Goal: Information Seeking & Learning: Learn about a topic

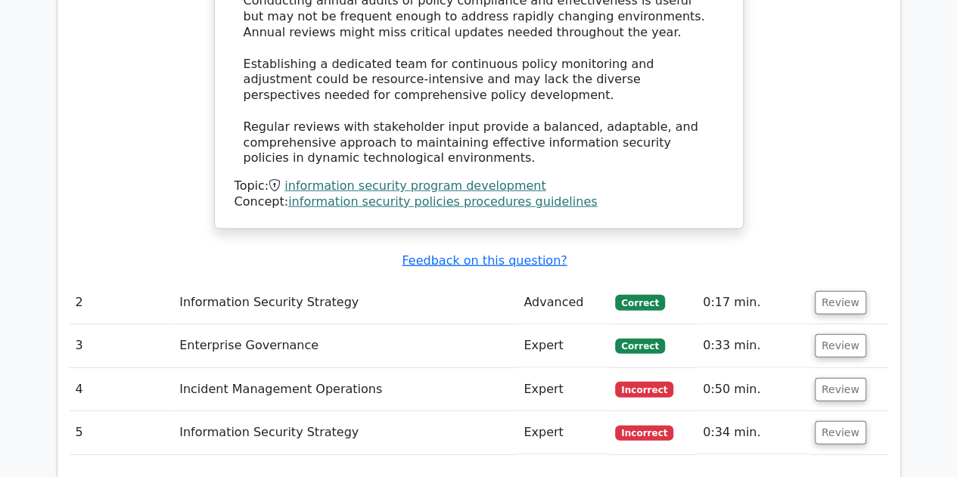
scroll to position [2042, 0]
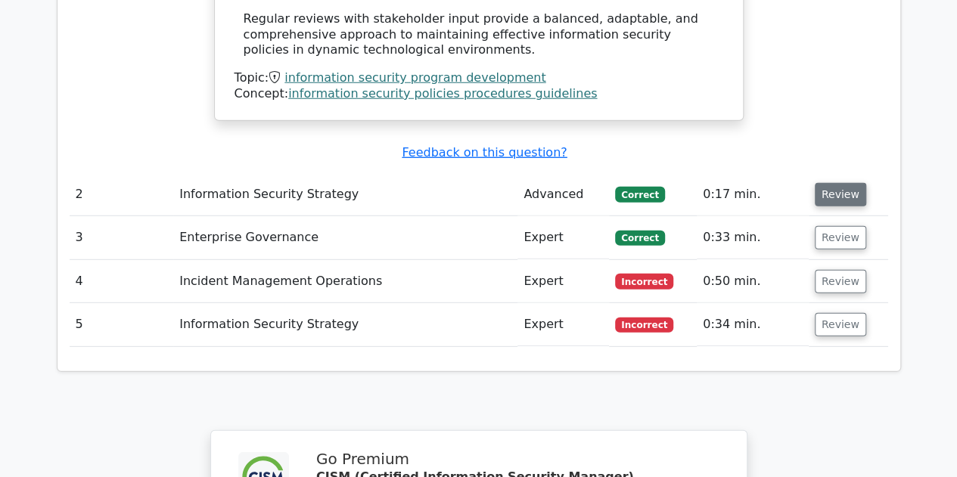
click at [839, 183] on button "Review" at bounding box center [840, 194] width 51 height 23
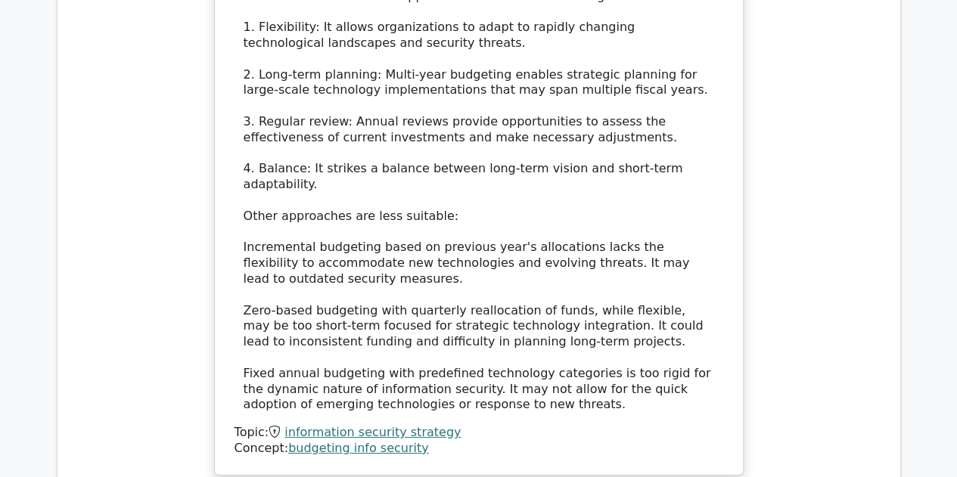
scroll to position [2798, 0]
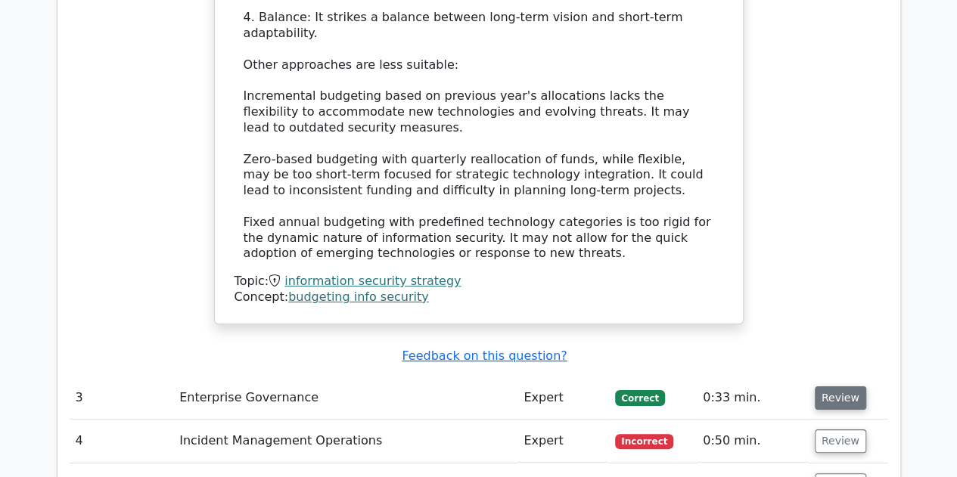
click at [830, 386] on button "Review" at bounding box center [840, 397] width 51 height 23
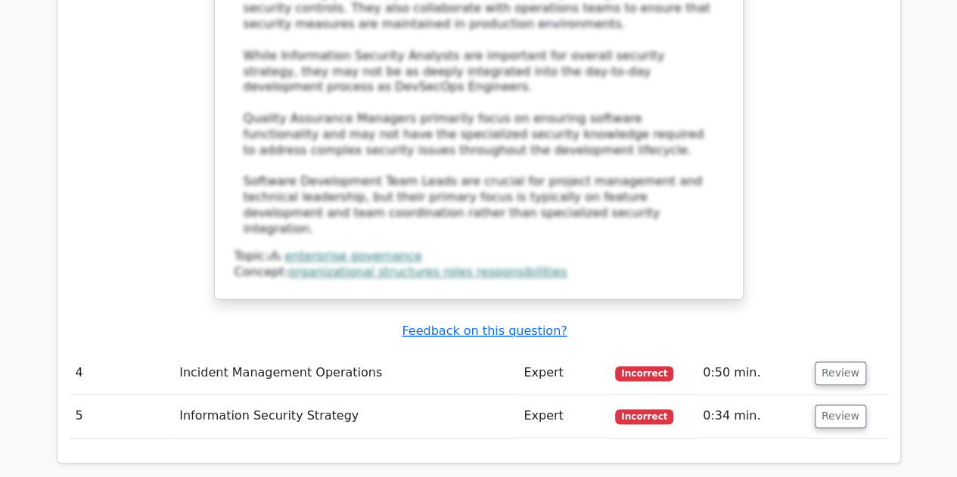
scroll to position [3781, 0]
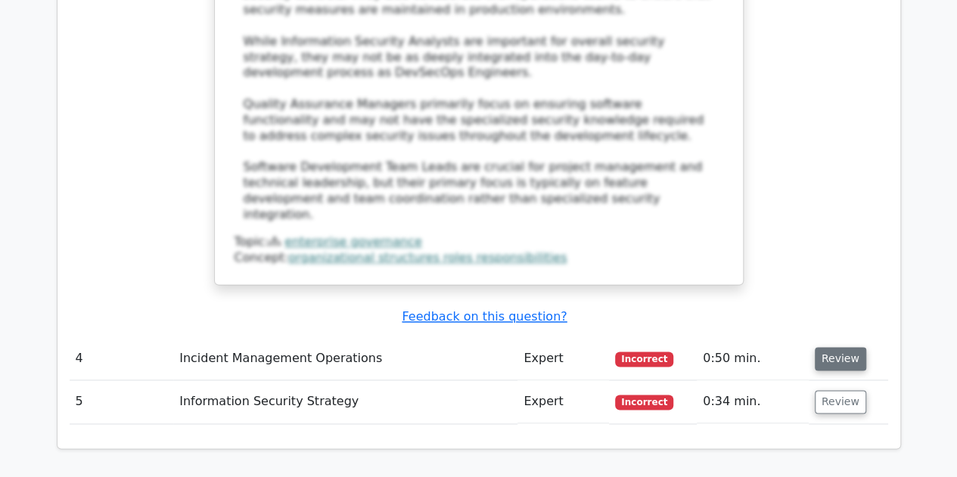
click at [830, 347] on button "Review" at bounding box center [840, 358] width 51 height 23
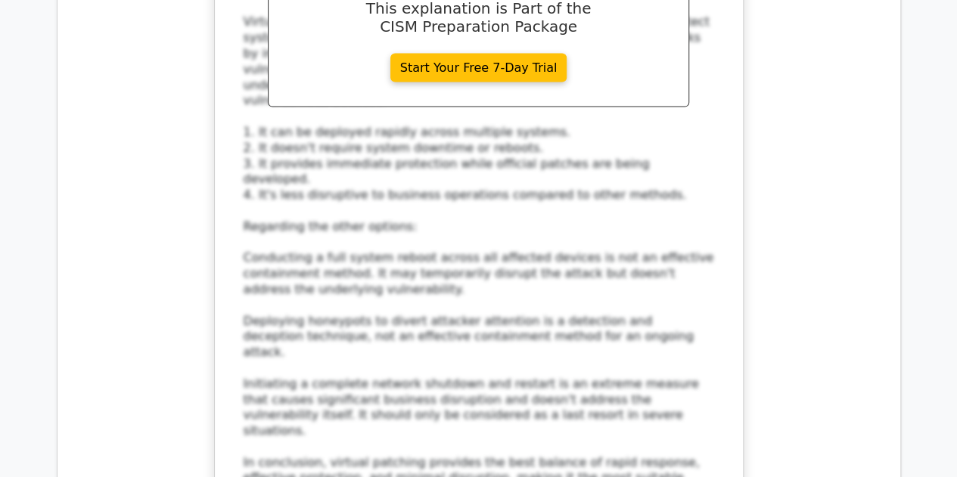
scroll to position [4765, 0]
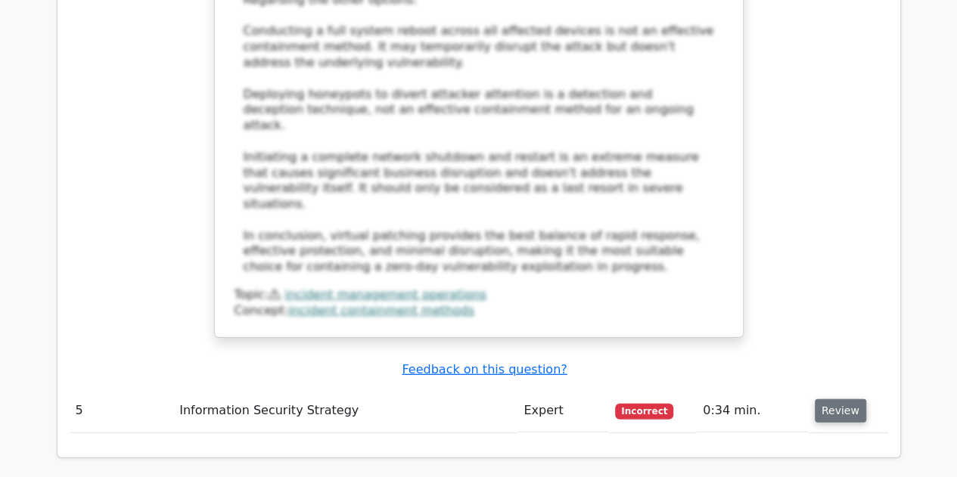
click at [833, 399] on button "Review" at bounding box center [840, 410] width 51 height 23
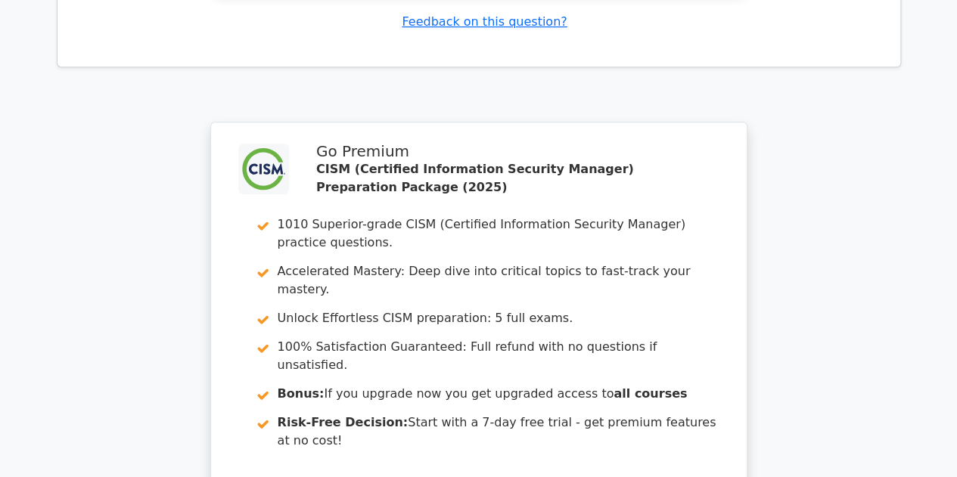
scroll to position [6109, 0]
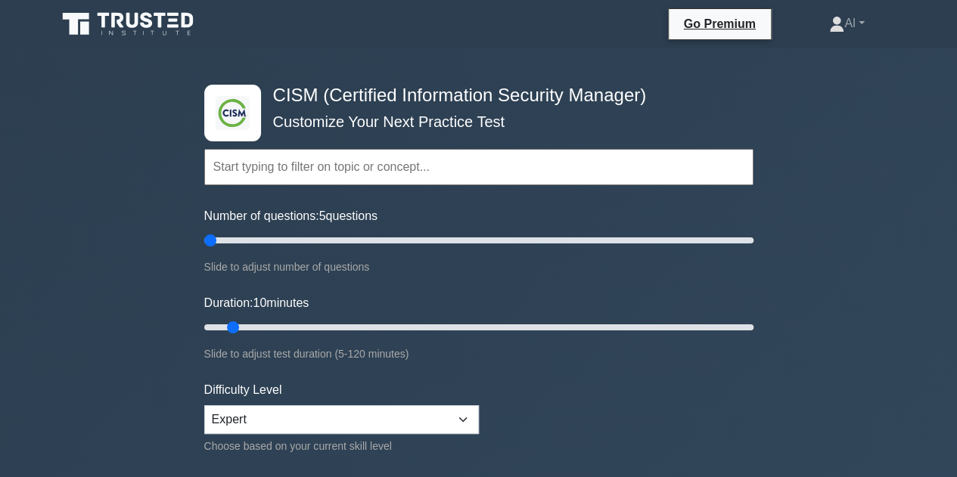
type input "5"
click at [204, 250] on input "Number of questions: 5 questions" at bounding box center [478, 240] width 549 height 18
drag, startPoint x: 228, startPoint y: 327, endPoint x: 169, endPoint y: 343, distance: 60.9
type input "5"
click at [204, 337] on input "Duration: 5 minutes" at bounding box center [478, 327] width 549 height 18
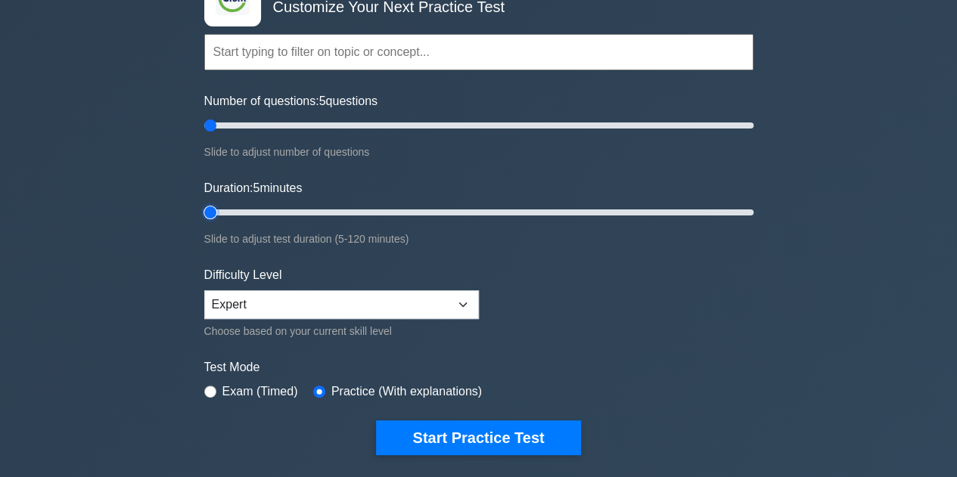
scroll to position [227, 0]
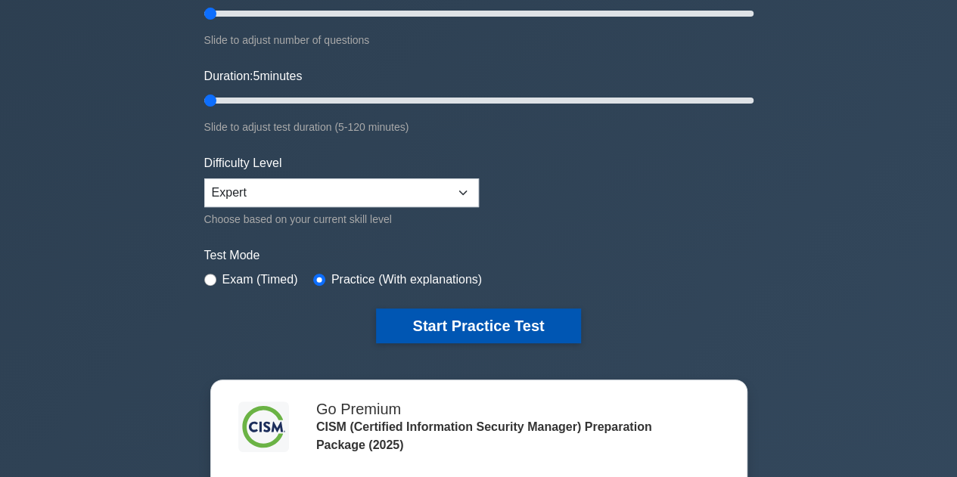
click at [473, 318] on button "Start Practice Test" at bounding box center [478, 326] width 204 height 35
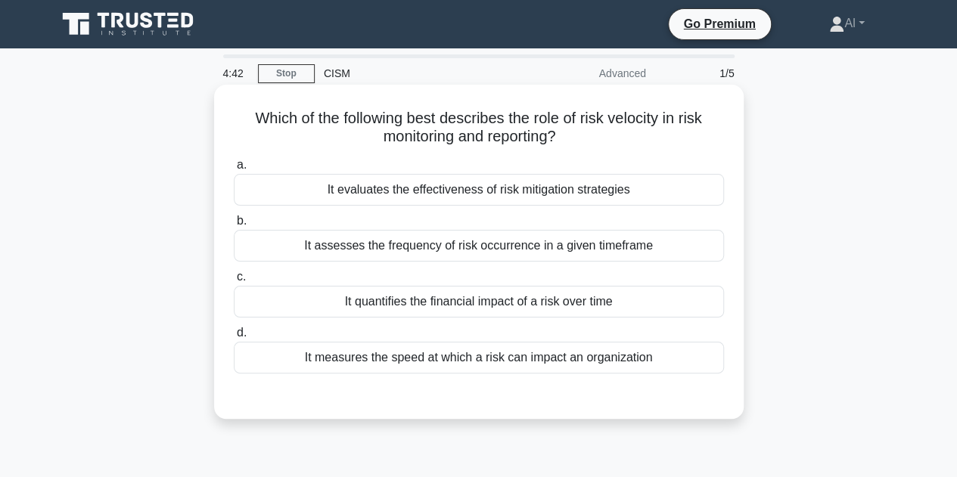
click at [471, 353] on div "It measures the speed at which a risk can impact an organization" at bounding box center [479, 358] width 490 height 32
click at [234, 338] on input "d. It measures the speed at which a risk can impact an organization" at bounding box center [234, 333] width 0 height 10
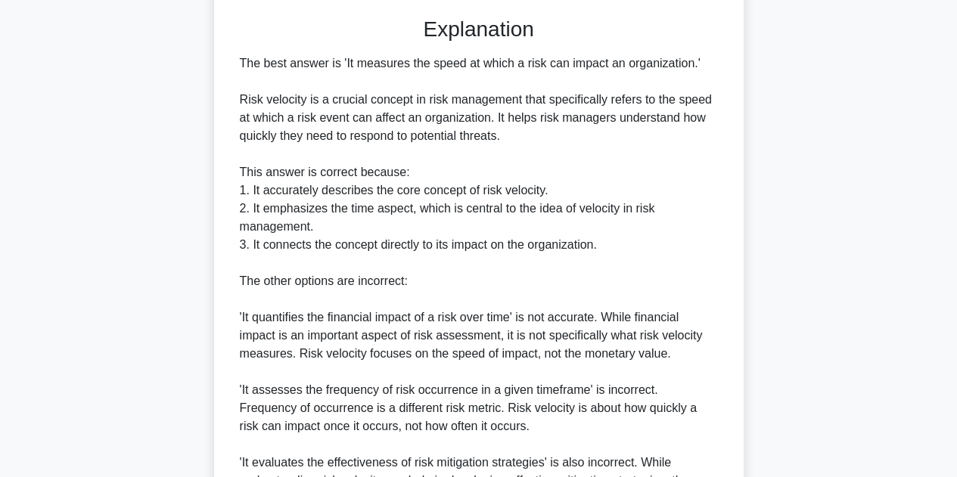
scroll to position [635, 0]
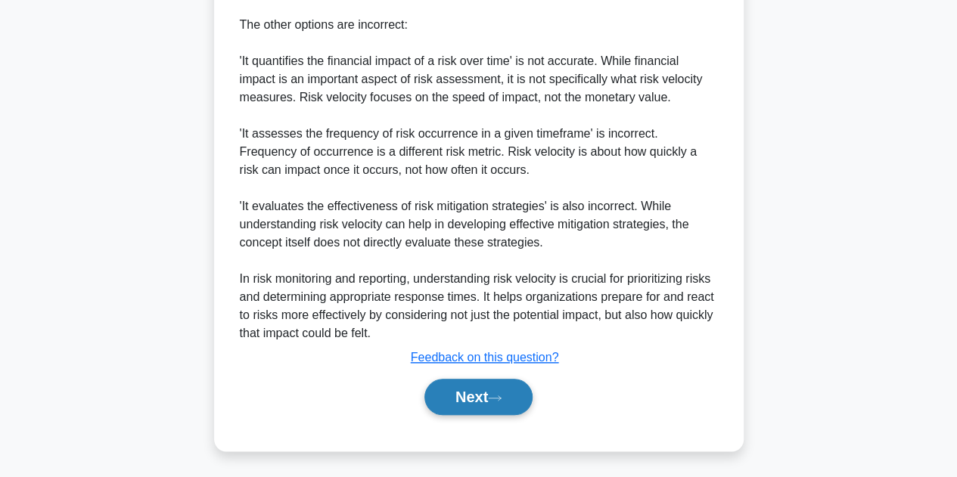
click at [464, 394] on button "Next" at bounding box center [478, 397] width 108 height 36
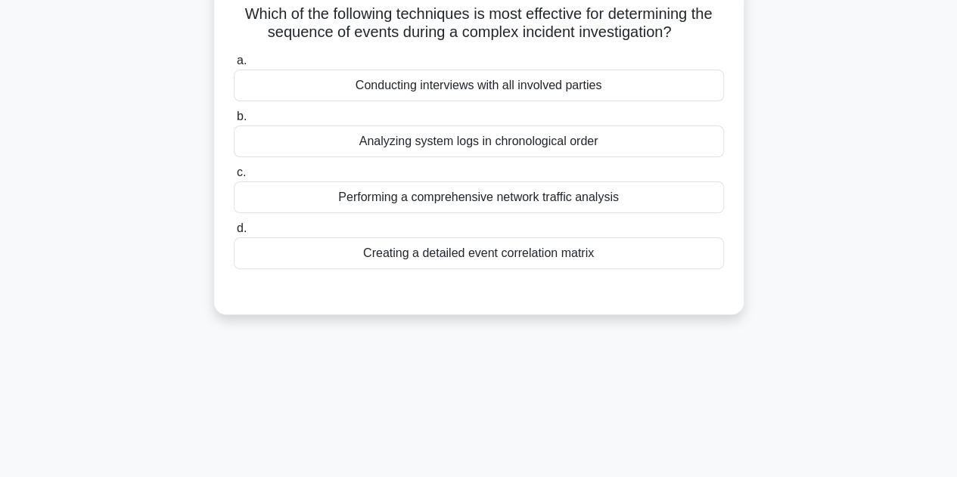
scroll to position [0, 0]
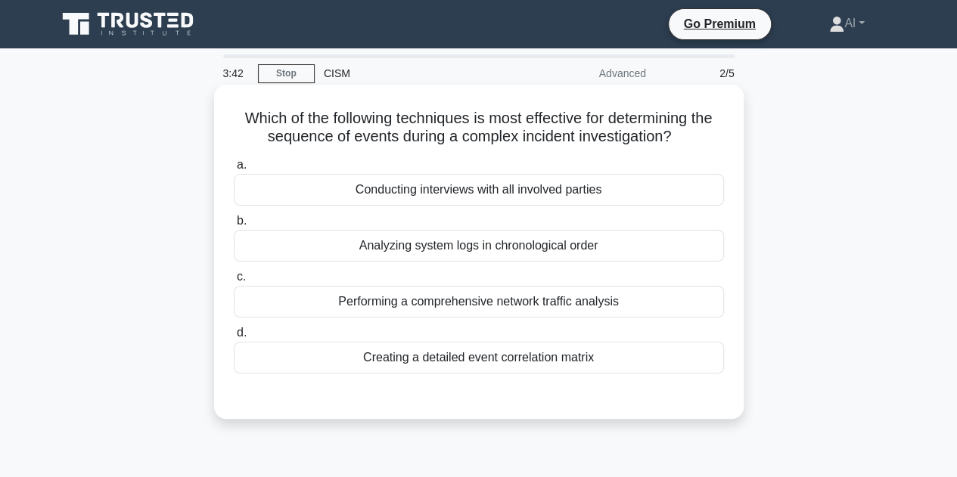
click at [507, 299] on div "Performing a comprehensive network traffic analysis" at bounding box center [479, 302] width 490 height 32
click at [234, 282] on input "c. Performing a comprehensive network traffic analysis" at bounding box center [234, 277] width 0 height 10
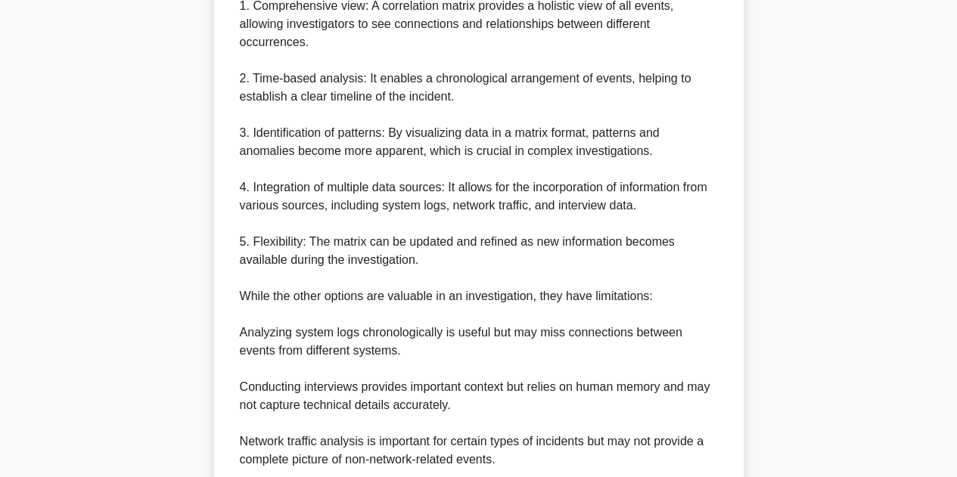
scroll to position [673, 0]
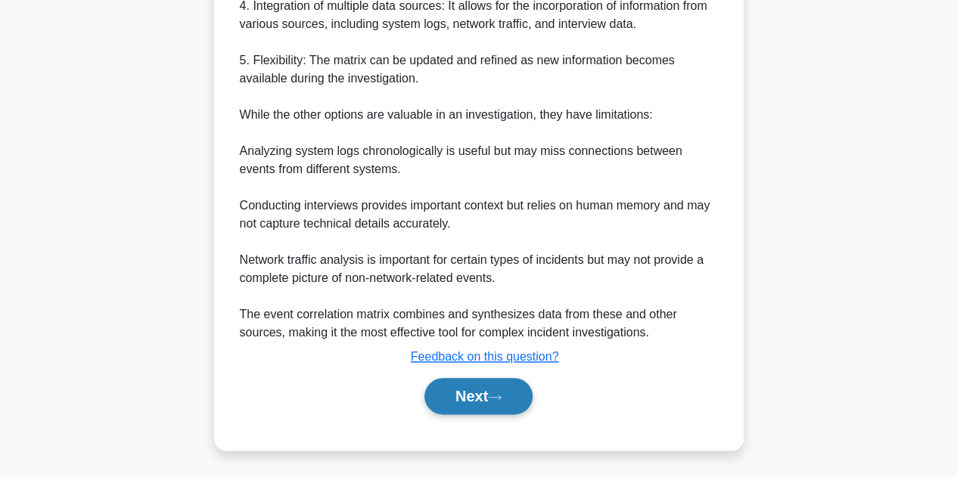
click at [473, 383] on button "Next" at bounding box center [478, 396] width 108 height 36
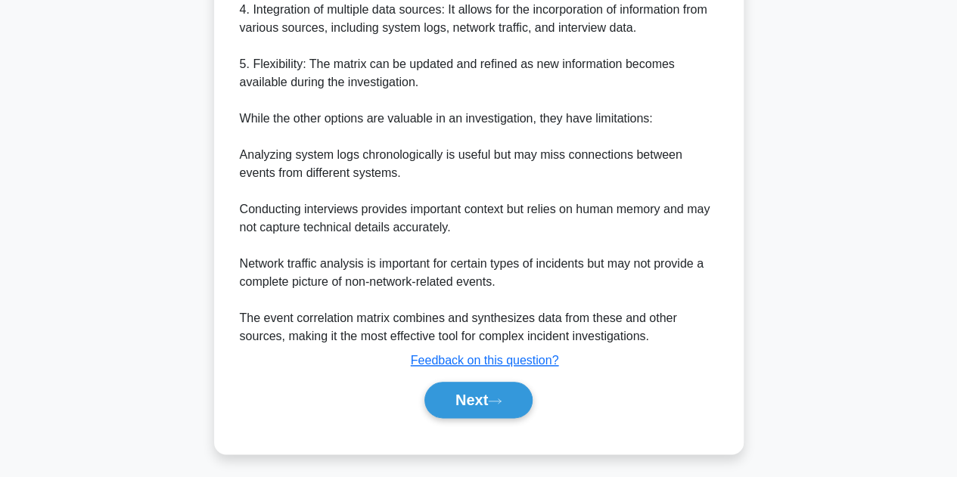
scroll to position [340, 0]
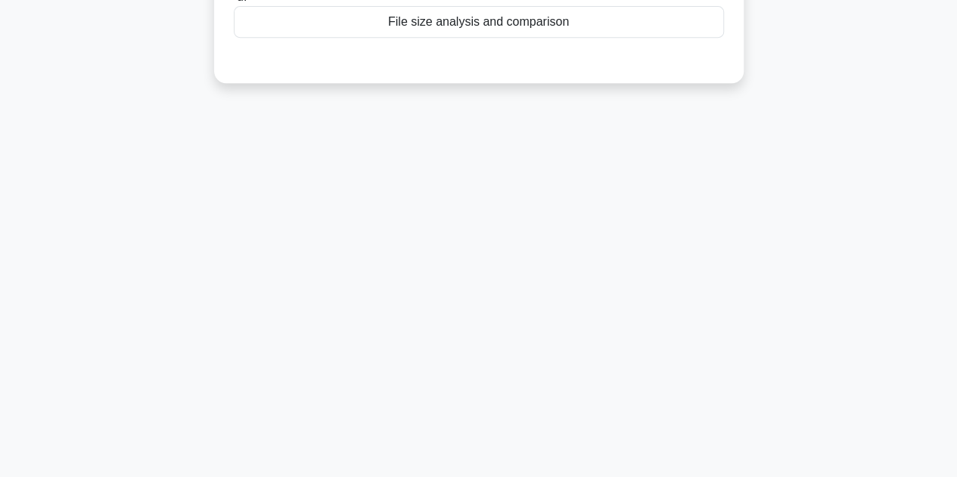
drag, startPoint x: 485, startPoint y: 312, endPoint x: 436, endPoint y: 309, distance: 49.2
click at [436, 309] on div "3:15 Stop CISM Advanced 3/5 Which of the following methods is most effective fo…" at bounding box center [479, 93] width 862 height 756
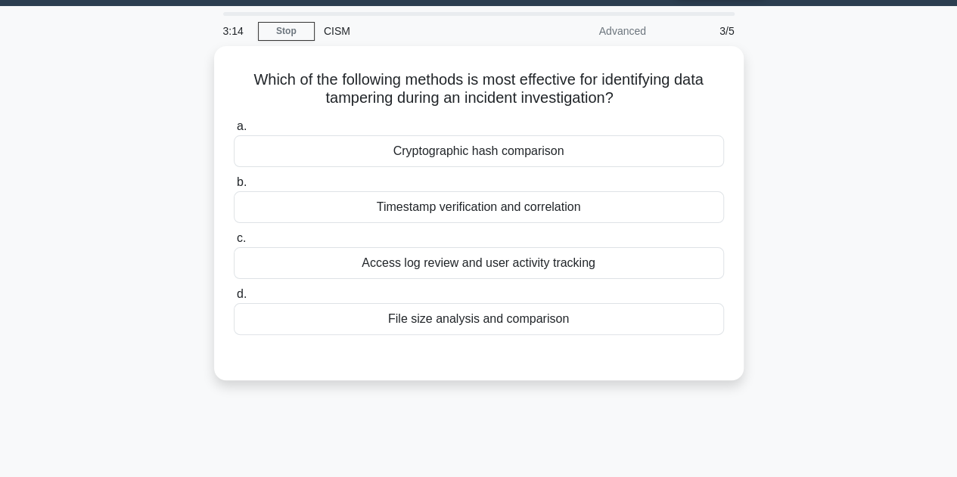
scroll to position [37, 0]
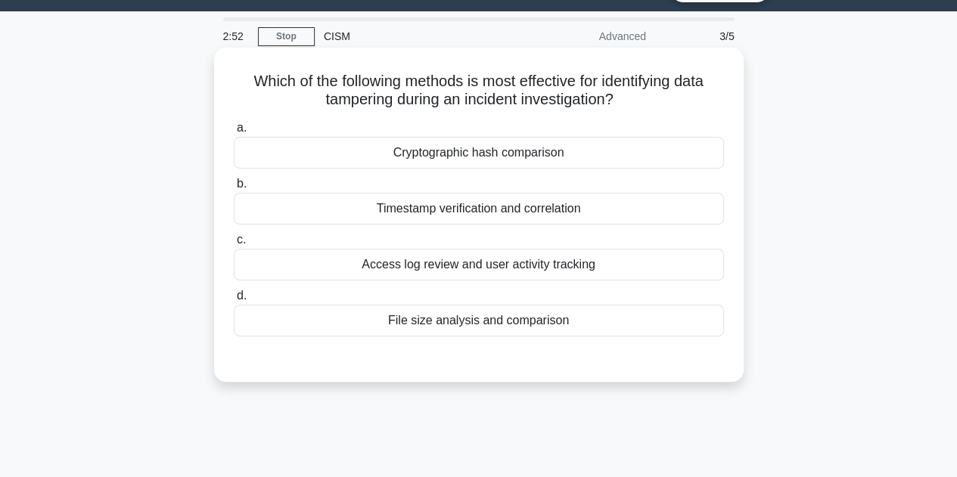
click at [467, 267] on div "Access log review and user activity tracking" at bounding box center [479, 265] width 490 height 32
click at [234, 245] on input "c. Access log review and user activity tracking" at bounding box center [234, 240] width 0 height 10
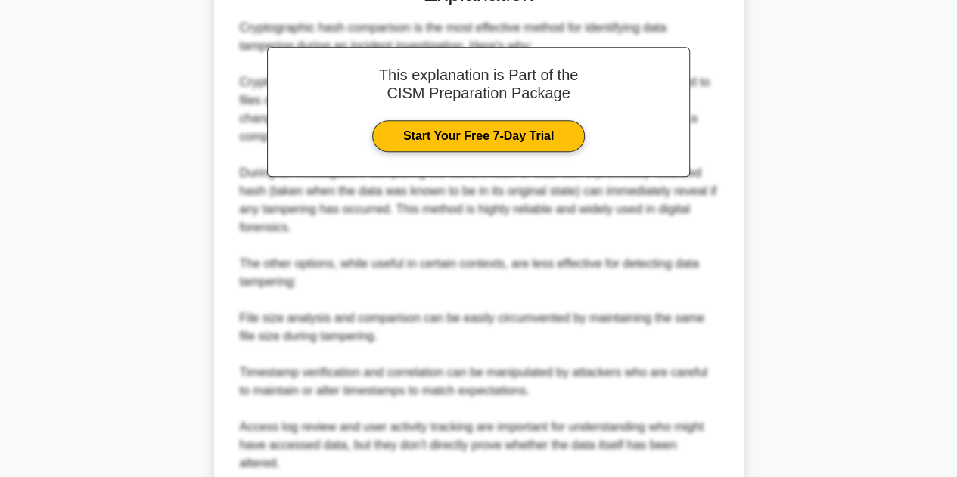
scroll to position [600, 0]
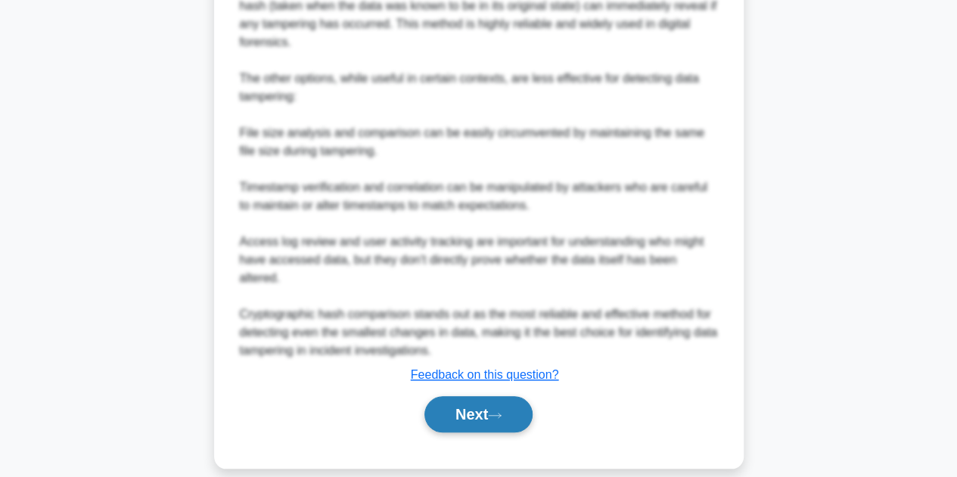
click at [478, 396] on button "Next" at bounding box center [478, 414] width 108 height 36
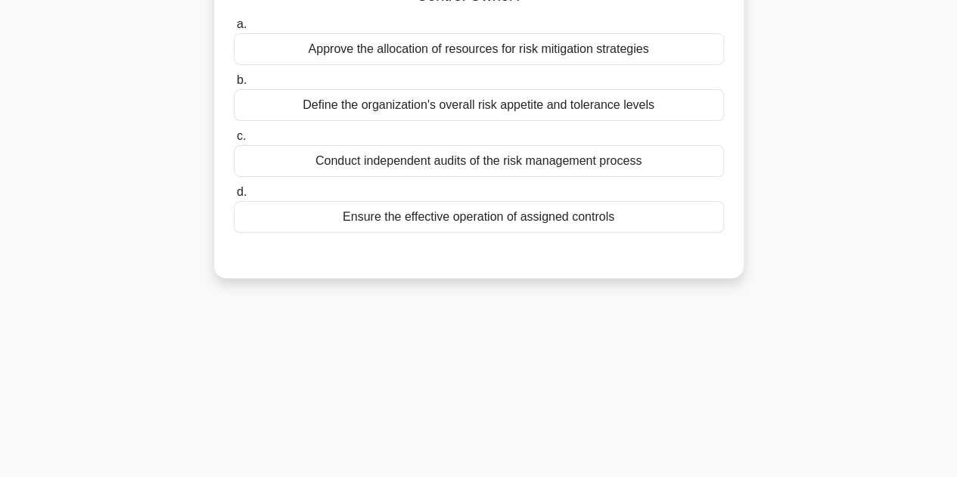
scroll to position [0, 0]
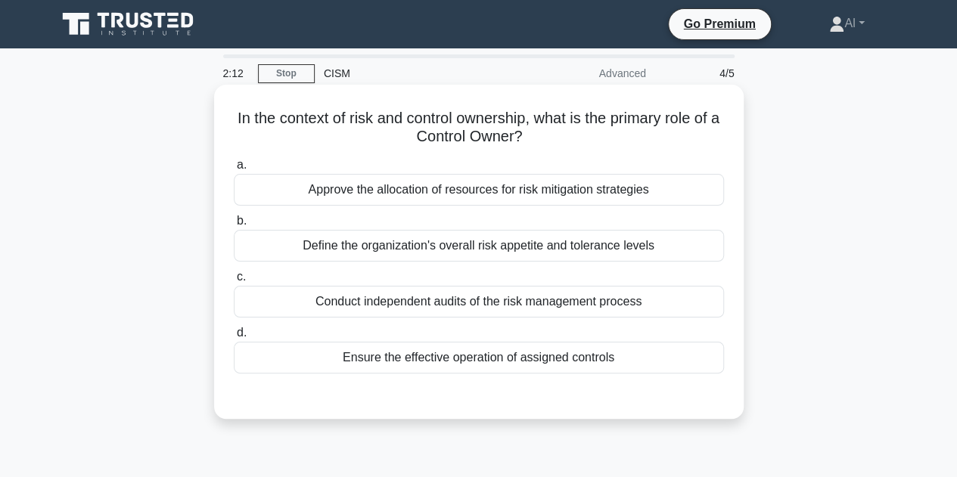
click at [455, 244] on div "Define the organization's overall risk appetite and tolerance levels" at bounding box center [479, 246] width 490 height 32
click at [234, 226] on input "b. Define the organization's overall risk appetite and tolerance levels" at bounding box center [234, 221] width 0 height 10
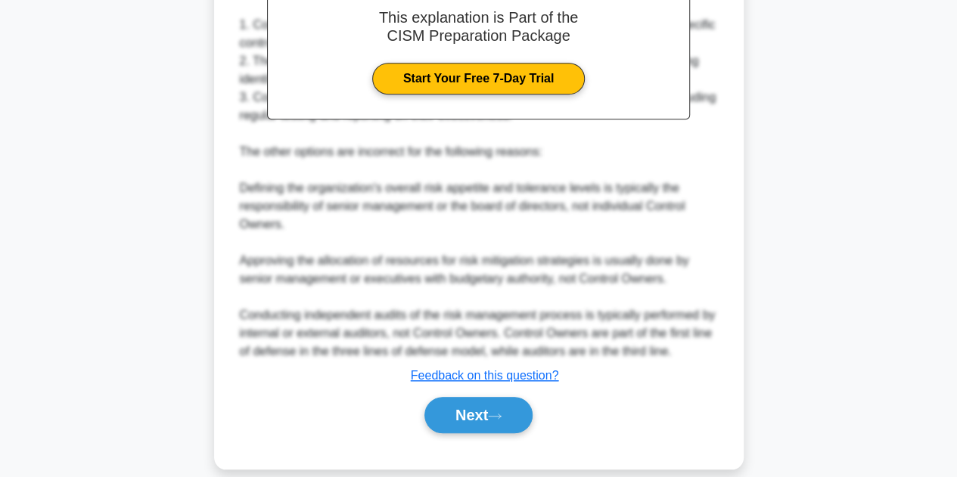
scroll to position [492, 0]
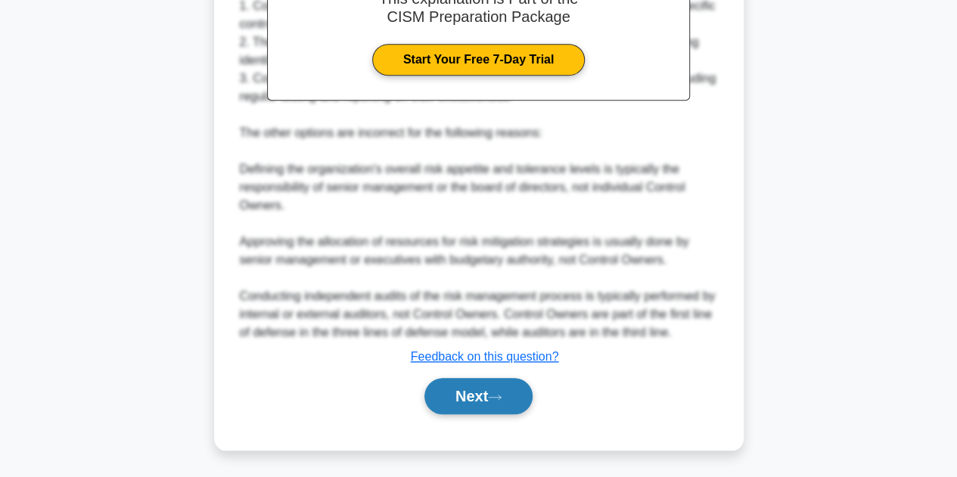
click at [463, 386] on button "Next" at bounding box center [478, 396] width 108 height 36
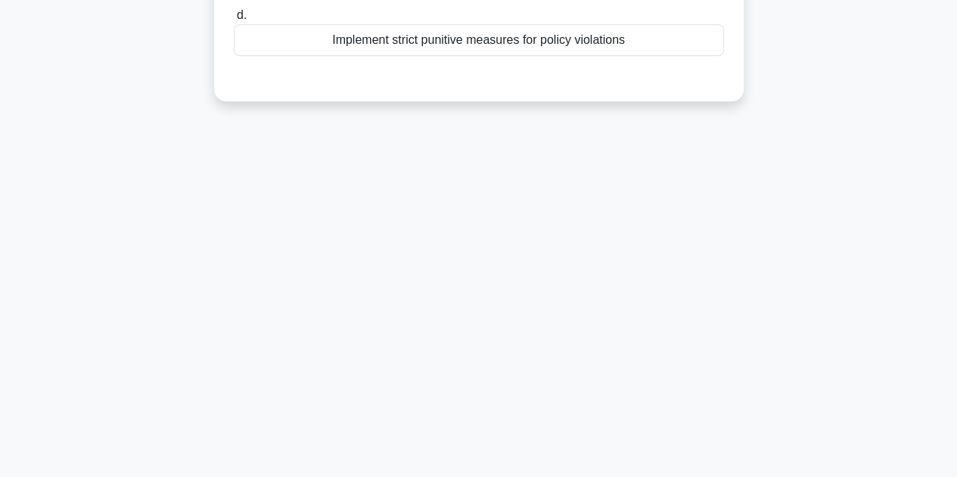
scroll to position [37, 0]
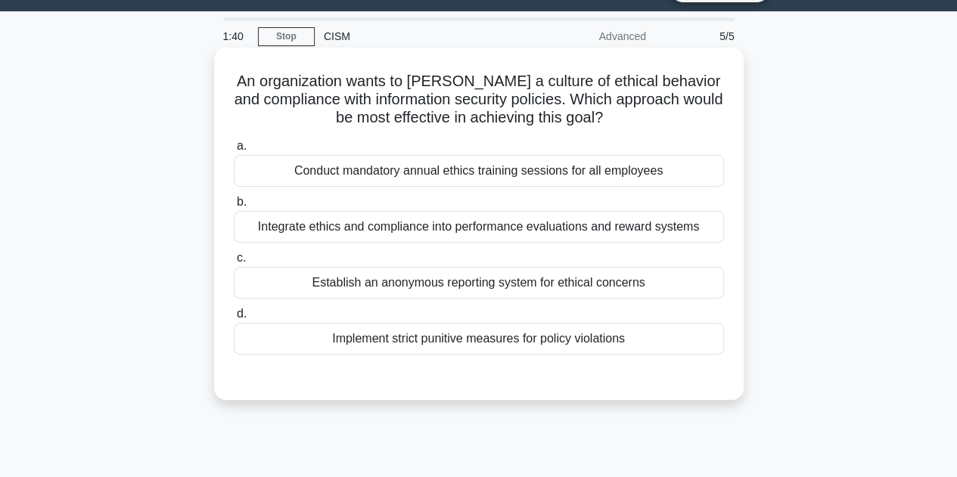
click at [502, 238] on div "Integrate ethics and compliance into performance evaluations and reward systems" at bounding box center [479, 227] width 490 height 32
click at [234, 207] on input "b. Integrate ethics and compliance into performance evaluations and reward syst…" at bounding box center [234, 202] width 0 height 10
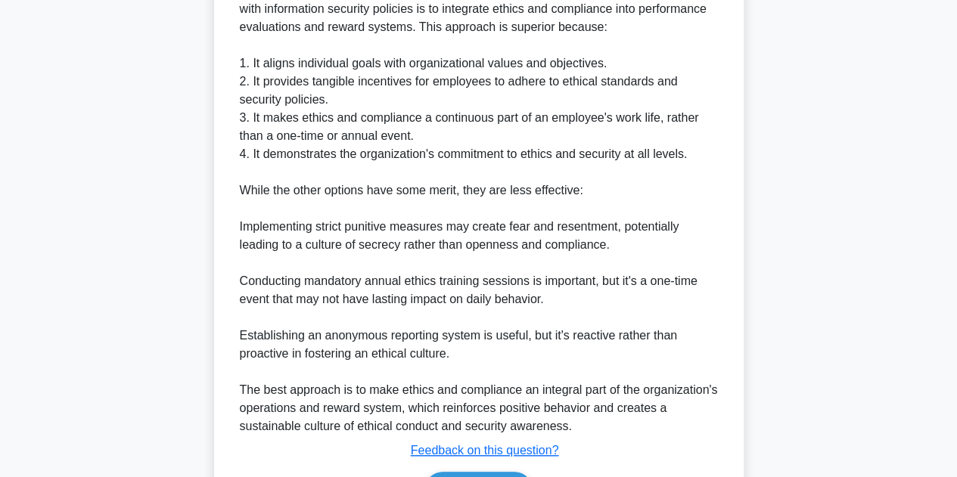
scroll to position [562, 0]
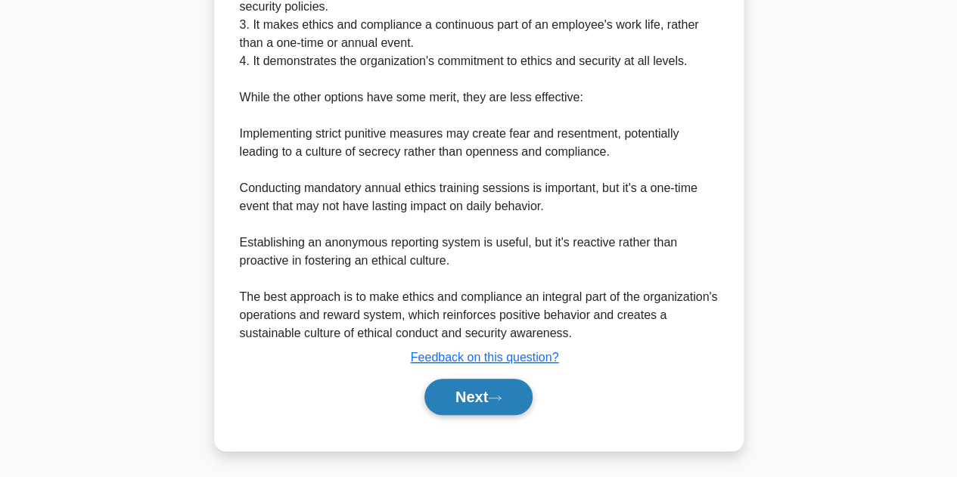
click at [484, 387] on button "Next" at bounding box center [478, 397] width 108 height 36
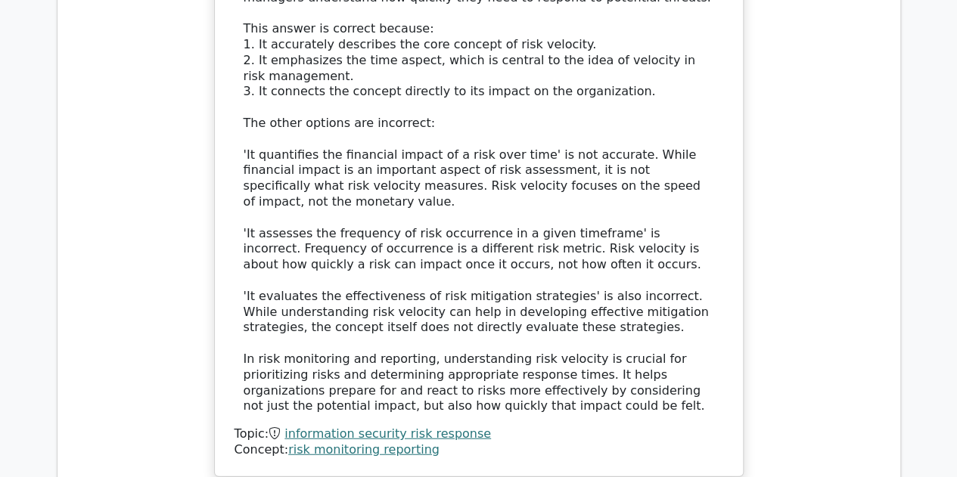
scroll to position [1815, 0]
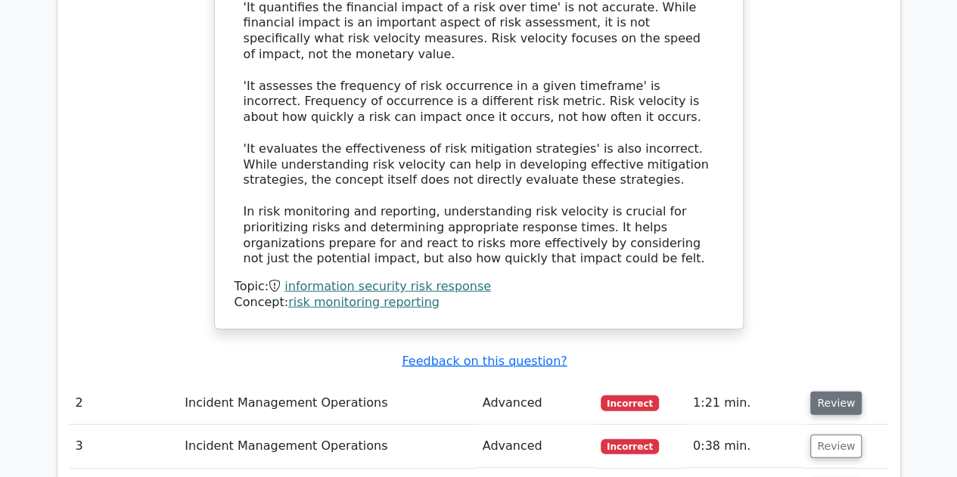
click at [824, 392] on button "Review" at bounding box center [835, 403] width 51 height 23
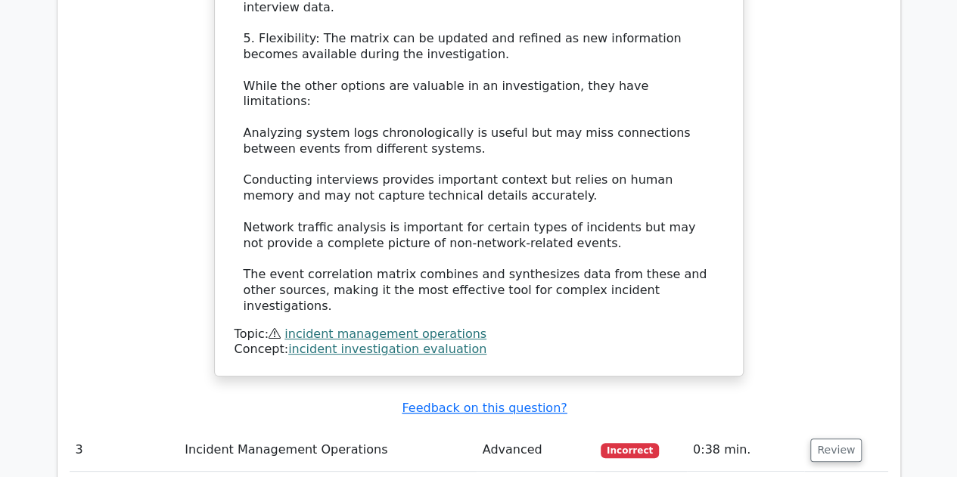
scroll to position [2950, 0]
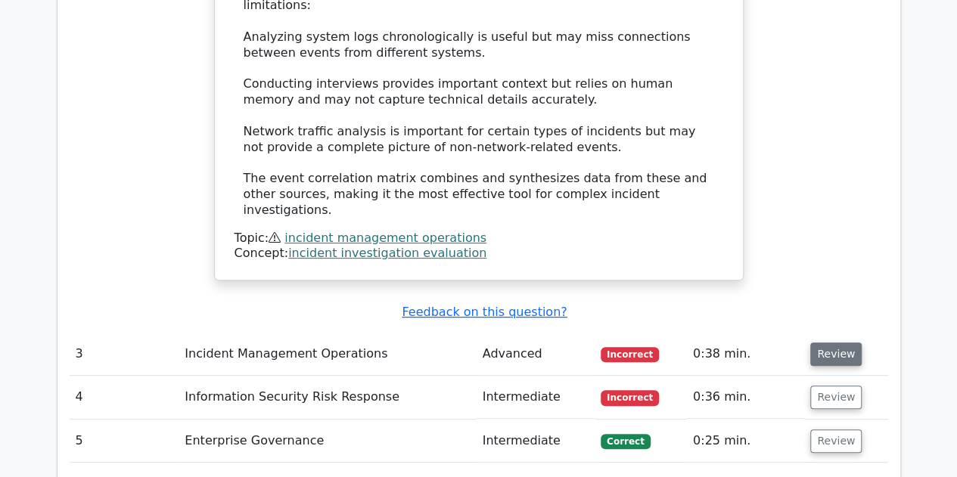
click at [814, 343] on button "Review" at bounding box center [835, 354] width 51 height 23
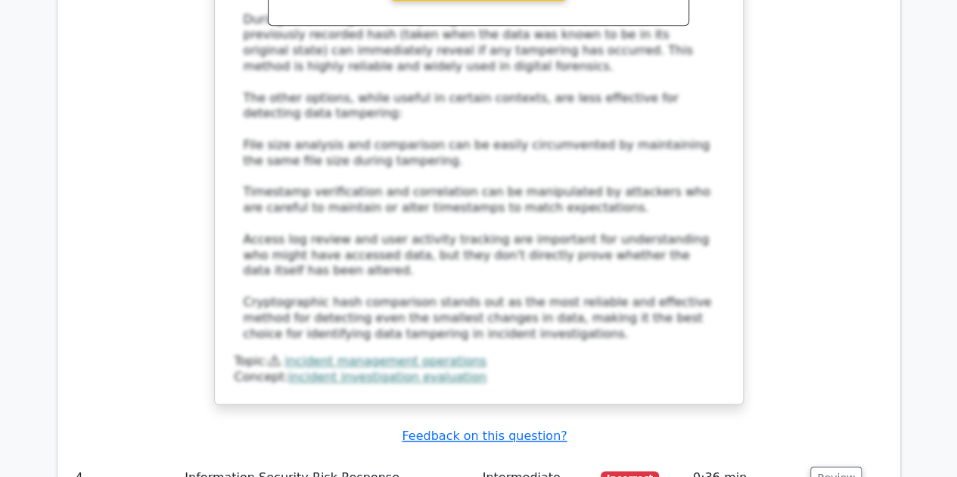
scroll to position [3857, 0]
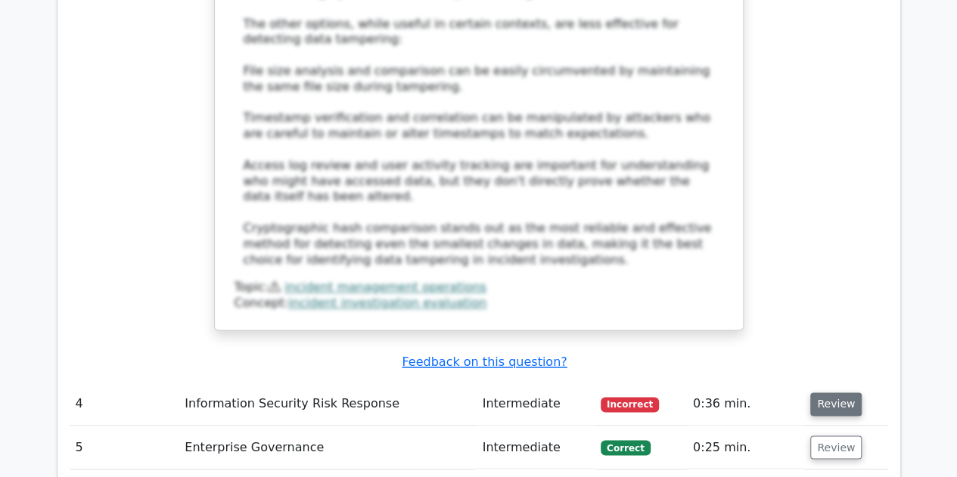
click at [815, 393] on button "Review" at bounding box center [835, 404] width 51 height 23
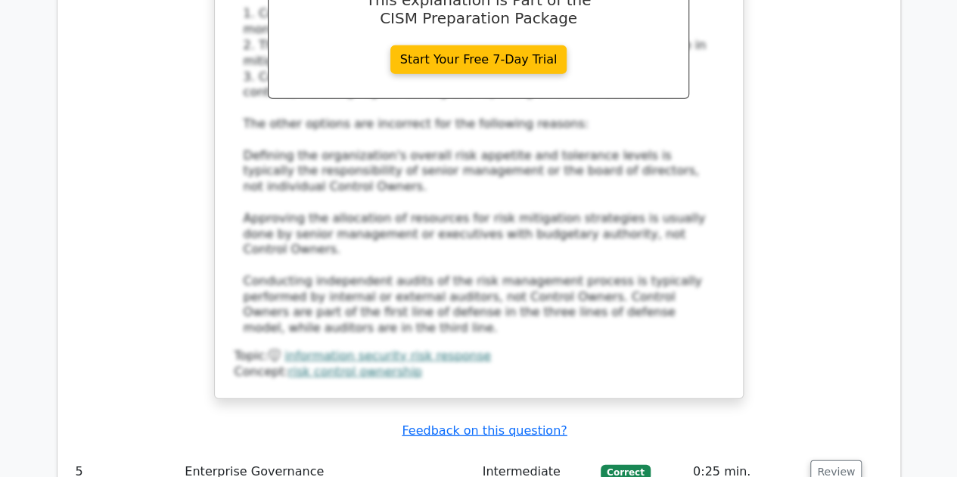
scroll to position [4689, 0]
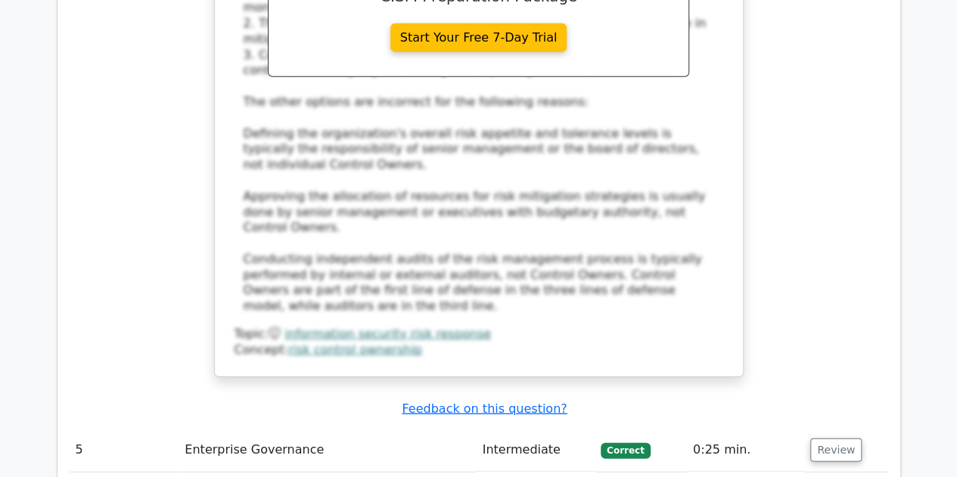
click at [815, 439] on button "Review" at bounding box center [835, 450] width 51 height 23
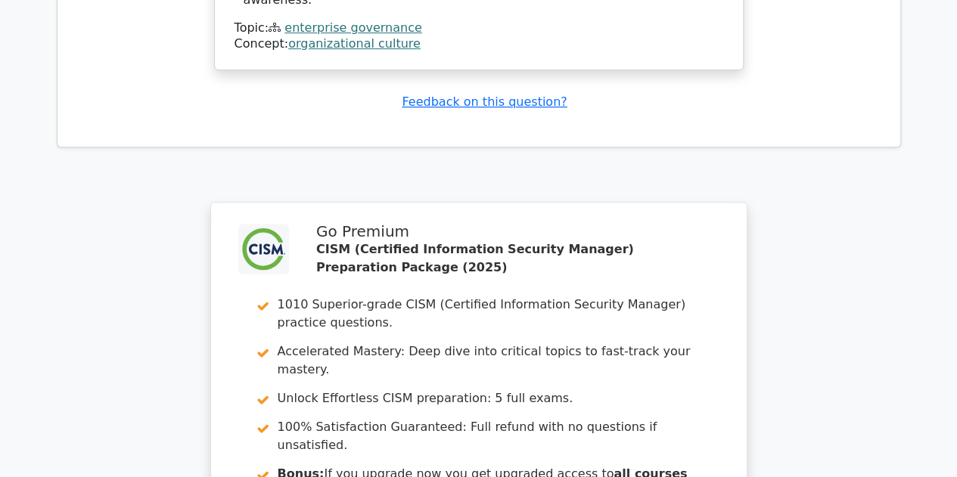
scroll to position [6044, 0]
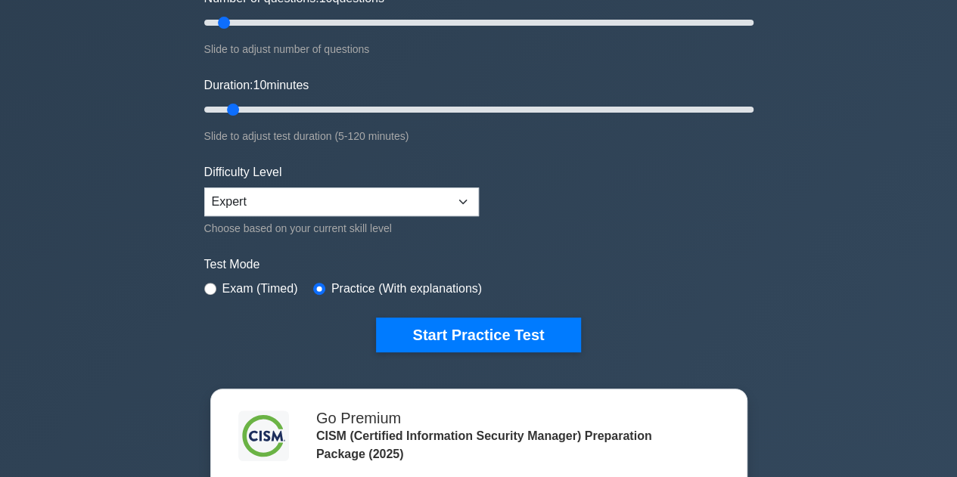
scroll to position [227, 0]
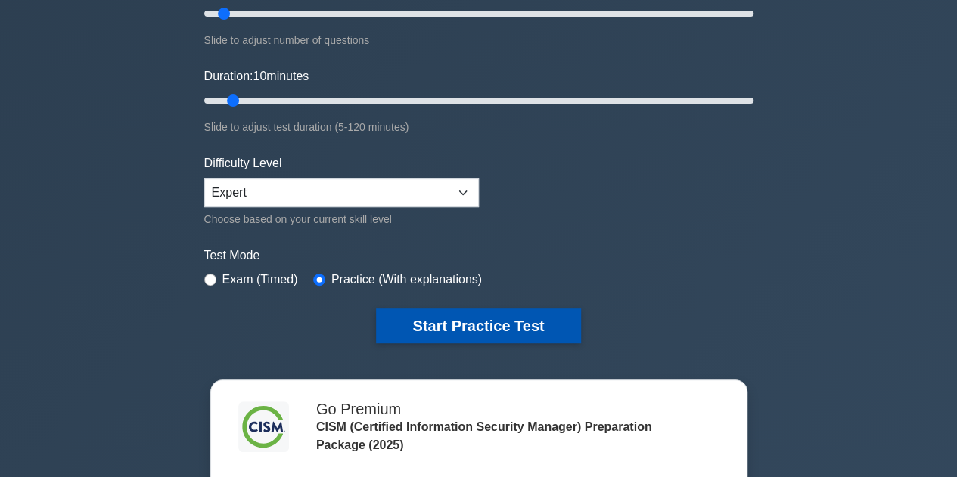
click at [457, 330] on button "Start Practice Test" at bounding box center [478, 326] width 204 height 35
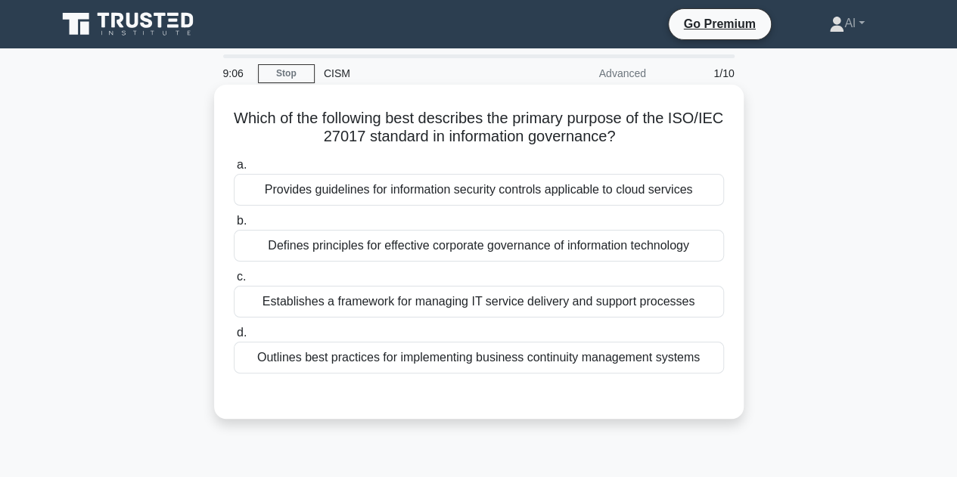
click at [557, 311] on div "Establishes a framework for managing IT service delivery and support processes" at bounding box center [479, 302] width 490 height 32
click at [234, 282] on input "c. Establishes a framework for managing IT service delivery and support process…" at bounding box center [234, 277] width 0 height 10
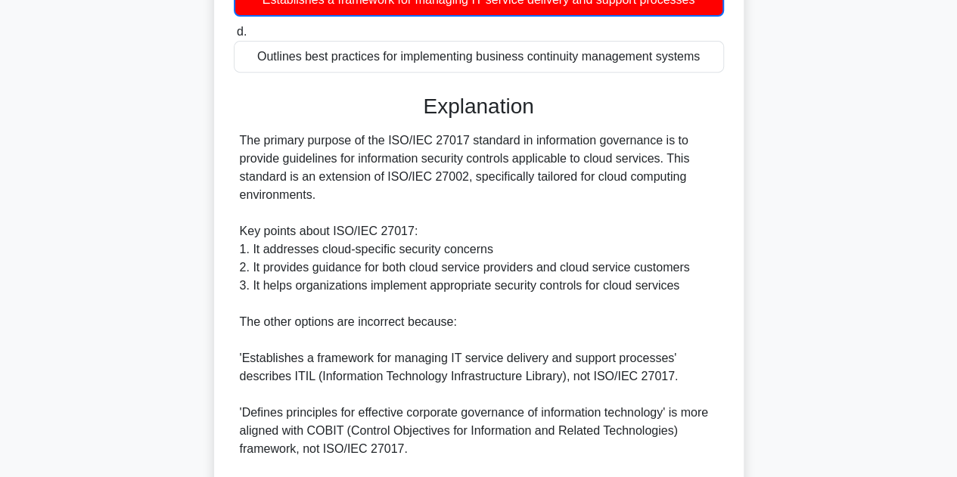
scroll to position [564, 0]
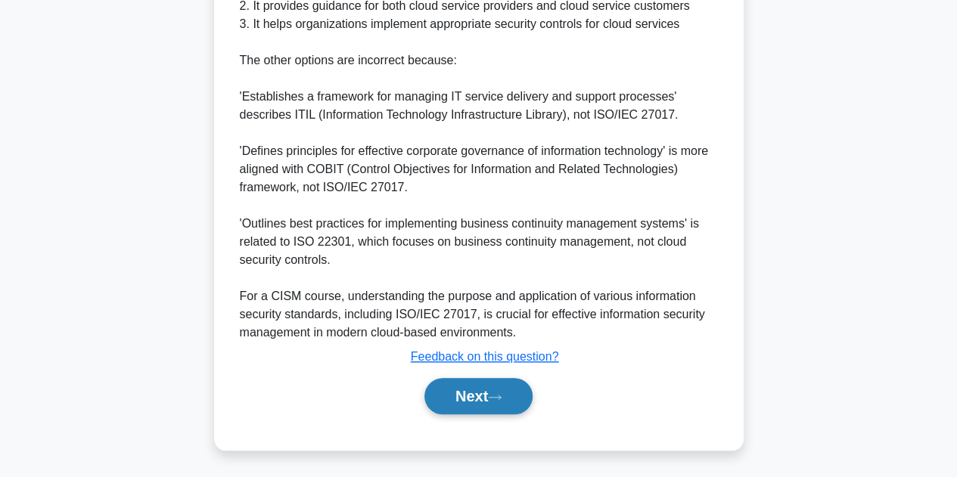
click at [483, 396] on button "Next" at bounding box center [478, 396] width 108 height 36
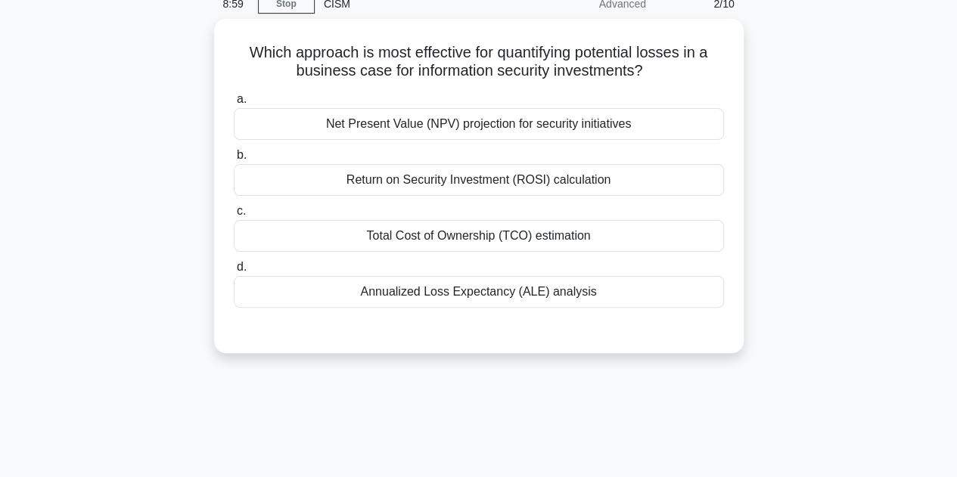
scroll to position [0, 0]
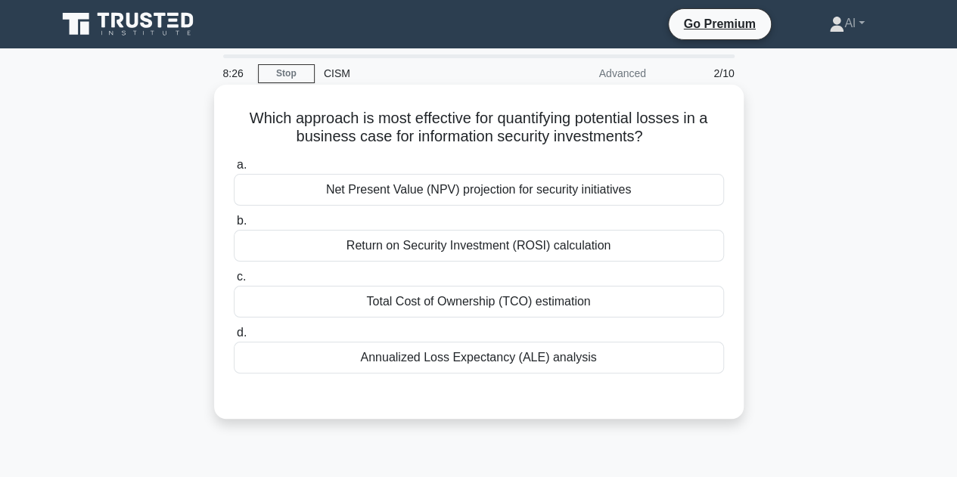
click at [507, 362] on div "Annualized Loss Expectancy (ALE) analysis" at bounding box center [479, 358] width 490 height 32
click at [234, 338] on input "d. Annualized Loss Expectancy (ALE) analysis" at bounding box center [234, 333] width 0 height 10
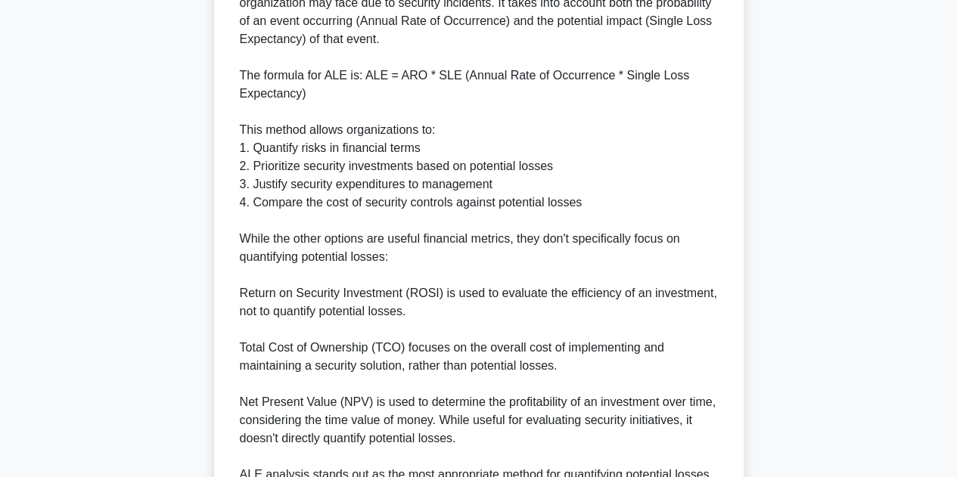
scroll to position [689, 0]
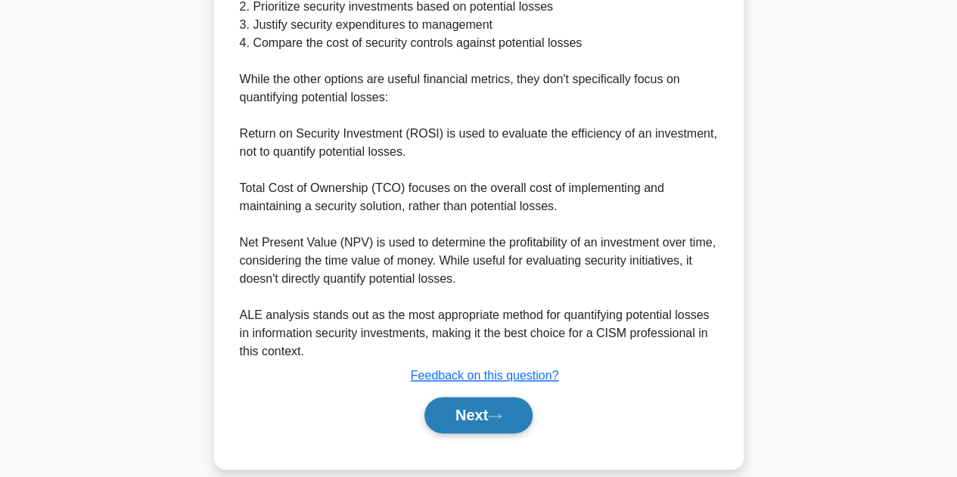
click at [489, 397] on button "Next" at bounding box center [478, 415] width 108 height 36
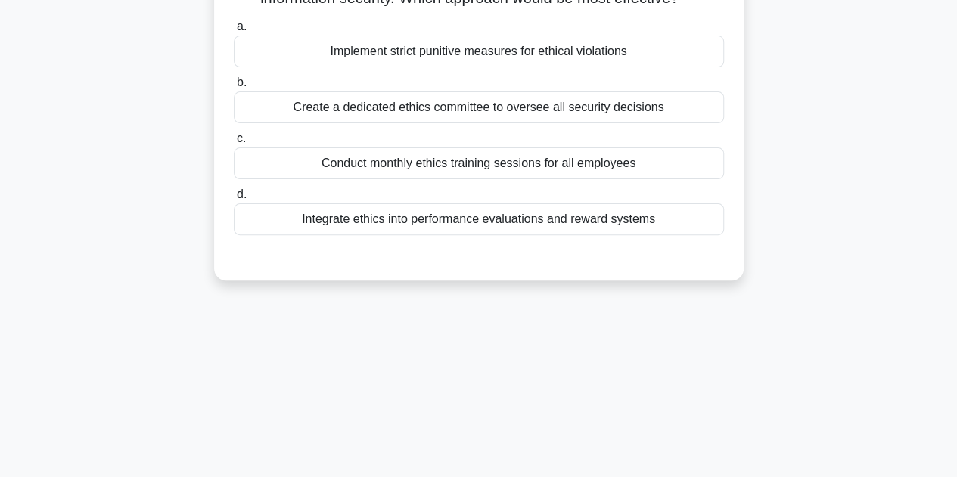
scroll to position [0, 0]
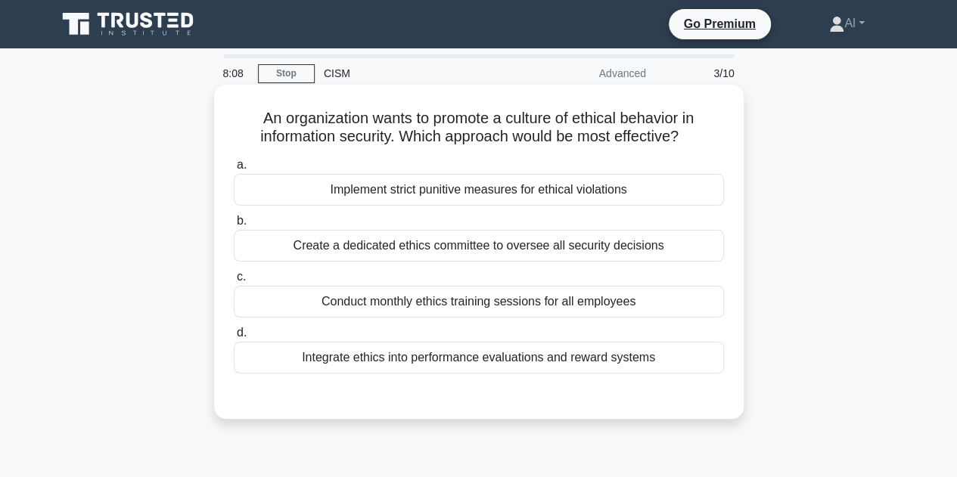
click at [493, 356] on div "Integrate ethics into performance evaluations and reward systems" at bounding box center [479, 358] width 490 height 32
click at [234, 338] on input "d. Integrate ethics into performance evaluations and reward systems" at bounding box center [234, 333] width 0 height 10
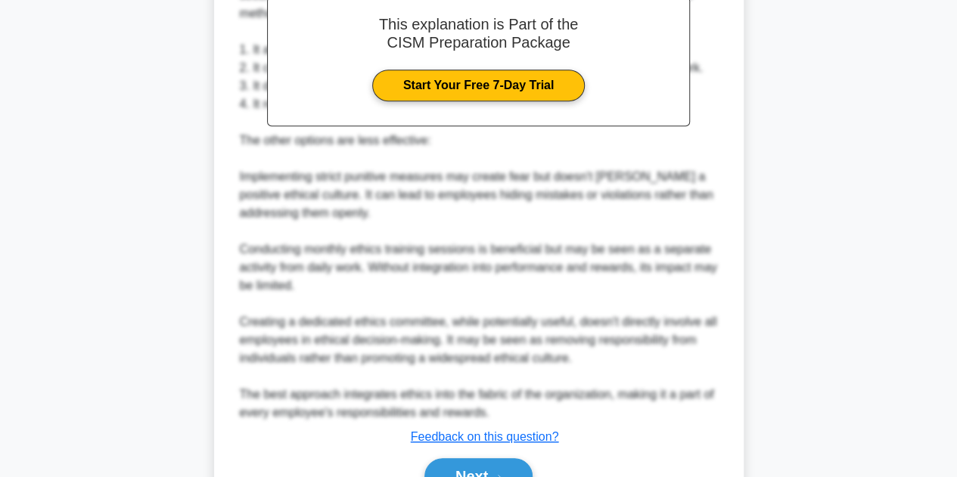
scroll to position [544, 0]
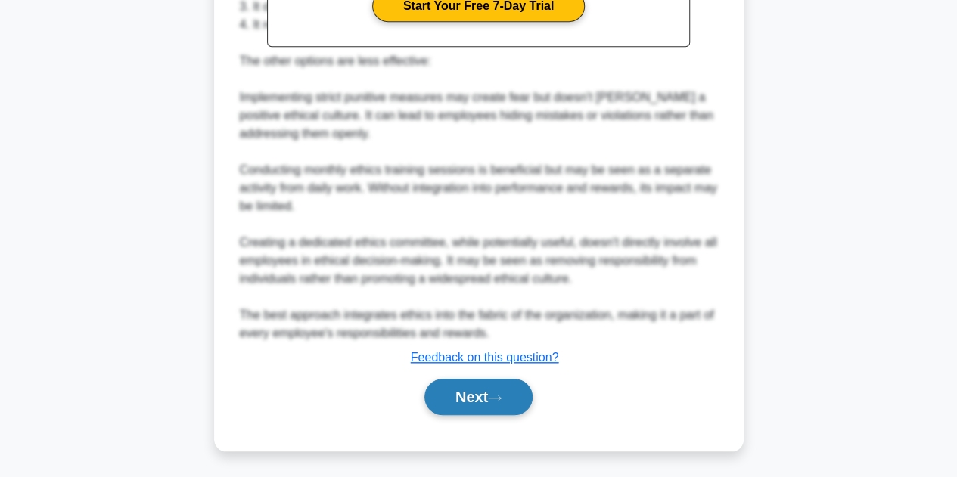
click at [489, 386] on button "Next" at bounding box center [478, 397] width 108 height 36
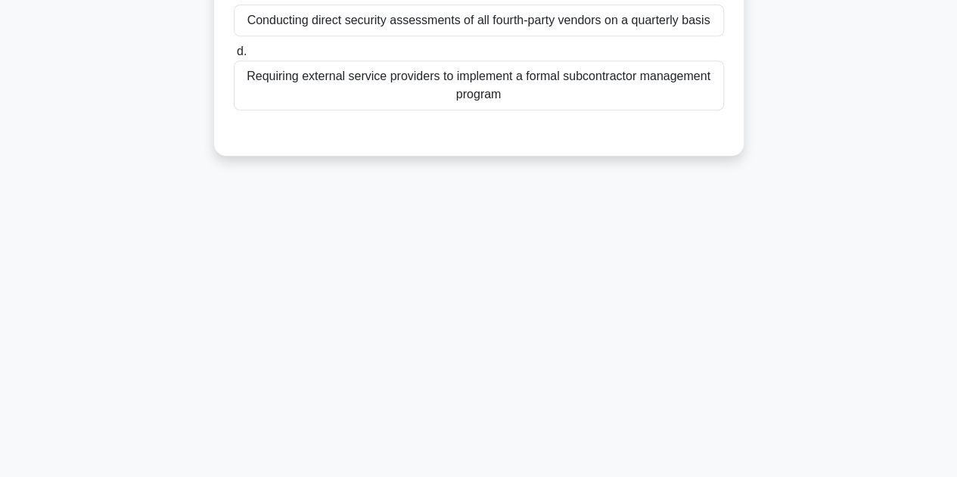
scroll to position [37, 0]
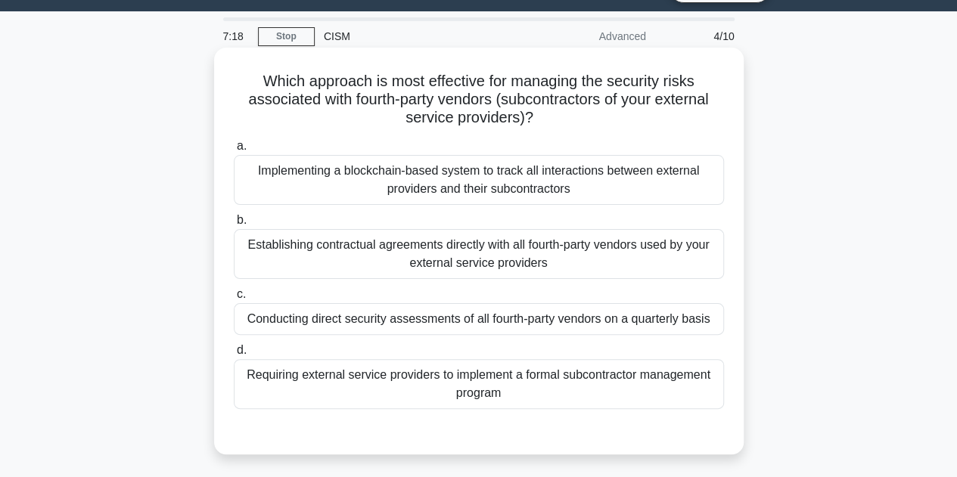
click at [536, 179] on div "Implementing a blockchain-based system to track all interactions between extern…" at bounding box center [479, 180] width 490 height 50
click at [234, 151] on input "a. Implementing a blockchain-based system to track all interactions between ext…" at bounding box center [234, 146] width 0 height 10
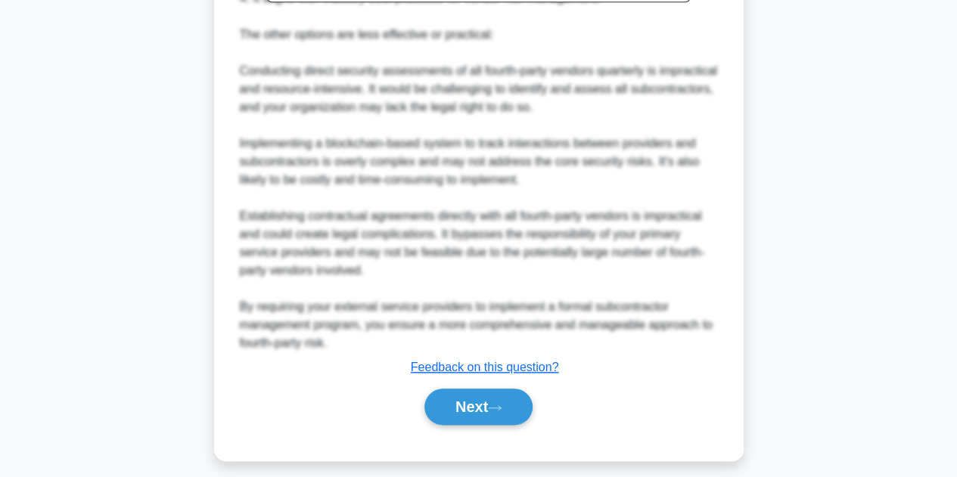
scroll to position [673, 0]
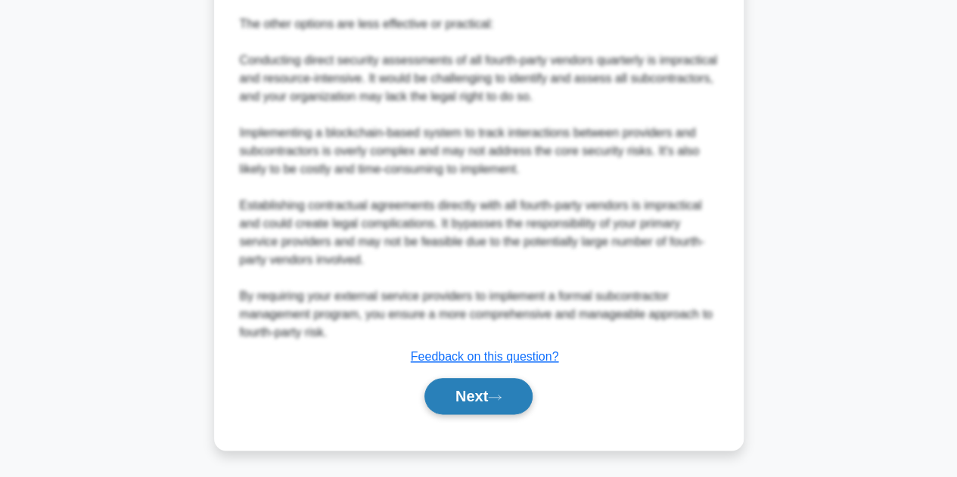
click at [491, 397] on button "Next" at bounding box center [478, 396] width 108 height 36
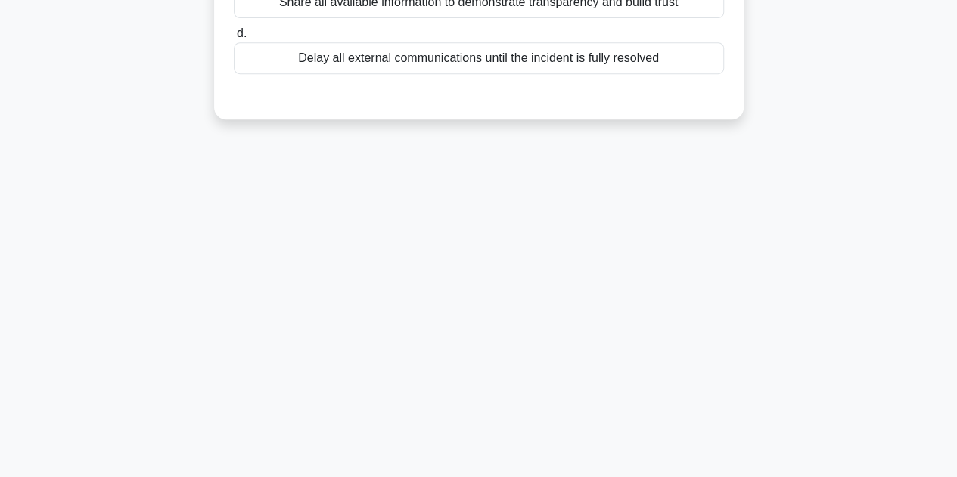
scroll to position [0, 0]
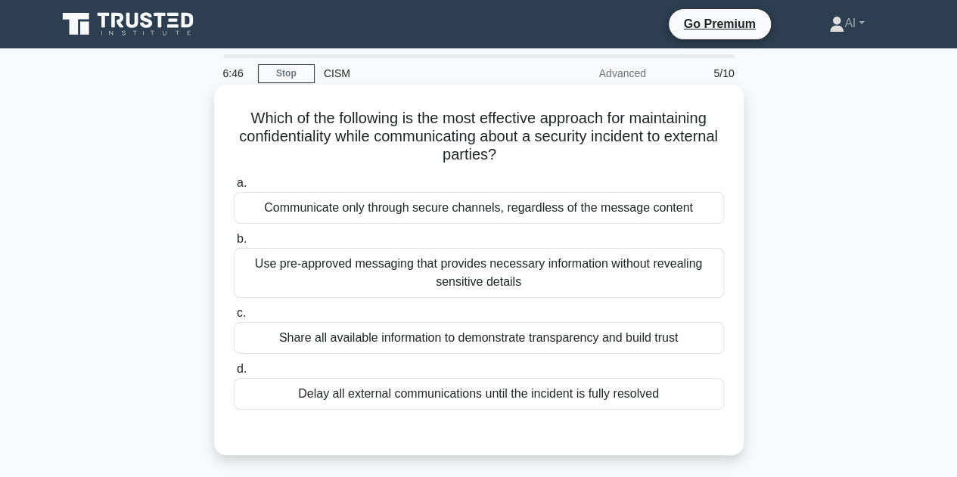
click at [487, 273] on div "Use pre-approved messaging that provides necessary information without revealin…" at bounding box center [479, 273] width 490 height 50
click at [234, 244] on input "b. Use pre-approved messaging that provides necessary information without revea…" at bounding box center [234, 239] width 0 height 10
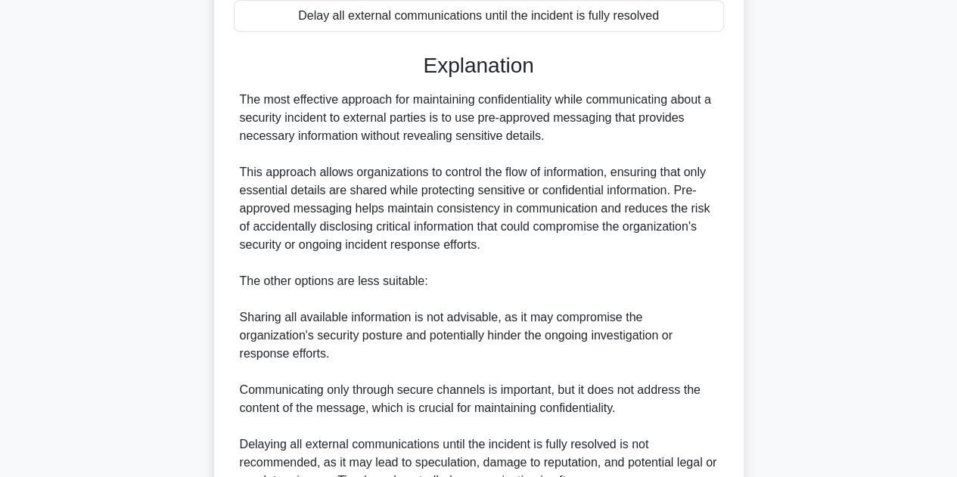
scroll to position [526, 0]
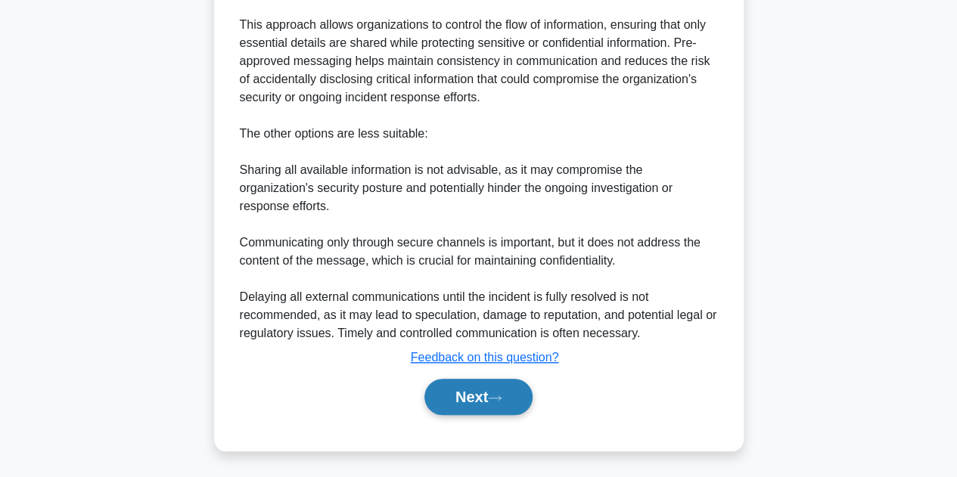
click at [476, 385] on button "Next" at bounding box center [478, 397] width 108 height 36
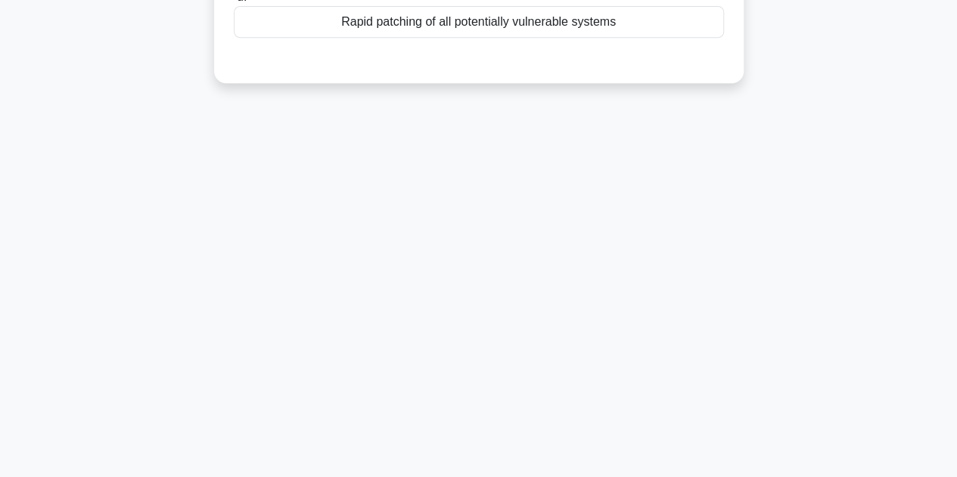
scroll to position [0, 0]
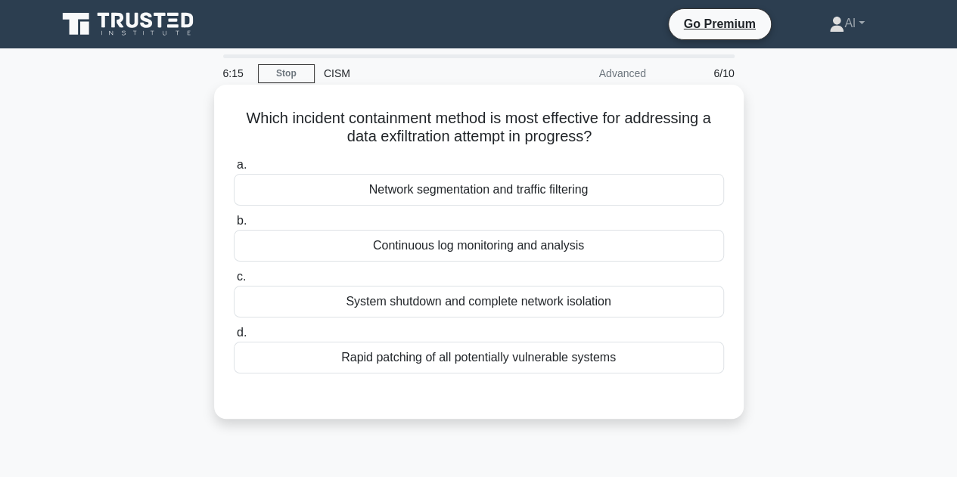
click at [551, 199] on div "Network segmentation and traffic filtering" at bounding box center [479, 190] width 490 height 32
click at [234, 170] on input "a. Network segmentation and traffic filtering" at bounding box center [234, 165] width 0 height 10
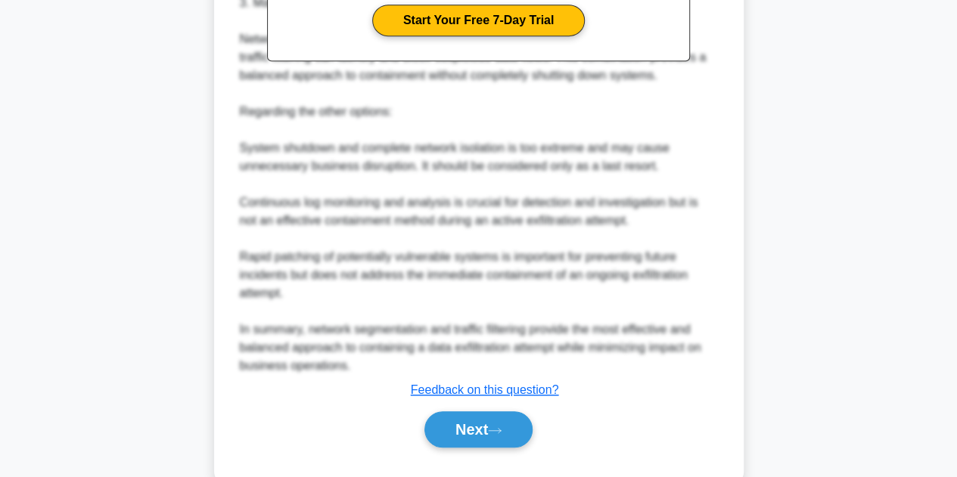
scroll to position [580, 0]
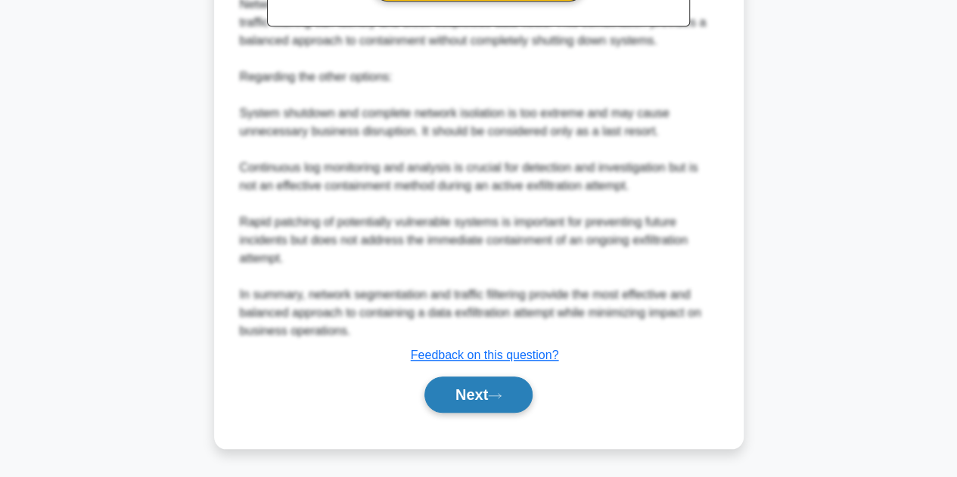
click at [484, 398] on button "Next" at bounding box center [478, 395] width 108 height 36
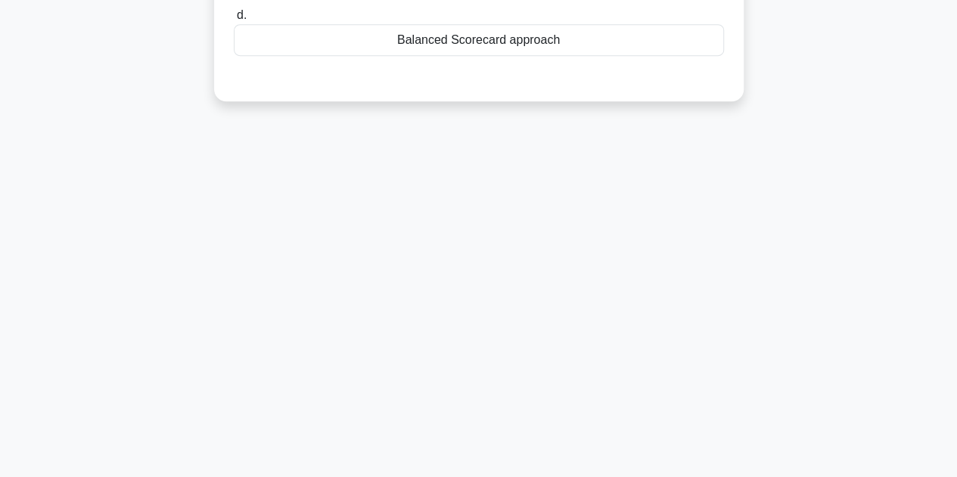
scroll to position [37, 0]
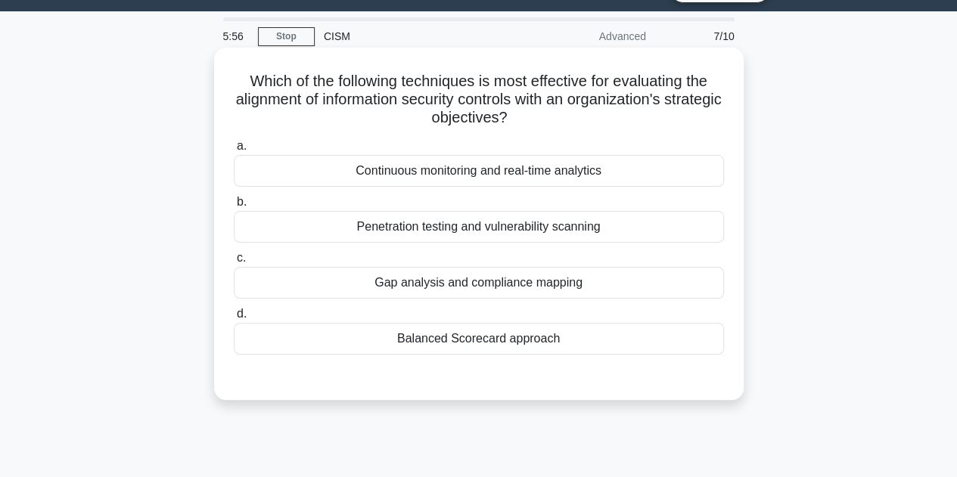
click at [492, 343] on div "Balanced Scorecard approach" at bounding box center [479, 339] width 490 height 32
click at [234, 319] on input "d. Balanced Scorecard approach" at bounding box center [234, 314] width 0 height 10
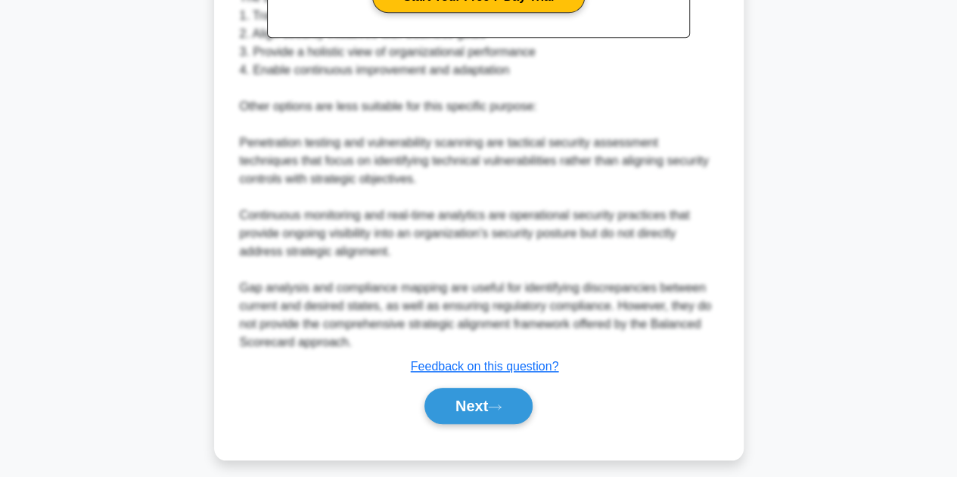
scroll to position [580, 0]
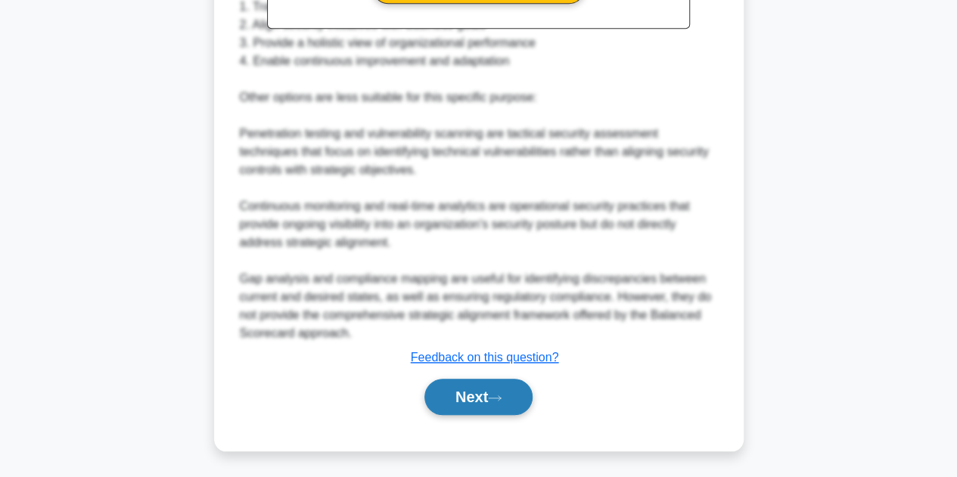
click at [475, 394] on button "Next" at bounding box center [478, 397] width 108 height 36
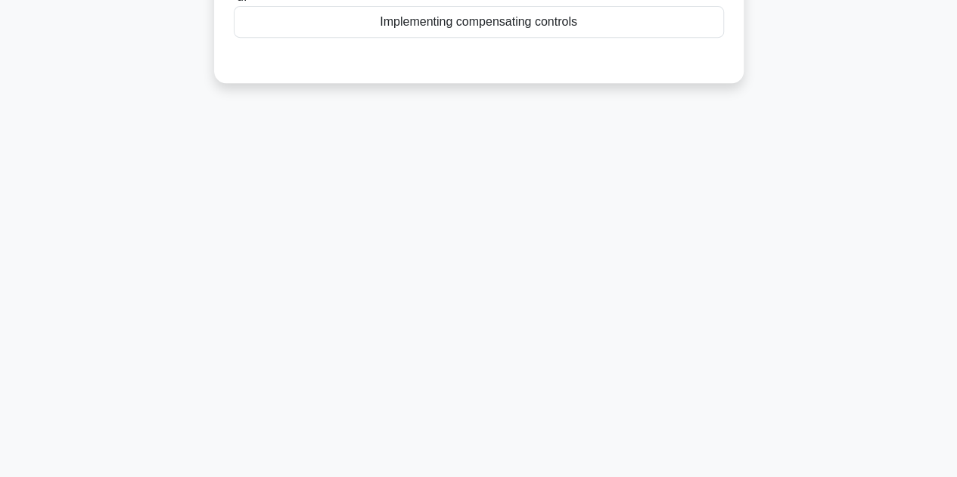
scroll to position [0, 0]
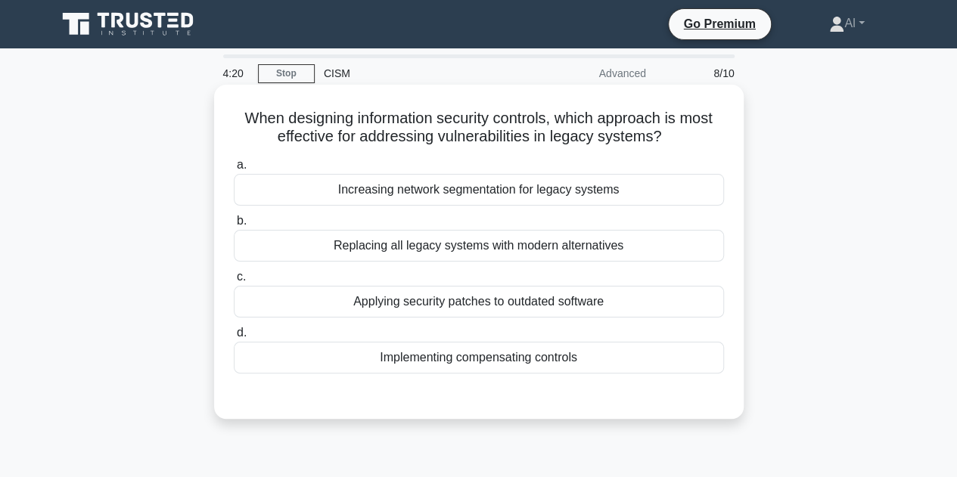
click at [528, 308] on div "Applying security patches to outdated software" at bounding box center [479, 302] width 490 height 32
click at [234, 282] on input "c. Applying security patches to outdated software" at bounding box center [234, 277] width 0 height 10
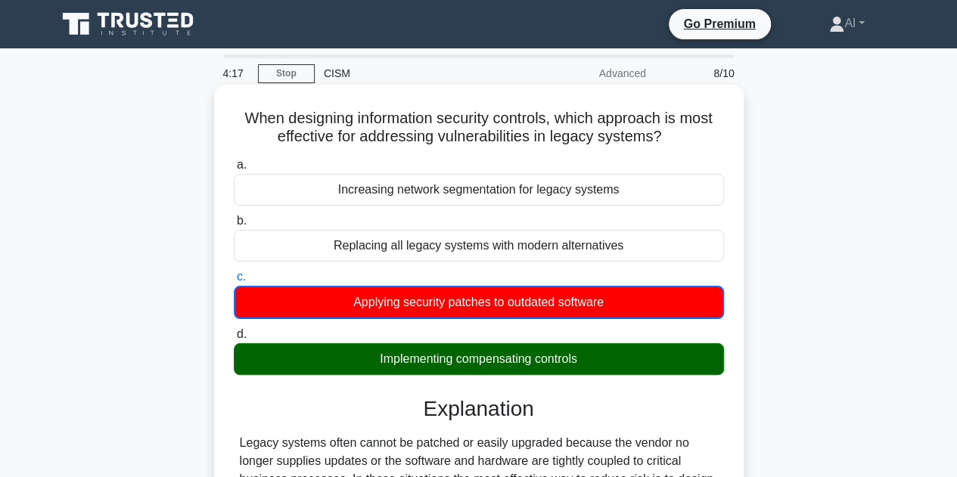
scroll to position [303, 0]
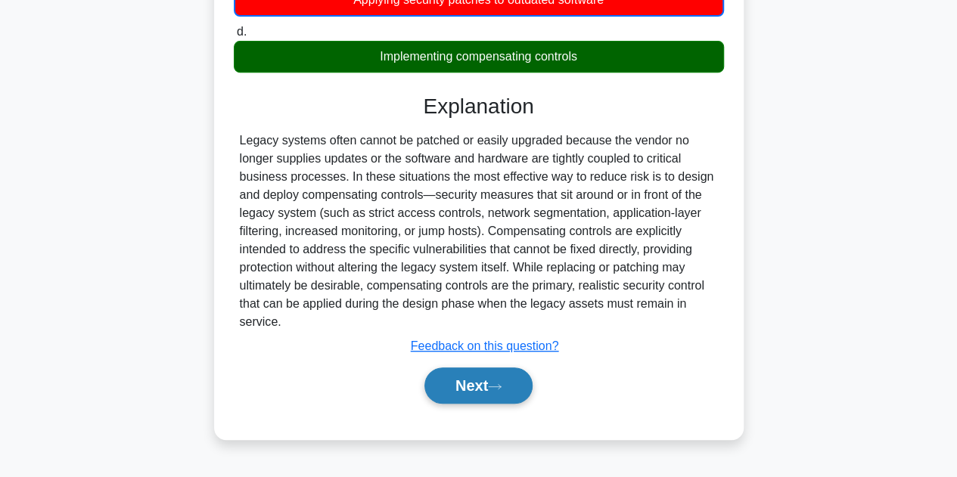
click at [472, 393] on button "Next" at bounding box center [478, 386] width 108 height 36
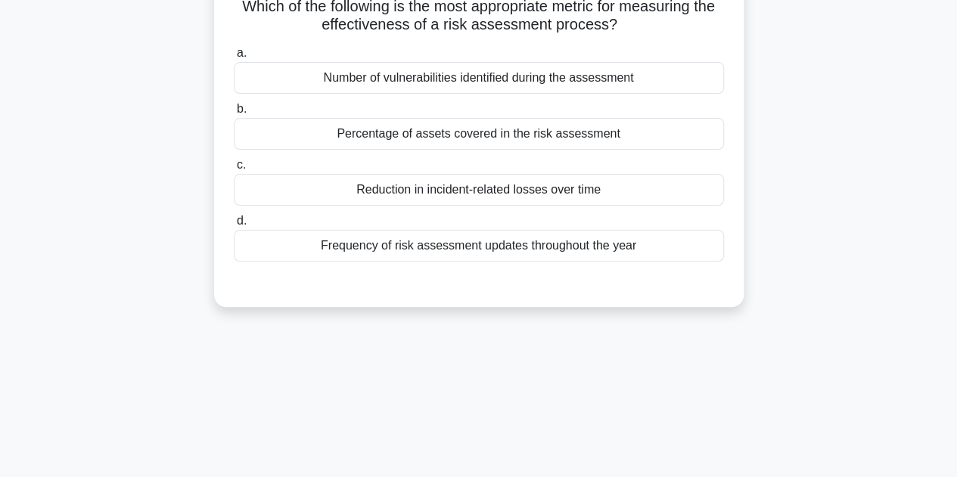
scroll to position [0, 0]
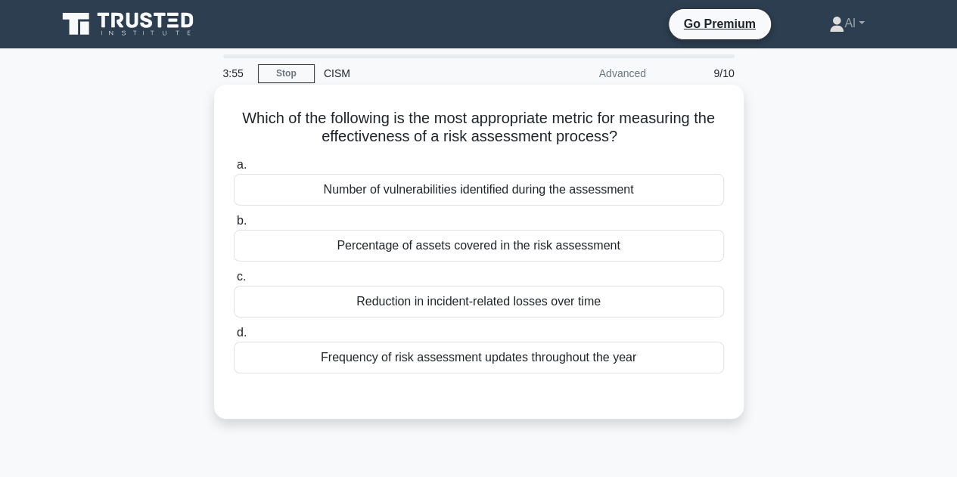
click at [448, 252] on div "Percentage of assets covered in the risk assessment" at bounding box center [479, 246] width 490 height 32
click at [234, 226] on input "b. Percentage of assets covered in the risk assessment" at bounding box center [234, 221] width 0 height 10
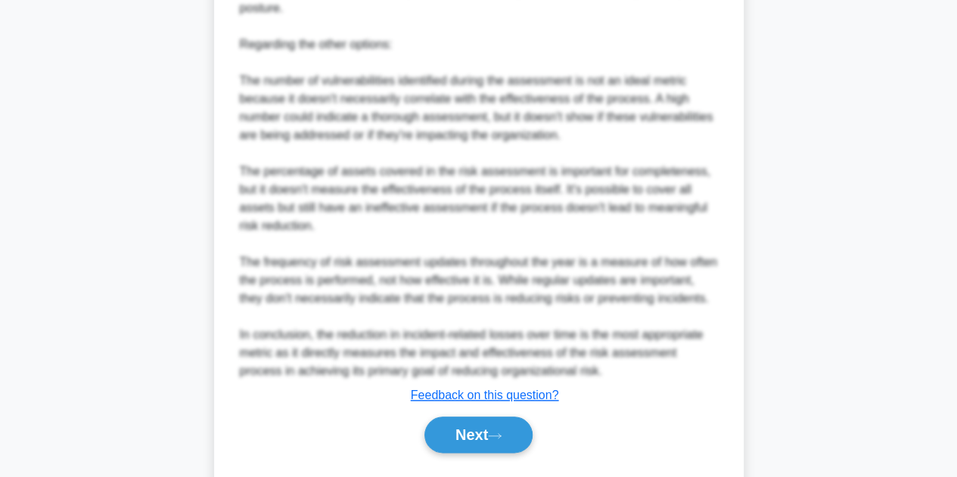
scroll to position [691, 0]
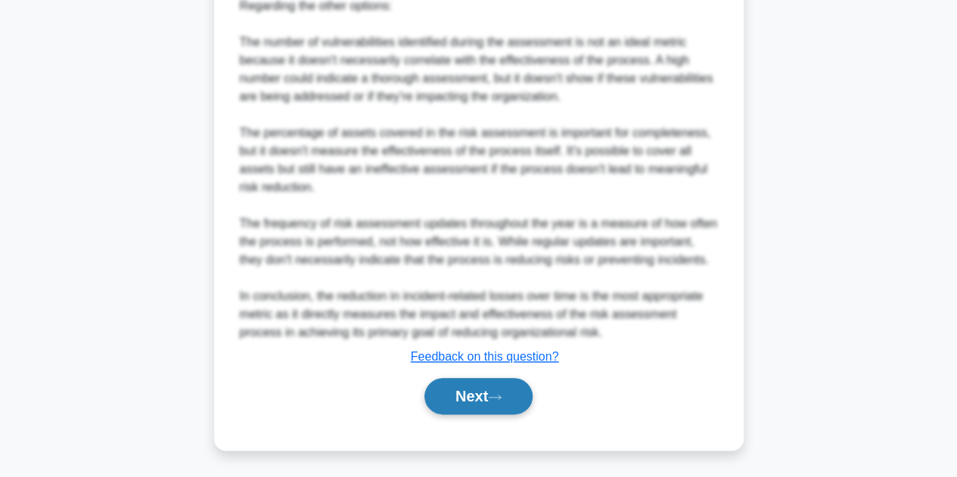
click at [466, 402] on button "Next" at bounding box center [478, 396] width 108 height 36
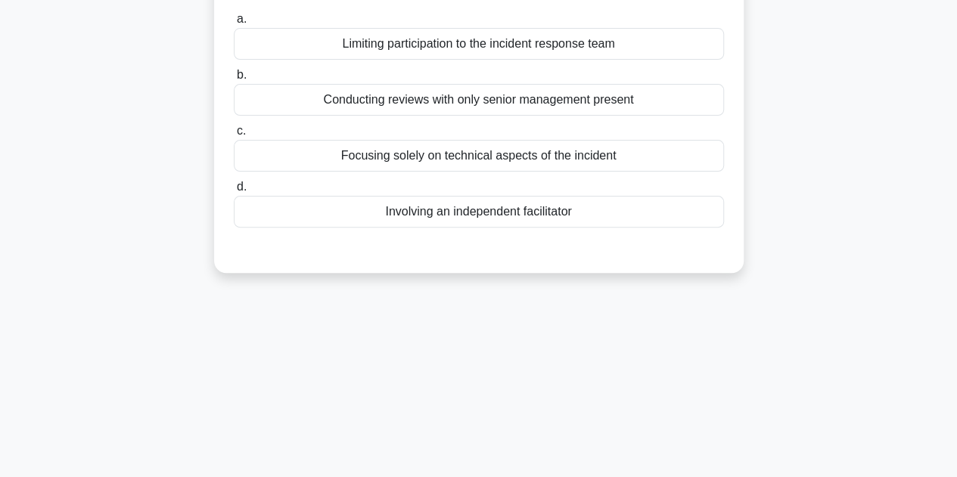
scroll to position [37, 0]
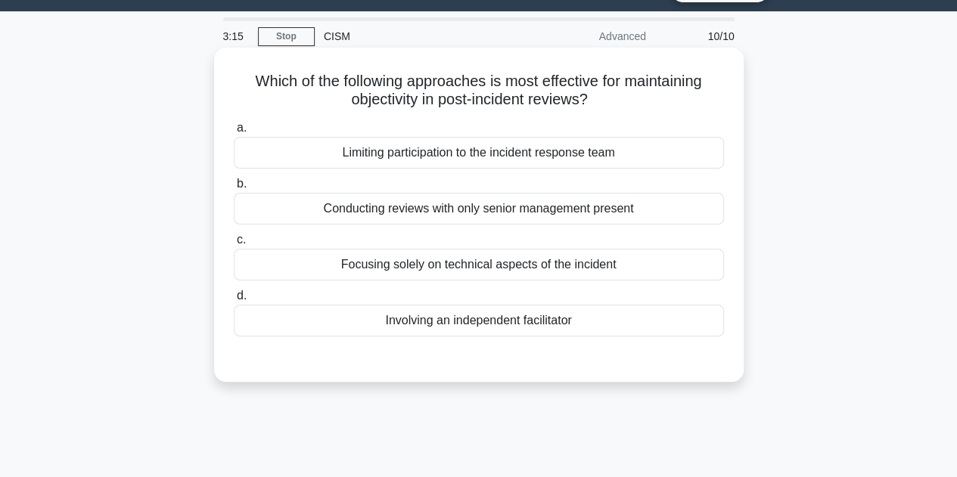
click at [479, 158] on div "Limiting participation to the incident response team" at bounding box center [479, 153] width 490 height 32
click at [234, 133] on input "a. Limiting participation to the incident response team" at bounding box center [234, 128] width 0 height 10
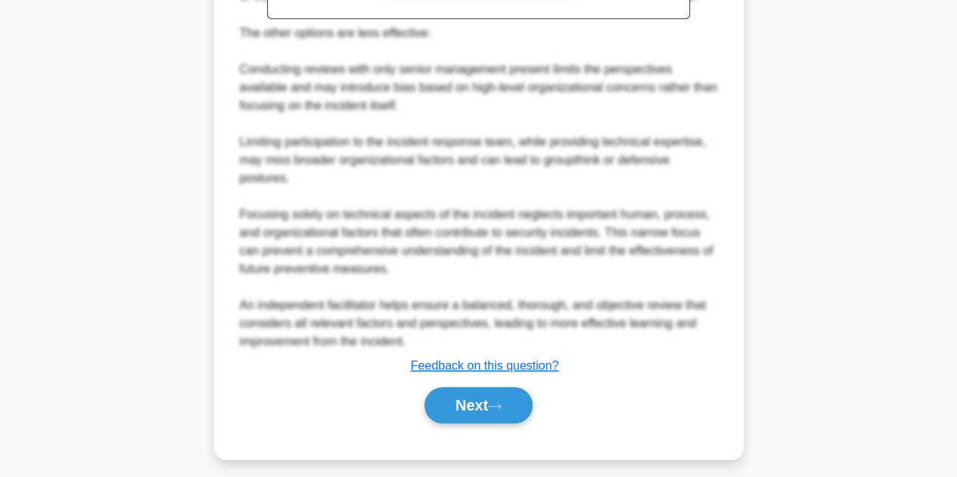
scroll to position [582, 0]
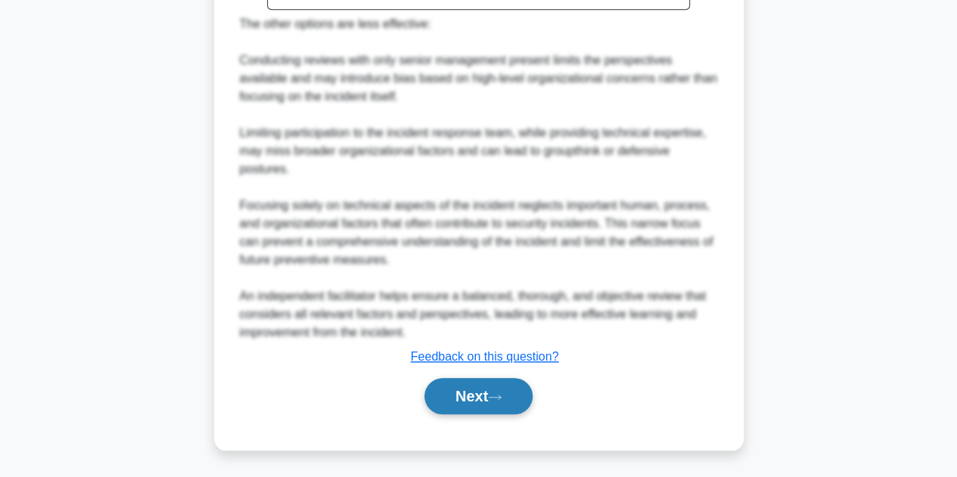
click at [455, 388] on button "Next" at bounding box center [478, 396] width 108 height 36
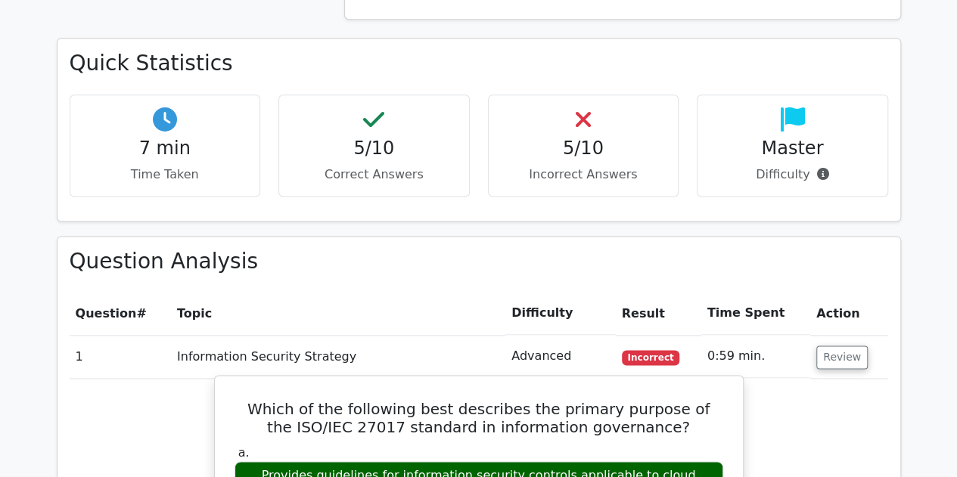
scroll to position [983, 0]
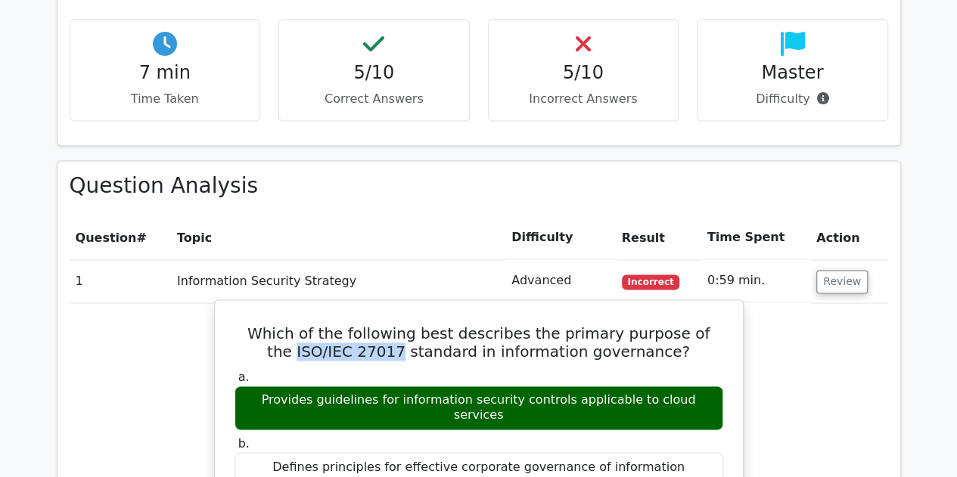
drag, startPoint x: 399, startPoint y: 296, endPoint x: 299, endPoint y: 294, distance: 99.8
click at [299, 324] on h5 "Which of the following best describes the primary purpose of the ISO/IEC 27017 …" at bounding box center [479, 342] width 492 height 36
copy h5 "ISO/IEC 27017"
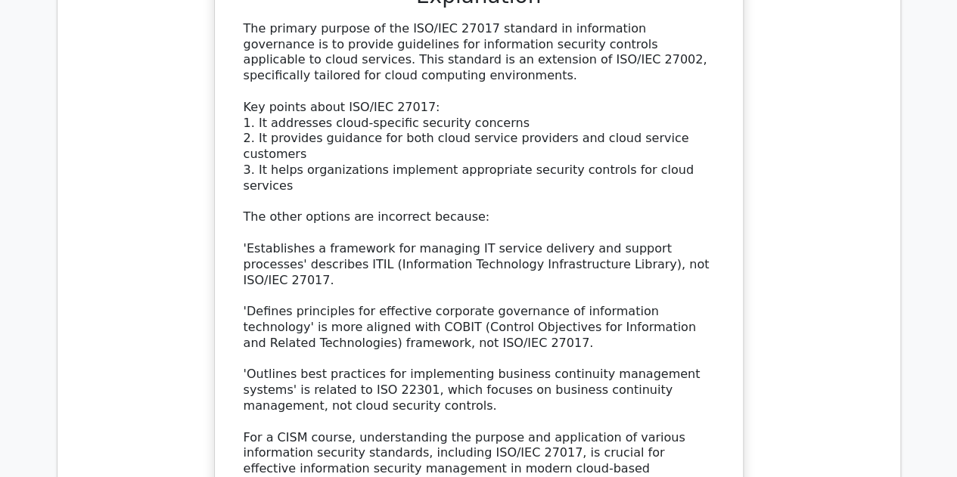
scroll to position [1815, 0]
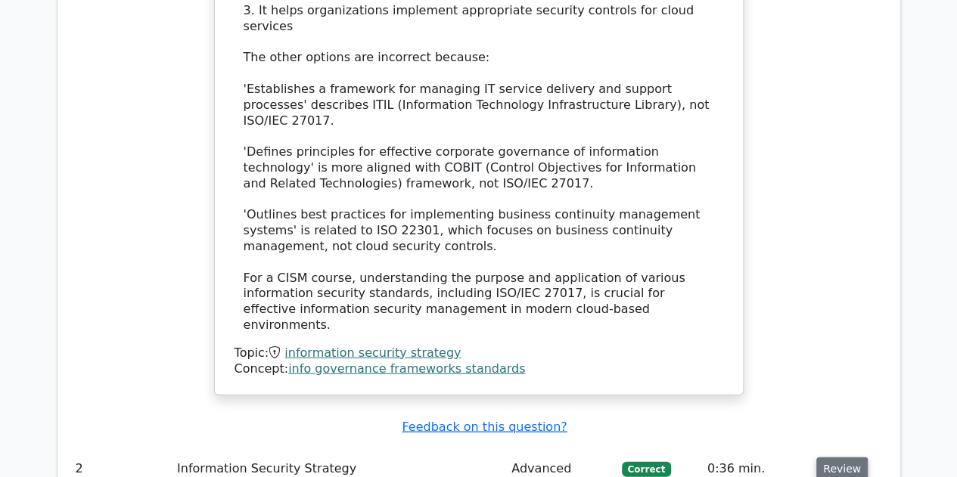
click at [847, 458] on button "Review" at bounding box center [841, 469] width 51 height 23
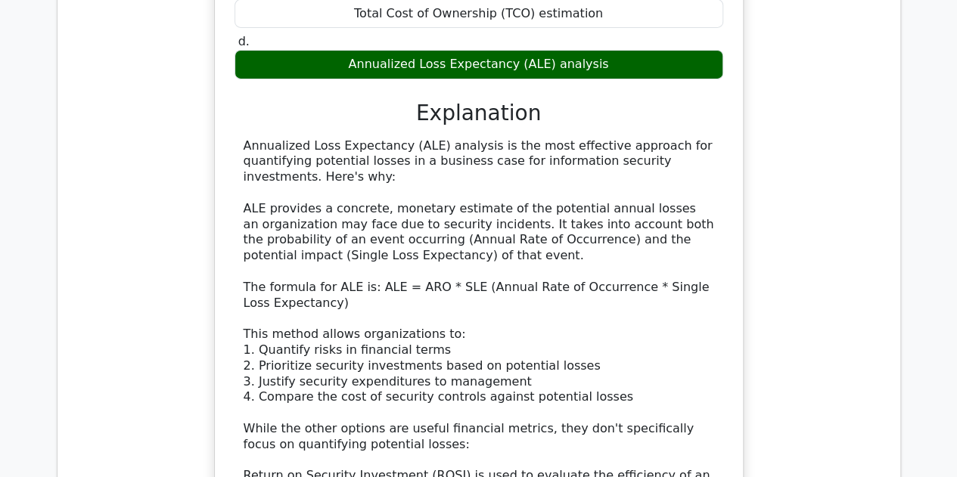
scroll to position [2874, 0]
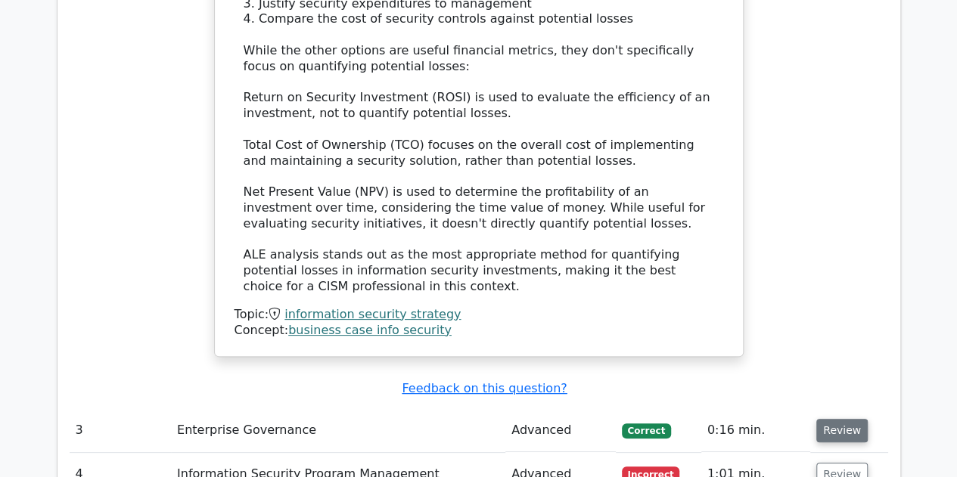
click at [835, 419] on button "Review" at bounding box center [841, 430] width 51 height 23
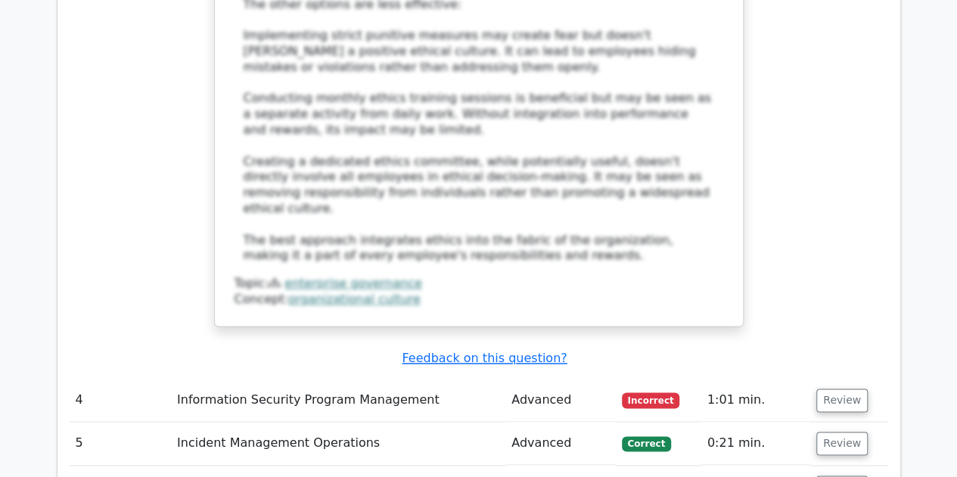
scroll to position [3857, 0]
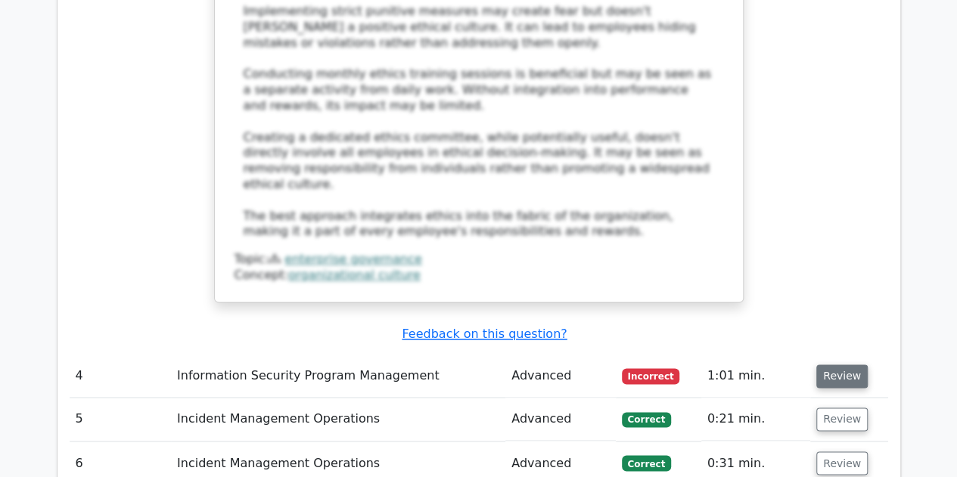
click at [835, 365] on button "Review" at bounding box center [841, 376] width 51 height 23
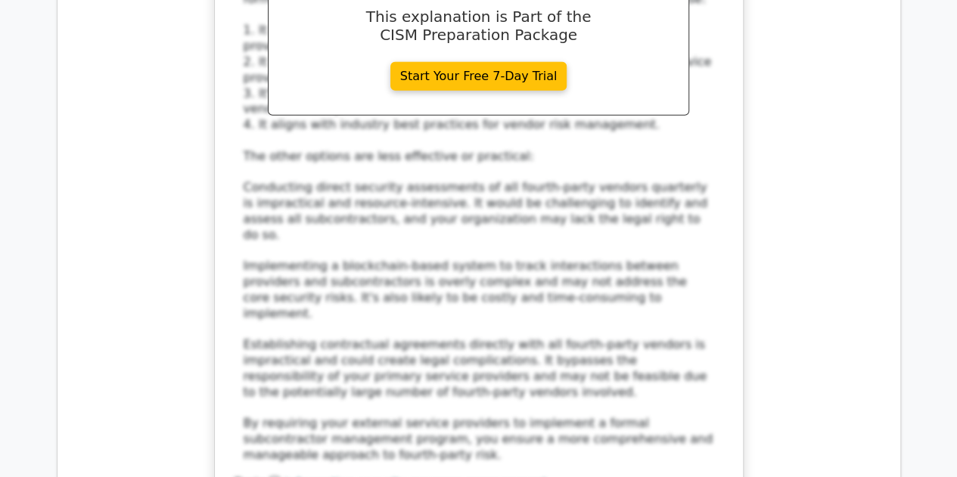
scroll to position [4765, 0]
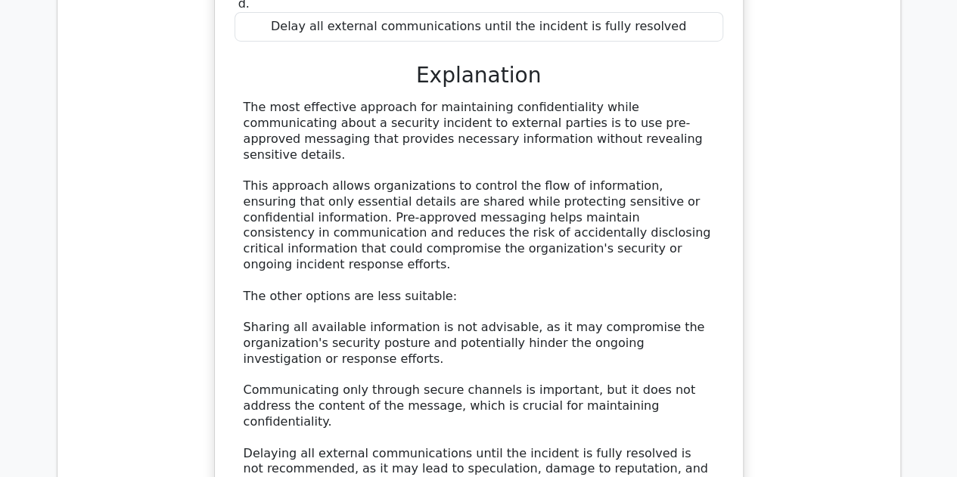
scroll to position [5748, 0]
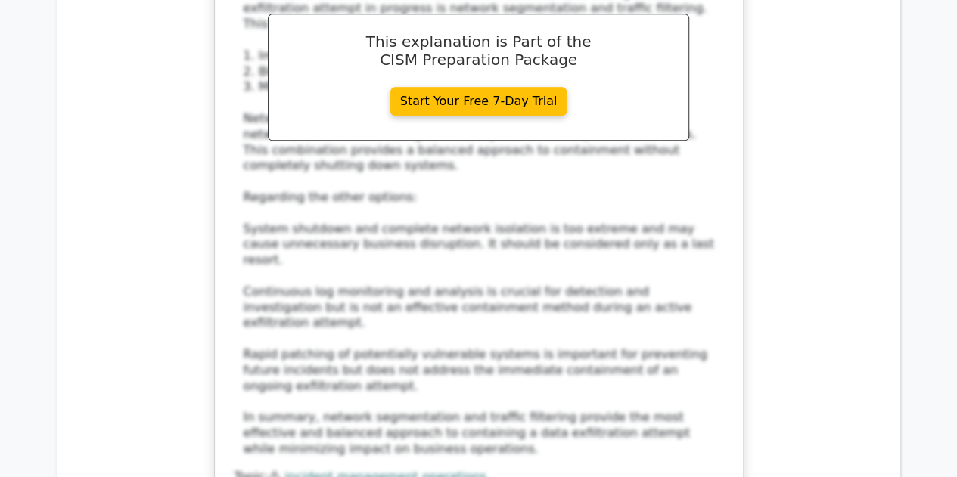
scroll to position [6655, 0]
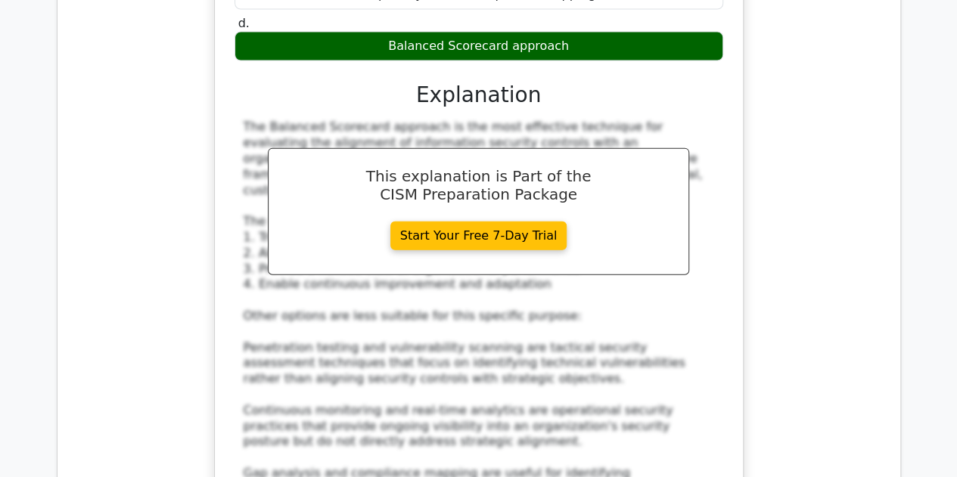
scroll to position [7487, 0]
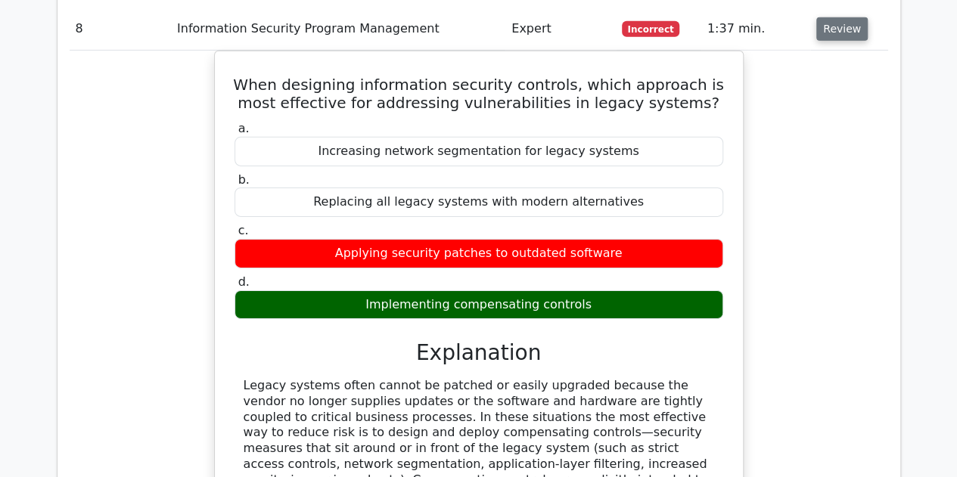
scroll to position [8092, 0]
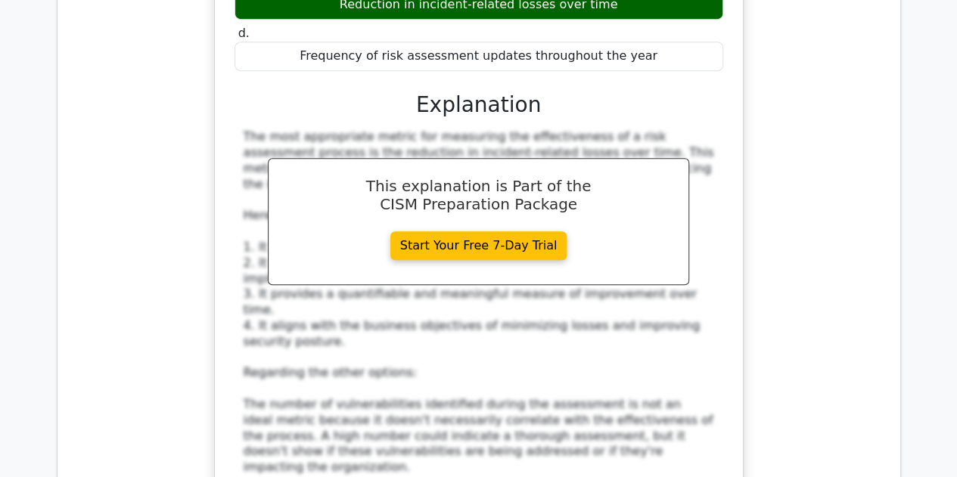
scroll to position [9075, 0]
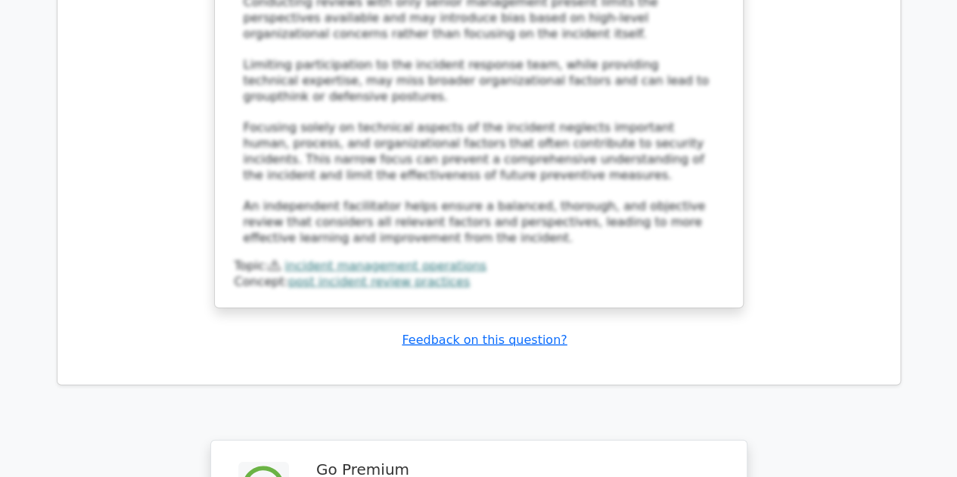
scroll to position [10495, 0]
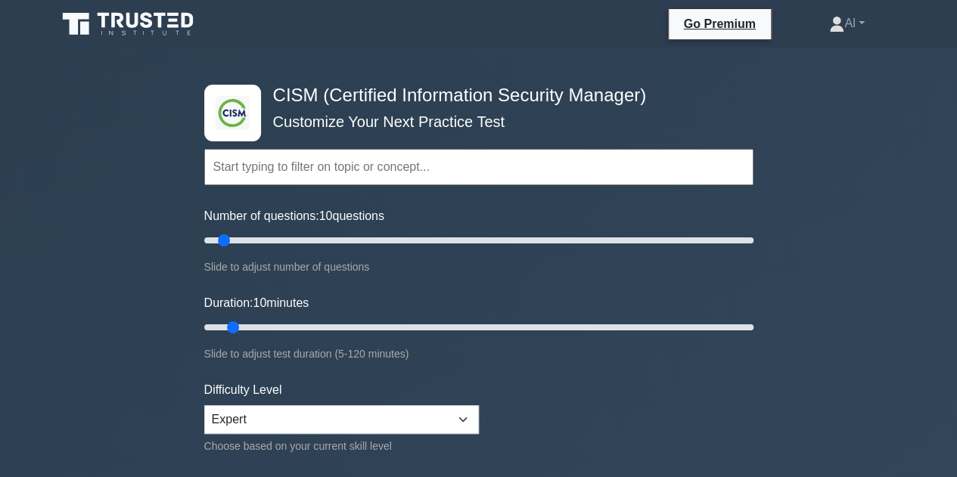
scroll to position [303, 0]
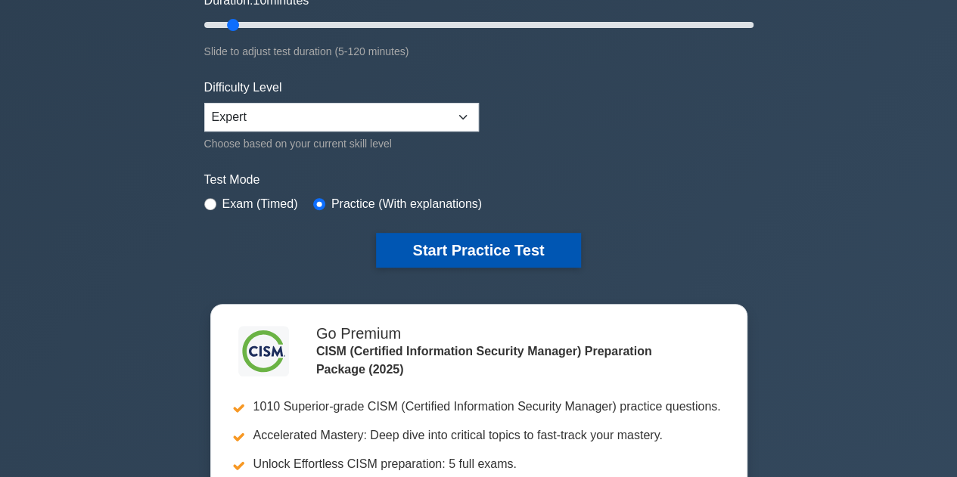
click at [418, 247] on button "Start Practice Test" at bounding box center [478, 250] width 204 height 35
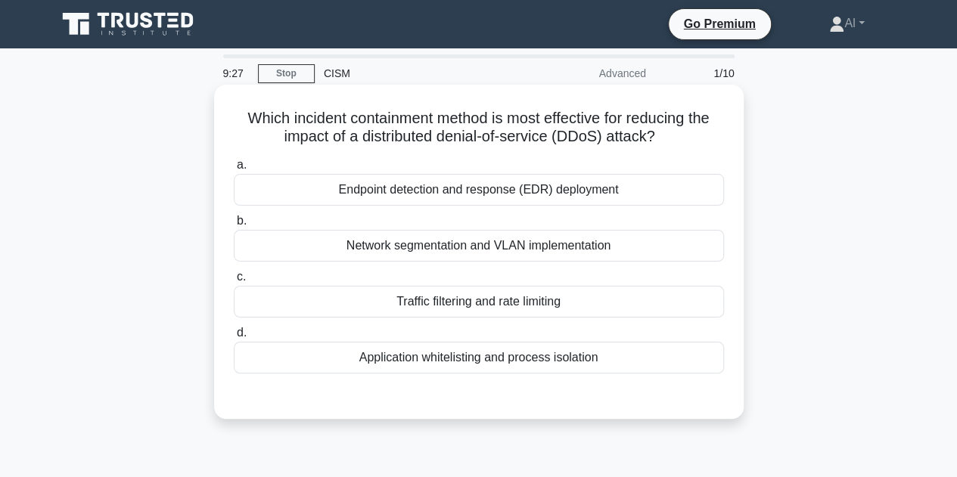
click at [412, 249] on div "Network segmentation and VLAN implementation" at bounding box center [479, 246] width 490 height 32
click at [234, 226] on input "b. Network segmentation and VLAN implementation" at bounding box center [234, 221] width 0 height 10
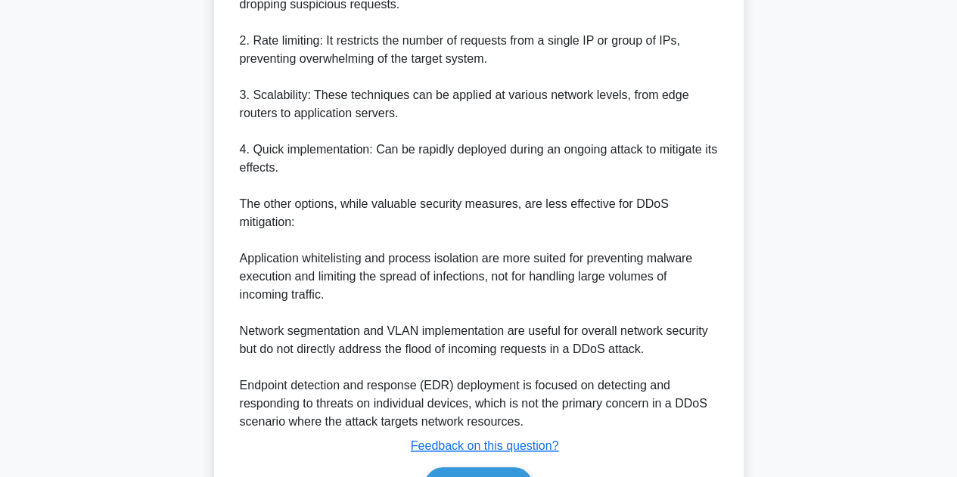
scroll to position [619, 0]
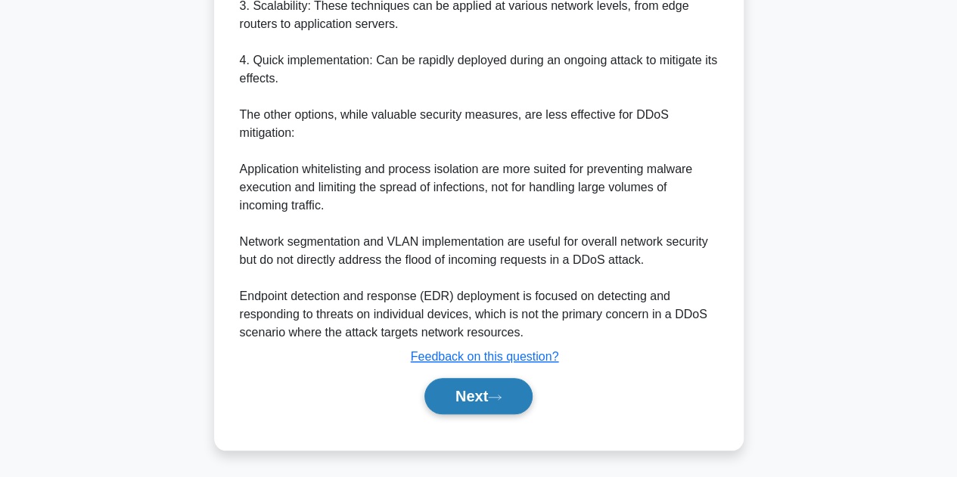
click at [471, 397] on button "Next" at bounding box center [478, 396] width 108 height 36
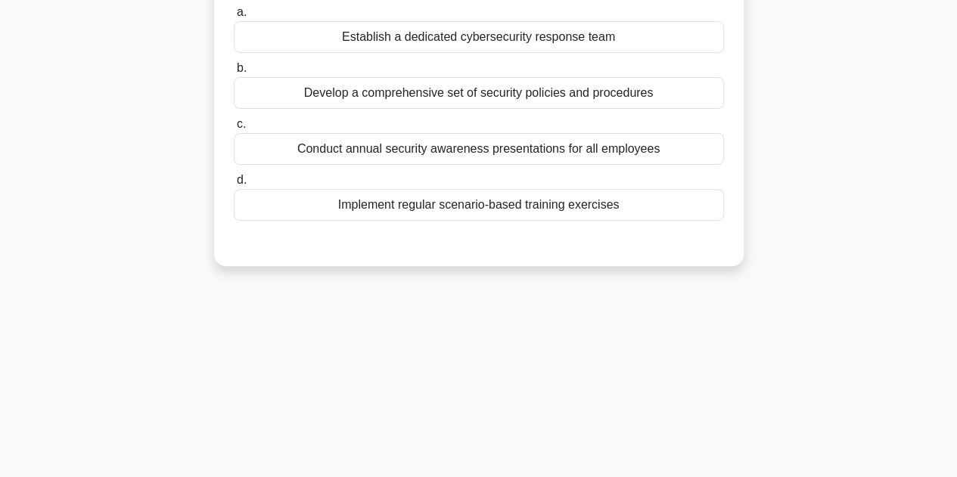
scroll to position [37, 0]
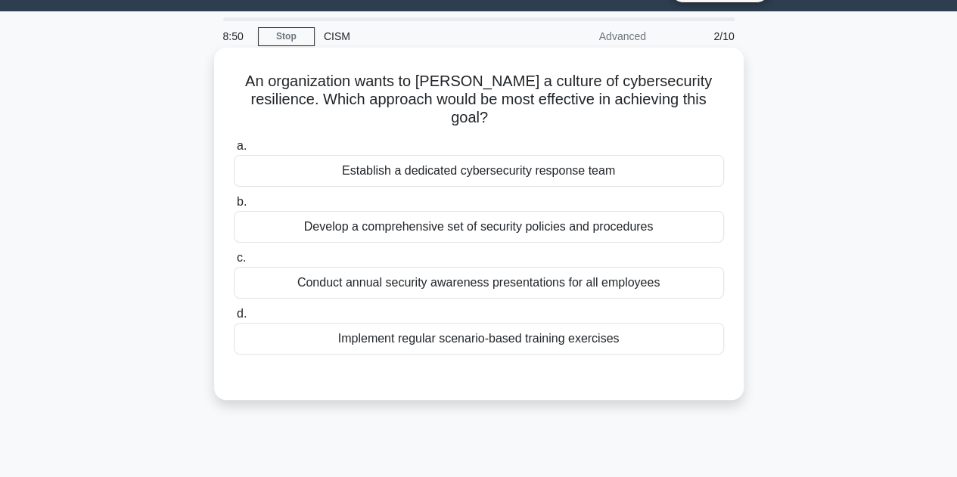
click at [464, 323] on div "Implement regular scenario-based training exercises" at bounding box center [479, 339] width 490 height 32
click at [234, 319] on input "d. Implement regular scenario-based training exercises" at bounding box center [234, 314] width 0 height 10
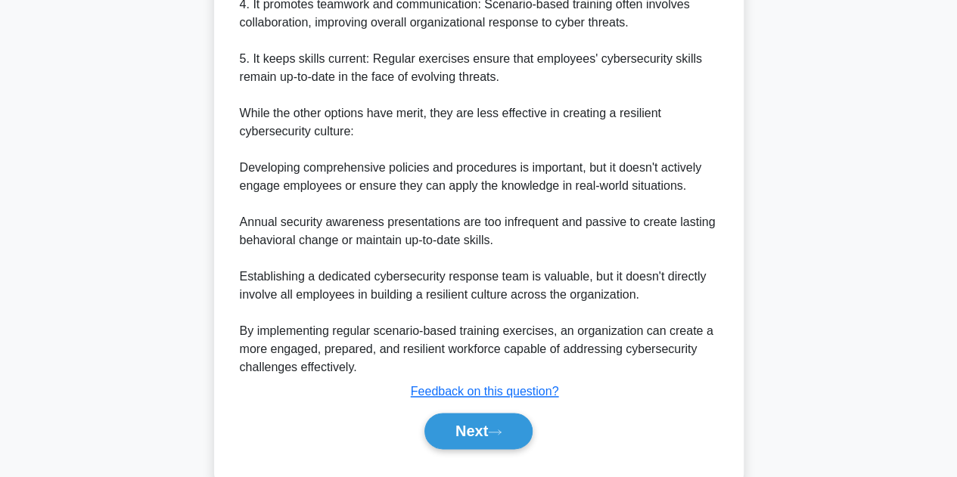
scroll to position [689, 0]
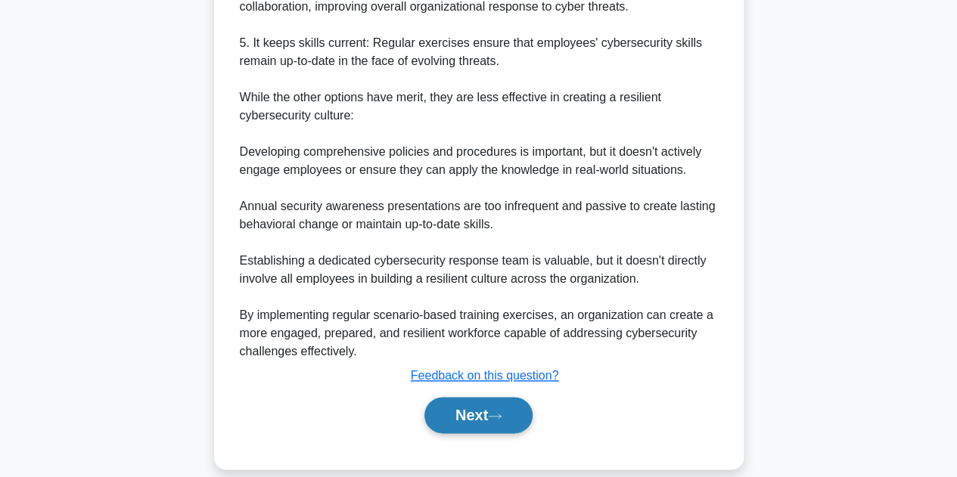
click at [465, 397] on button "Next" at bounding box center [478, 415] width 108 height 36
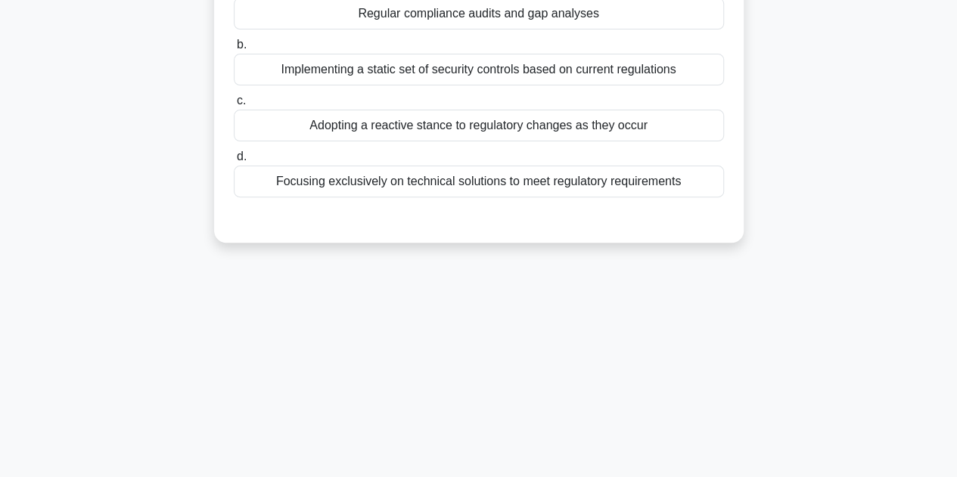
scroll to position [37, 0]
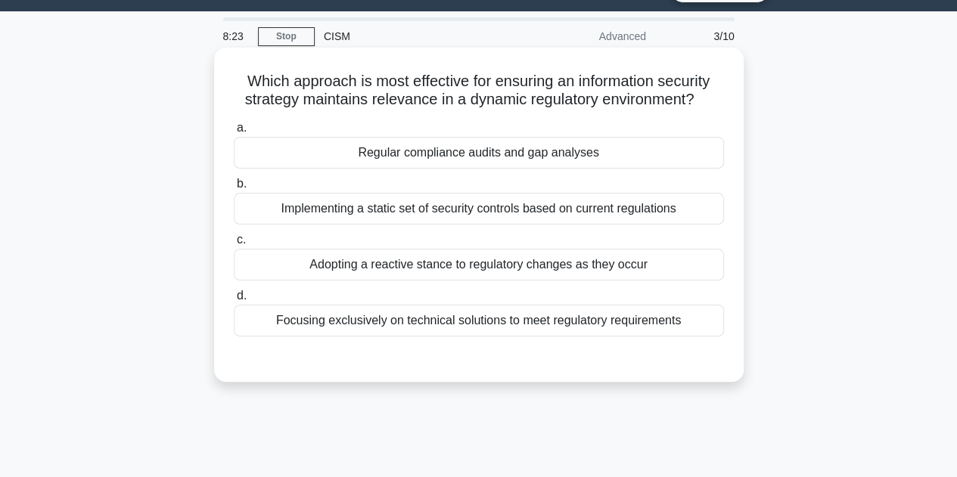
click at [471, 162] on div "Regular compliance audits and gap analyses" at bounding box center [479, 153] width 490 height 32
click at [234, 133] on input "a. Regular compliance audits and gap analyses" at bounding box center [234, 128] width 0 height 10
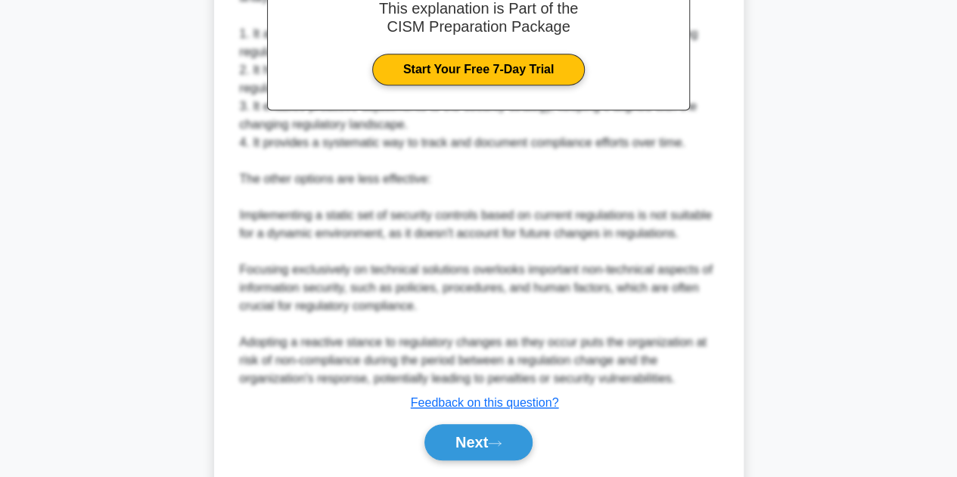
scroll to position [526, 0]
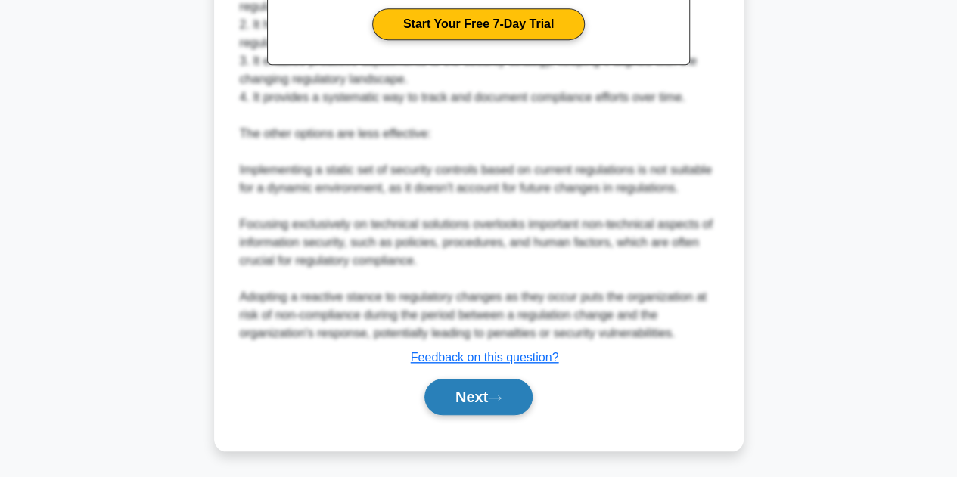
click at [452, 396] on button "Next" at bounding box center [478, 397] width 108 height 36
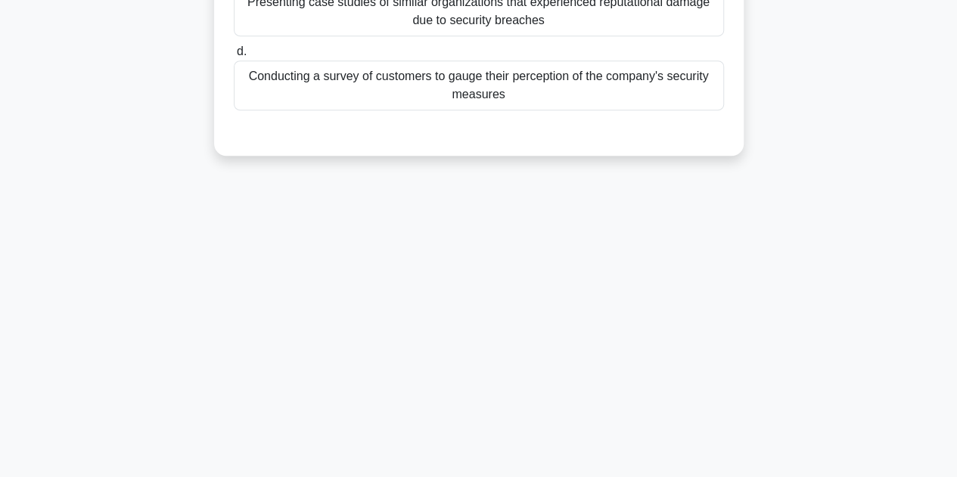
scroll to position [37, 0]
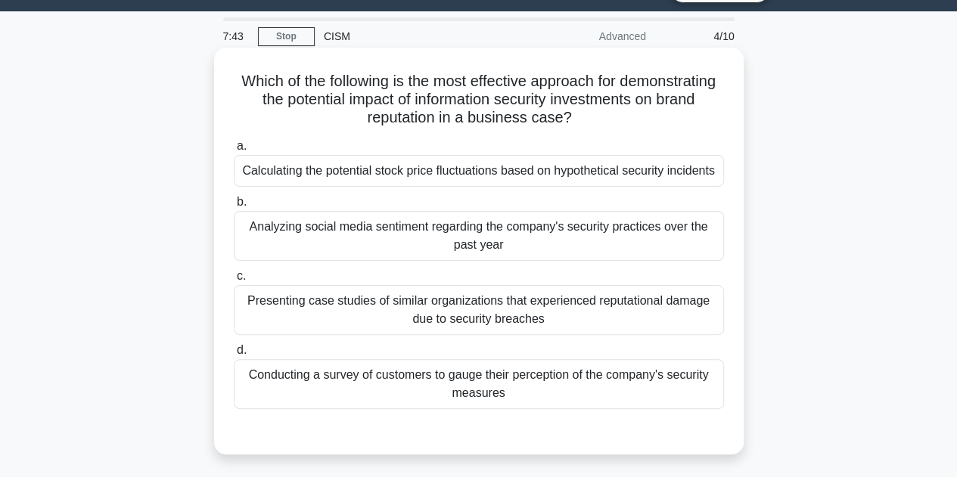
click at [490, 311] on div "Presenting case studies of similar organizations that experienced reputational …" at bounding box center [479, 310] width 490 height 50
click at [234, 281] on input "c. Presenting case studies of similar organizations that experienced reputation…" at bounding box center [234, 277] width 0 height 10
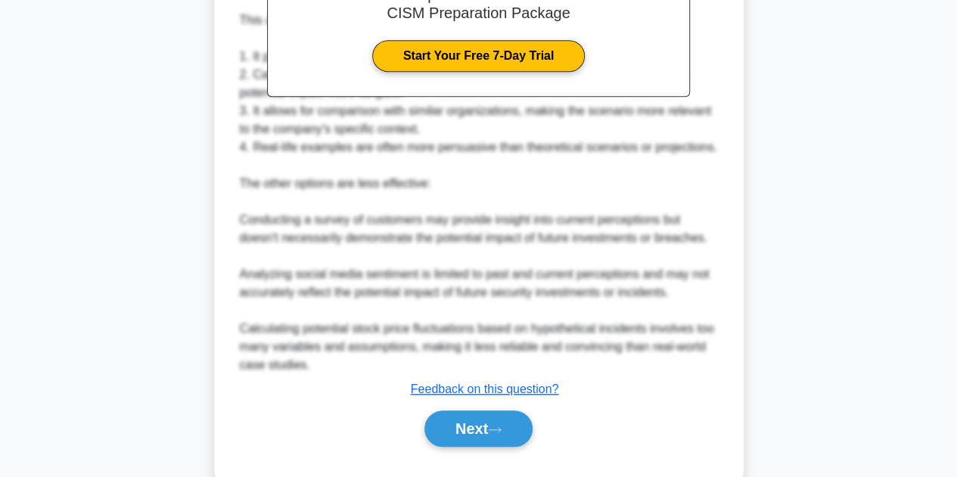
scroll to position [598, 0]
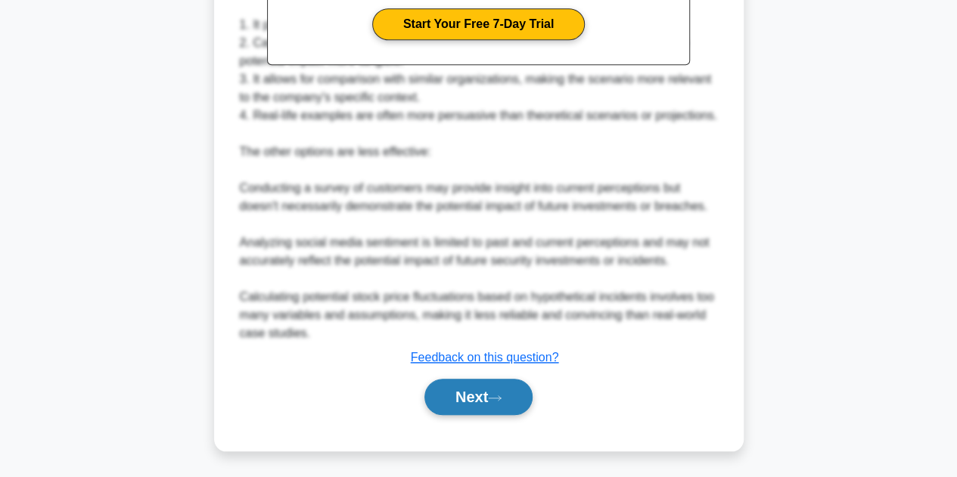
click at [482, 389] on button "Next" at bounding box center [478, 397] width 108 height 36
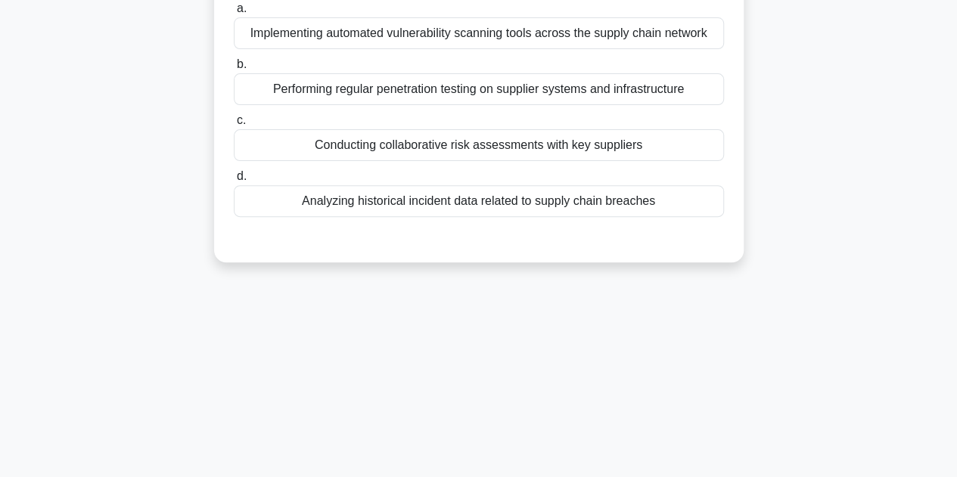
scroll to position [37, 0]
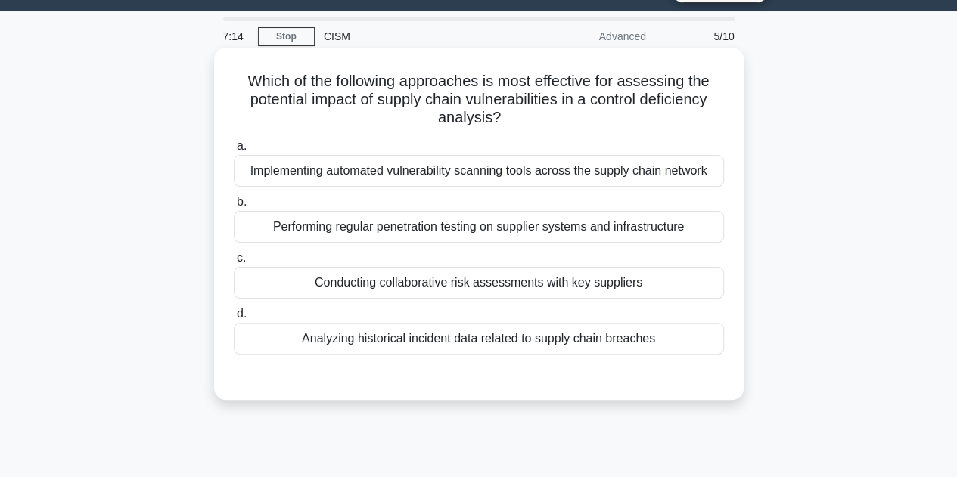
click at [534, 289] on div "Conducting collaborative risk assessments with key suppliers" at bounding box center [479, 283] width 490 height 32
click at [234, 263] on input "c. Conducting collaborative risk assessments with key suppliers" at bounding box center [234, 258] width 0 height 10
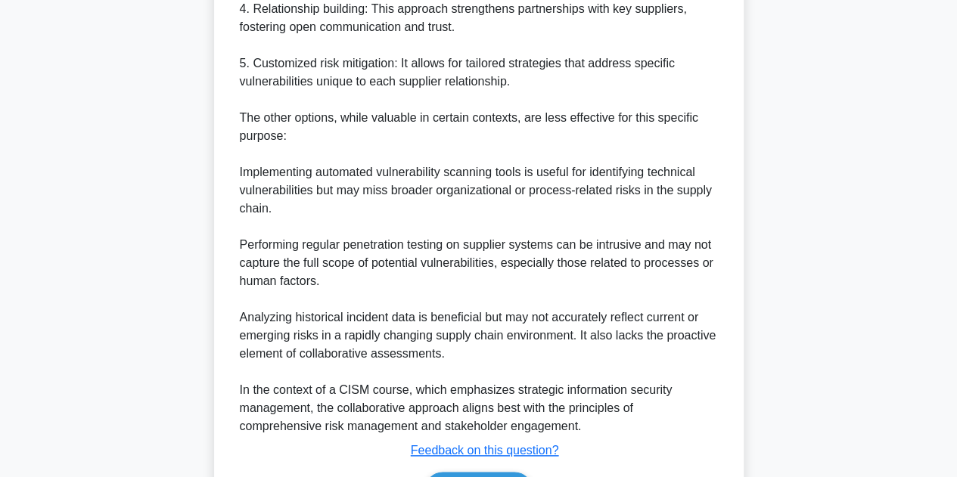
scroll to position [798, 0]
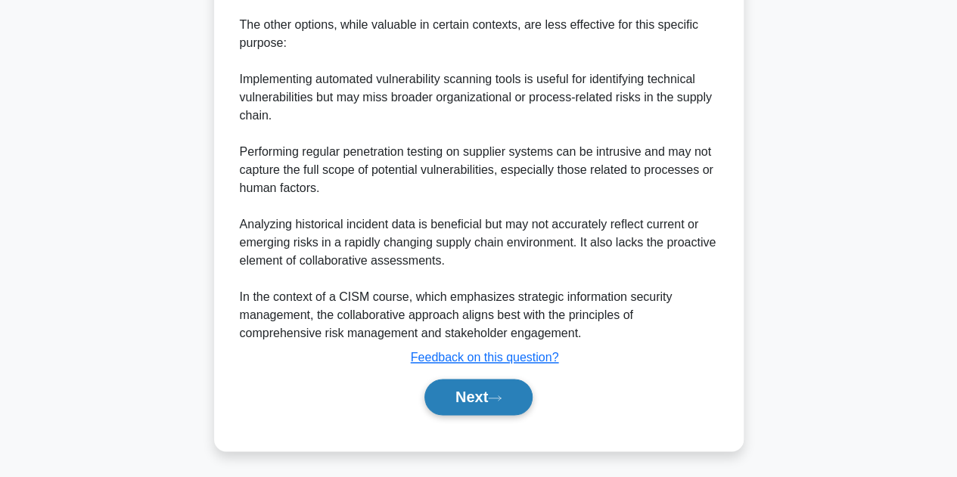
click at [487, 402] on button "Next" at bounding box center [478, 397] width 108 height 36
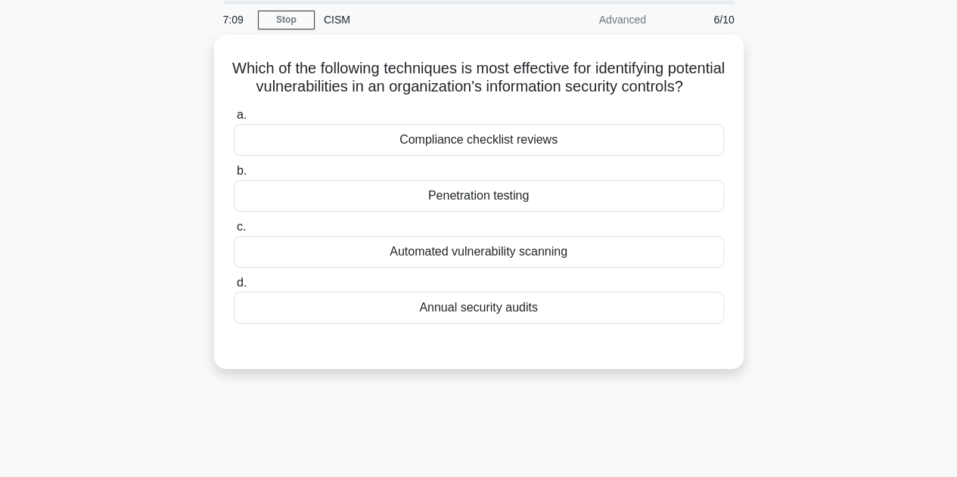
scroll to position [0, 0]
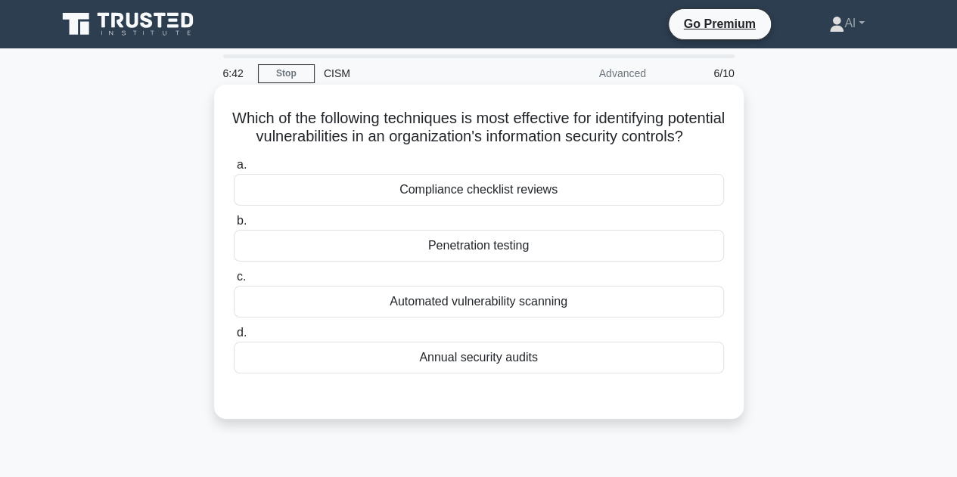
click at [492, 262] on div "Penetration testing" at bounding box center [479, 246] width 490 height 32
click at [234, 226] on input "b. Penetration testing" at bounding box center [234, 221] width 0 height 10
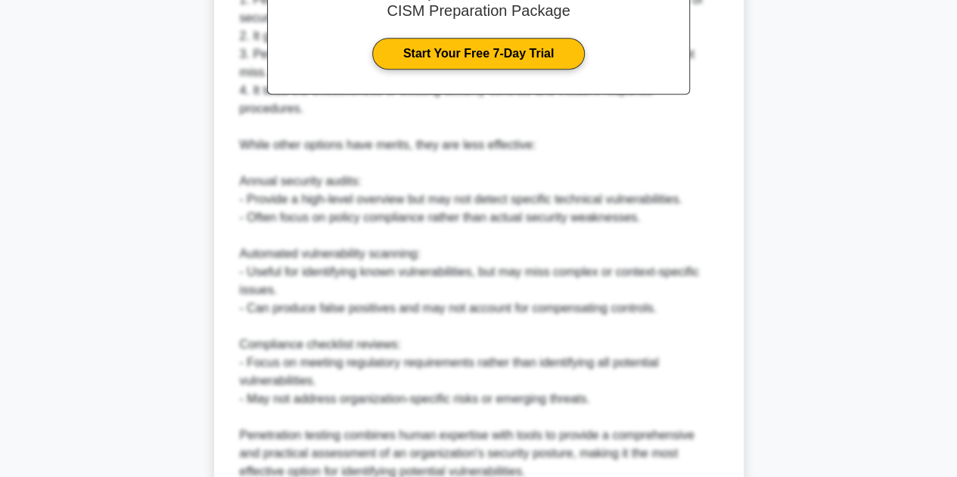
scroll to position [559, 0]
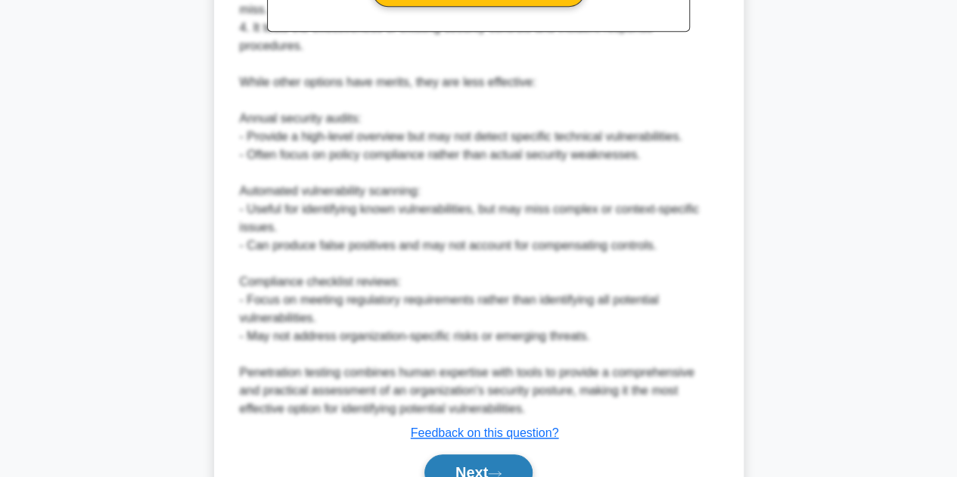
click at [484, 455] on button "Next" at bounding box center [478, 473] width 108 height 36
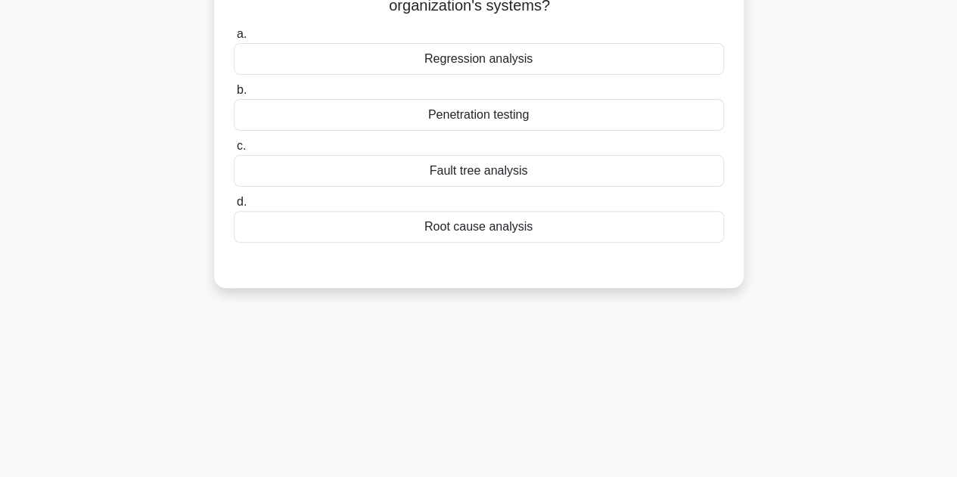
scroll to position [37, 0]
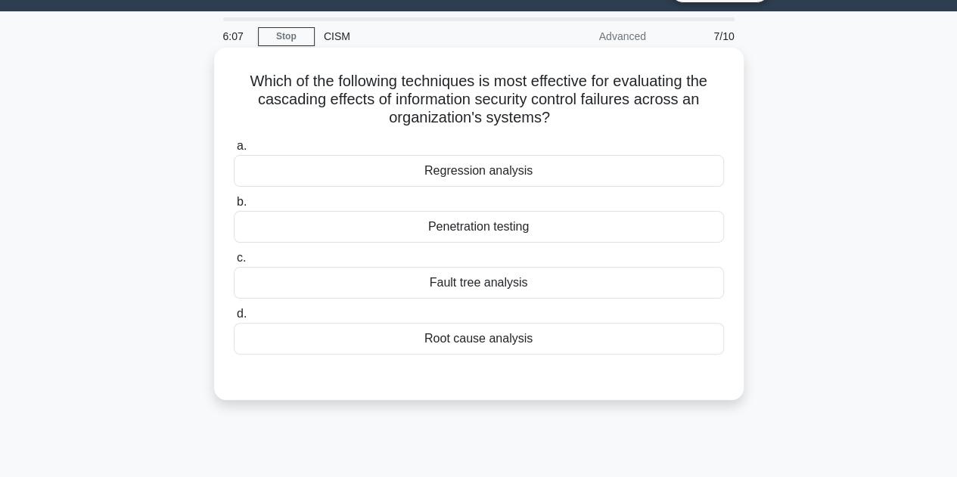
click at [485, 343] on div "Root cause analysis" at bounding box center [479, 339] width 490 height 32
click at [234, 319] on input "d. Root cause analysis" at bounding box center [234, 314] width 0 height 10
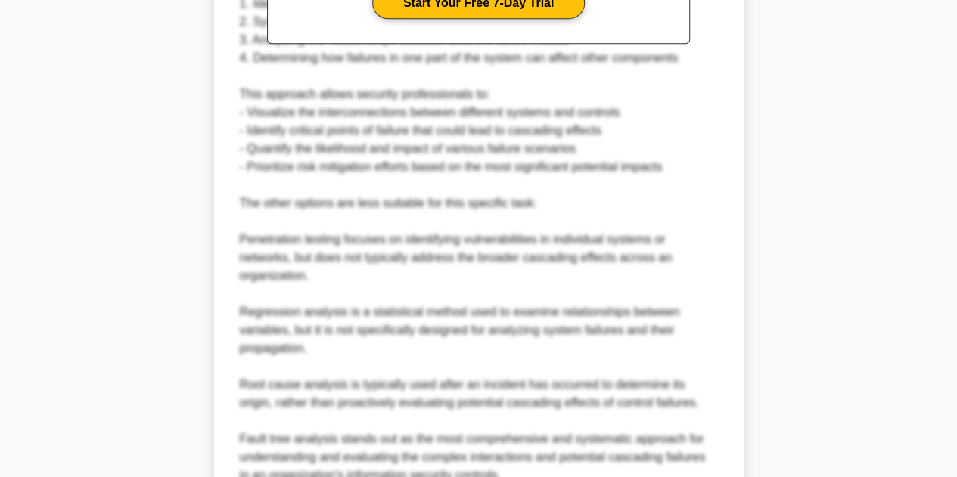
scroll to position [709, 0]
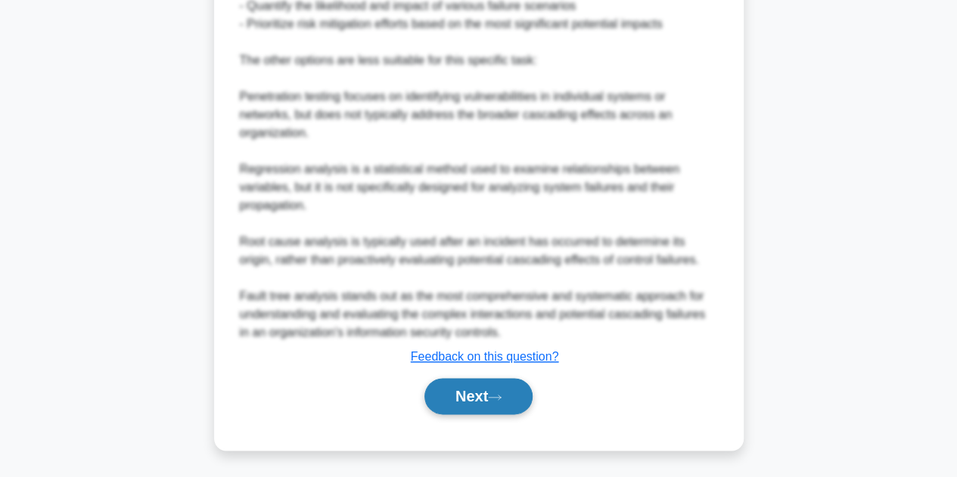
click at [478, 388] on button "Next" at bounding box center [478, 396] width 108 height 36
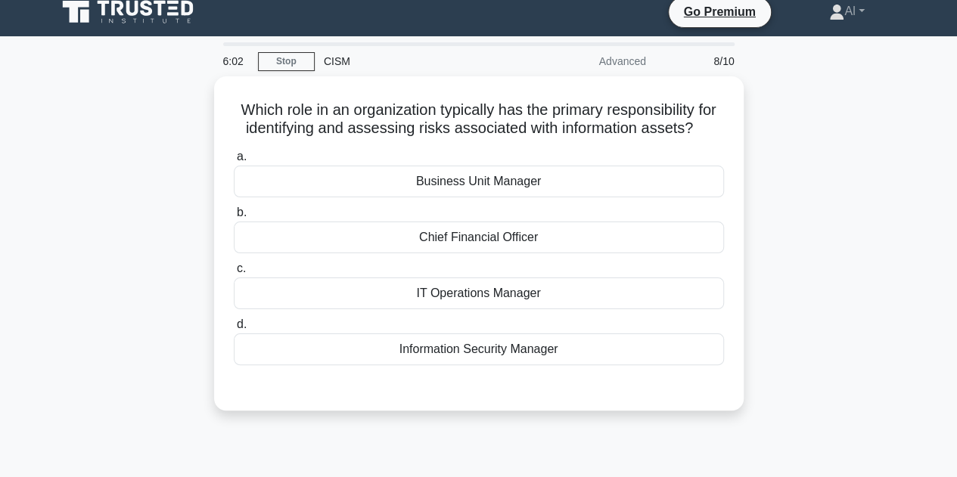
scroll to position [0, 0]
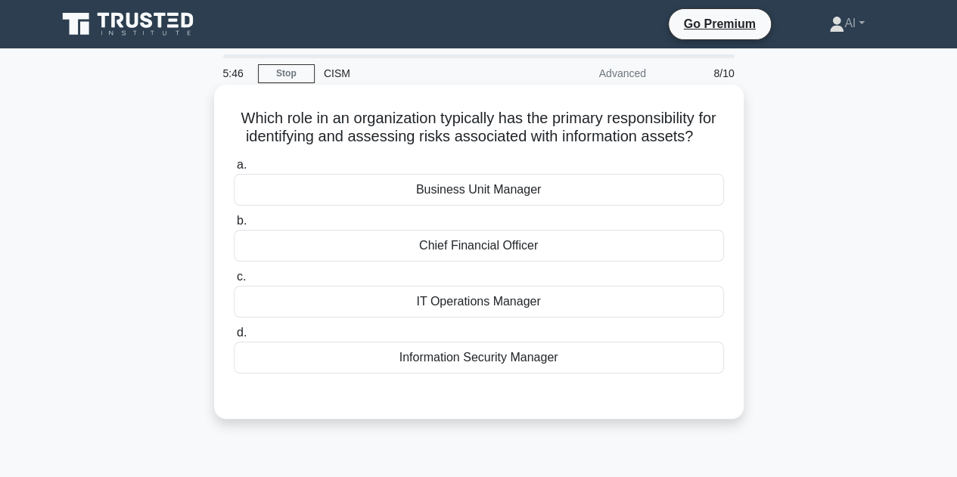
click at [478, 374] on div "Information Security Manager" at bounding box center [479, 358] width 490 height 32
click at [234, 338] on input "d. Information Security Manager" at bounding box center [234, 333] width 0 height 10
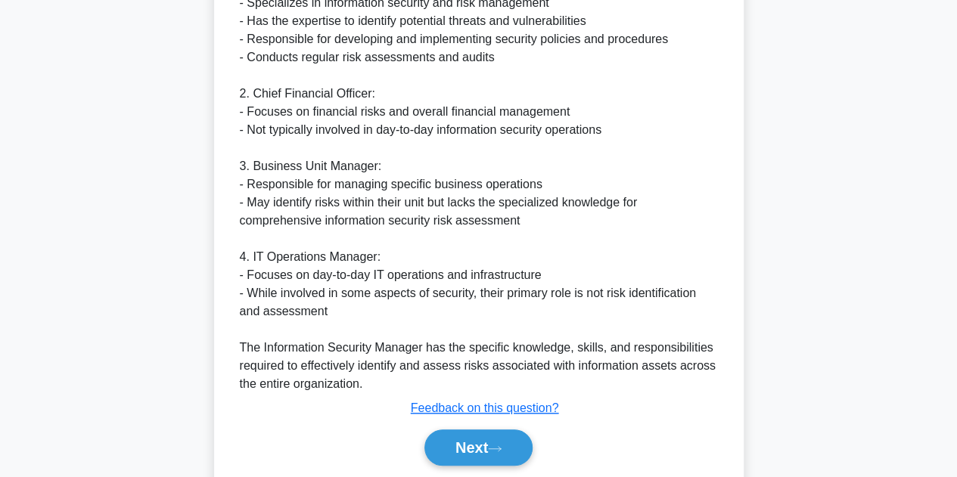
scroll to position [598, 0]
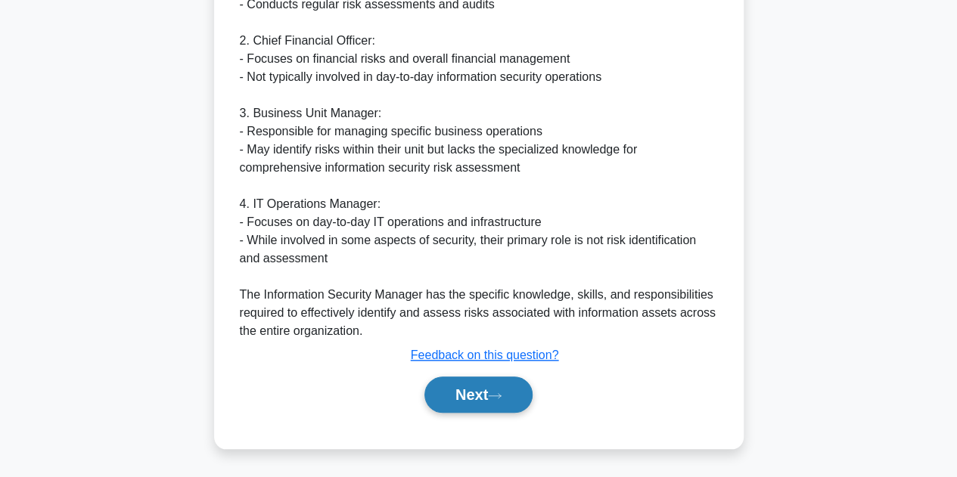
click at [476, 380] on button "Next" at bounding box center [478, 395] width 108 height 36
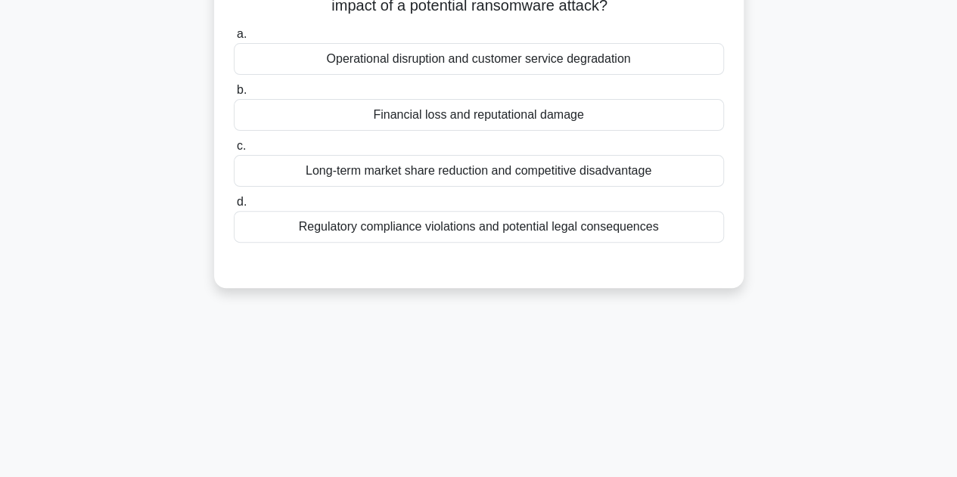
scroll to position [37, 0]
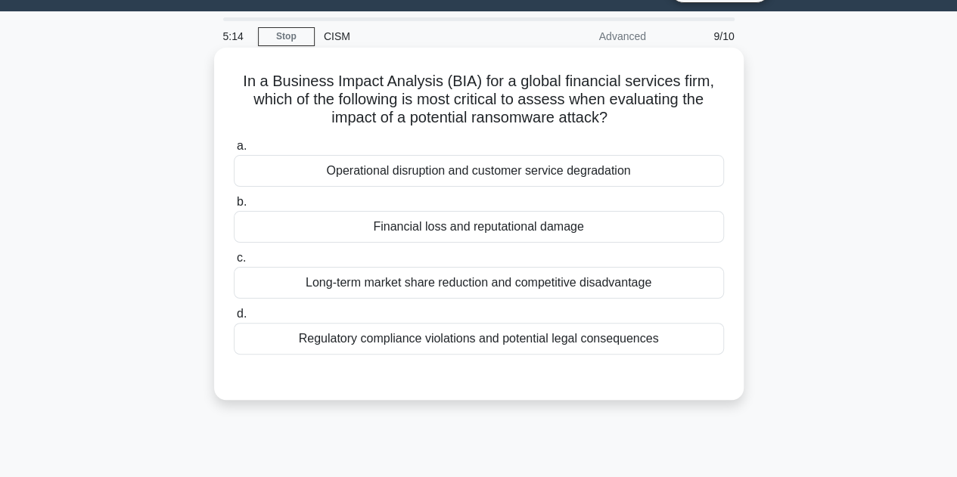
click at [464, 232] on div "Financial loss and reputational damage" at bounding box center [479, 227] width 490 height 32
click at [234, 207] on input "b. Financial loss and reputational damage" at bounding box center [234, 202] width 0 height 10
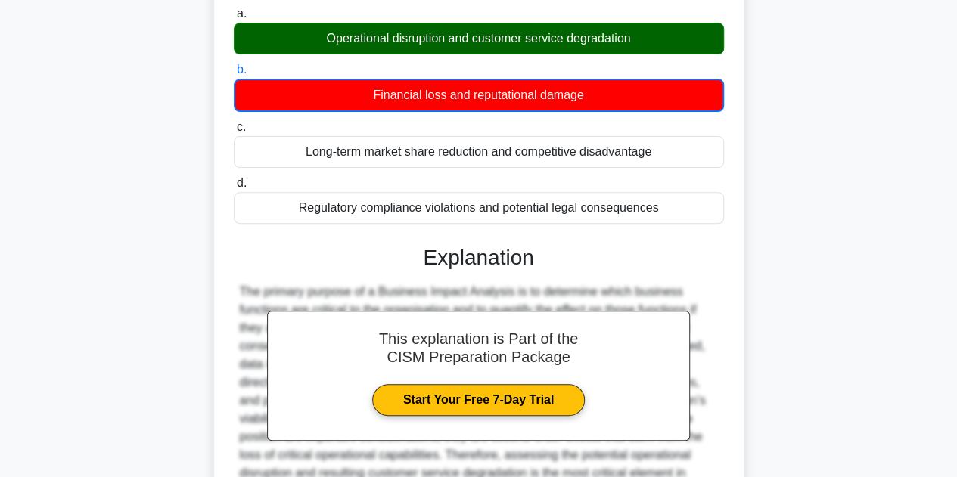
scroll to position [340, 0]
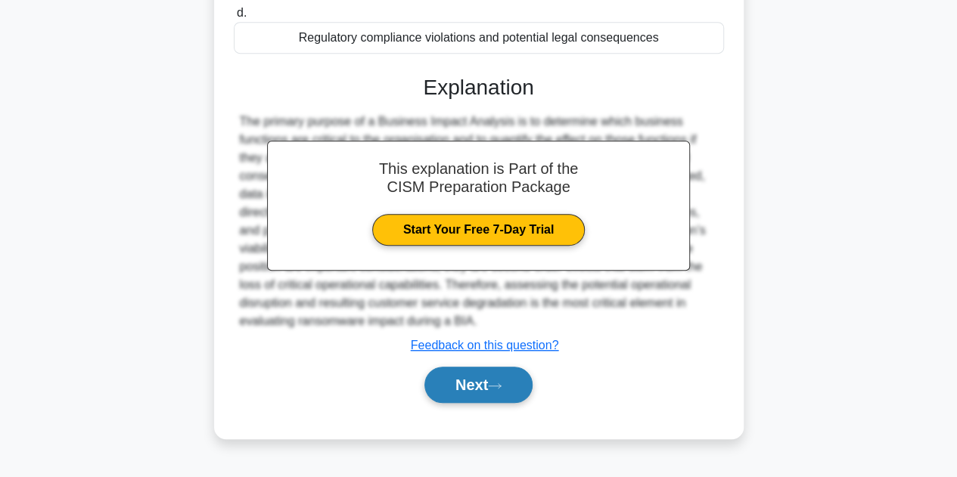
click at [471, 380] on button "Next" at bounding box center [478, 385] width 108 height 36
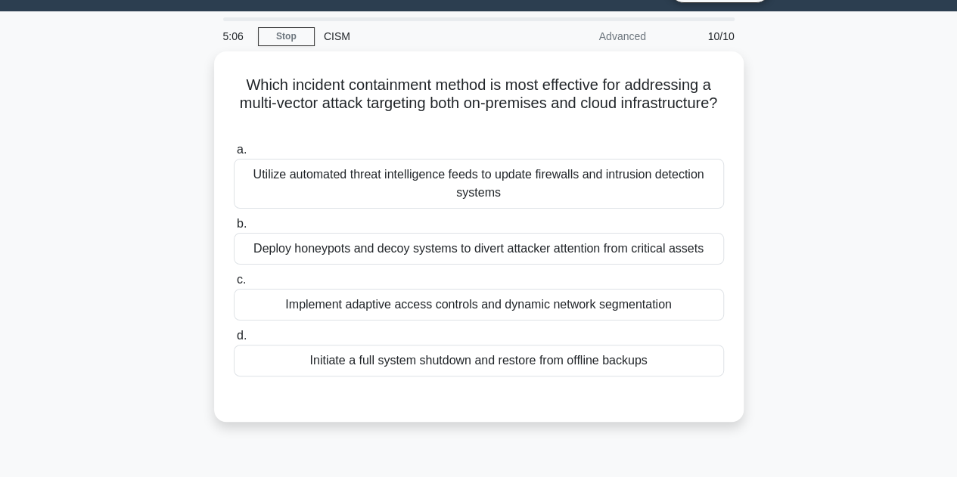
scroll to position [0, 0]
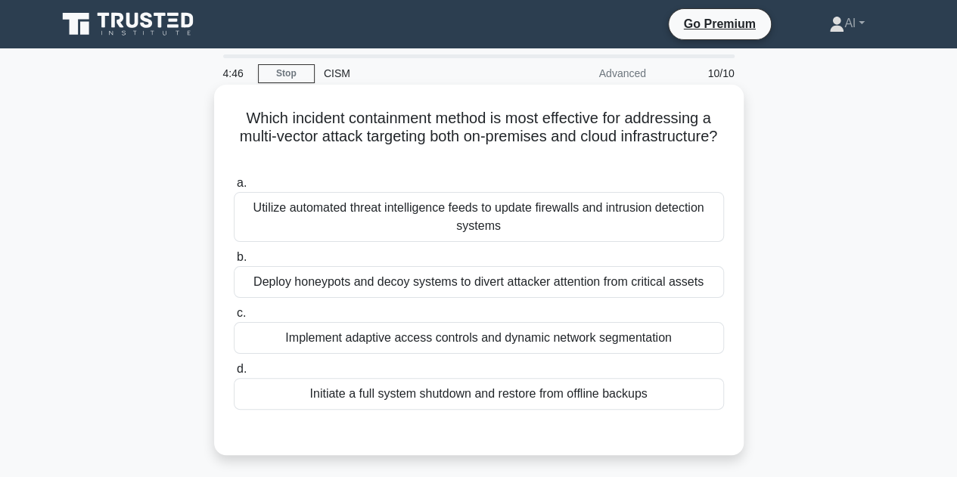
click at [462, 346] on div "Implement adaptive access controls and dynamic network segmentation" at bounding box center [479, 338] width 490 height 32
click at [234, 318] on input "c. Implement adaptive access controls and dynamic network segmentation" at bounding box center [234, 314] width 0 height 10
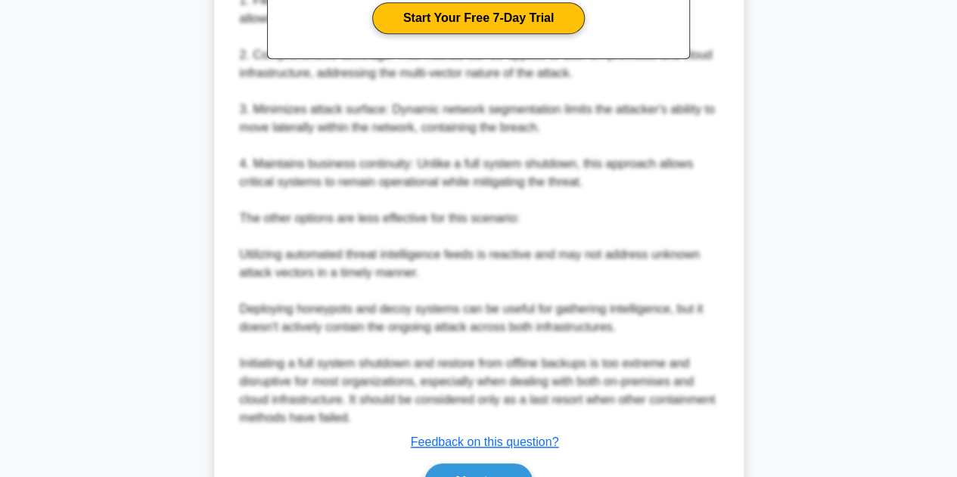
scroll to position [605, 0]
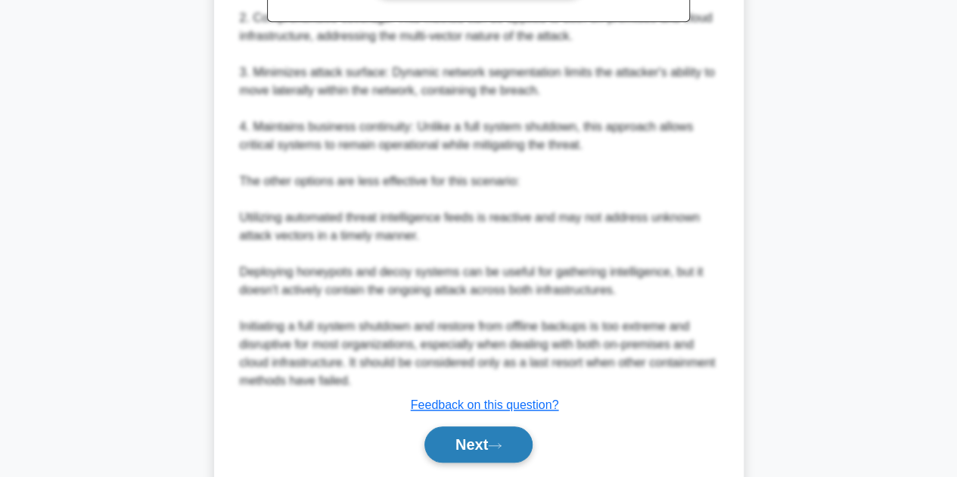
click at [474, 436] on button "Next" at bounding box center [478, 445] width 108 height 36
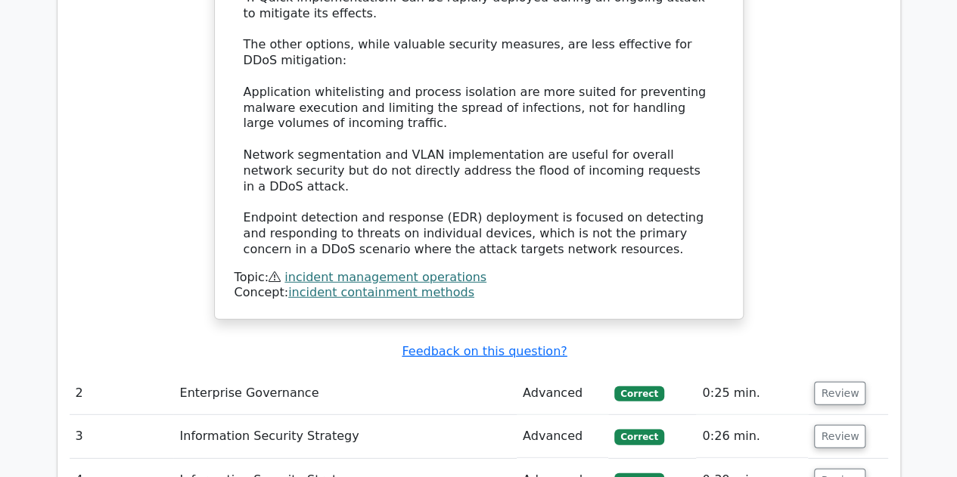
scroll to position [1966, 0]
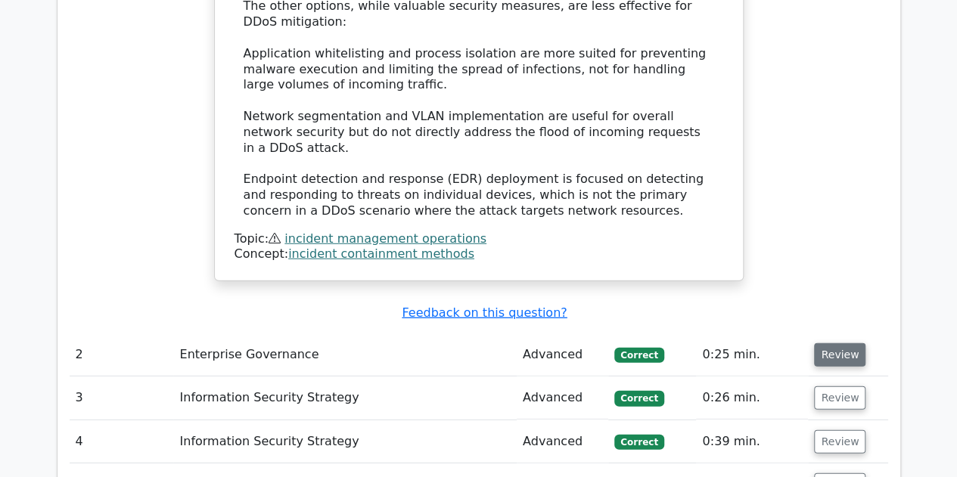
click at [826, 343] on button "Review" at bounding box center [839, 354] width 51 height 23
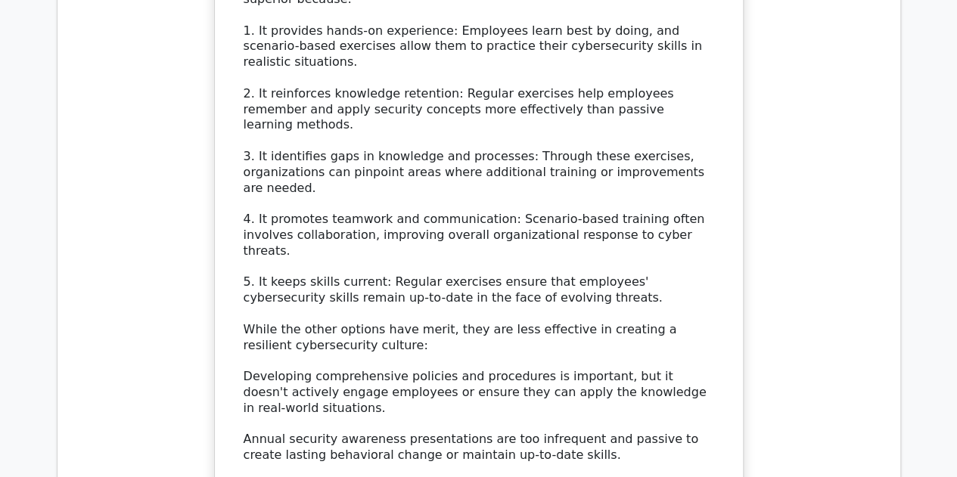
scroll to position [2874, 0]
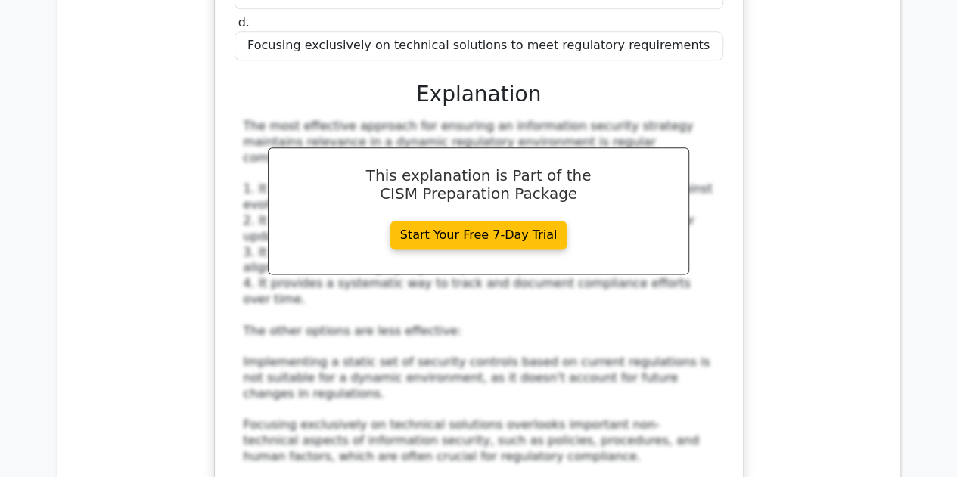
scroll to position [3857, 0]
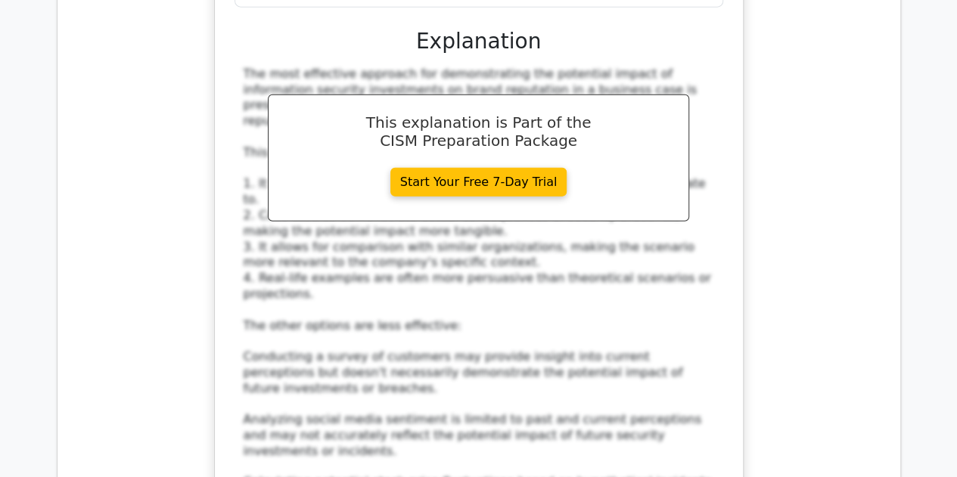
scroll to position [4840, 0]
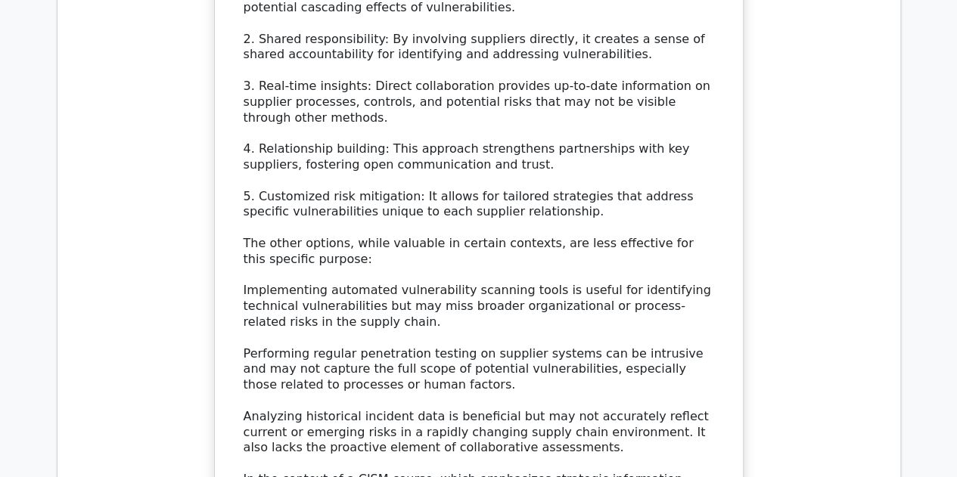
scroll to position [5899, 0]
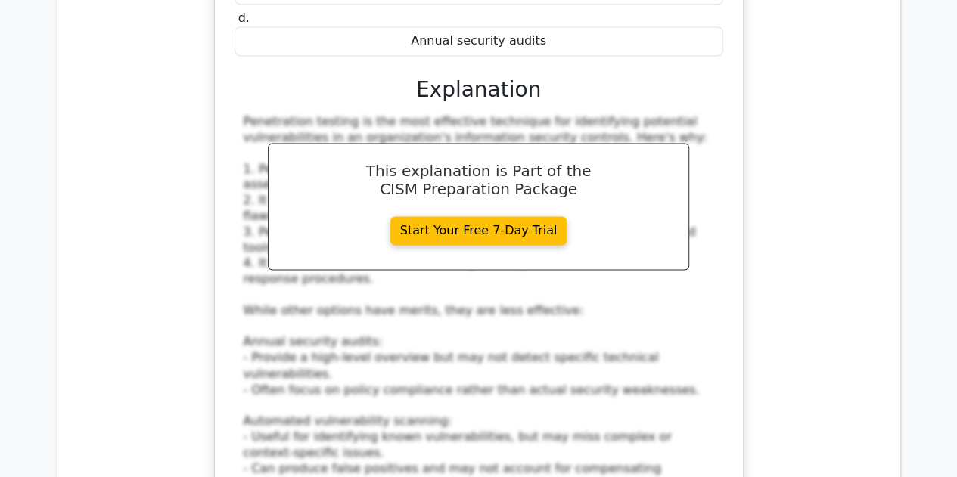
scroll to position [6882, 0]
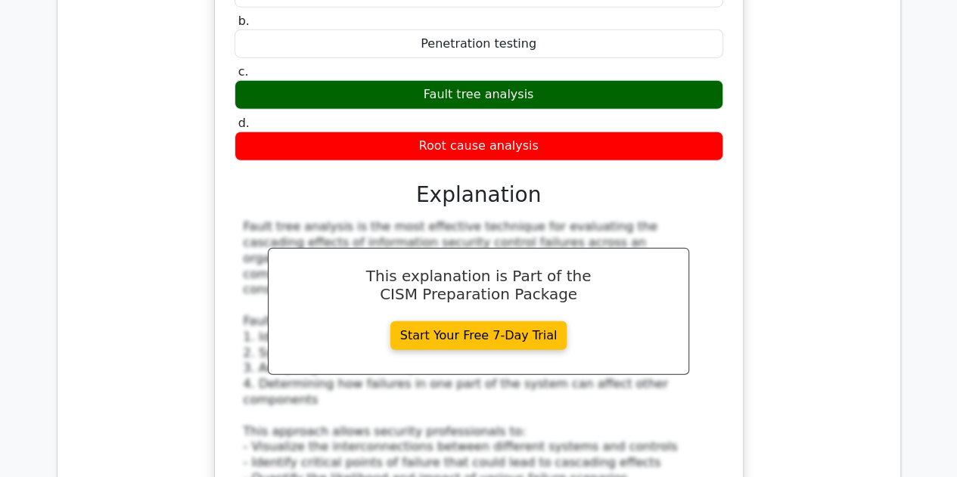
scroll to position [7790, 0]
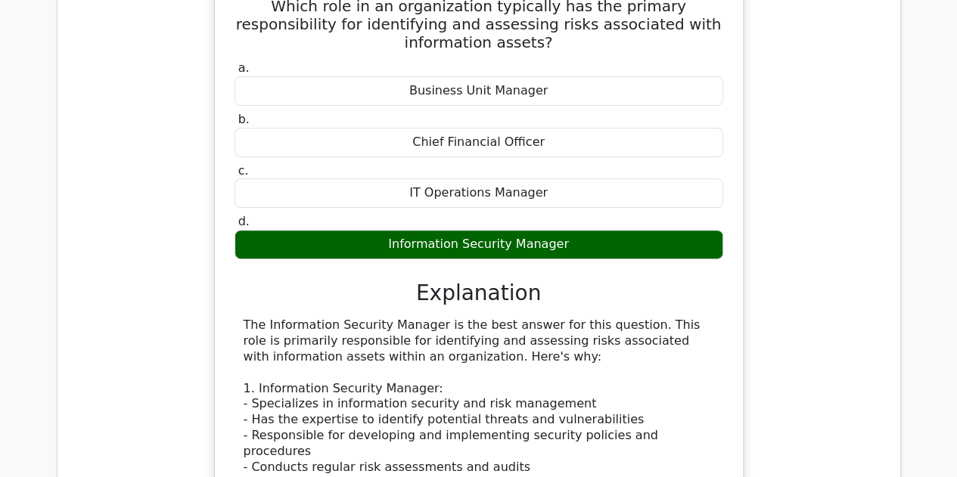
scroll to position [8773, 0]
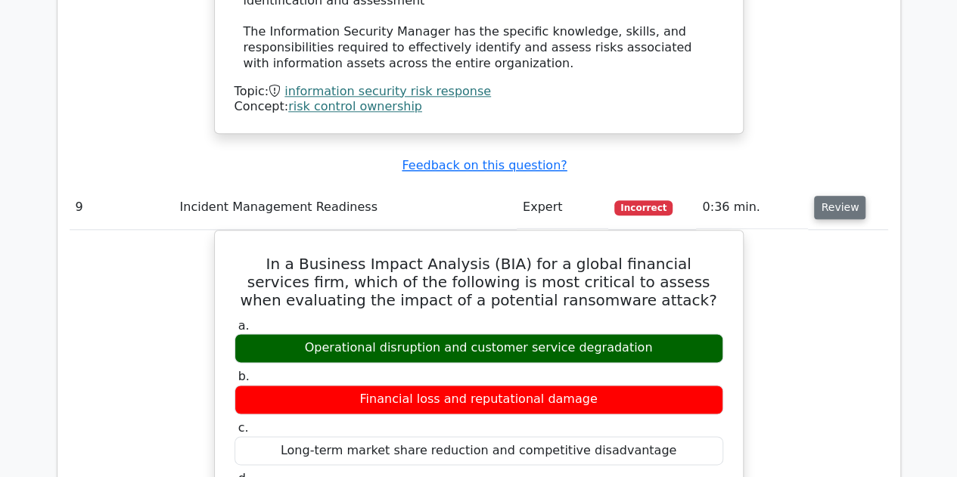
scroll to position [9454, 0]
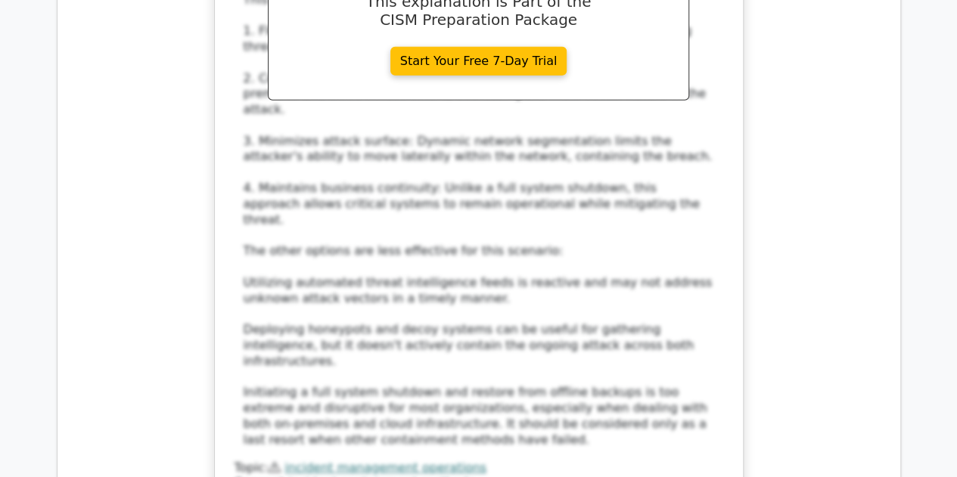
scroll to position [10946, 0]
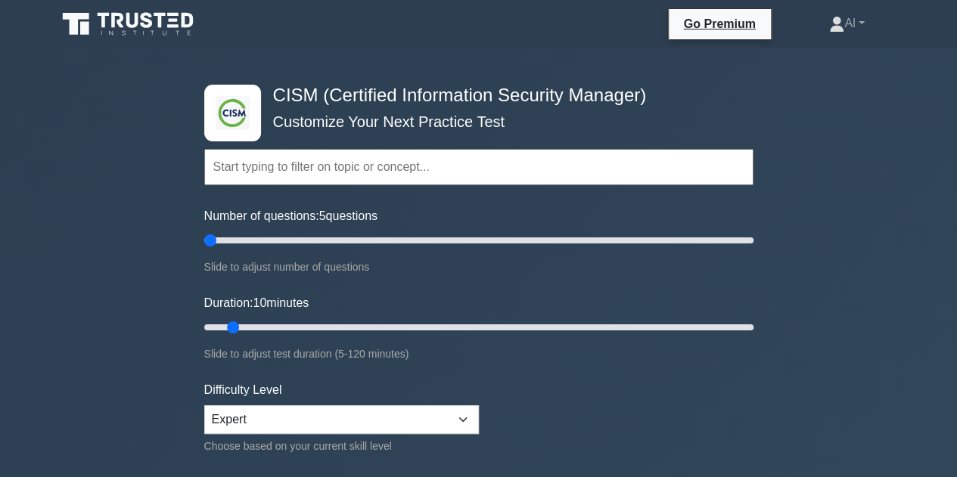
drag, startPoint x: 221, startPoint y: 240, endPoint x: 168, endPoint y: 250, distance: 54.0
type input "5"
click at [204, 250] on input "Number of questions: 5 questions" at bounding box center [478, 240] width 549 height 18
drag, startPoint x: 231, startPoint y: 321, endPoint x: 209, endPoint y: 334, distance: 24.4
type input "5"
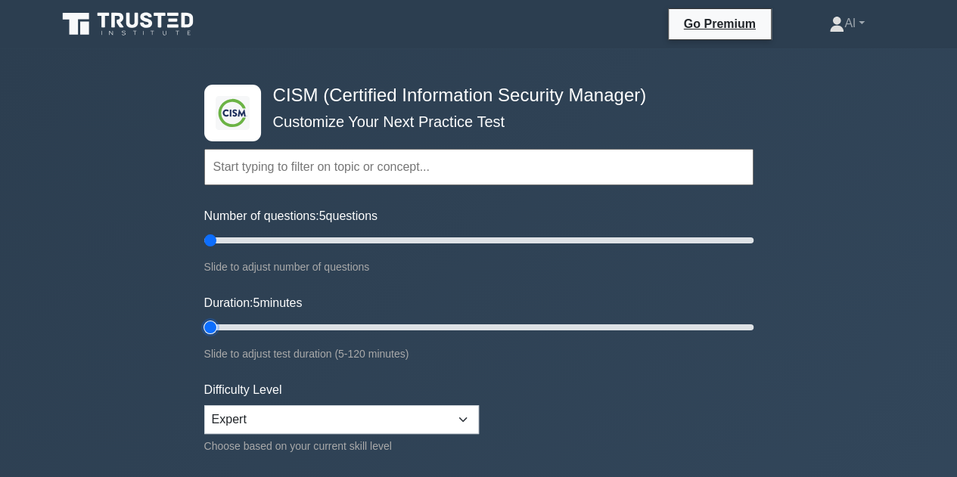
click at [206, 329] on input "Duration: 5 minutes" at bounding box center [478, 327] width 549 height 18
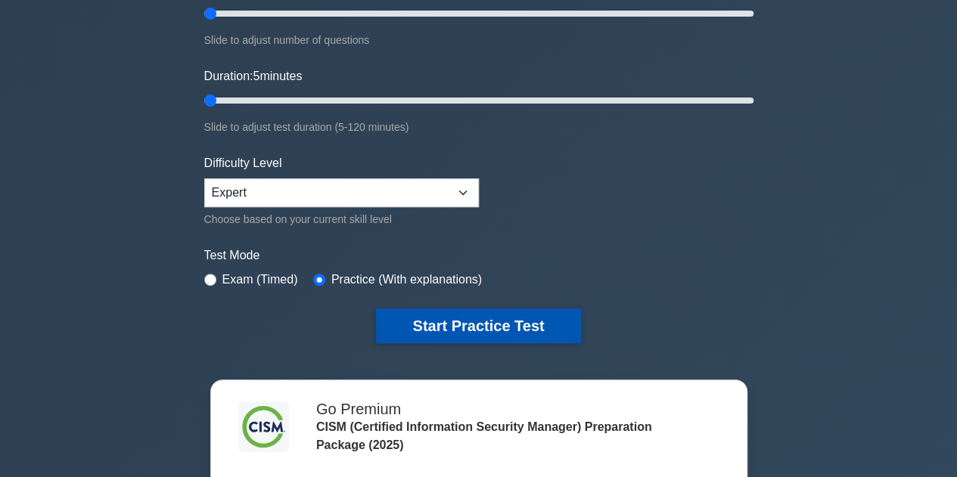
click at [428, 320] on button "Start Practice Test" at bounding box center [478, 326] width 204 height 35
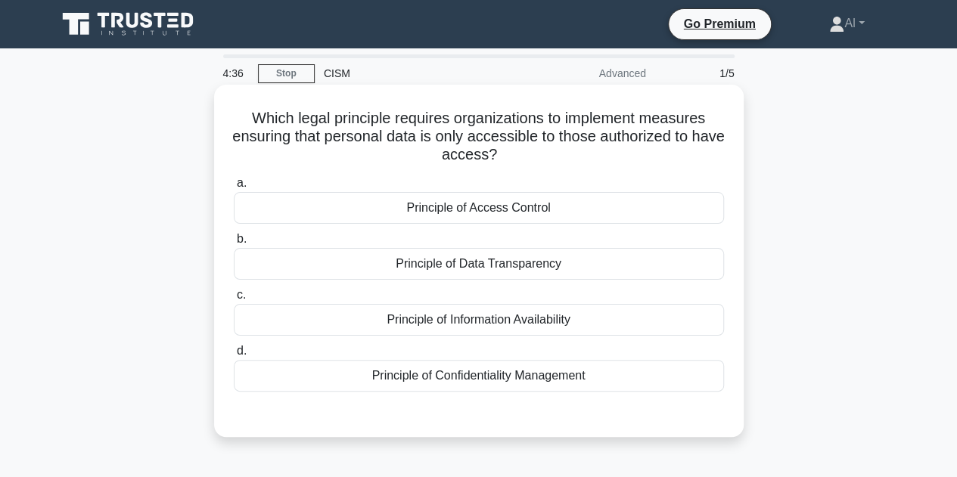
click at [498, 214] on div "Principle of Access Control" at bounding box center [479, 208] width 490 height 32
click at [234, 188] on input "a. Principle of Access Control" at bounding box center [234, 183] width 0 height 10
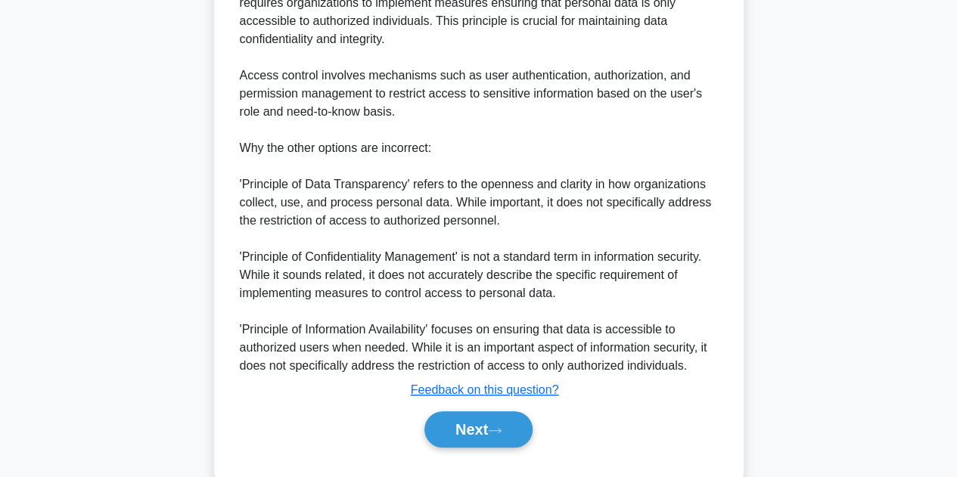
scroll to position [562, 0]
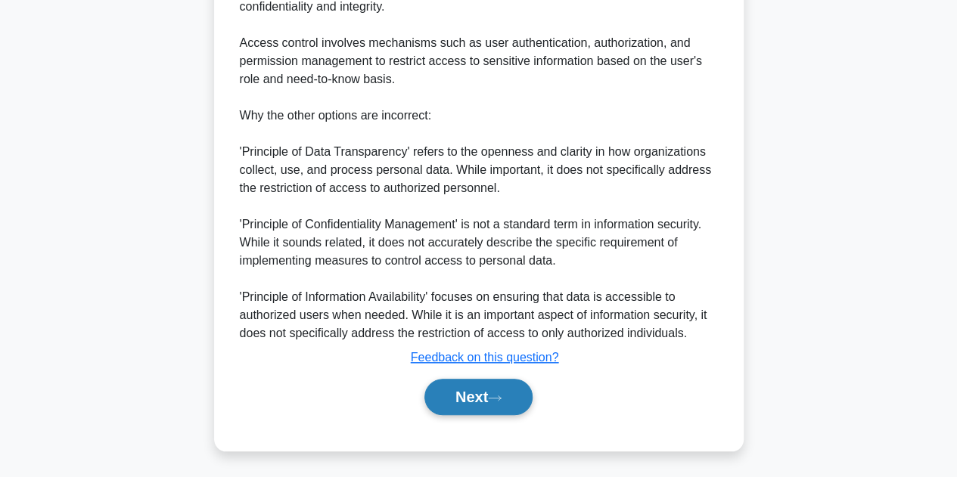
click at [473, 395] on button "Next" at bounding box center [478, 397] width 108 height 36
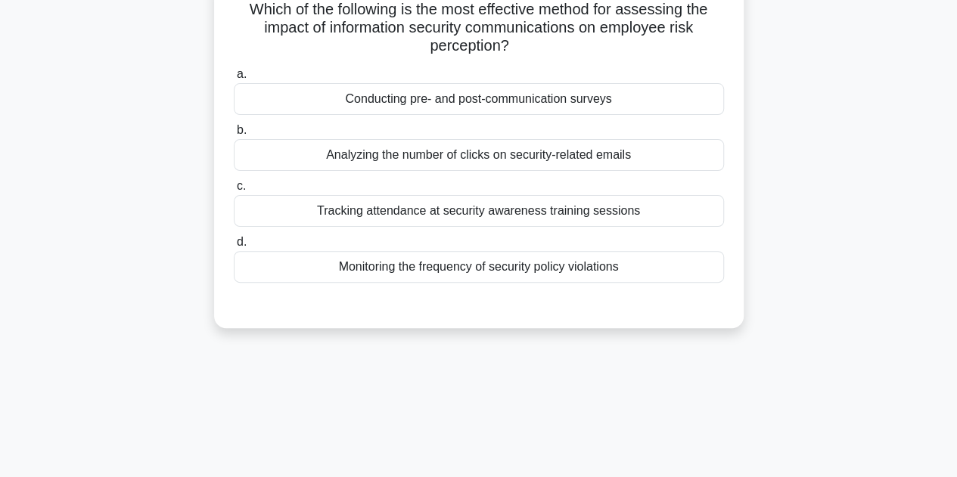
scroll to position [0, 0]
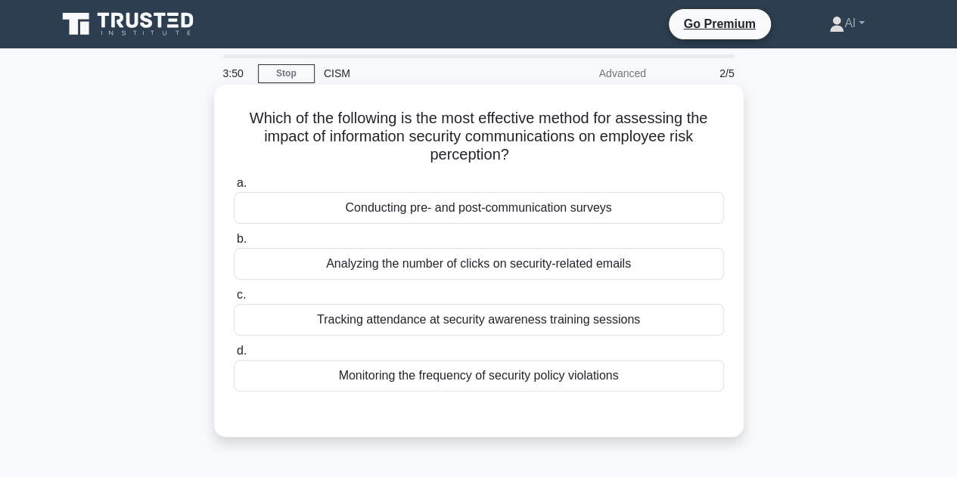
click at [507, 216] on div "Conducting pre- and post-communication surveys" at bounding box center [479, 208] width 490 height 32
click at [234, 188] on input "a. Conducting pre- and post-communication surveys" at bounding box center [234, 183] width 0 height 10
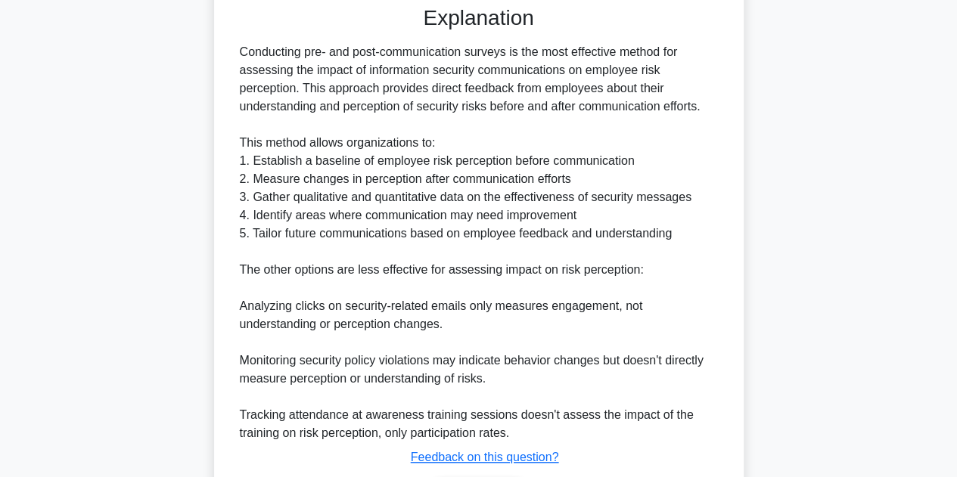
scroll to position [507, 0]
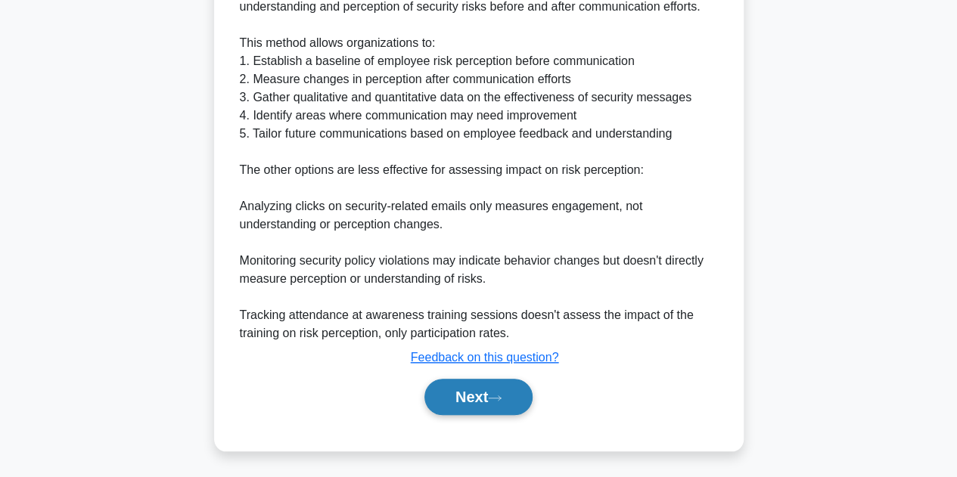
click at [454, 406] on button "Next" at bounding box center [478, 397] width 108 height 36
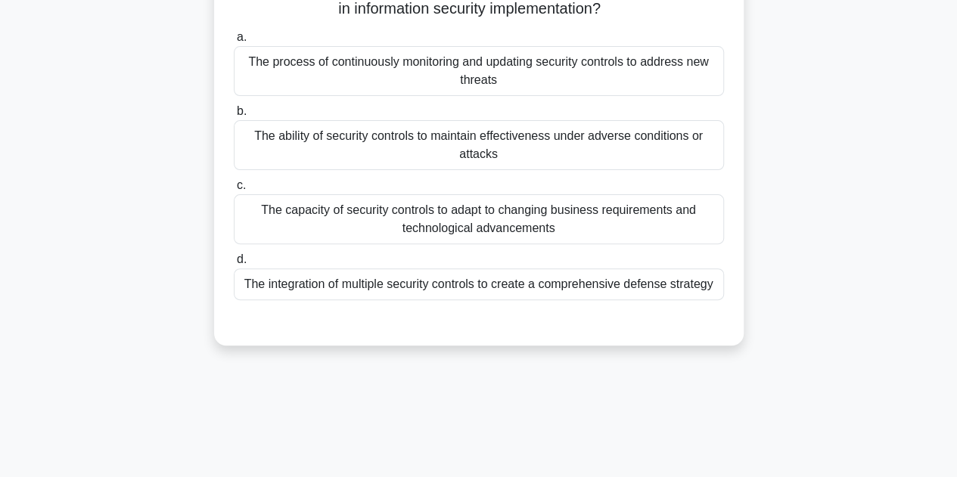
scroll to position [37, 0]
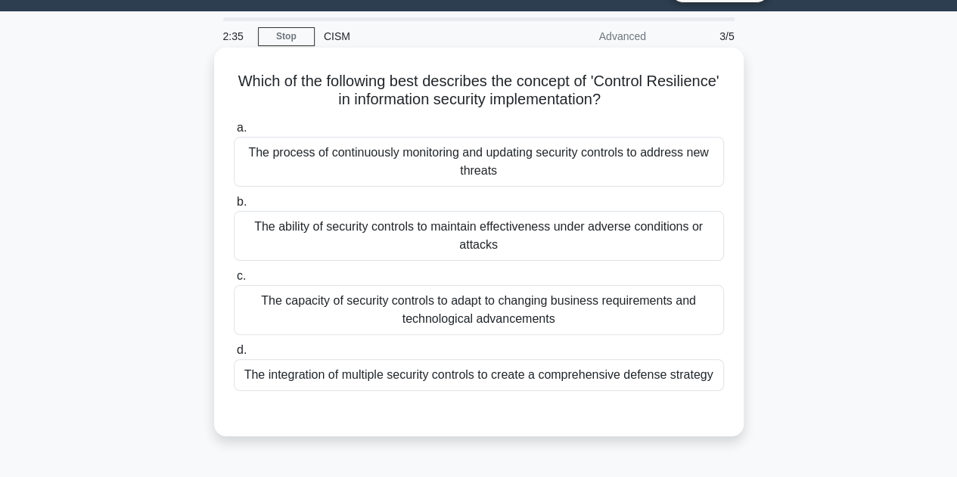
click at [492, 312] on div "The capacity of security controls to adapt to changing business requirements an…" at bounding box center [479, 310] width 490 height 50
click at [234, 281] on input "c. The capacity of security controls to adapt to changing business requirements…" at bounding box center [234, 277] width 0 height 10
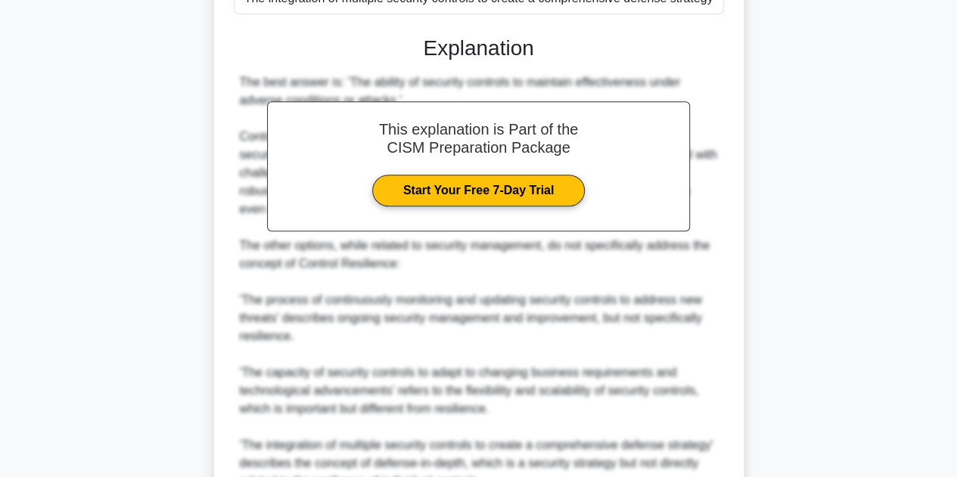
scroll to position [637, 0]
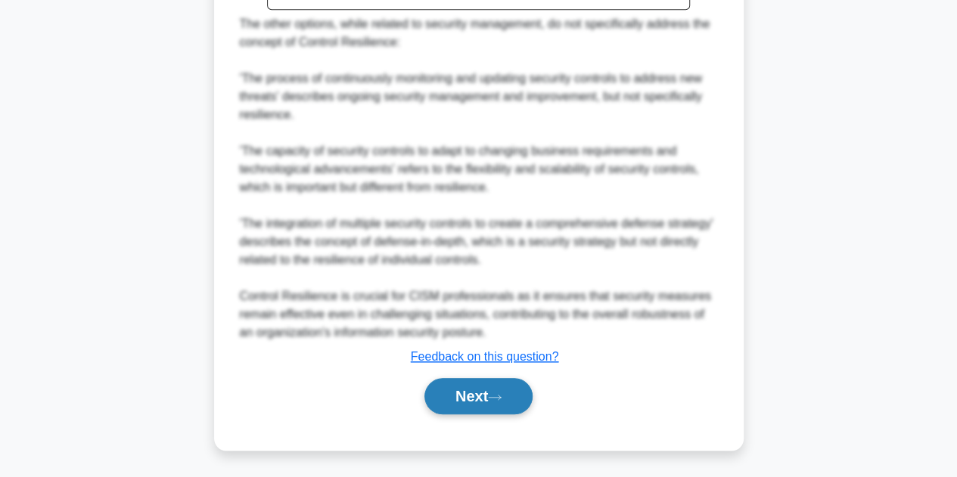
click at [487, 391] on button "Next" at bounding box center [478, 396] width 108 height 36
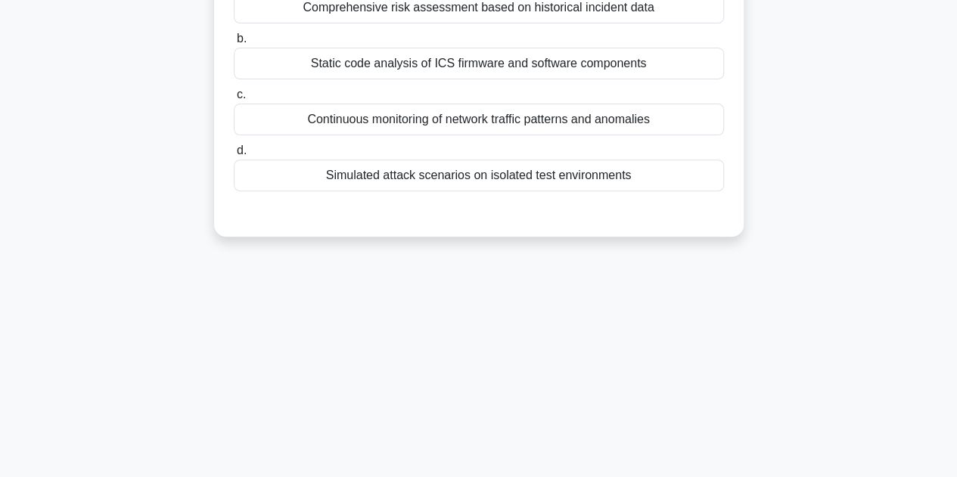
scroll to position [37, 0]
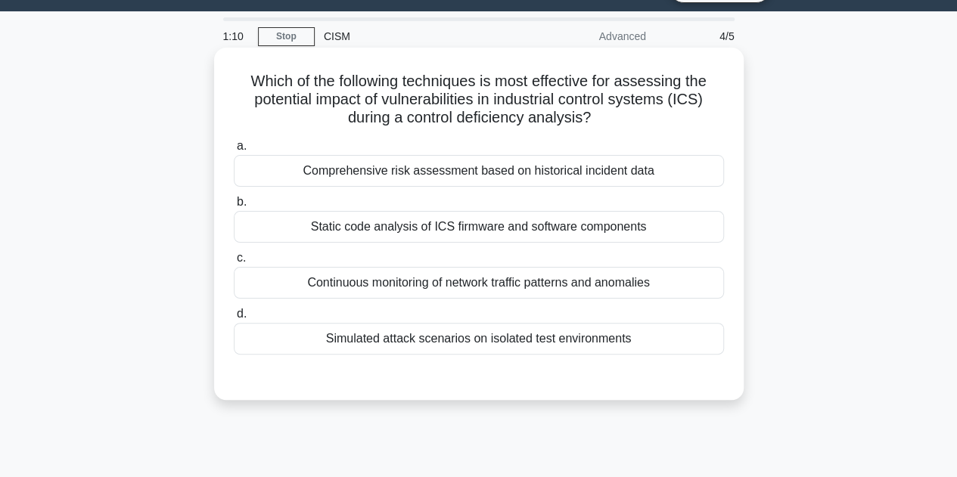
click at [488, 334] on div "Simulated attack scenarios on isolated test environments" at bounding box center [479, 339] width 490 height 32
click at [234, 319] on input "d. Simulated attack scenarios on isolated test environments" at bounding box center [234, 314] width 0 height 10
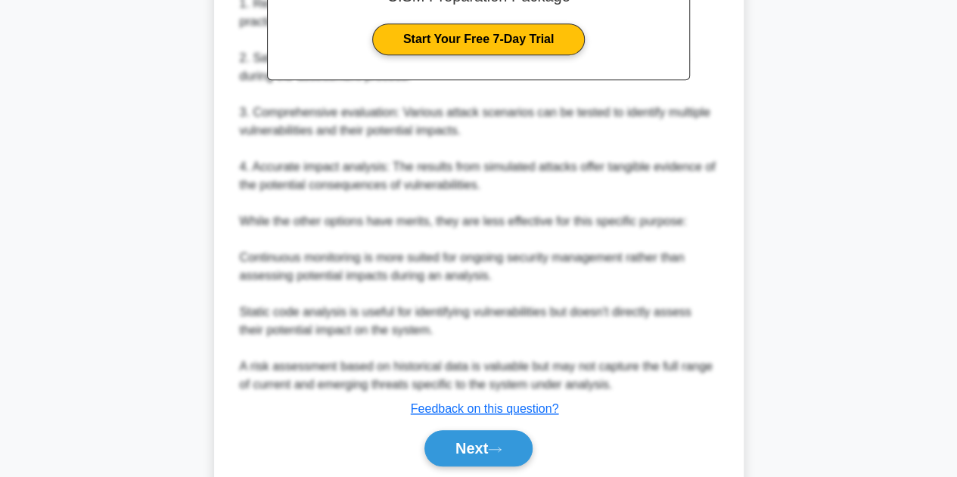
scroll to position [580, 0]
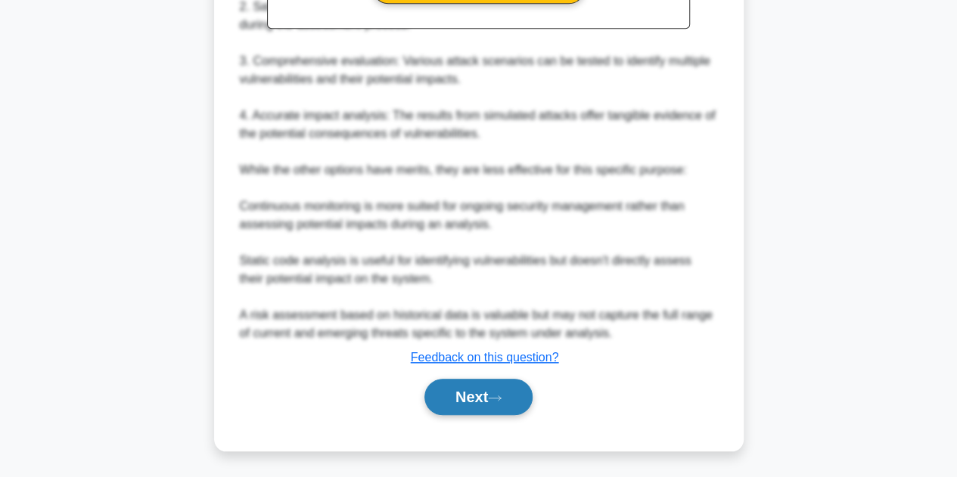
click at [479, 389] on button "Next" at bounding box center [478, 397] width 108 height 36
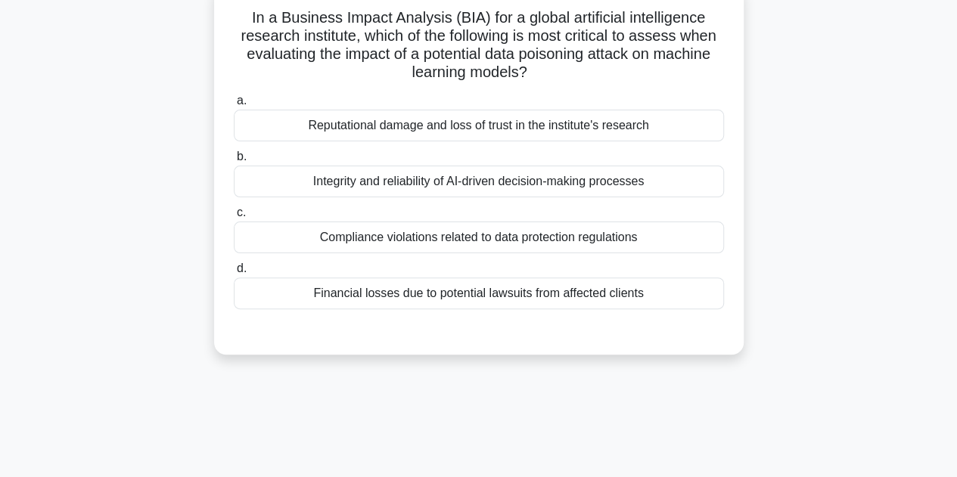
scroll to position [37, 0]
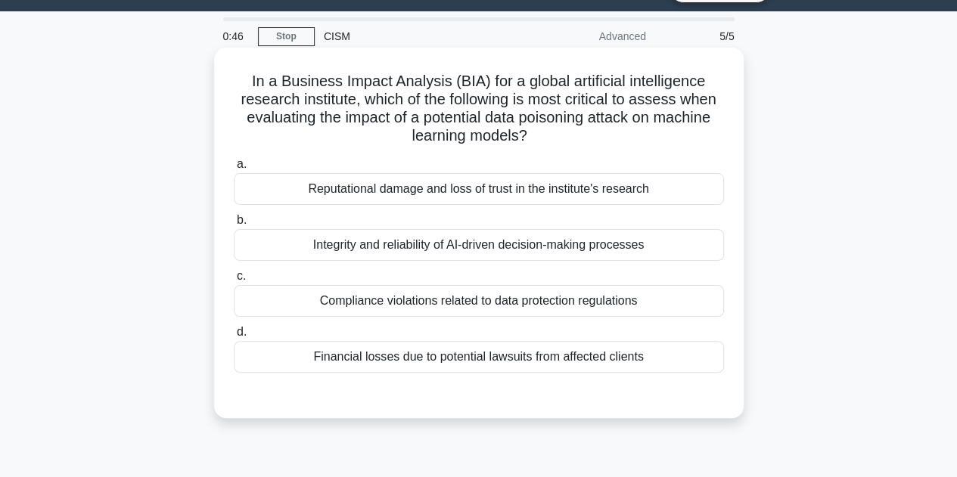
click at [529, 249] on div "Integrity and reliability of AI-driven decision-making processes" at bounding box center [479, 245] width 490 height 32
click at [234, 225] on input "b. Integrity and reliability of AI-driven decision-making processes" at bounding box center [234, 221] width 0 height 10
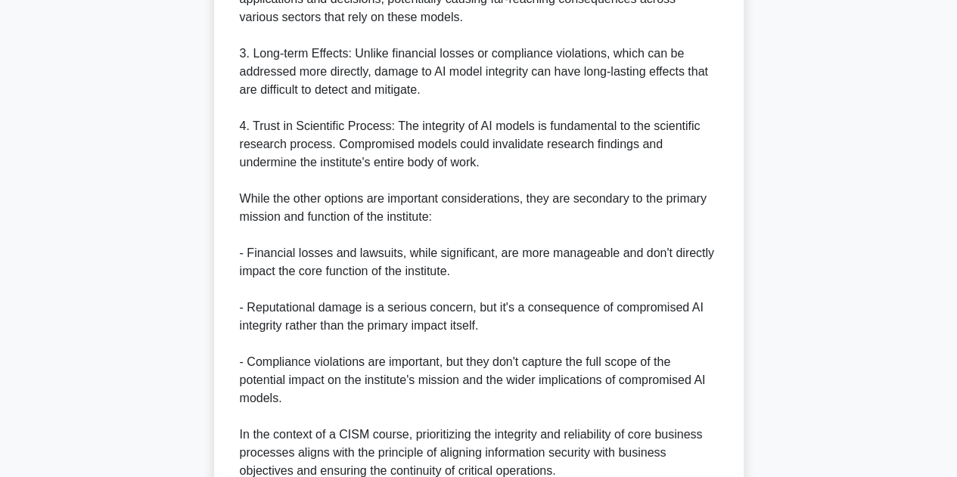
scroll to position [780, 0]
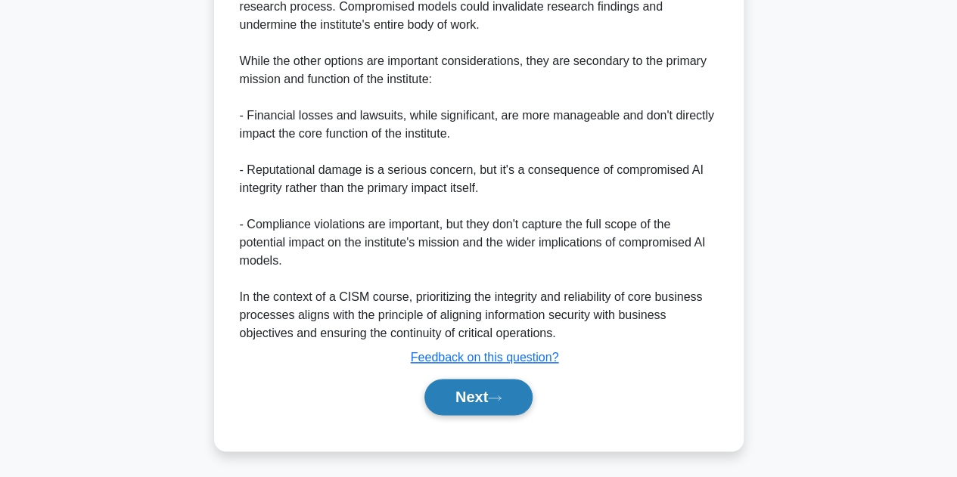
click at [449, 408] on button "Next" at bounding box center [478, 397] width 108 height 36
click at [463, 398] on button "Next" at bounding box center [478, 397] width 108 height 36
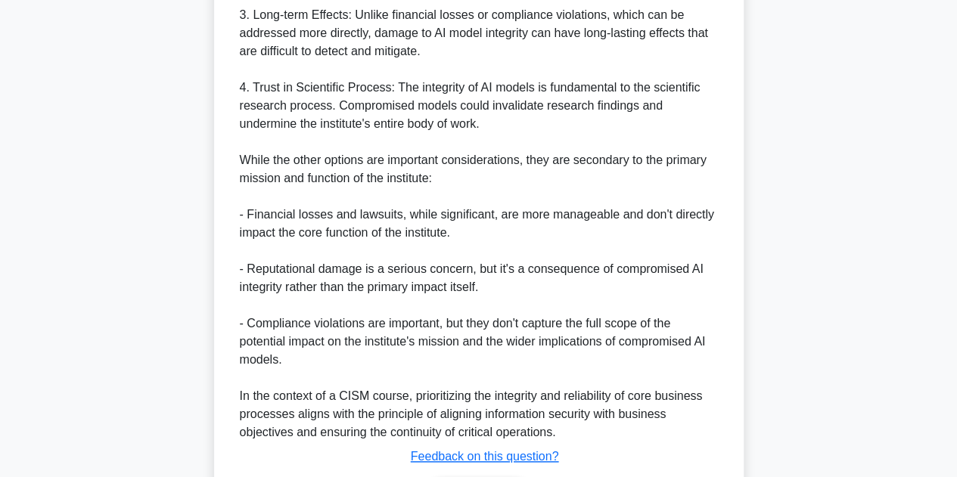
scroll to position [340, 0]
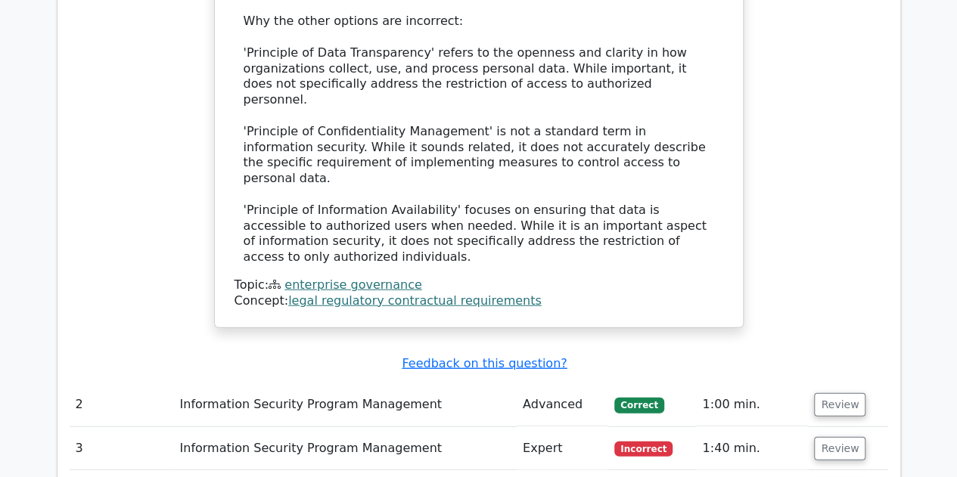
scroll to position [1815, 0]
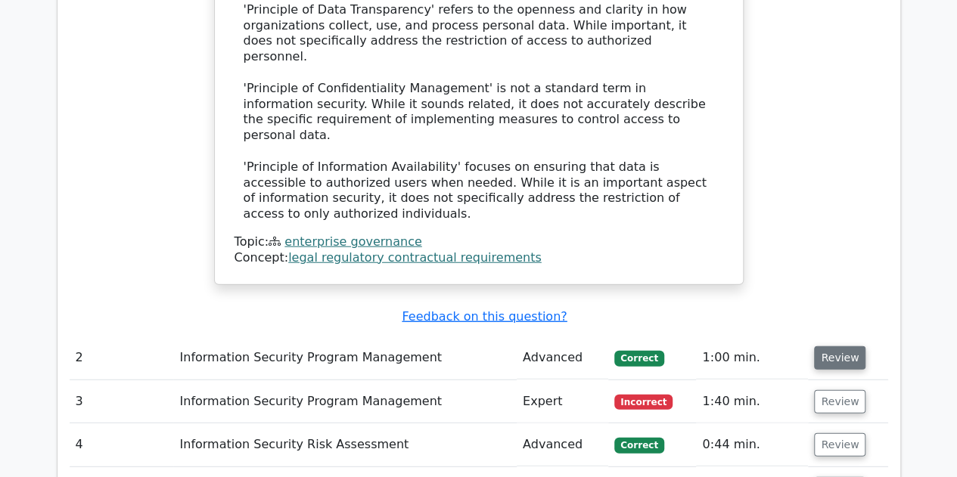
click at [823, 346] on button "Review" at bounding box center [839, 357] width 51 height 23
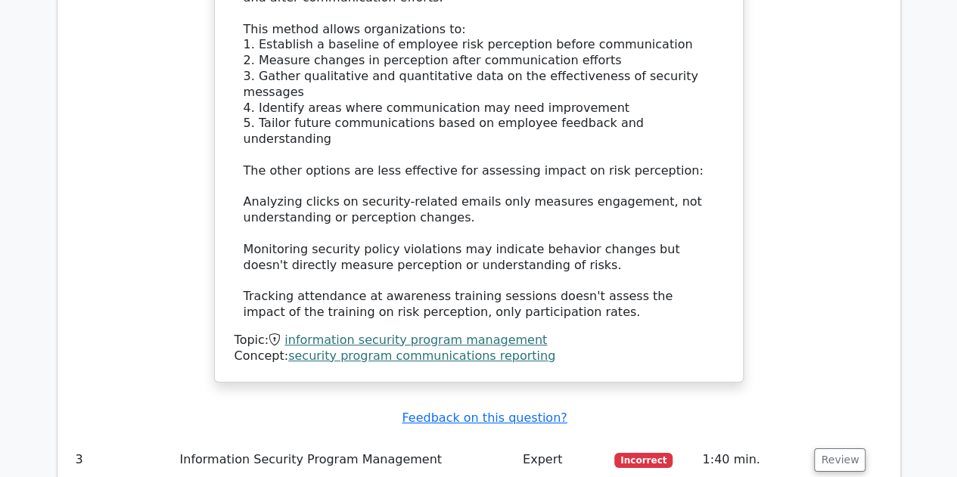
scroll to position [2647, 0]
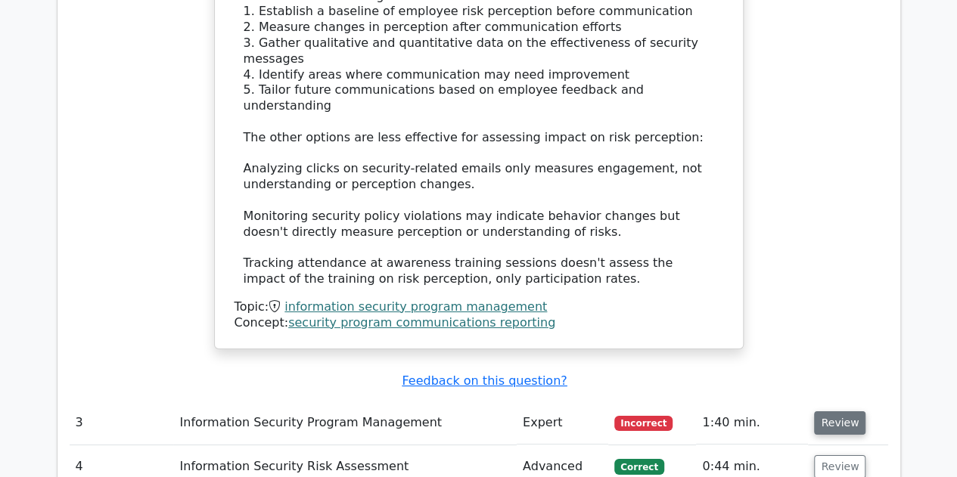
click at [827, 411] on button "Review" at bounding box center [839, 422] width 51 height 23
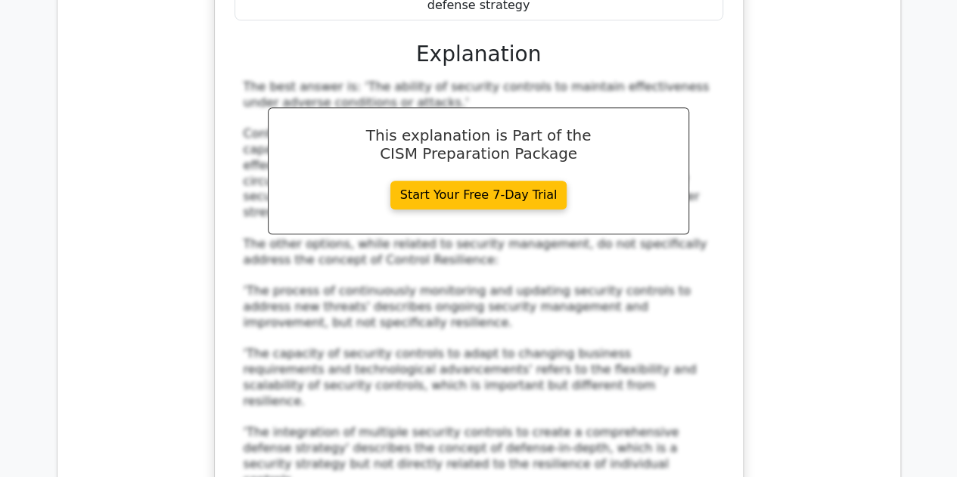
scroll to position [3630, 0]
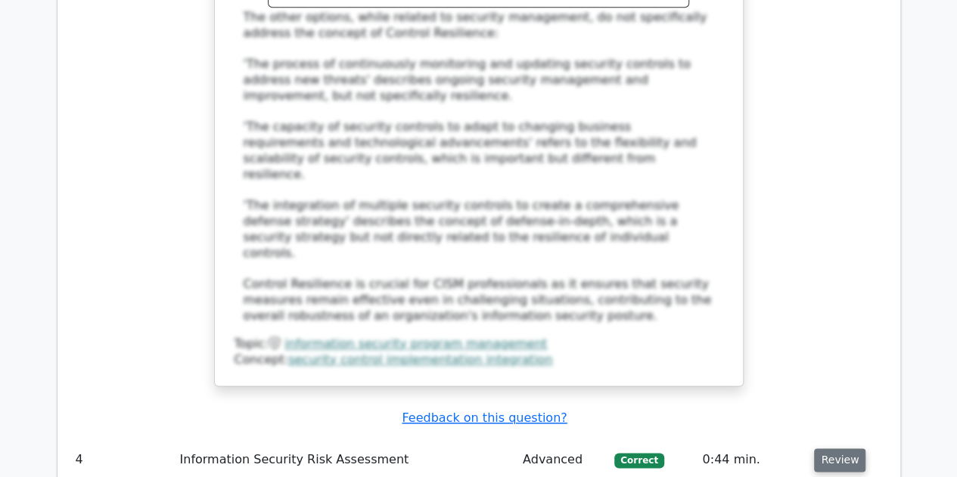
click at [833, 448] on button "Review" at bounding box center [839, 459] width 51 height 23
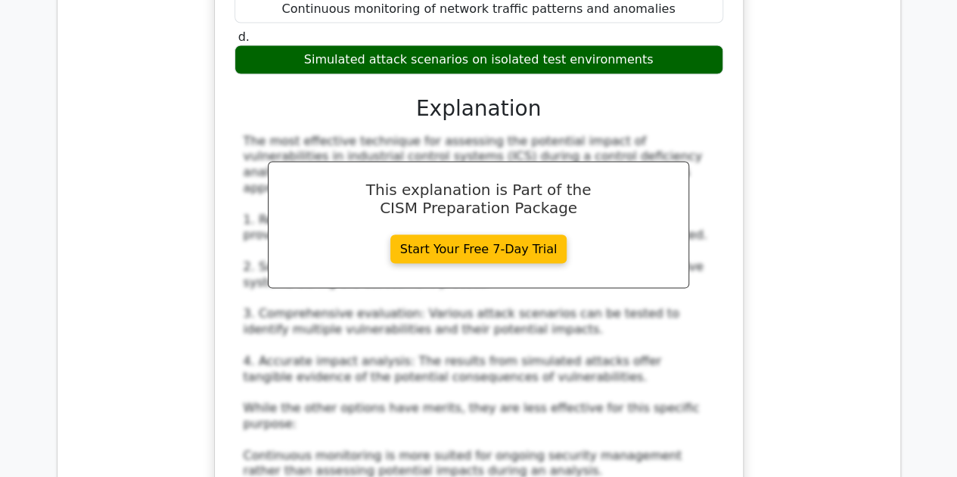
scroll to position [4462, 0]
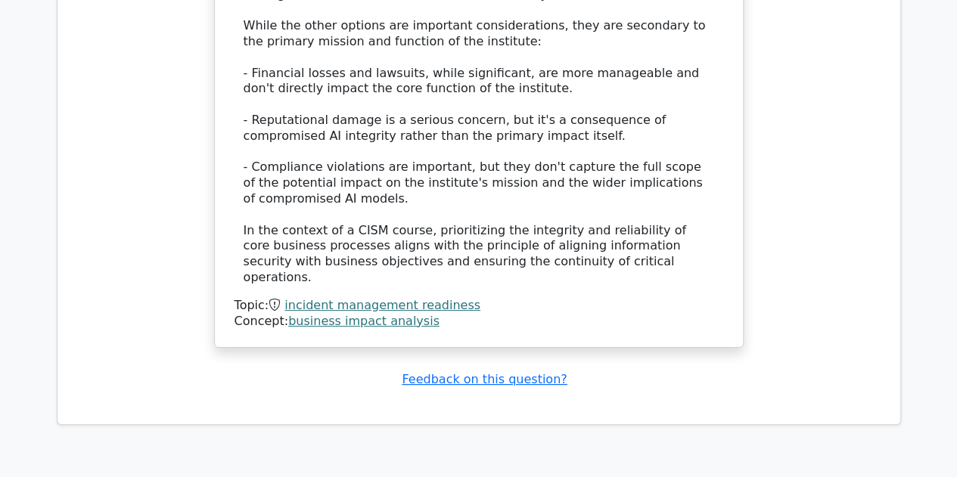
scroll to position [6050, 0]
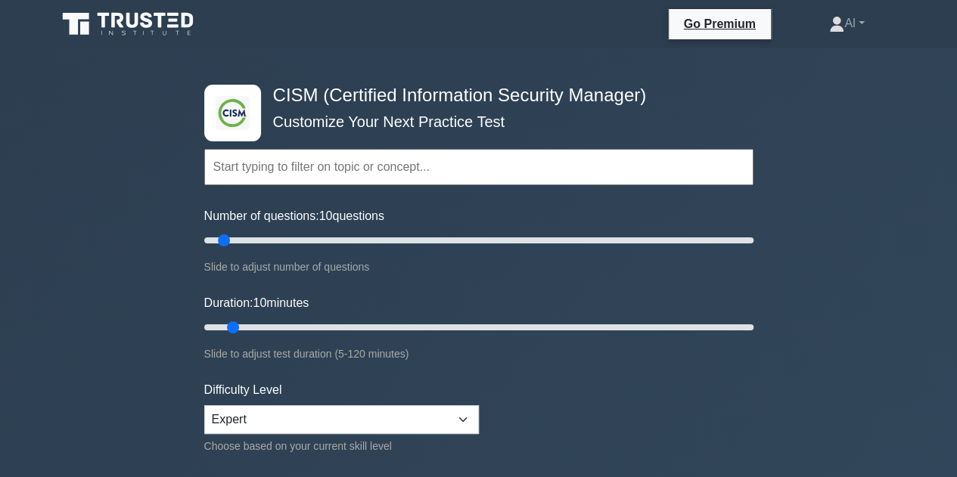
scroll to position [151, 0]
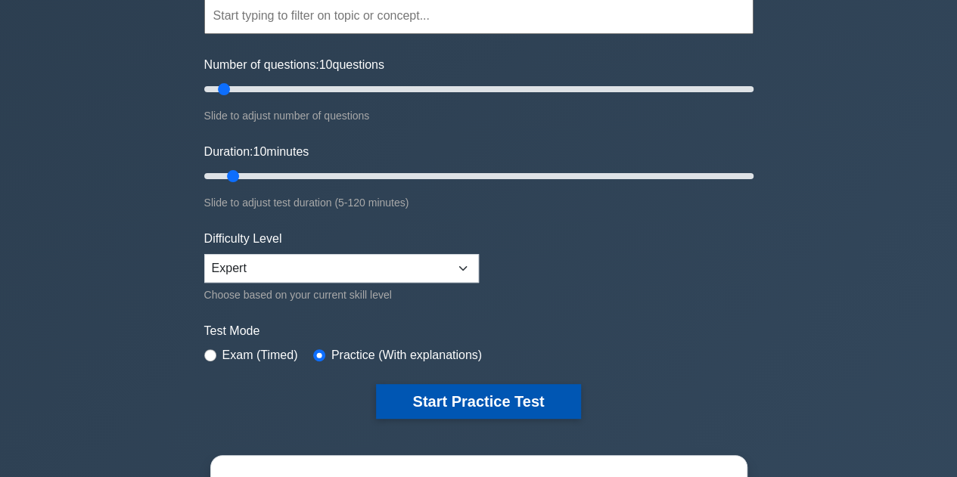
click at [411, 388] on button "Start Practice Test" at bounding box center [478, 401] width 204 height 35
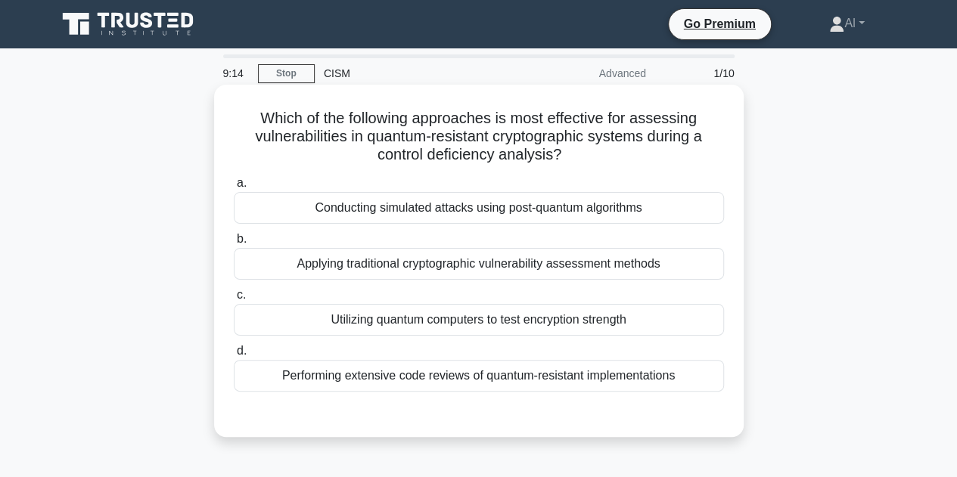
click at [514, 383] on div "Performing extensive code reviews of quantum-resistant implementations" at bounding box center [479, 376] width 490 height 32
click at [234, 356] on input "d. Performing extensive code reviews of quantum-resistant implementations" at bounding box center [234, 351] width 0 height 10
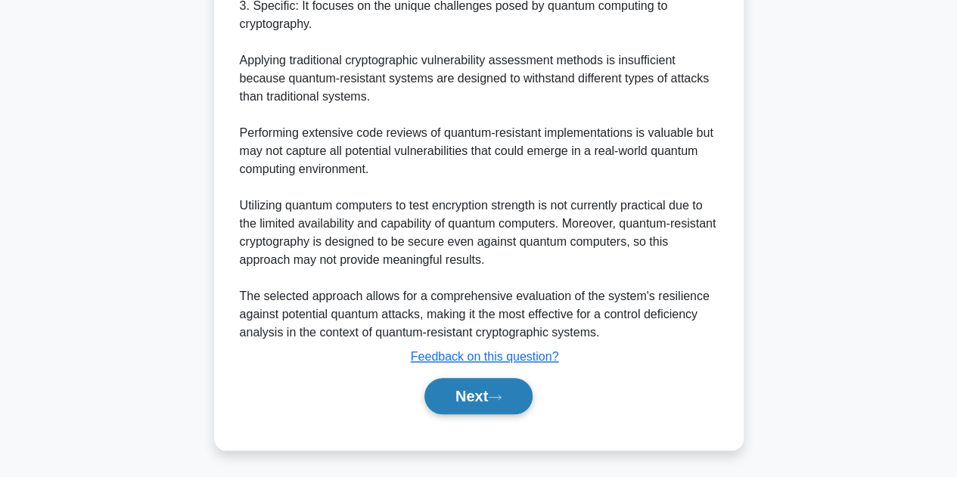
click at [514, 383] on button "Next" at bounding box center [478, 396] width 108 height 36
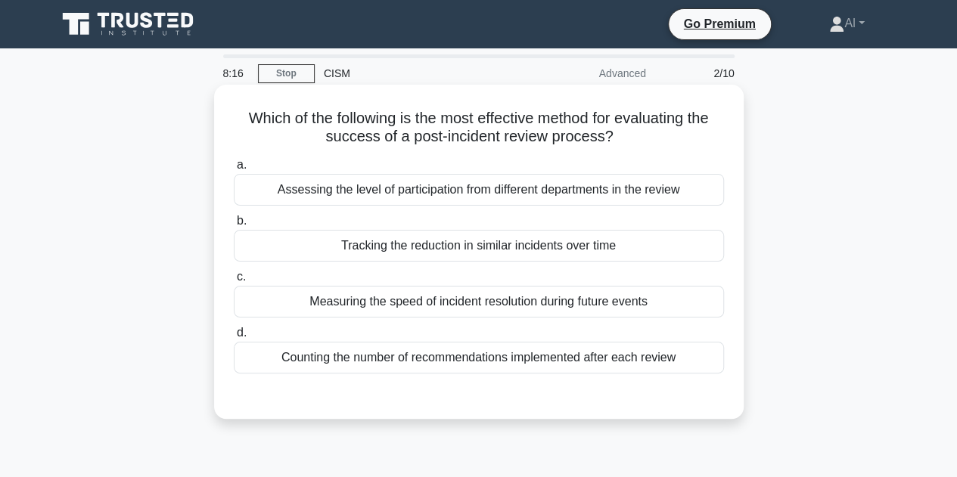
click at [520, 364] on div "Counting the number of recommendations implemented after each review" at bounding box center [479, 358] width 490 height 32
click at [234, 338] on input "d. Counting the number of recommendations implemented after each review" at bounding box center [234, 333] width 0 height 10
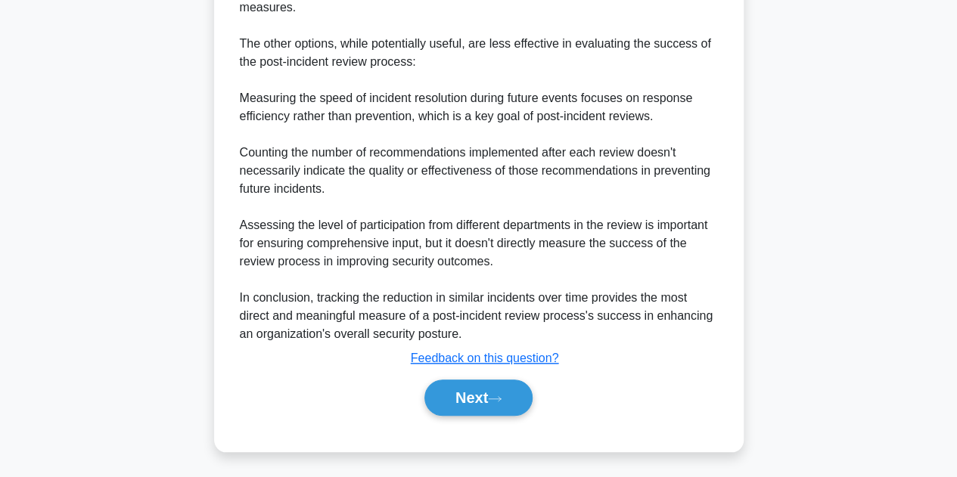
scroll to position [564, 0]
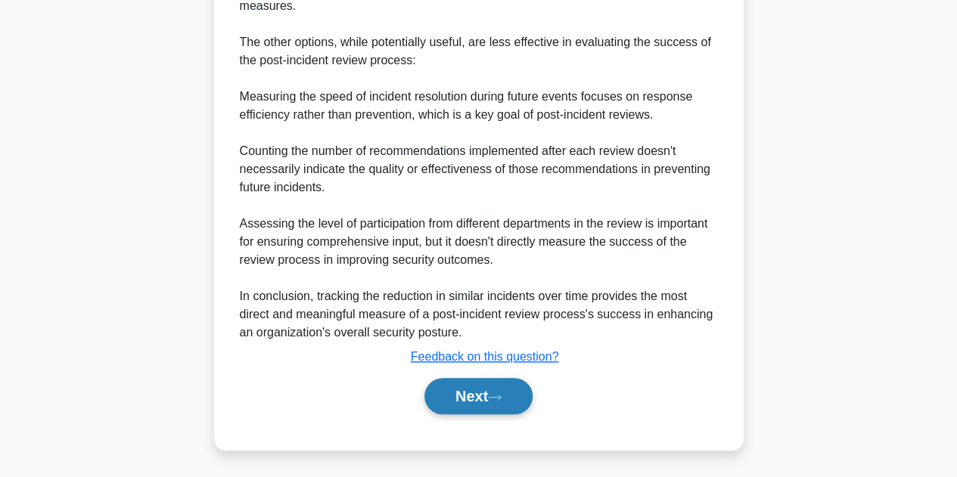
click at [484, 380] on button "Next" at bounding box center [478, 396] width 108 height 36
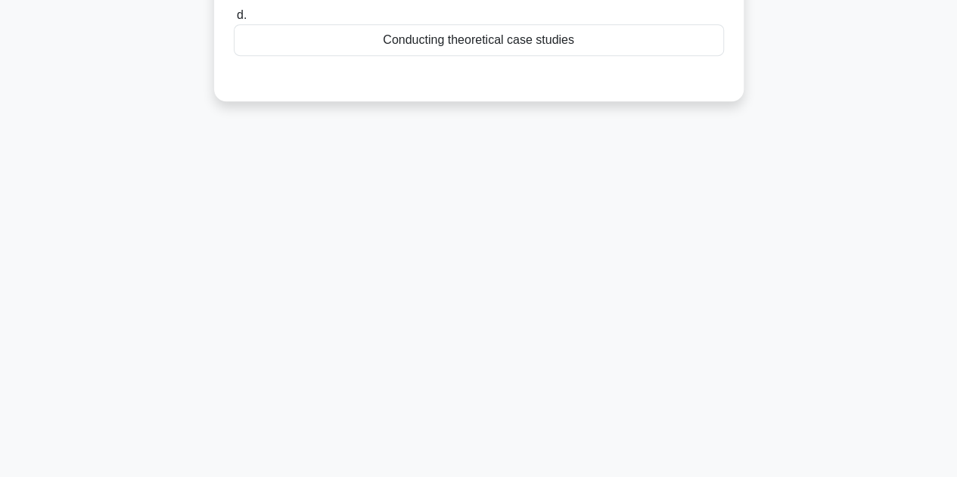
scroll to position [37, 0]
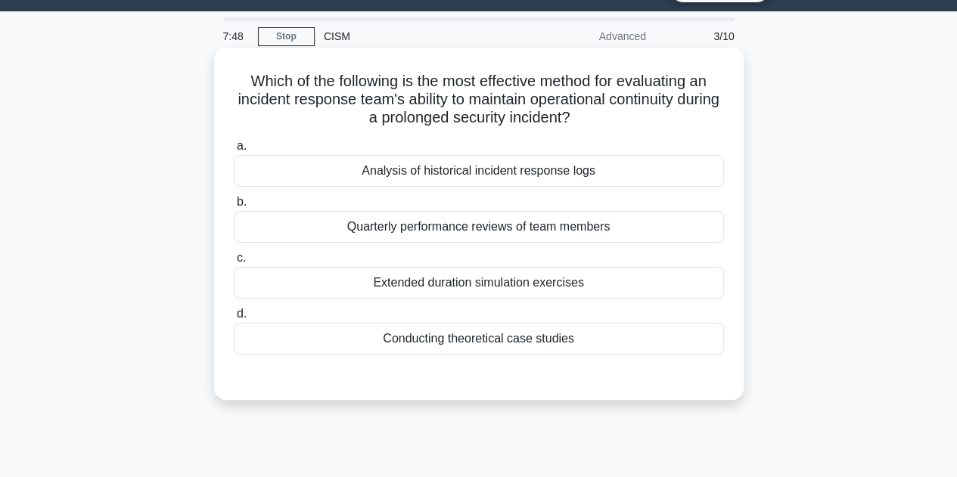
click at [561, 288] on div "Extended duration simulation exercises" at bounding box center [479, 283] width 490 height 32
click at [234, 263] on input "c. Extended duration simulation exercises" at bounding box center [234, 258] width 0 height 10
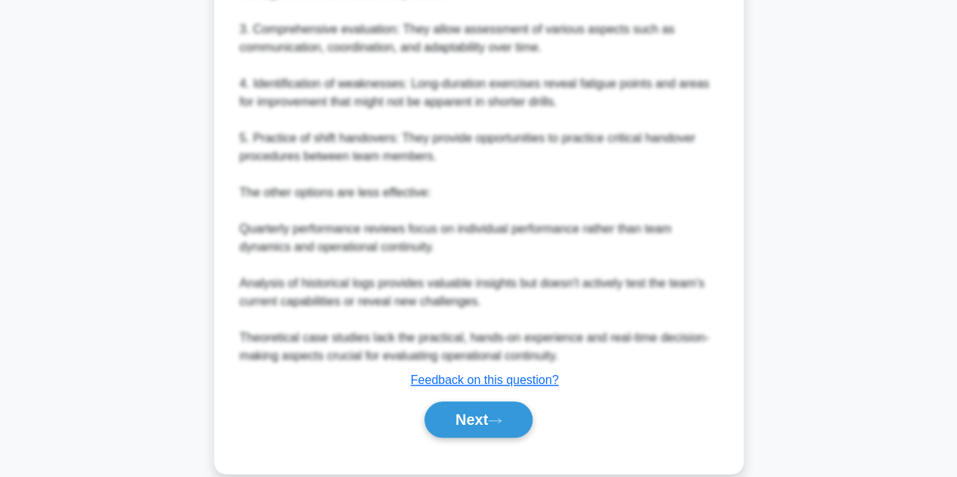
scroll to position [635, 0]
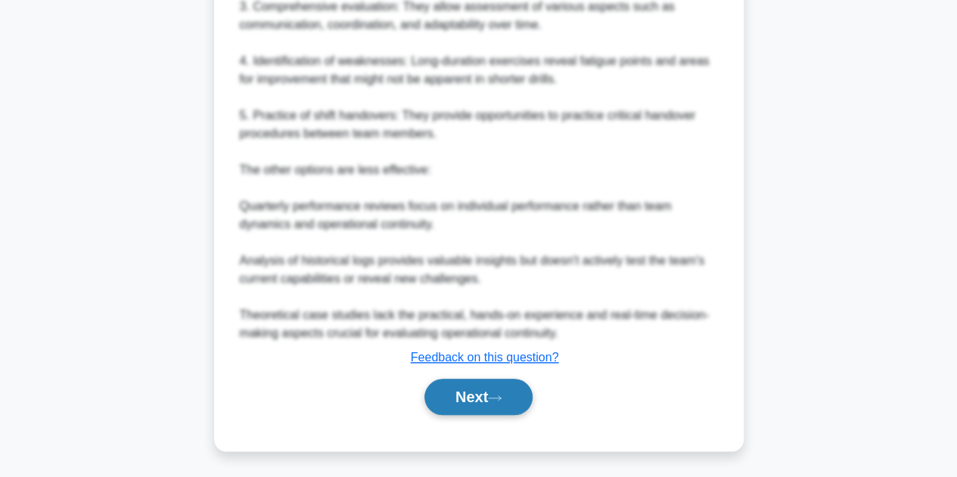
click at [492, 396] on button "Next" at bounding box center [478, 397] width 108 height 36
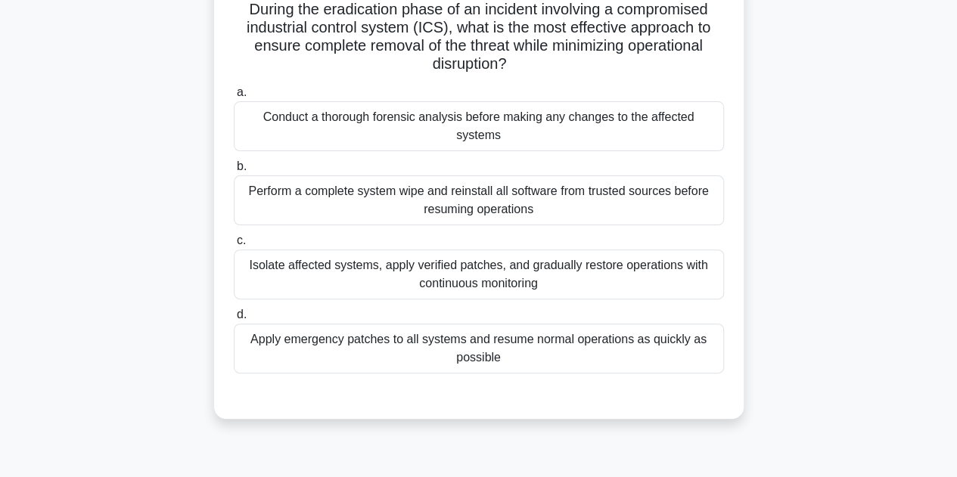
scroll to position [37, 0]
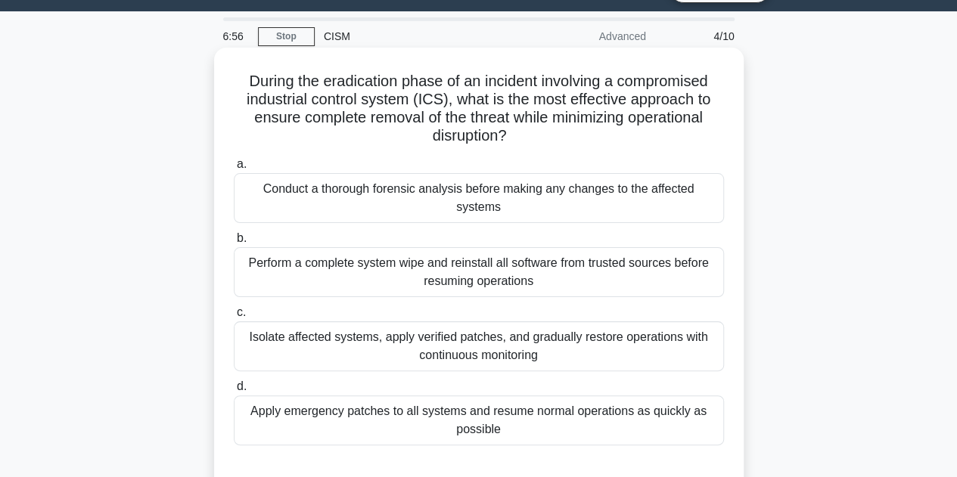
click at [507, 334] on div "Isolate affected systems, apply verified patches, and gradually restore operati…" at bounding box center [479, 346] width 490 height 50
click at [234, 318] on input "c. Isolate affected systems, apply verified patches, and gradually restore oper…" at bounding box center [234, 313] width 0 height 10
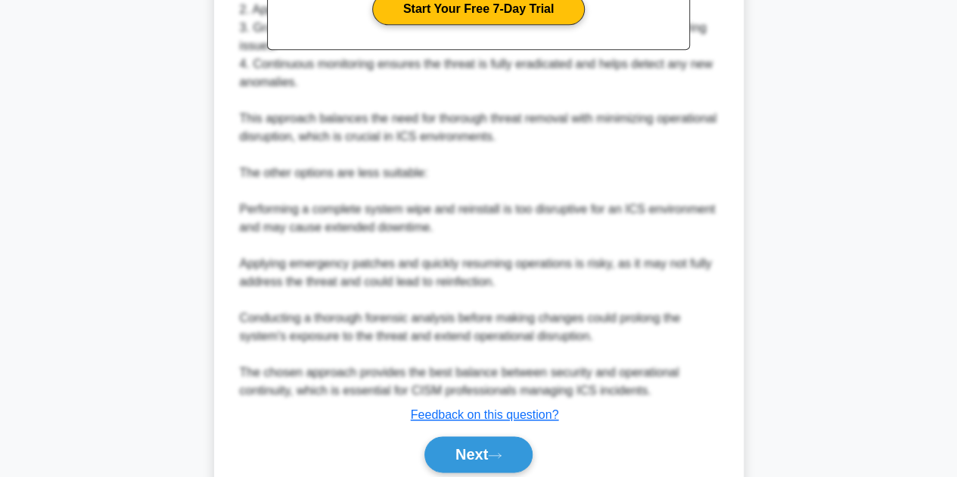
scroll to position [689, 0]
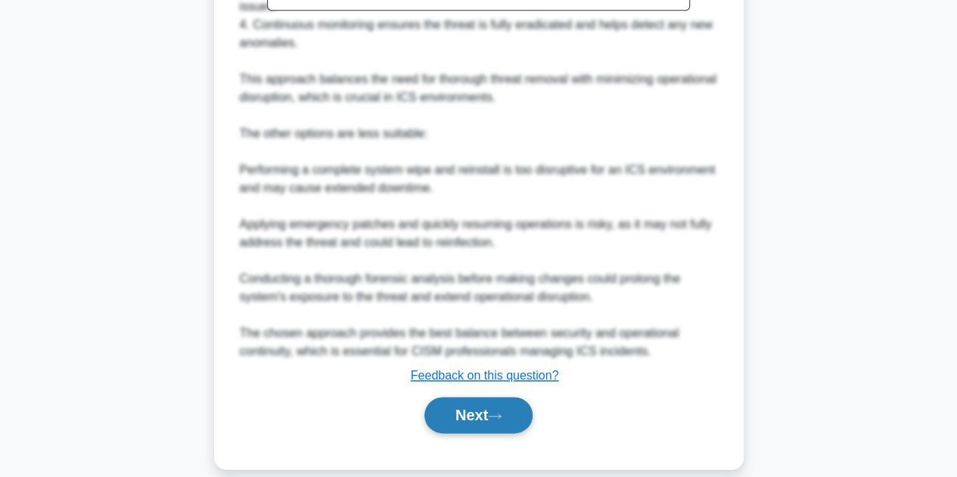
click at [467, 397] on button "Next" at bounding box center [478, 415] width 108 height 36
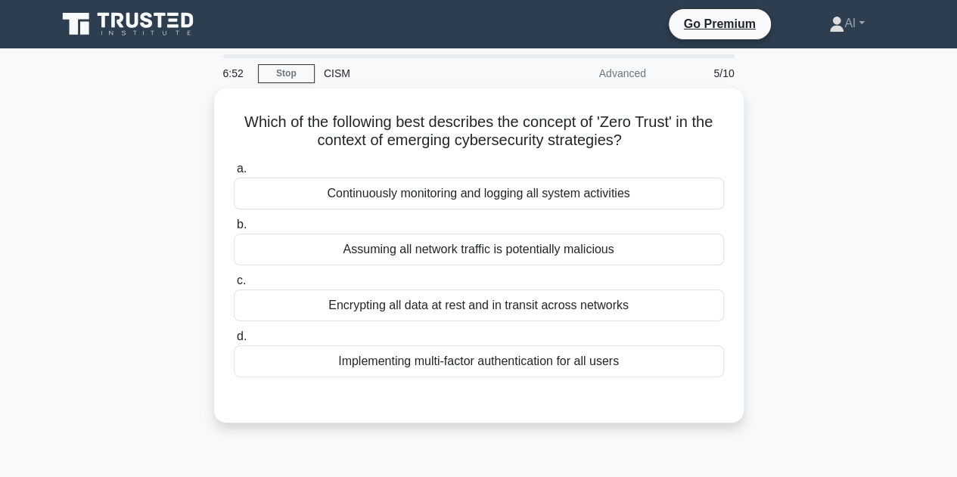
scroll to position [0, 0]
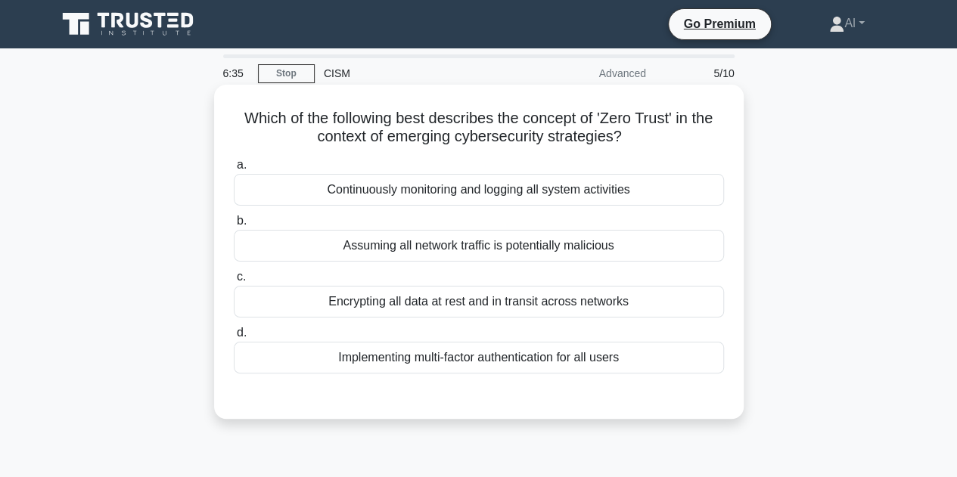
click at [526, 306] on div "Encrypting all data at rest and in transit across networks" at bounding box center [479, 302] width 490 height 32
click at [234, 282] on input "c. Encrypting all data at rest and in transit across networks" at bounding box center [234, 277] width 0 height 10
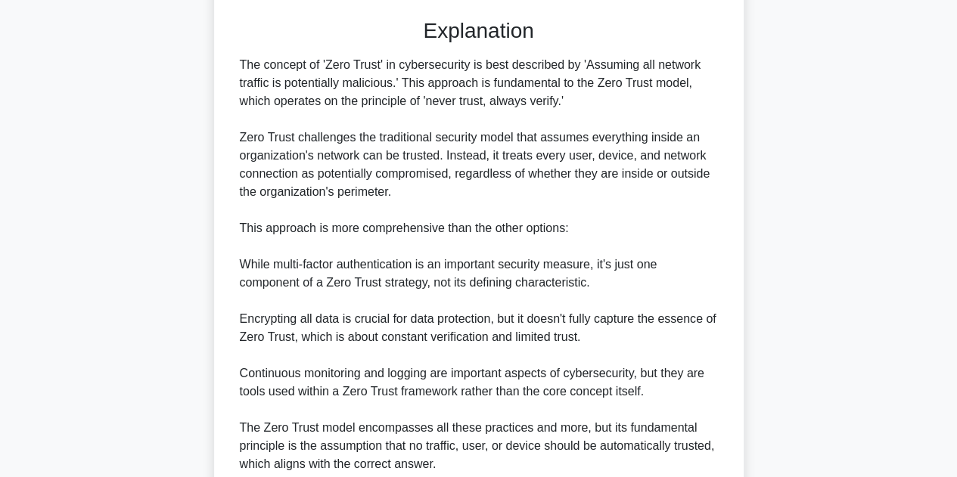
scroll to position [510, 0]
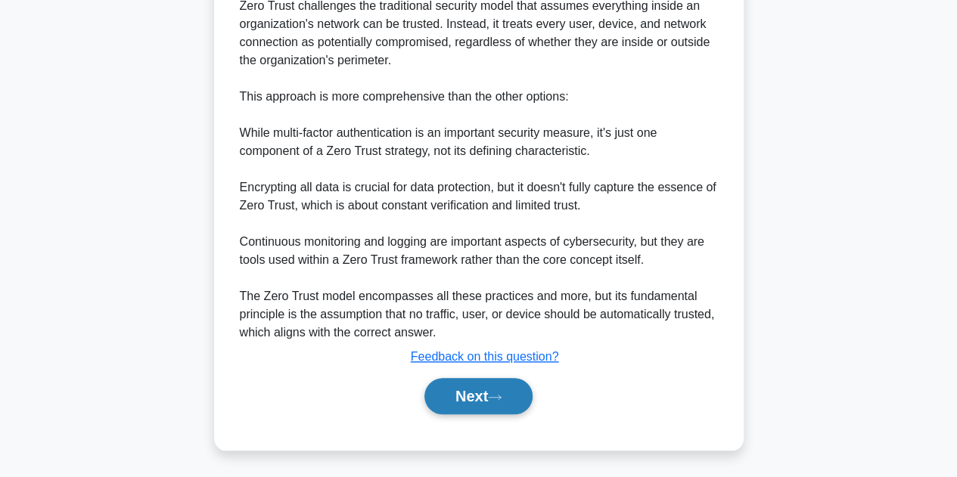
click at [474, 396] on button "Next" at bounding box center [478, 396] width 108 height 36
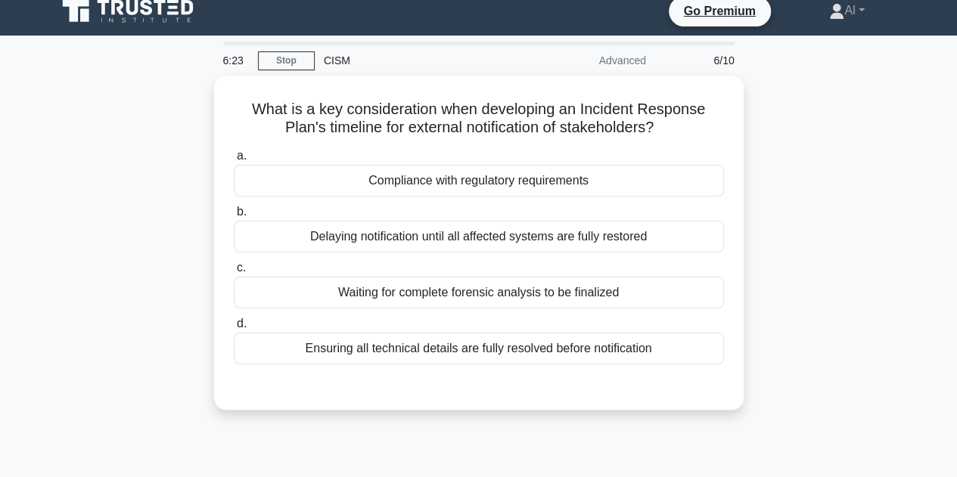
scroll to position [0, 0]
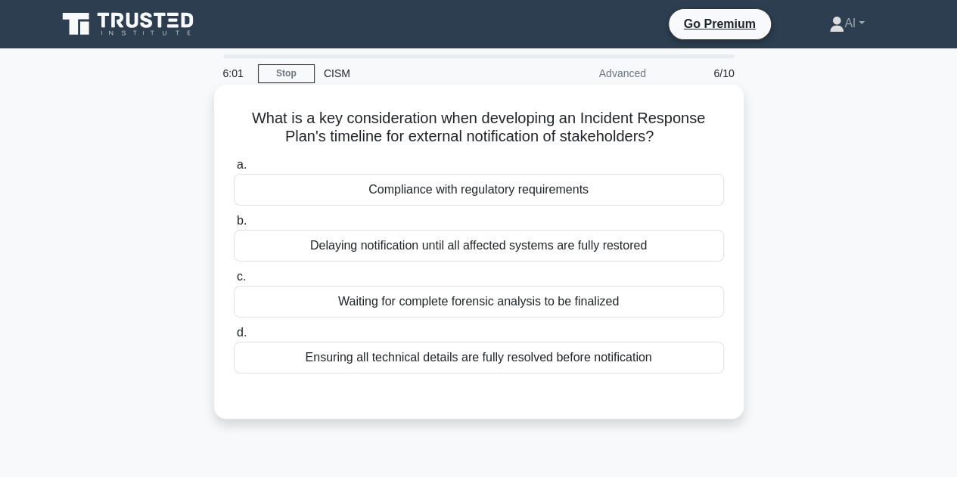
click at [492, 198] on div "Compliance with regulatory requirements" at bounding box center [479, 190] width 490 height 32
click at [234, 170] on input "a. Compliance with regulatory requirements" at bounding box center [234, 165] width 0 height 10
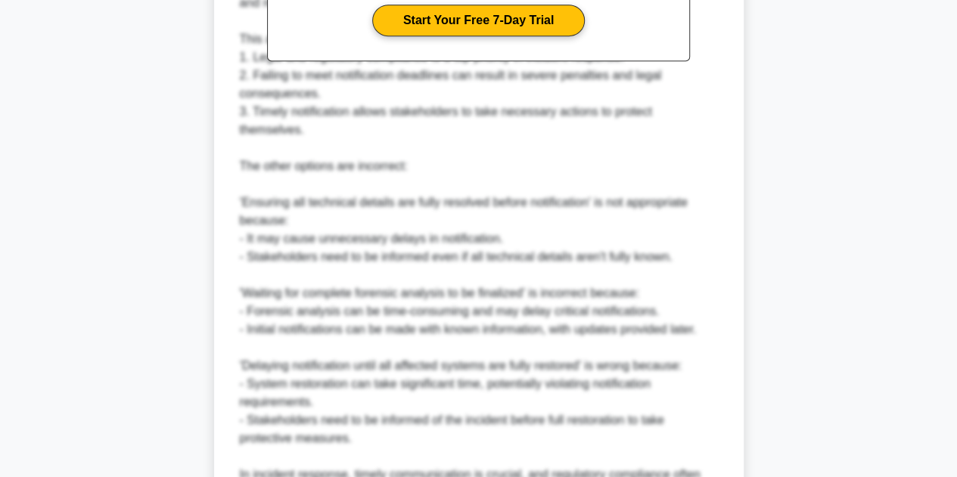
scroll to position [671, 0]
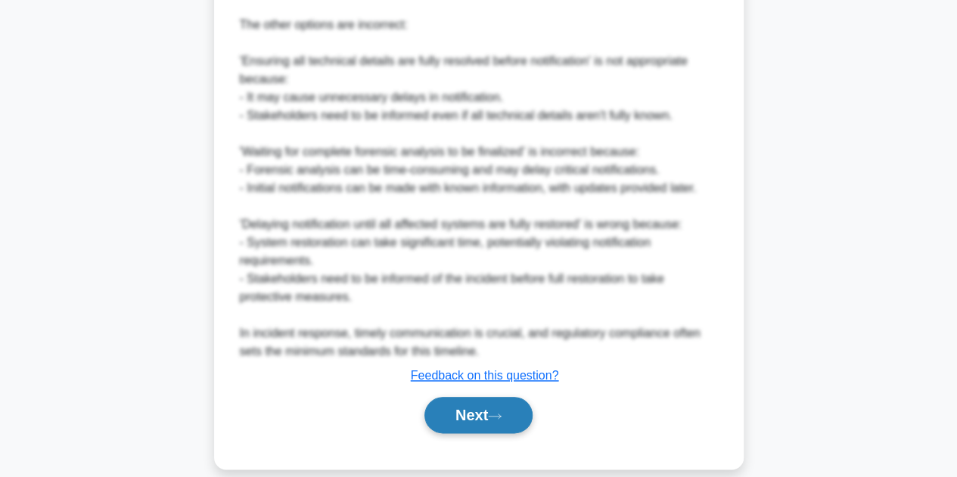
click at [486, 397] on button "Next" at bounding box center [478, 415] width 108 height 36
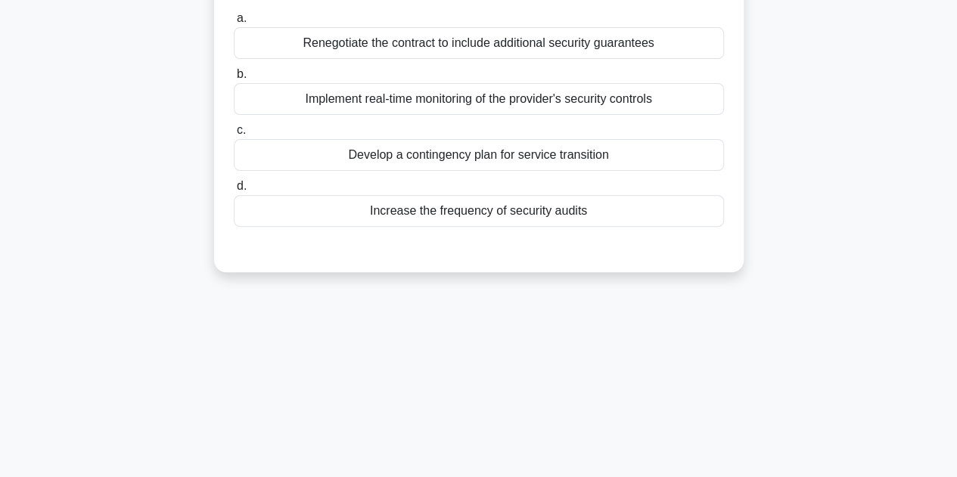
scroll to position [0, 0]
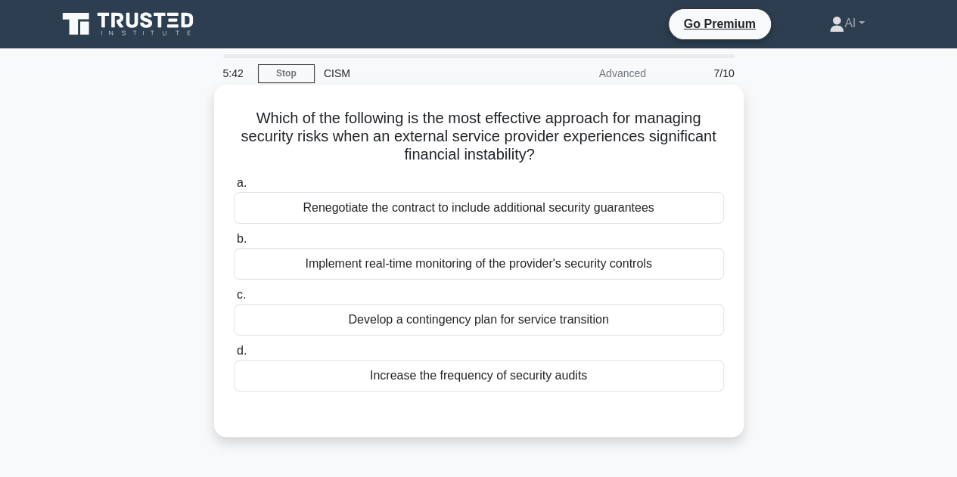
click at [498, 321] on div "Develop a contingency plan for service transition" at bounding box center [479, 320] width 490 height 32
click at [234, 300] on input "c. Develop a contingency plan for service transition" at bounding box center [234, 295] width 0 height 10
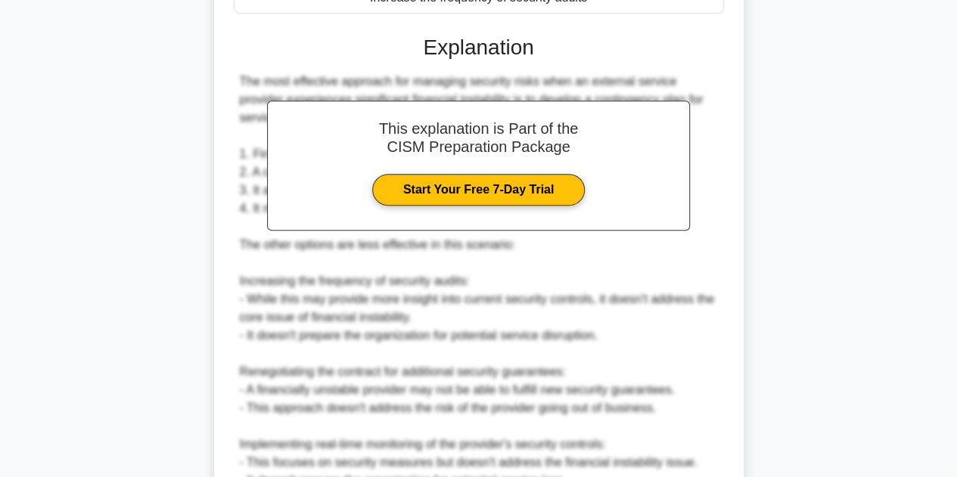
scroll to position [580, 0]
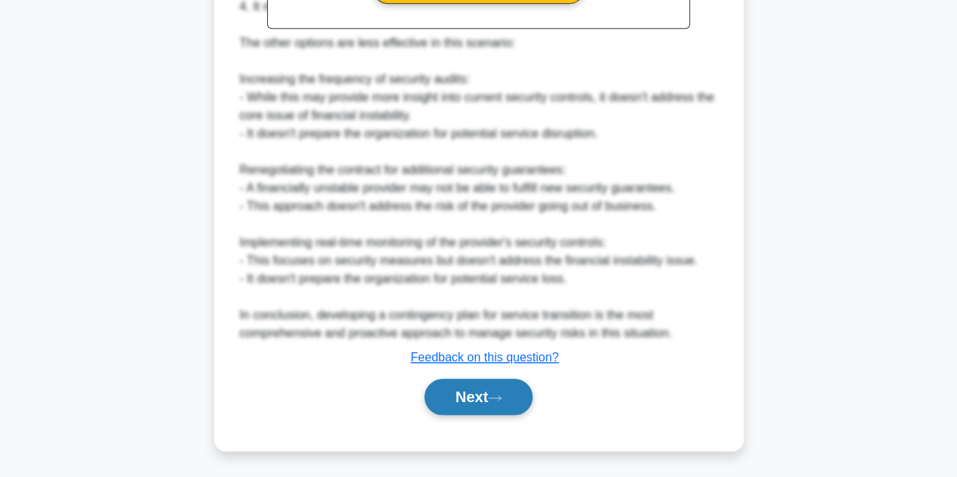
click at [483, 385] on button "Next" at bounding box center [478, 397] width 108 height 36
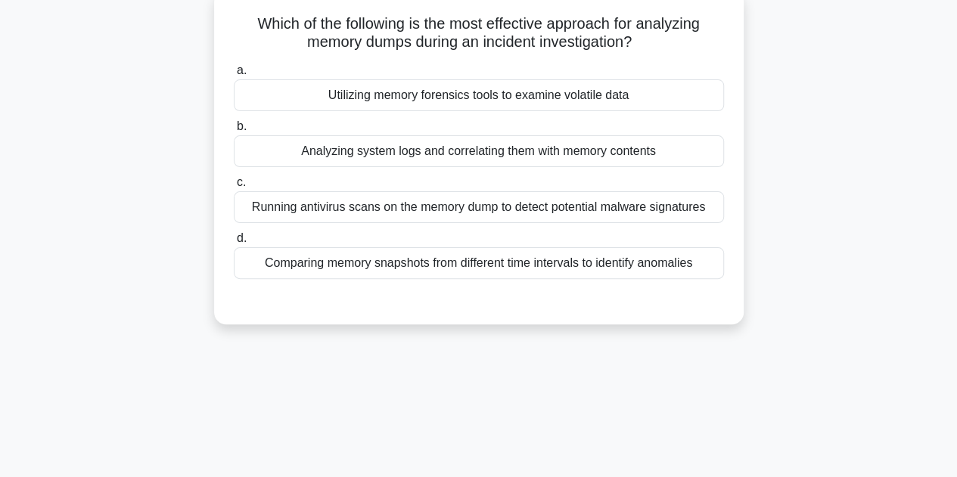
scroll to position [0, 0]
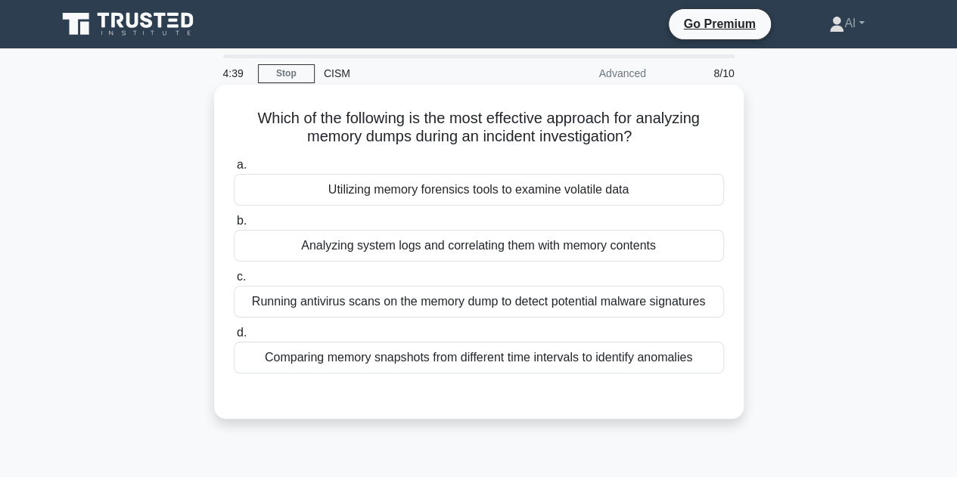
click at [519, 249] on div "Analyzing system logs and correlating them with memory contents" at bounding box center [479, 246] width 490 height 32
click at [234, 226] on input "b. Analyzing system logs and correlating them with memory contents" at bounding box center [234, 221] width 0 height 10
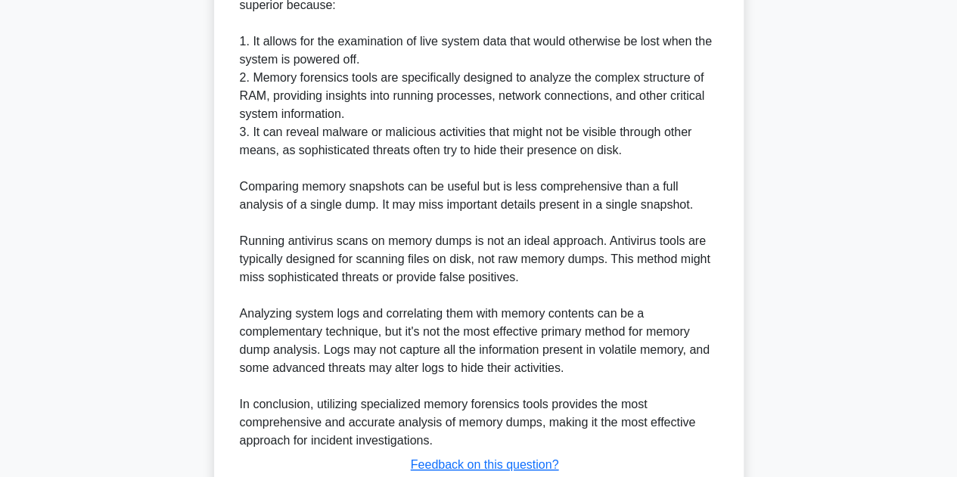
scroll to position [582, 0]
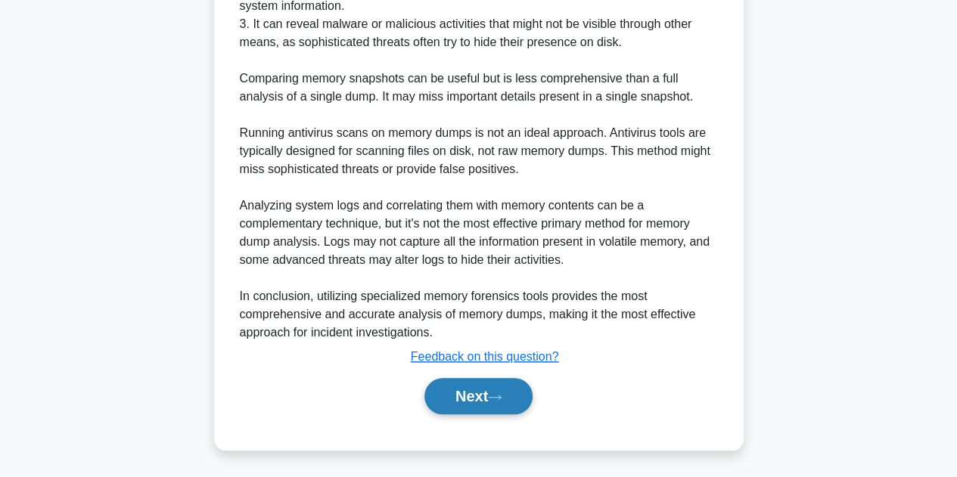
click at [489, 393] on button "Next" at bounding box center [478, 396] width 108 height 36
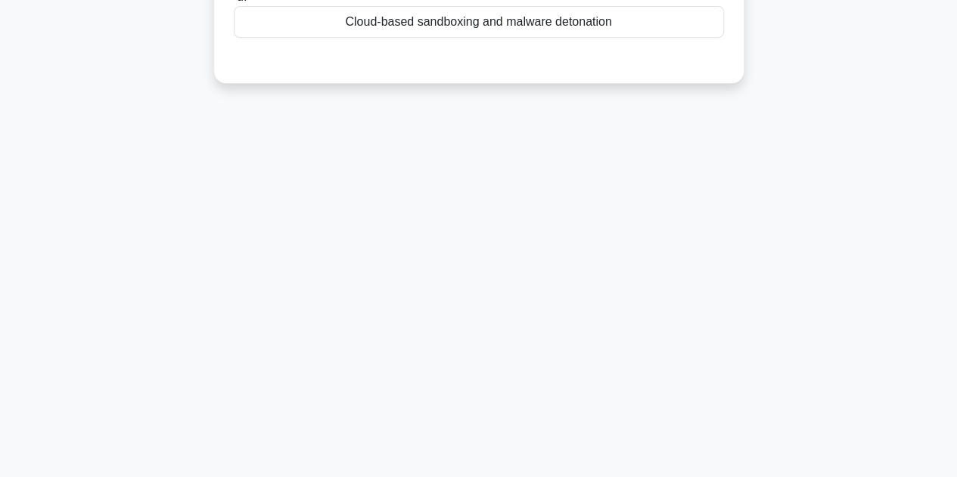
scroll to position [37, 0]
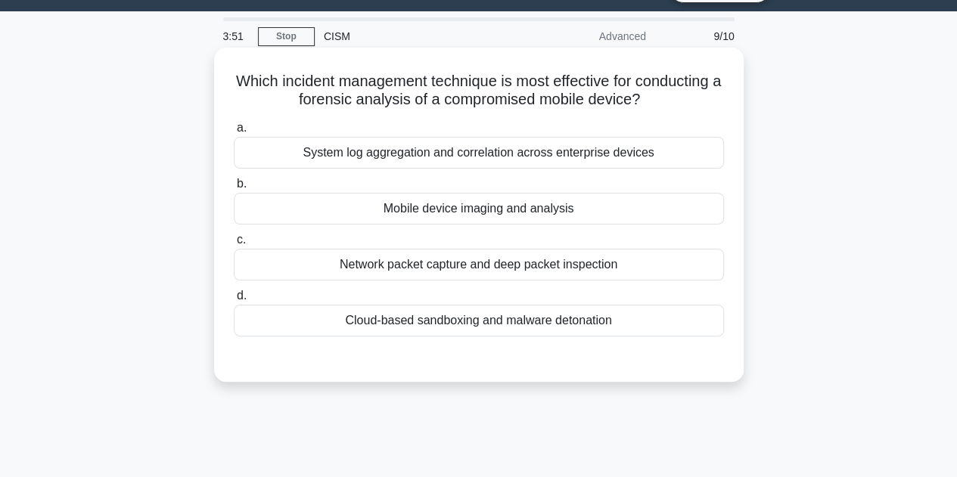
click at [518, 209] on div "Mobile device imaging and analysis" at bounding box center [479, 209] width 490 height 32
click at [234, 189] on input "b. Mobile device imaging and analysis" at bounding box center [234, 184] width 0 height 10
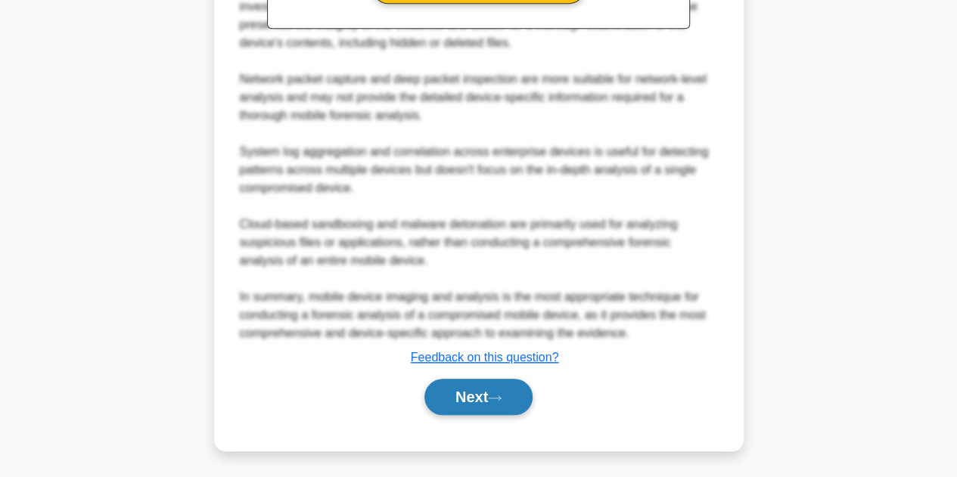
click at [470, 394] on button "Next" at bounding box center [478, 397] width 108 height 36
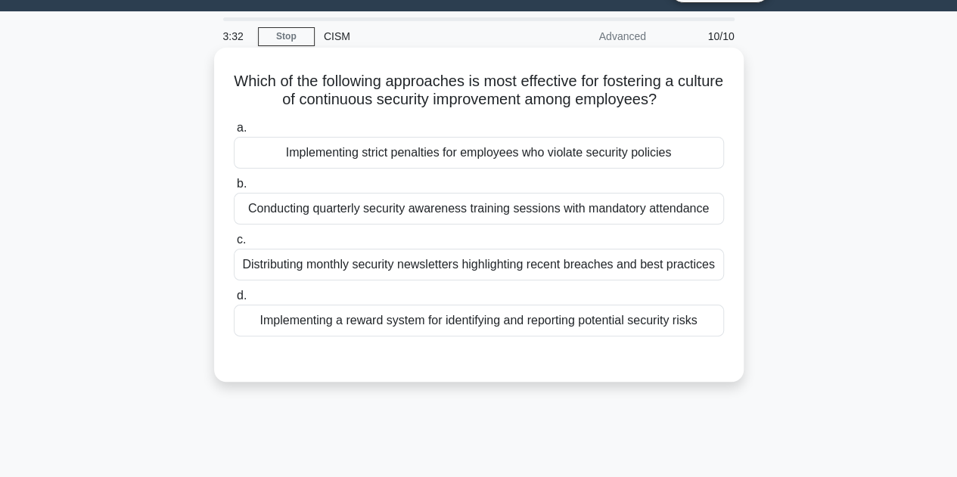
click at [501, 319] on div "Implementing a reward system for identifying and reporting potential security r…" at bounding box center [479, 321] width 490 height 32
click at [234, 301] on input "d. Implementing a reward system for identifying and reporting potential securit…" at bounding box center [234, 296] width 0 height 10
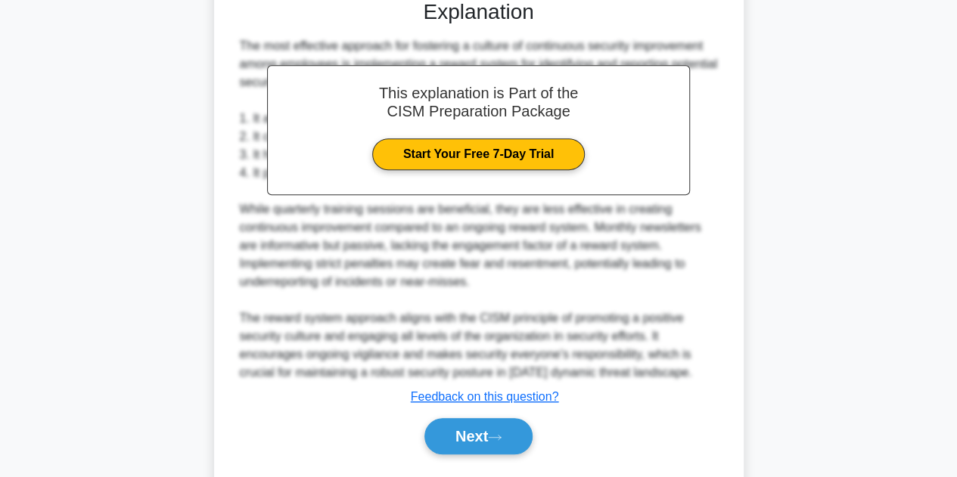
scroll to position [435, 0]
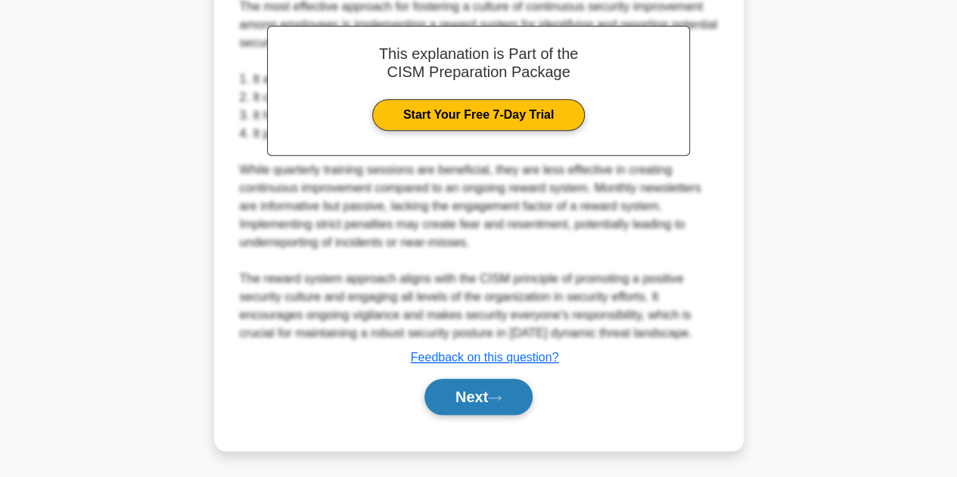
click at [496, 383] on button "Next" at bounding box center [478, 397] width 108 height 36
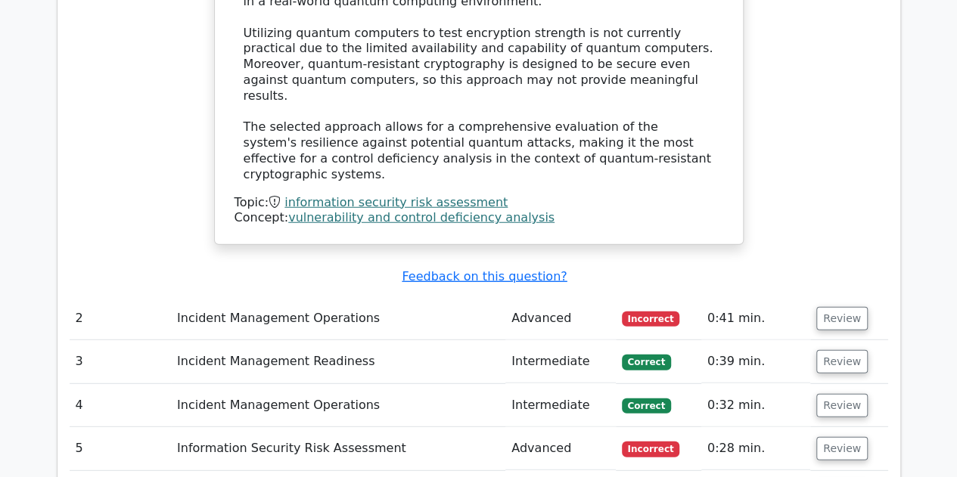
scroll to position [1891, 0]
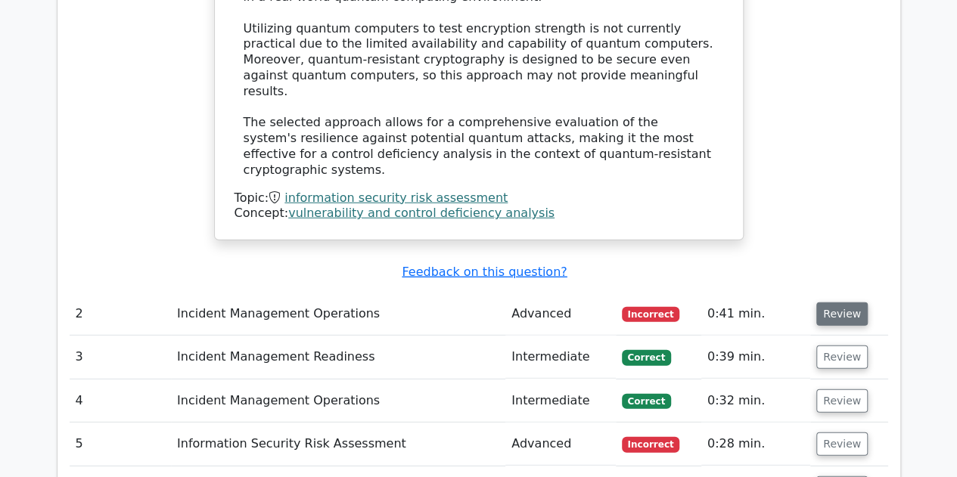
click at [838, 303] on button "Review" at bounding box center [841, 314] width 51 height 23
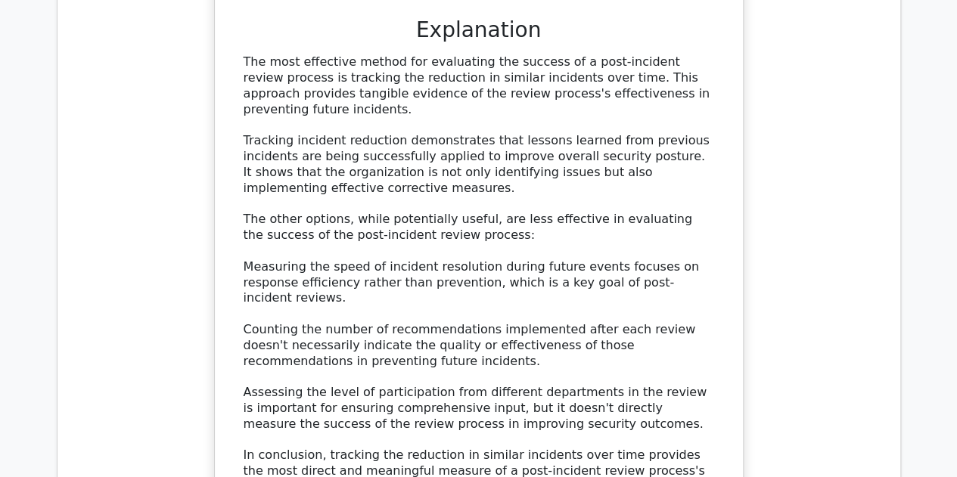
scroll to position [2723, 0]
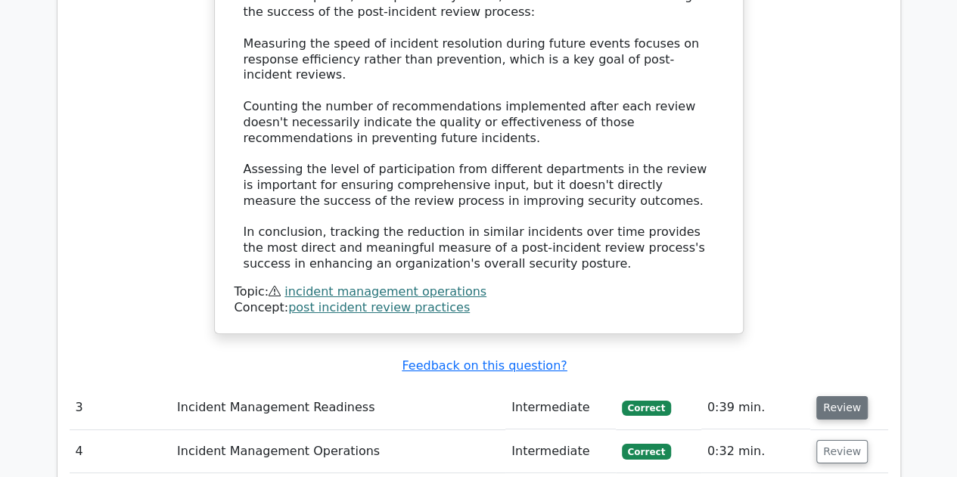
click at [826, 396] on button "Review" at bounding box center [841, 407] width 51 height 23
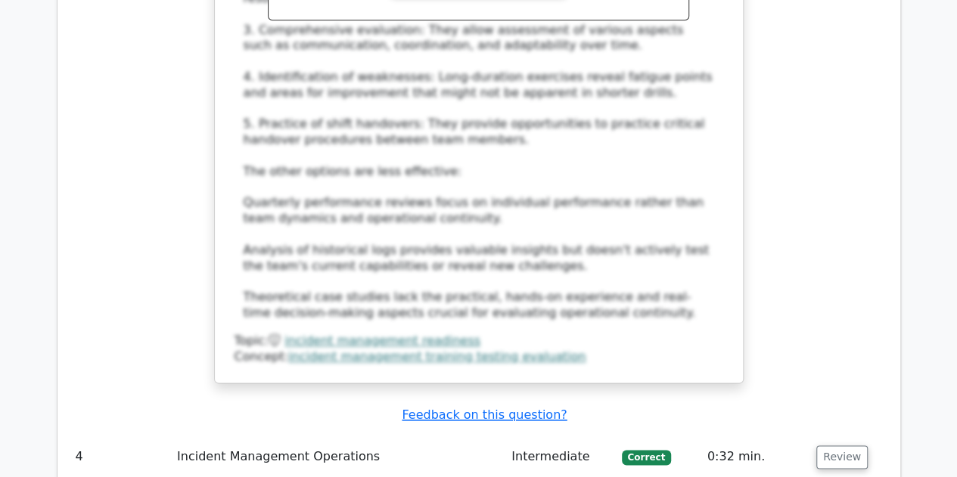
scroll to position [3706, 0]
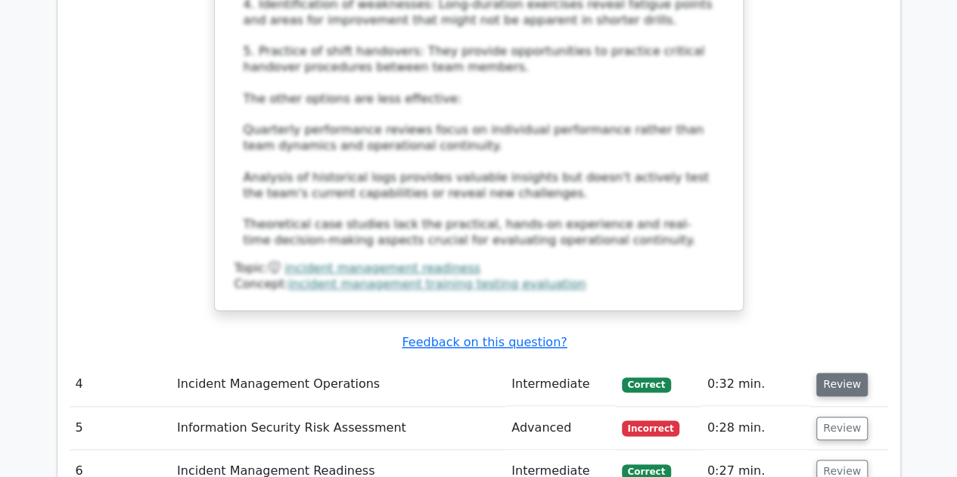
click at [836, 373] on button "Review" at bounding box center [841, 384] width 51 height 23
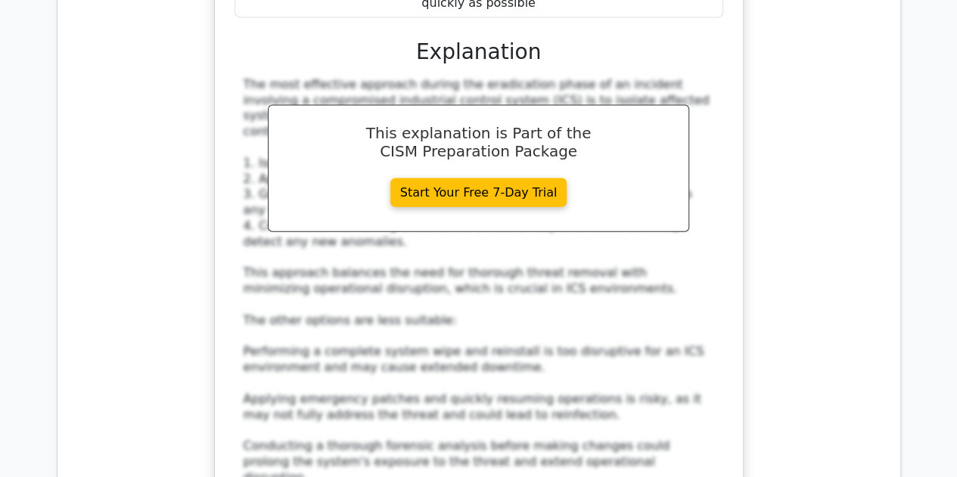
scroll to position [4689, 0]
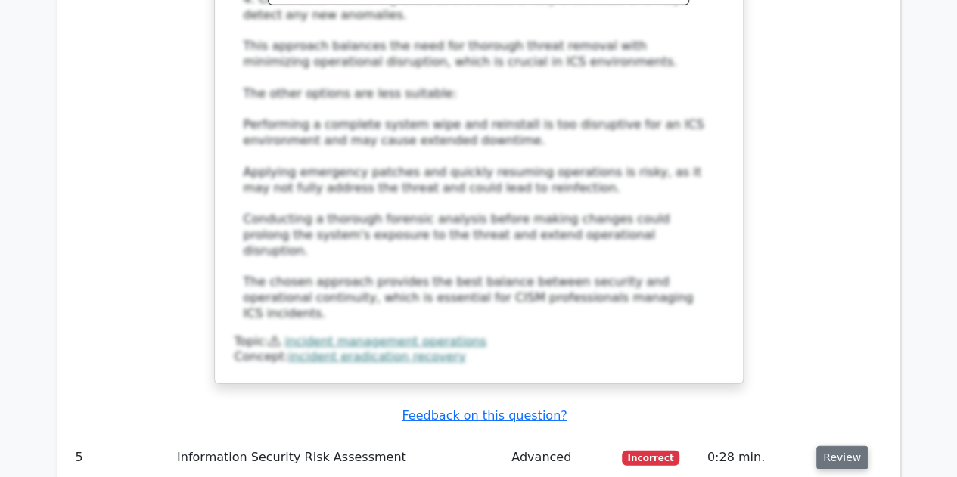
click at [836, 446] on button "Review" at bounding box center [841, 457] width 51 height 23
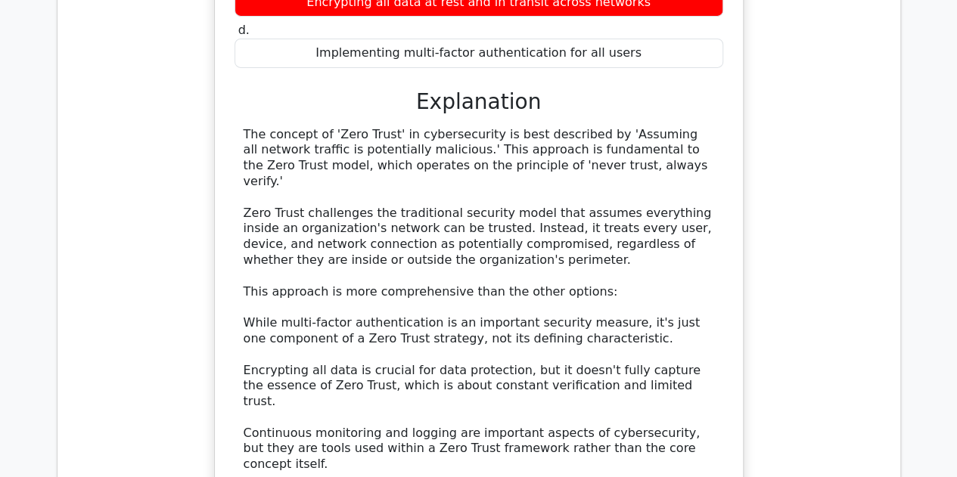
scroll to position [5672, 0]
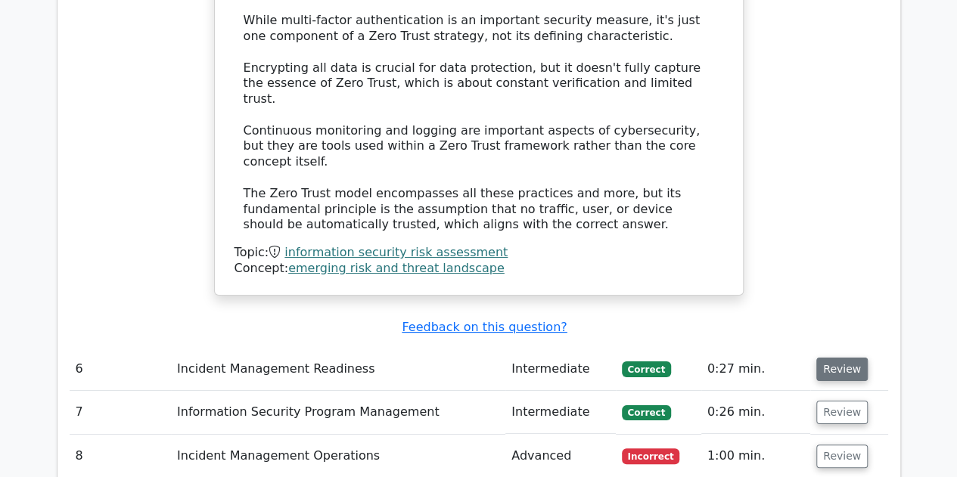
click at [847, 358] on button "Review" at bounding box center [841, 369] width 51 height 23
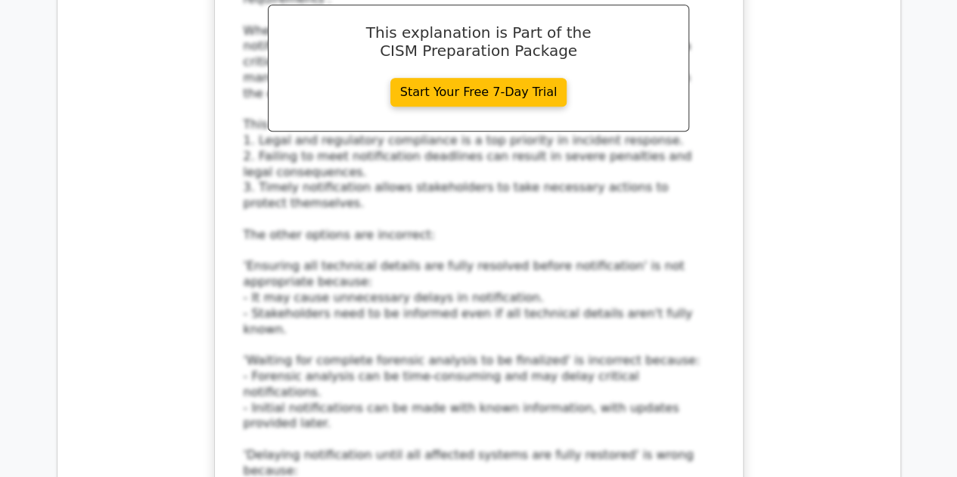
scroll to position [6504, 0]
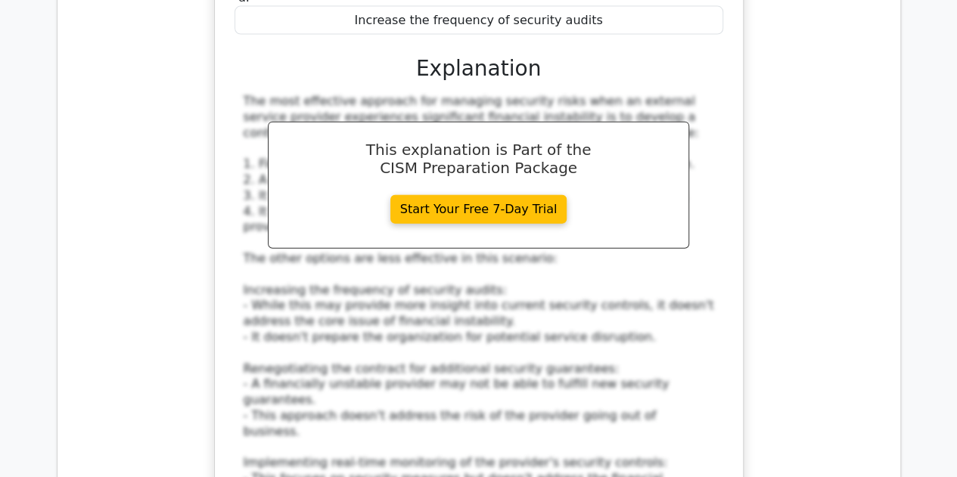
scroll to position [7563, 0]
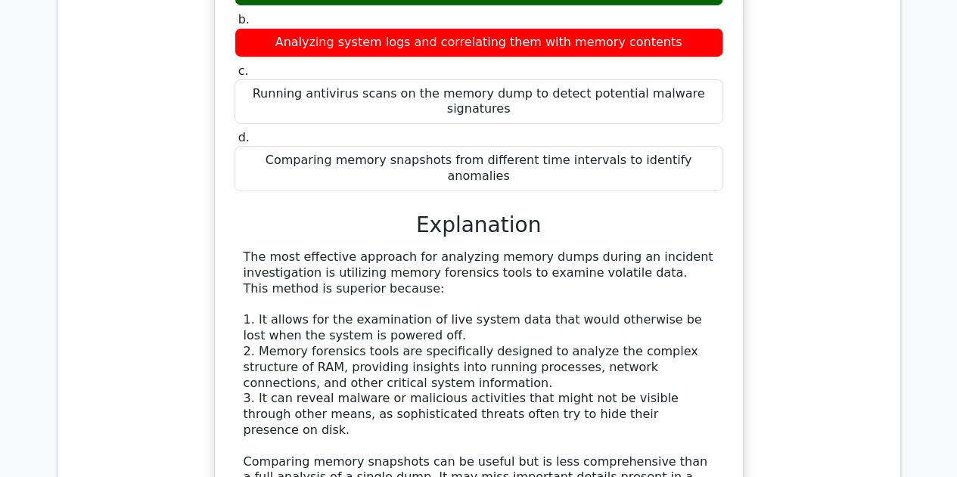
scroll to position [8319, 0]
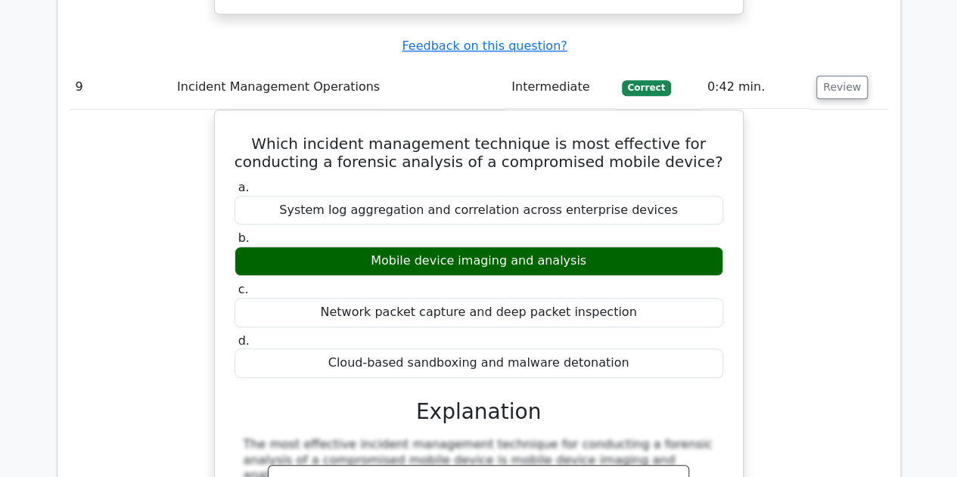
scroll to position [9151, 0]
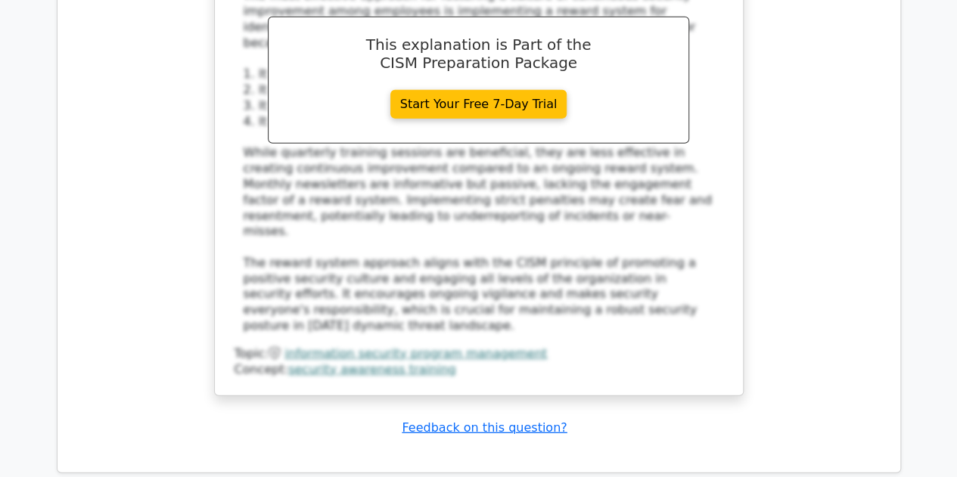
scroll to position [10512, 0]
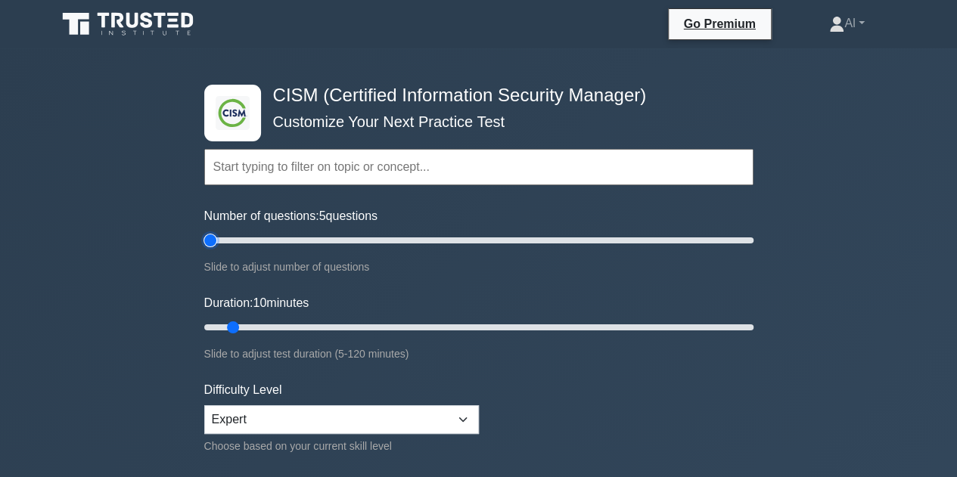
drag, startPoint x: 219, startPoint y: 238, endPoint x: 200, endPoint y: 244, distance: 19.1
type input "5"
click at [204, 244] on input "Number of questions: 5 questions" at bounding box center [478, 240] width 549 height 18
drag, startPoint x: 228, startPoint y: 324, endPoint x: 203, endPoint y: 325, distance: 25.7
type input "5"
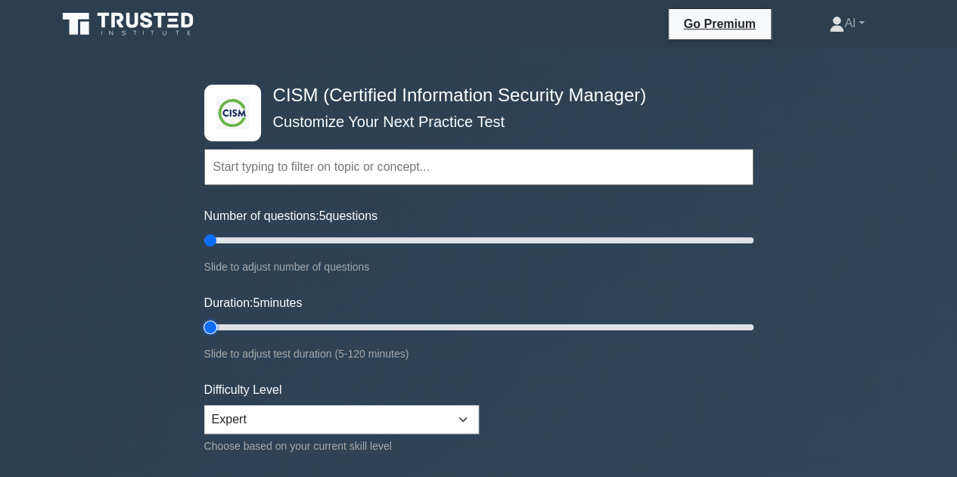
click at [204, 325] on input "Duration: 5 minutes" at bounding box center [478, 327] width 549 height 18
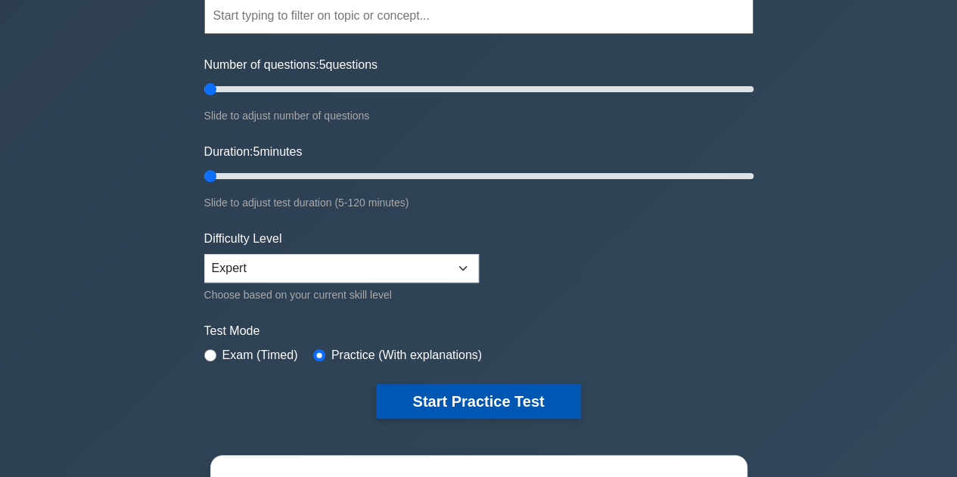
click at [452, 390] on button "Start Practice Test" at bounding box center [478, 401] width 204 height 35
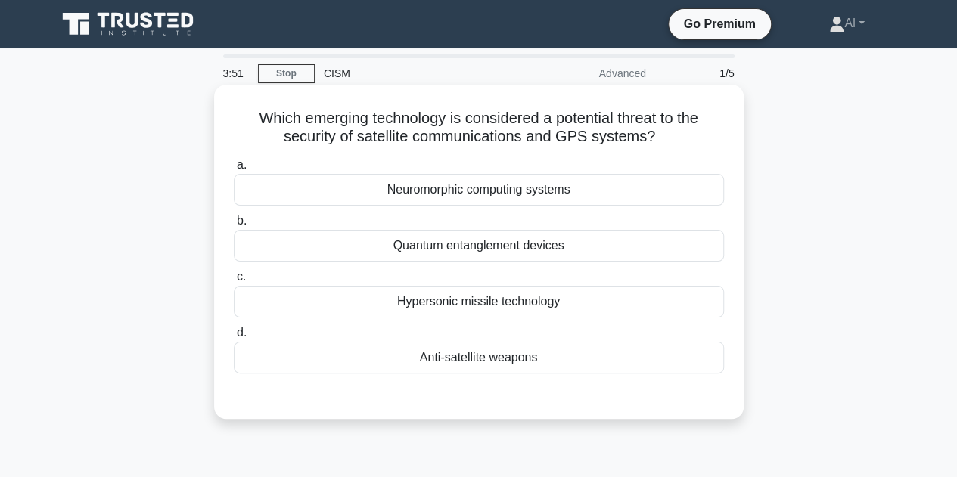
click at [468, 353] on div "Anti-satellite weapons" at bounding box center [479, 358] width 490 height 32
click at [234, 338] on input "d. Anti-satellite weapons" at bounding box center [234, 333] width 0 height 10
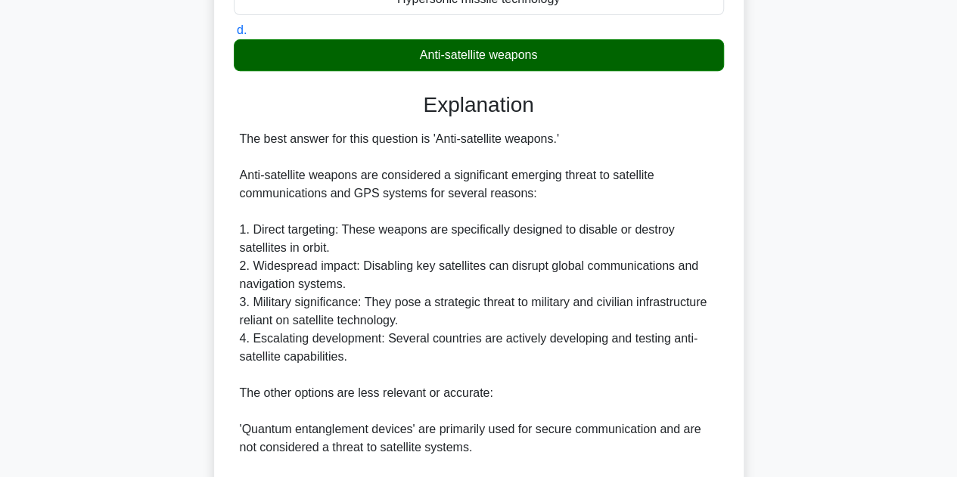
scroll to position [544, 0]
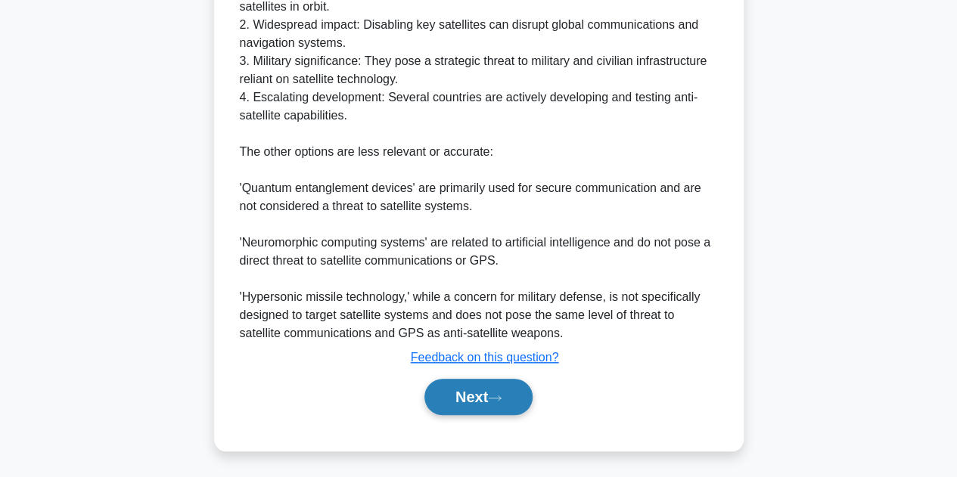
click at [470, 386] on button "Next" at bounding box center [478, 397] width 108 height 36
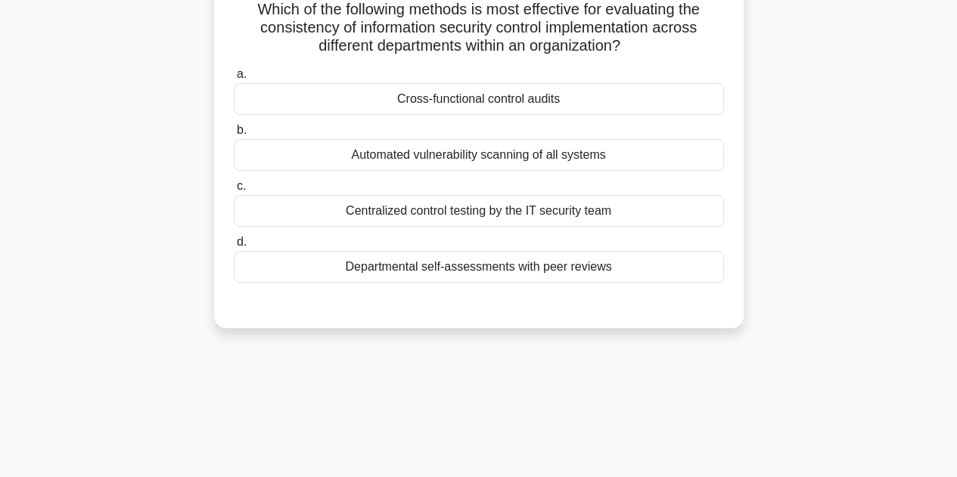
scroll to position [37, 0]
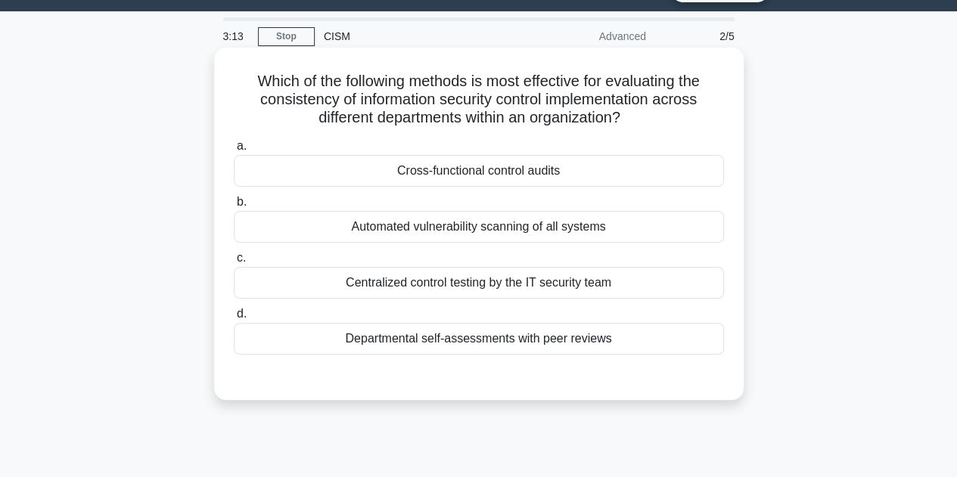
click at [483, 181] on div "Cross-functional control audits" at bounding box center [479, 171] width 490 height 32
click at [234, 151] on input "a. Cross-functional control audits" at bounding box center [234, 146] width 0 height 10
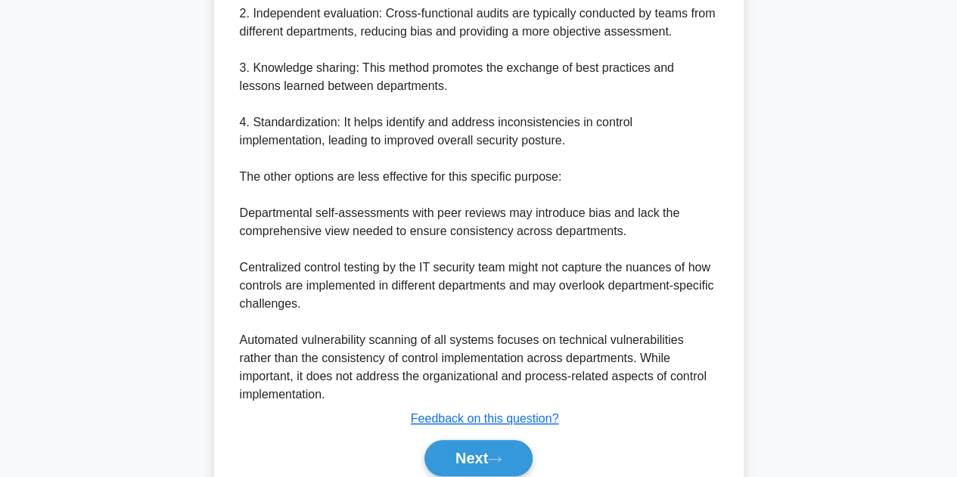
scroll to position [635, 0]
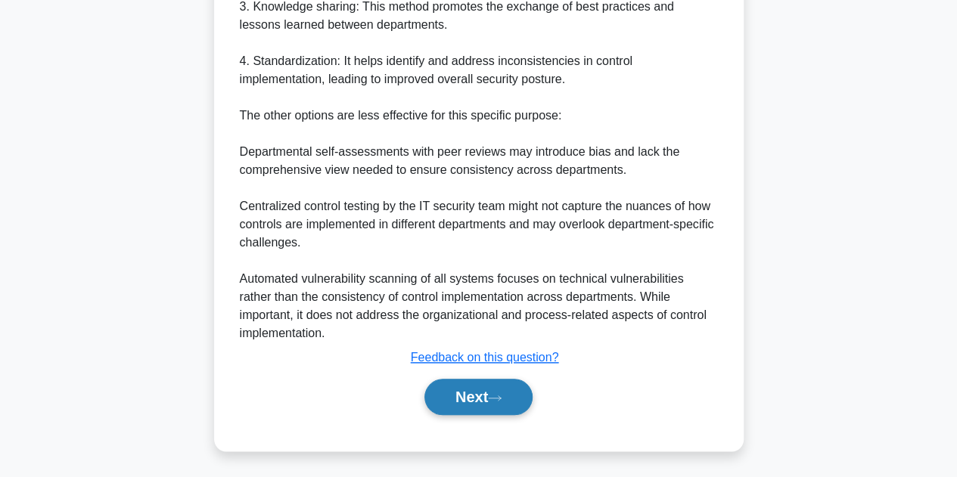
click at [485, 398] on button "Next" at bounding box center [478, 397] width 108 height 36
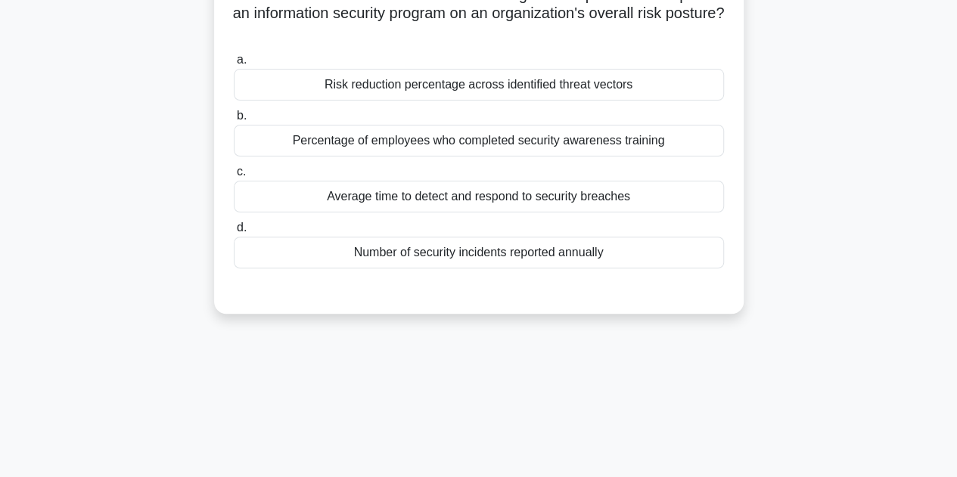
scroll to position [0, 0]
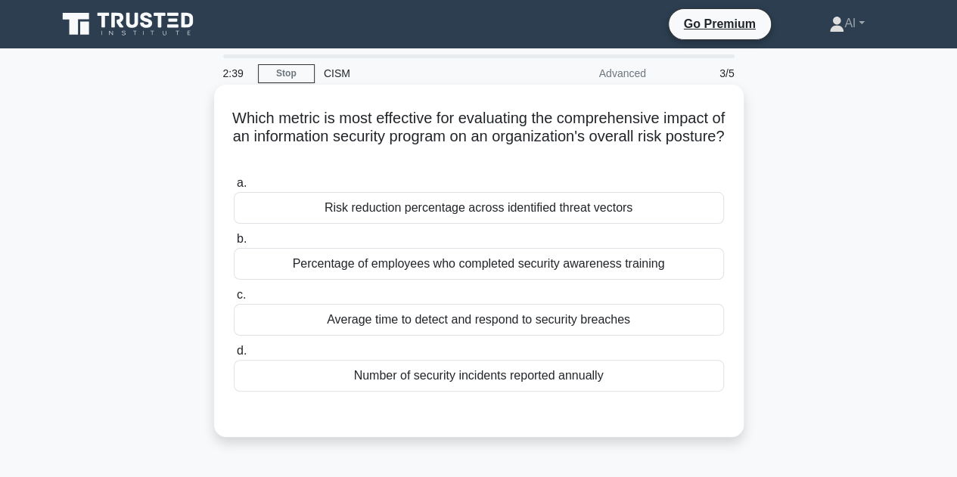
click at [540, 213] on div "Risk reduction percentage across identified threat vectors" at bounding box center [479, 208] width 490 height 32
click at [234, 188] on input "a. Risk reduction percentage across identified threat vectors" at bounding box center [234, 183] width 0 height 10
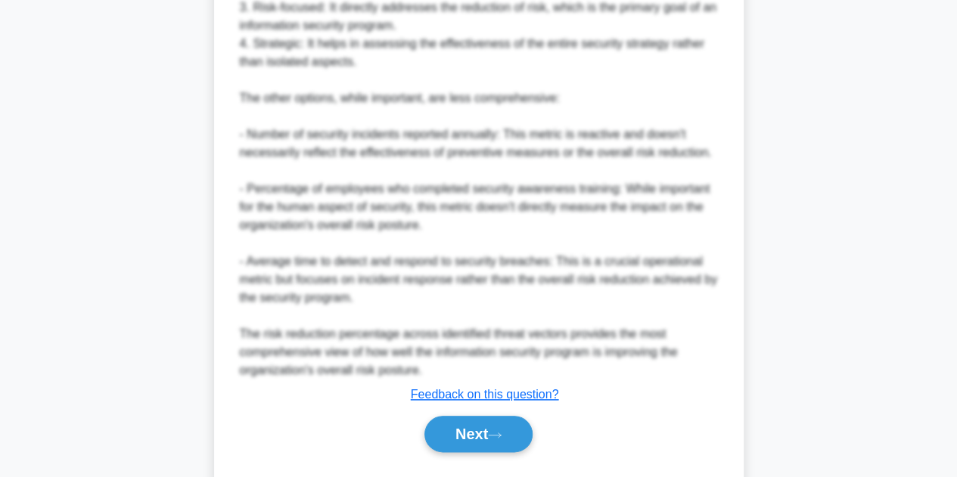
scroll to position [689, 0]
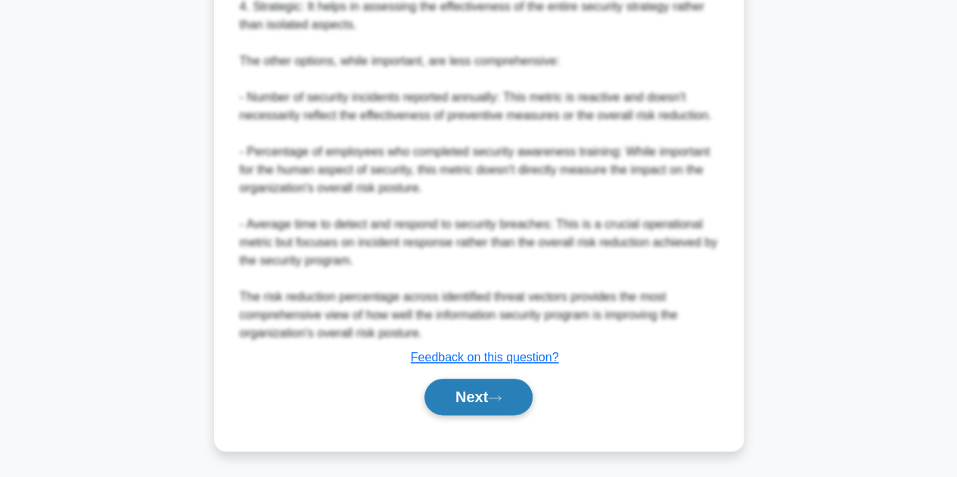
click at [475, 400] on button "Next" at bounding box center [478, 397] width 108 height 36
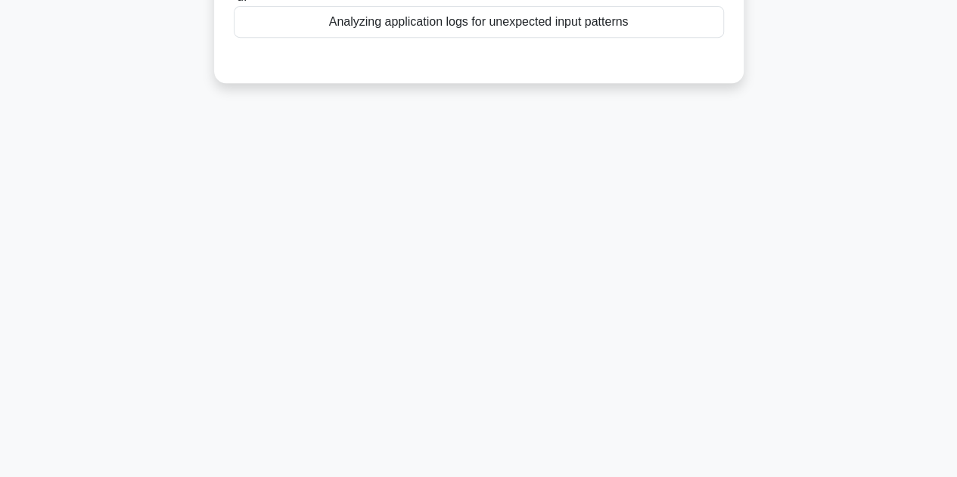
scroll to position [37, 0]
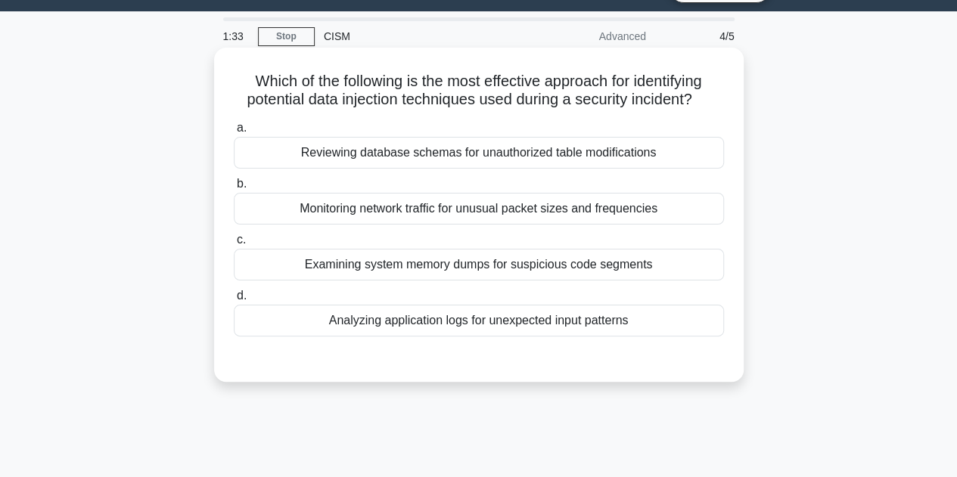
click at [522, 316] on div "Analyzing application logs for unexpected input patterns" at bounding box center [479, 321] width 490 height 32
click at [234, 301] on input "d. Analyzing application logs for unexpected input patterns" at bounding box center [234, 296] width 0 height 10
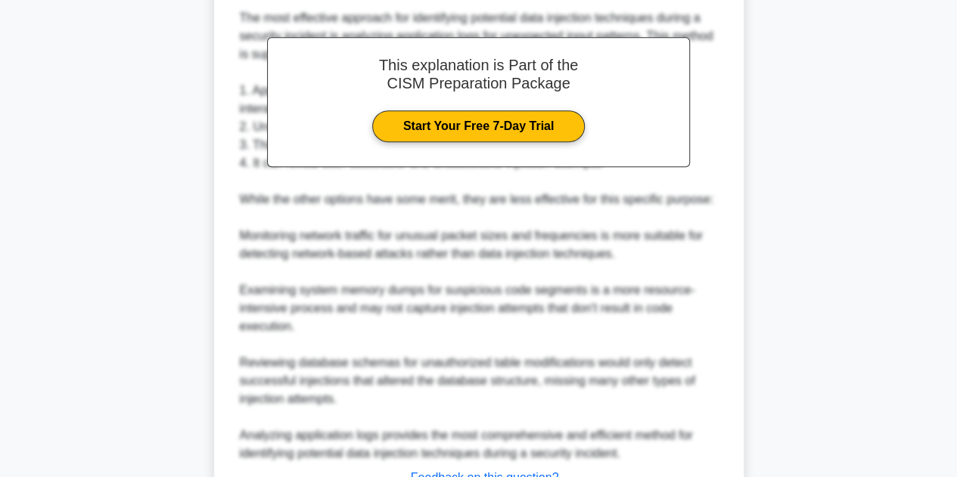
scroll to position [491, 0]
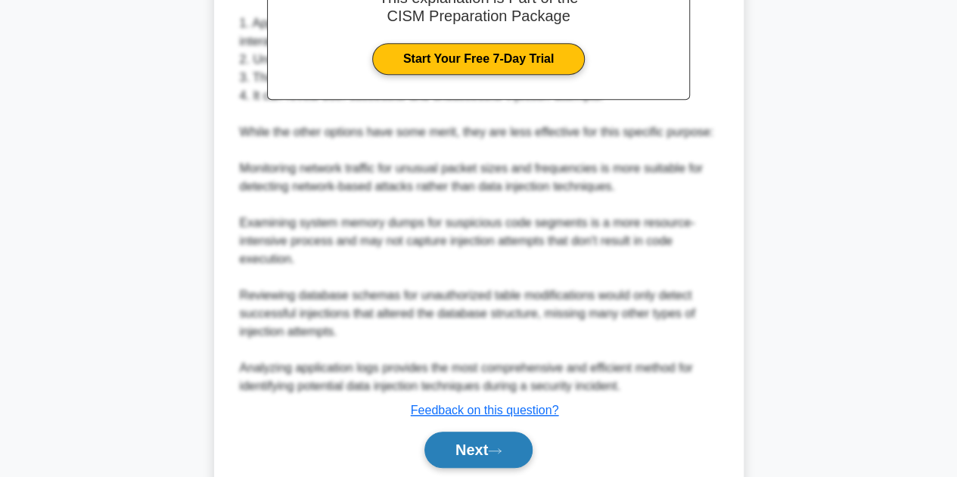
click at [498, 461] on button "Next" at bounding box center [478, 450] width 108 height 36
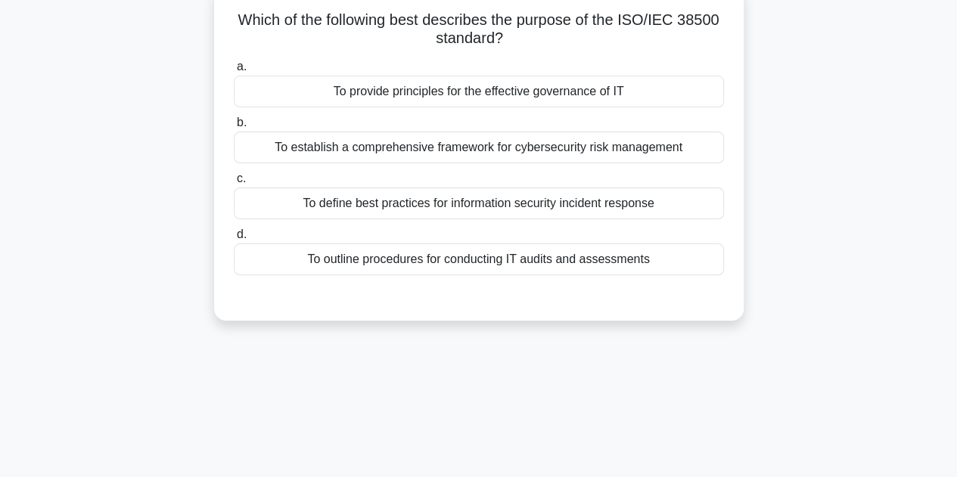
scroll to position [37, 0]
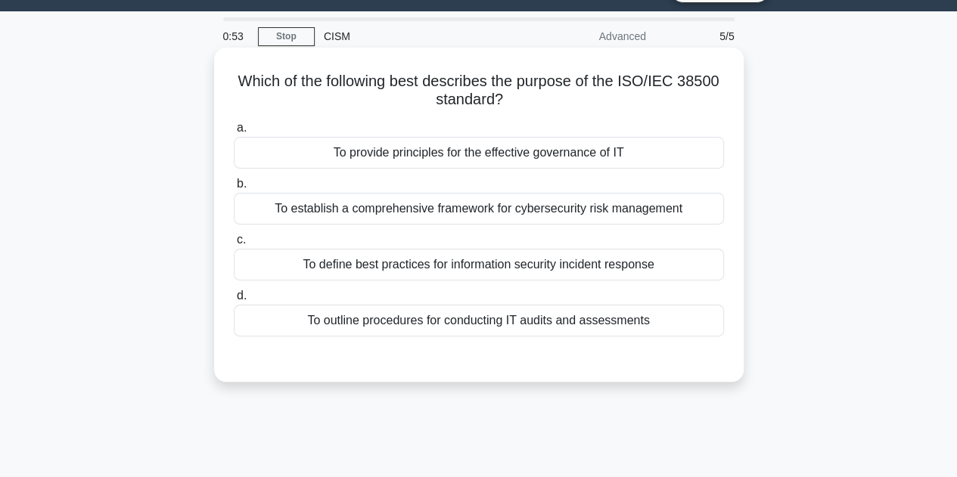
click at [530, 275] on div "To define best practices for information security incident response" at bounding box center [479, 265] width 490 height 32
click at [234, 245] on input "c. To define best practices for information security incident response" at bounding box center [234, 240] width 0 height 10
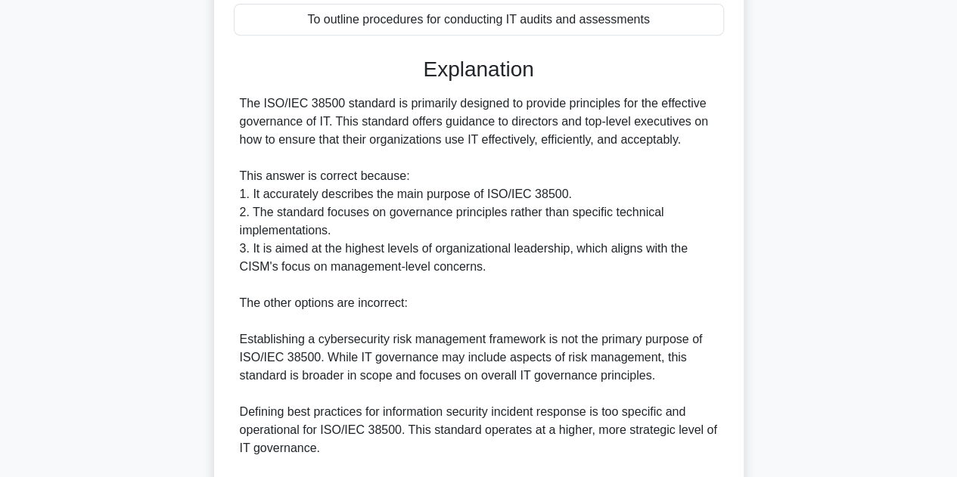
scroll to position [546, 0]
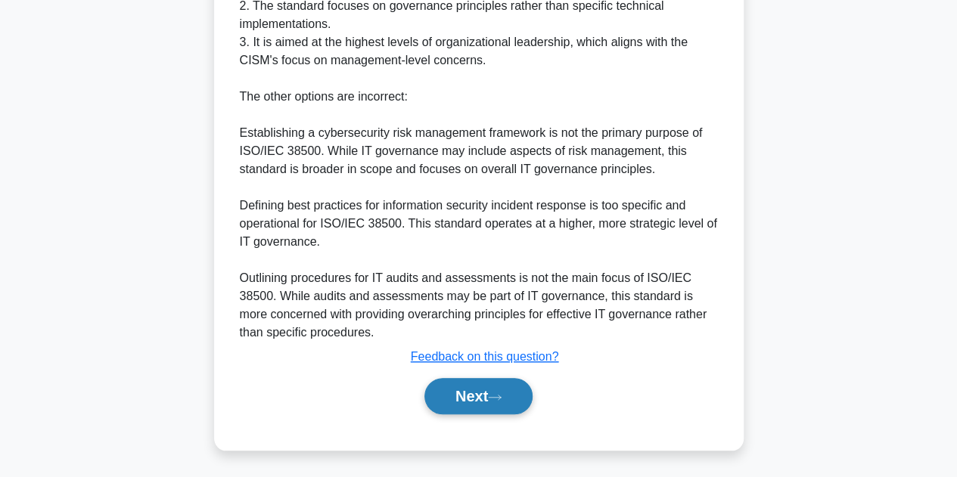
click at [474, 390] on button "Next" at bounding box center [478, 396] width 108 height 36
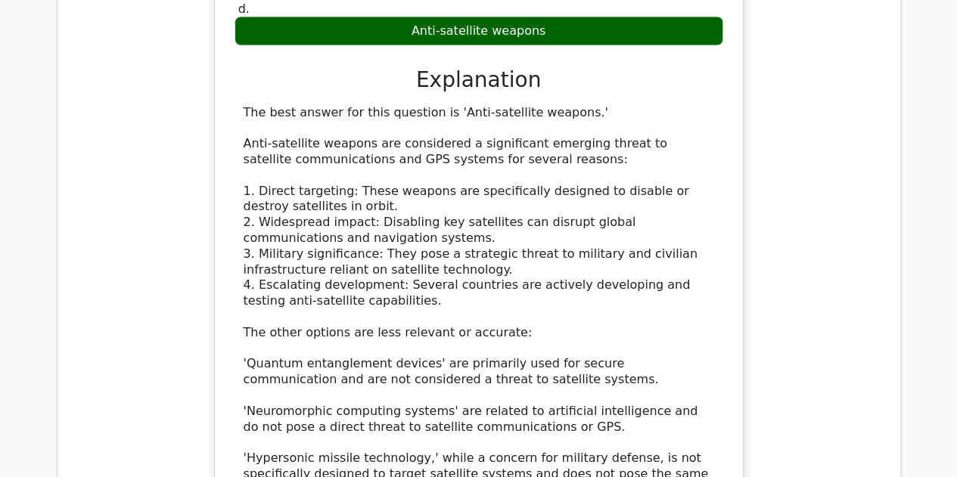
scroll to position [1739, 0]
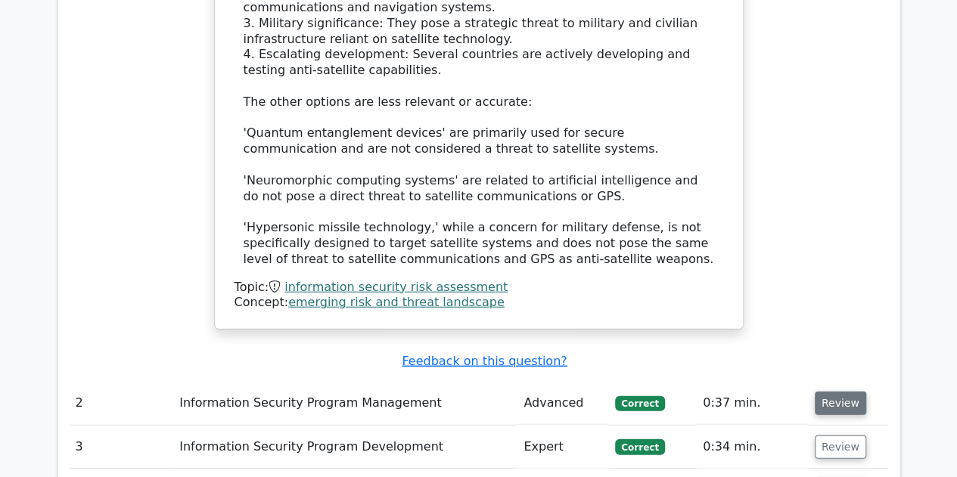
click at [825, 392] on button "Review" at bounding box center [840, 403] width 51 height 23
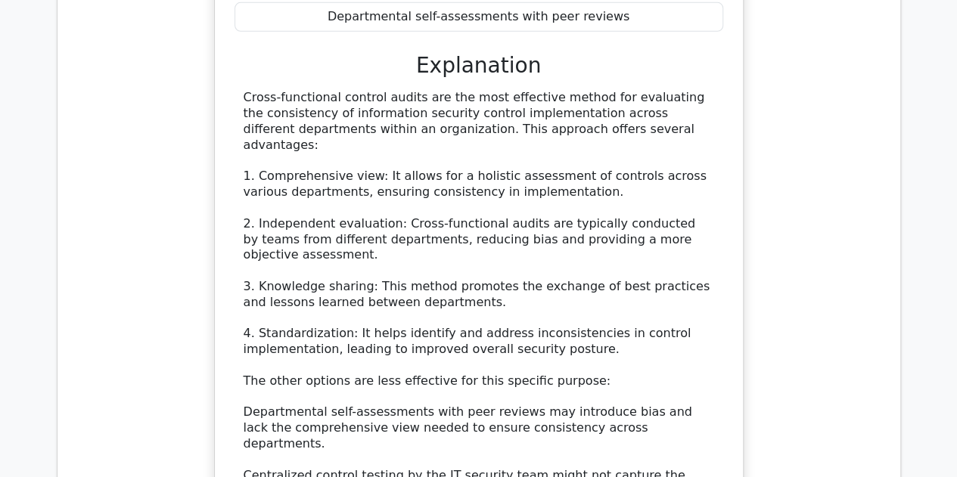
scroll to position [2723, 0]
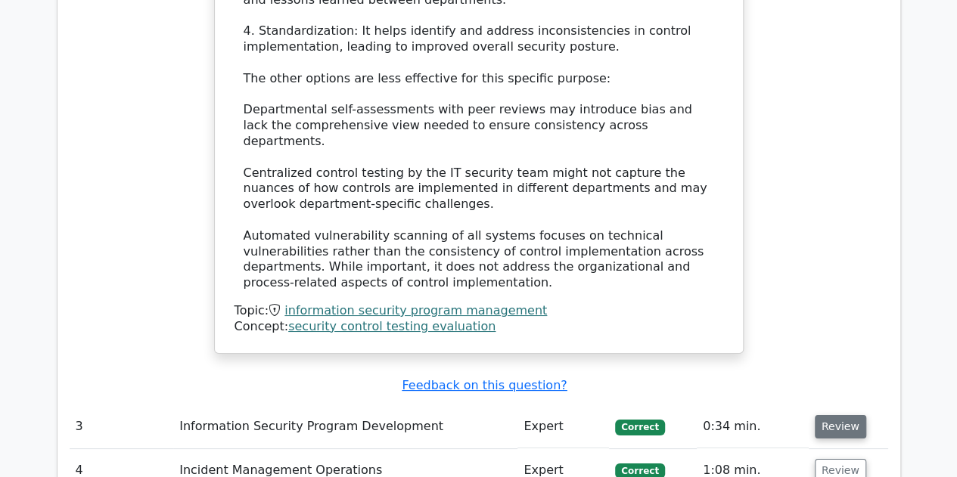
click at [830, 415] on button "Review" at bounding box center [840, 426] width 51 height 23
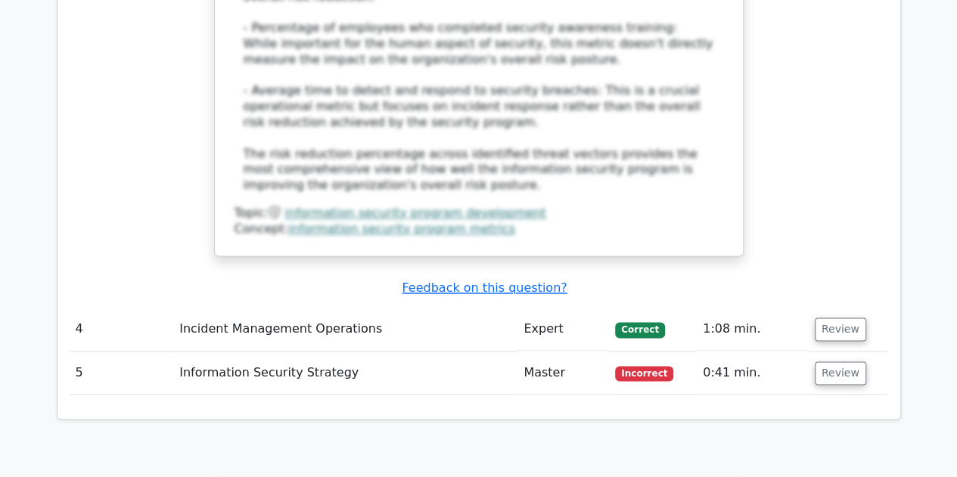
scroll to position [3781, 0]
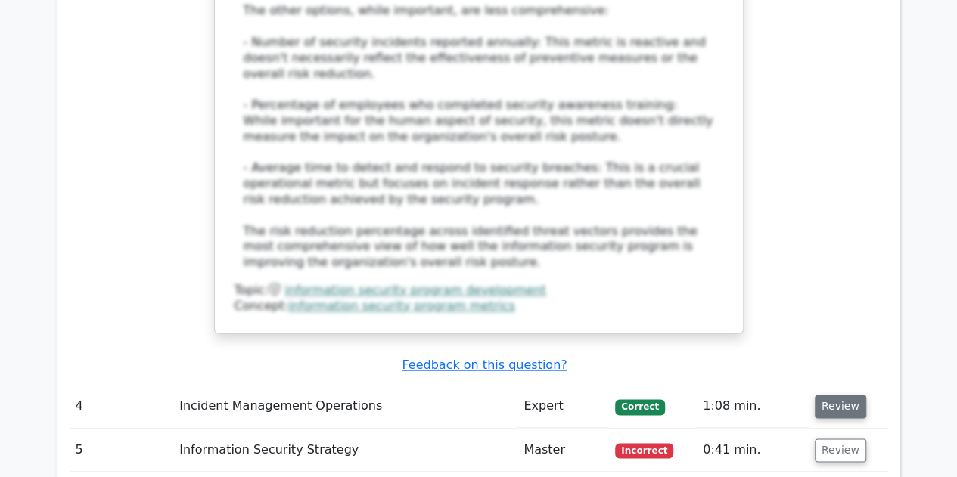
click at [818, 395] on button "Review" at bounding box center [840, 406] width 51 height 23
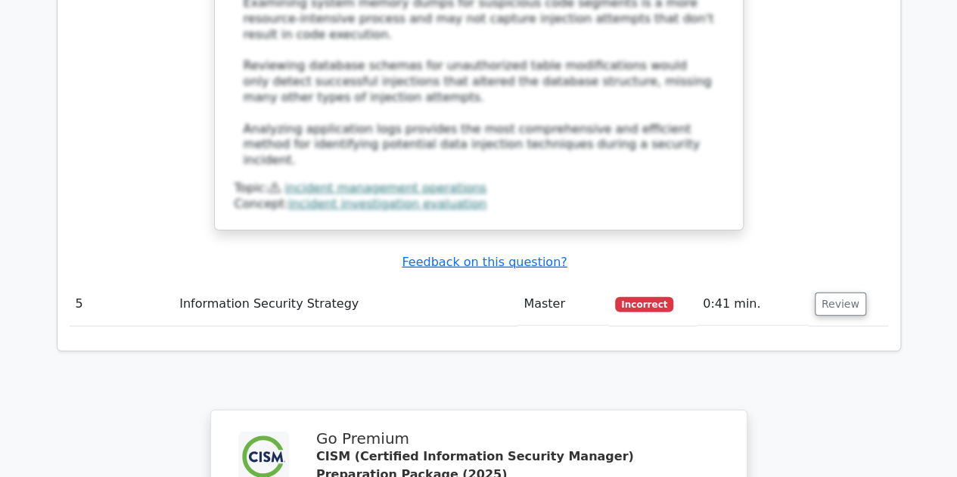
scroll to position [4689, 0]
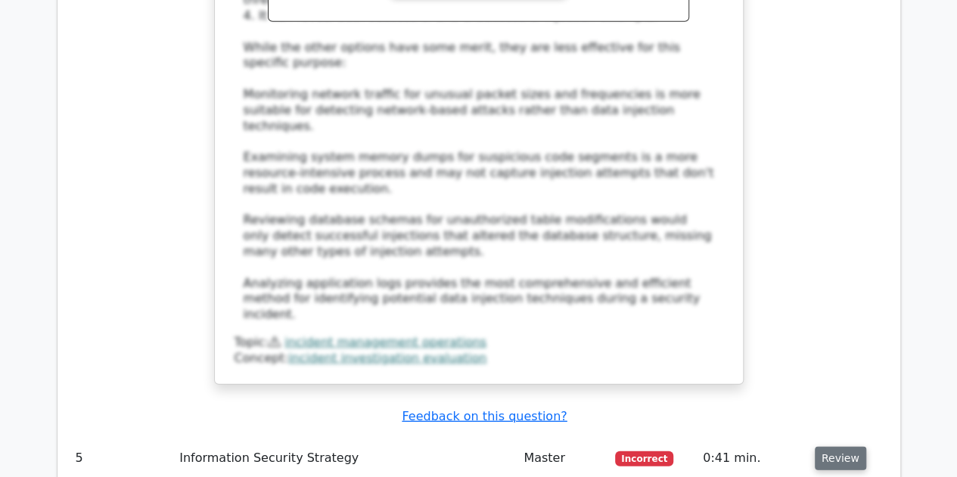
click at [829, 447] on button "Review" at bounding box center [840, 458] width 51 height 23
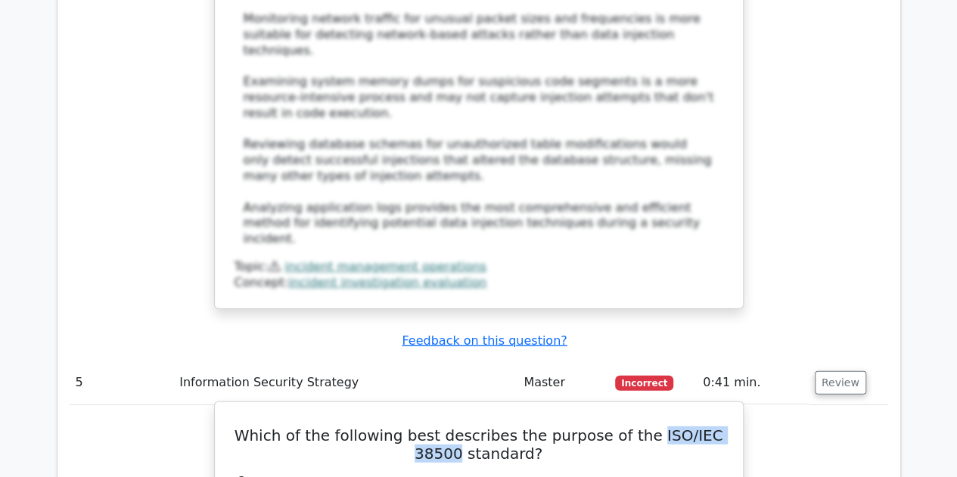
drag, startPoint x: 728, startPoint y: 239, endPoint x: 624, endPoint y: 232, distance: 103.8
copy h5 "ISO/IEC 38500"
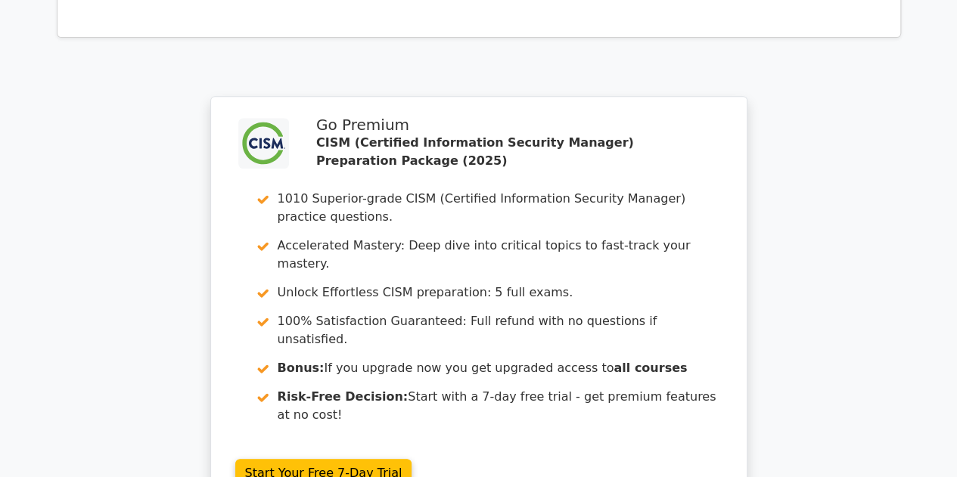
scroll to position [6082, 0]
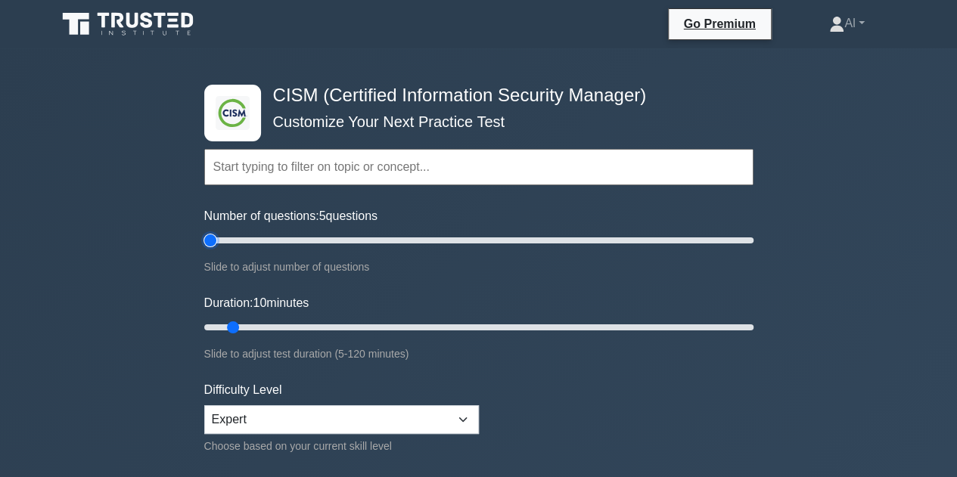
drag, startPoint x: 221, startPoint y: 236, endPoint x: 188, endPoint y: 248, distance: 34.7
type input "5"
click at [204, 248] on input "Number of questions: 5 questions" at bounding box center [478, 240] width 549 height 18
drag, startPoint x: 228, startPoint y: 327, endPoint x: 180, endPoint y: 335, distance: 48.2
type input "5"
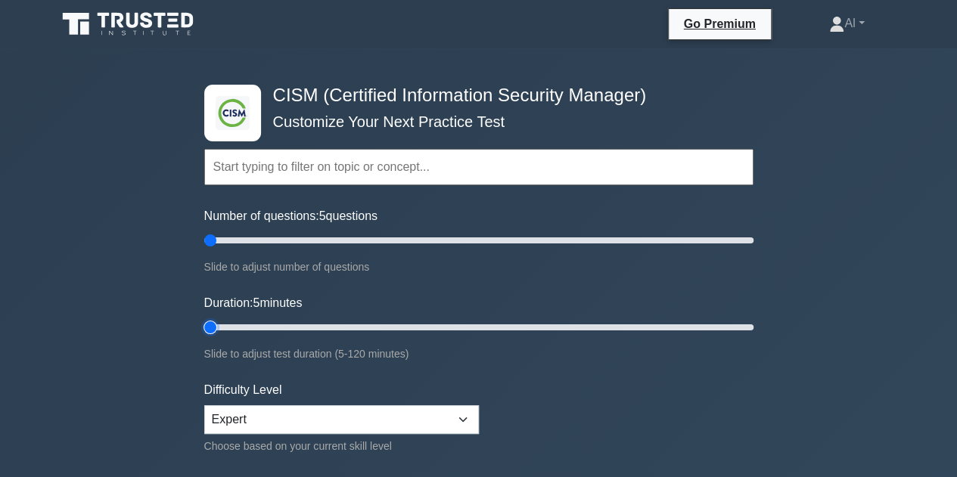
click at [204, 335] on input "Duration: 5 minutes" at bounding box center [478, 327] width 549 height 18
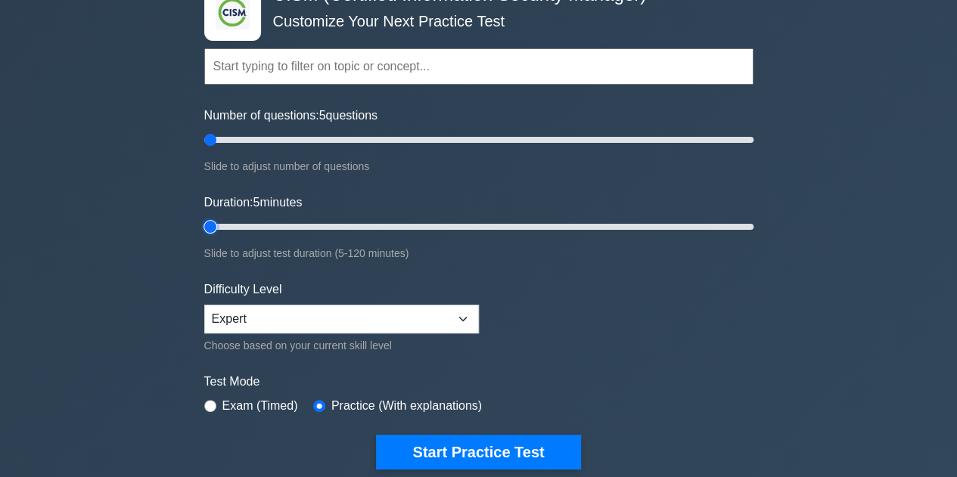
scroll to position [227, 0]
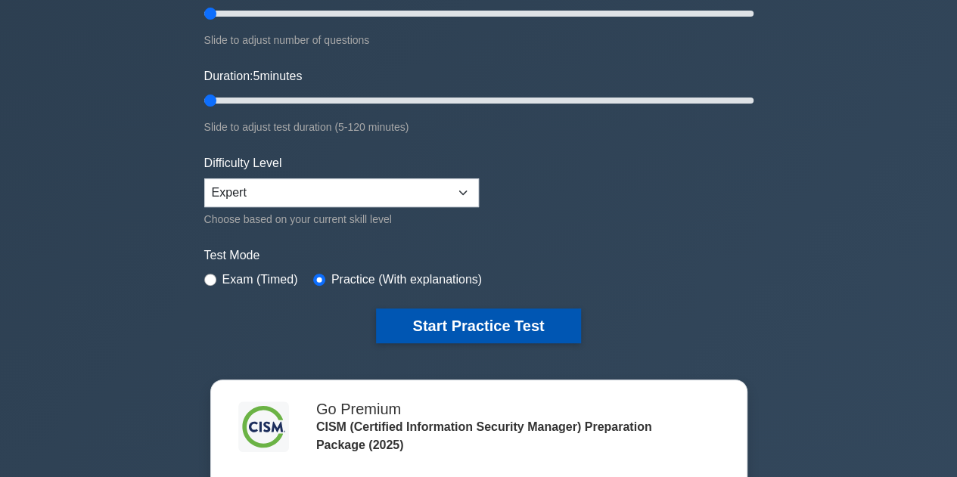
click at [414, 317] on button "Start Practice Test" at bounding box center [478, 326] width 204 height 35
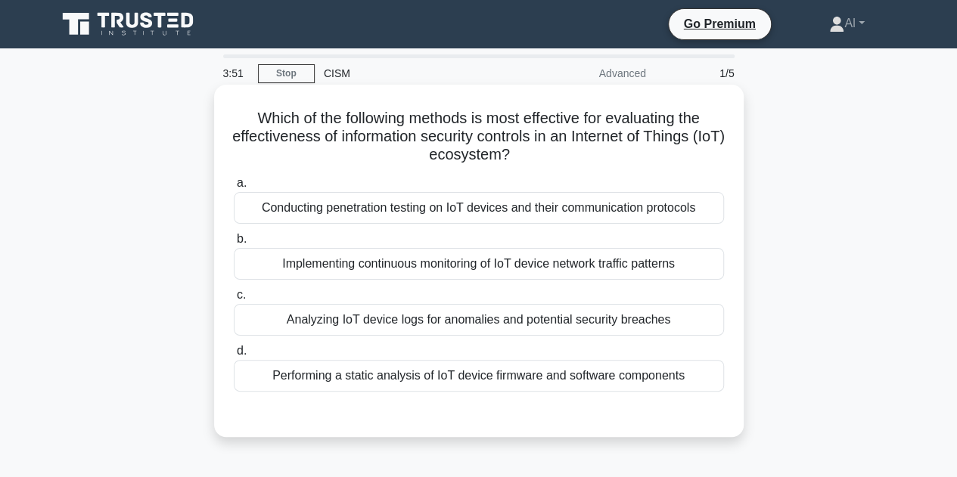
click at [433, 217] on div "Conducting penetration testing on IoT devices and their communication protocols" at bounding box center [479, 208] width 490 height 32
click at [234, 188] on input "a. Conducting penetration testing on IoT devices and their communication protoc…" at bounding box center [234, 183] width 0 height 10
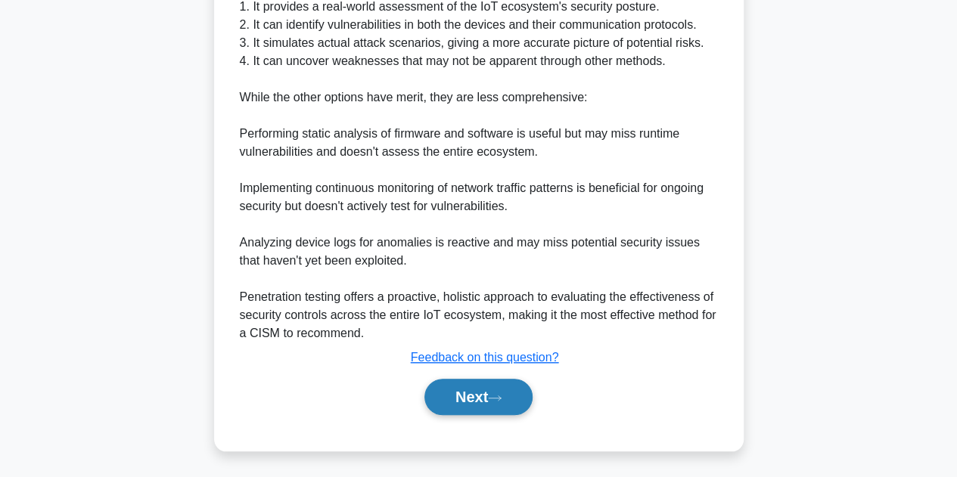
click at [442, 403] on button "Next" at bounding box center [478, 397] width 108 height 36
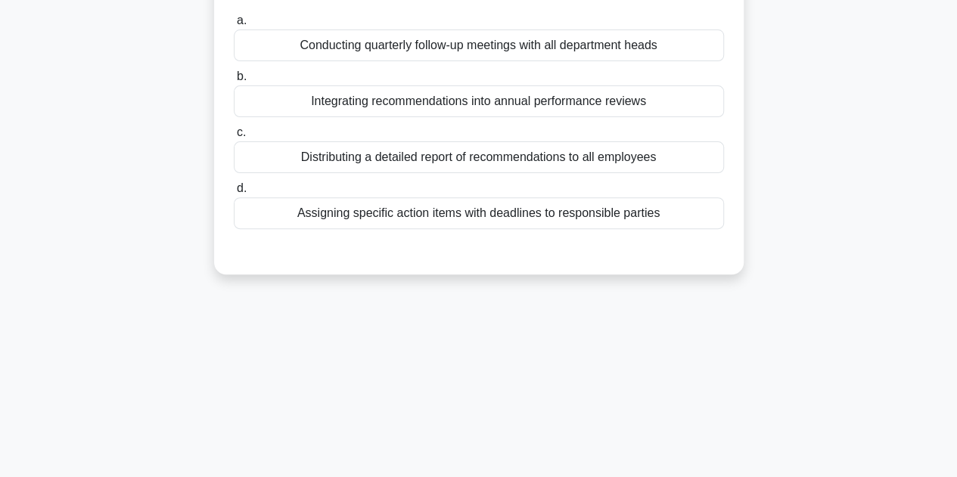
scroll to position [113, 0]
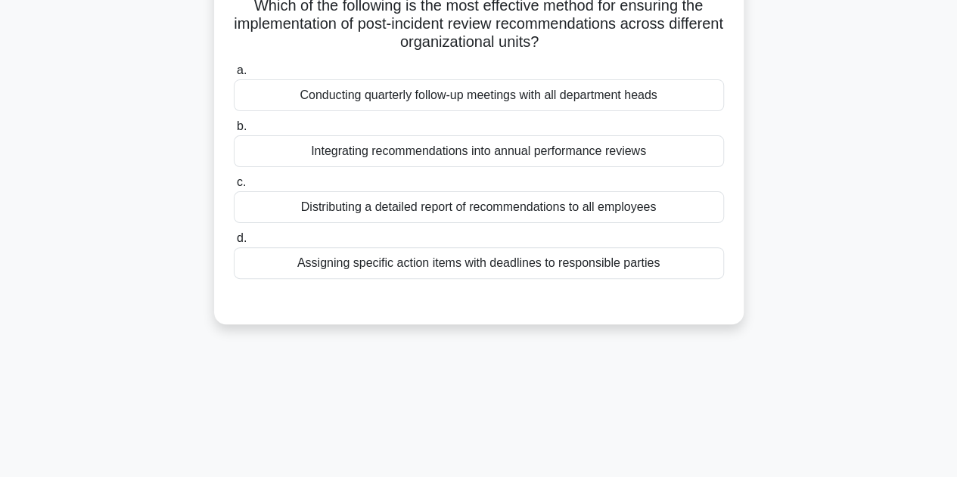
click at [453, 157] on div "Integrating recommendations into annual performance reviews" at bounding box center [479, 151] width 490 height 32
click at [234, 132] on input "b. Integrating recommendations into annual performance reviews" at bounding box center [234, 127] width 0 height 10
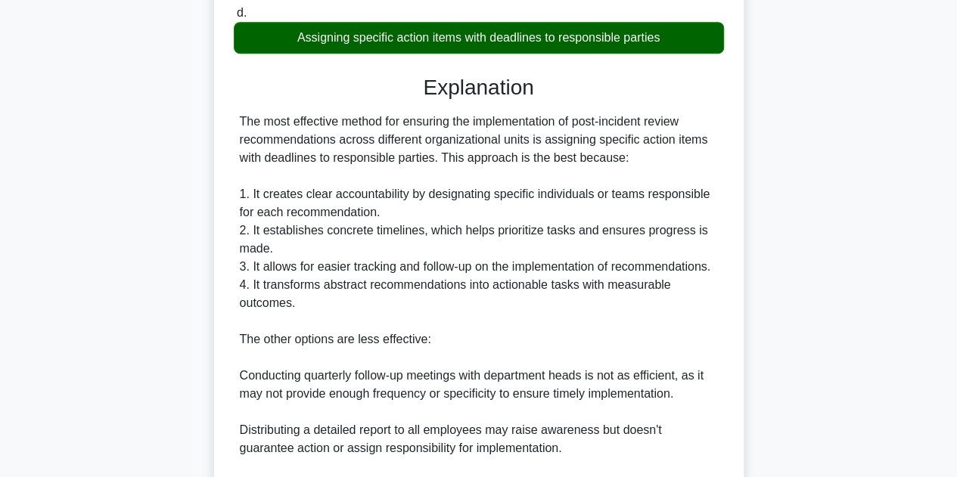
scroll to position [600, 0]
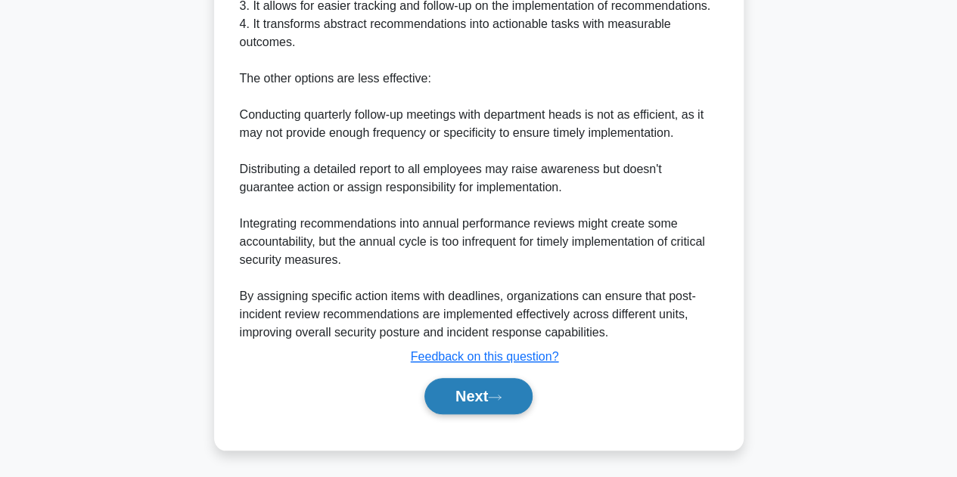
click at [458, 389] on button "Next" at bounding box center [478, 396] width 108 height 36
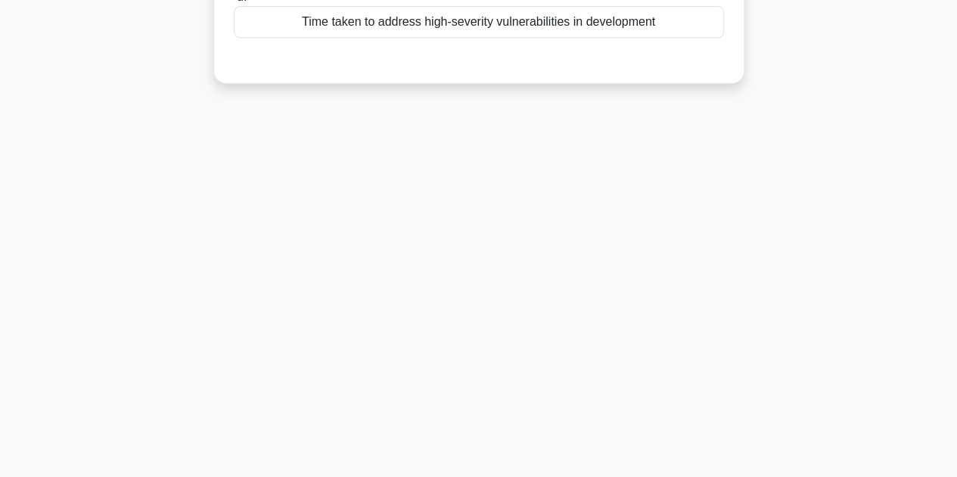
scroll to position [37, 0]
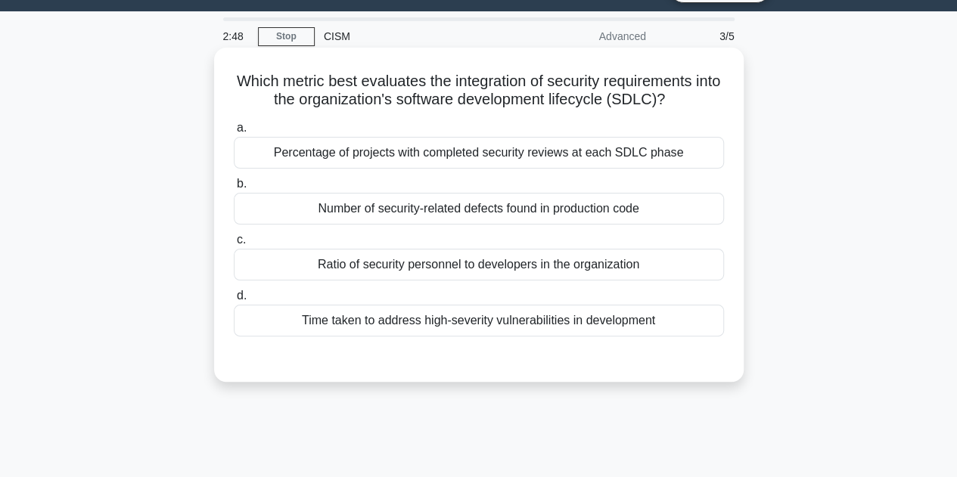
click at [436, 327] on div "Time taken to address high-severity vulnerabilities in development" at bounding box center [479, 321] width 490 height 32
click at [234, 301] on input "d. Time taken to address high-severity vulnerabilities in development" at bounding box center [234, 296] width 0 height 10
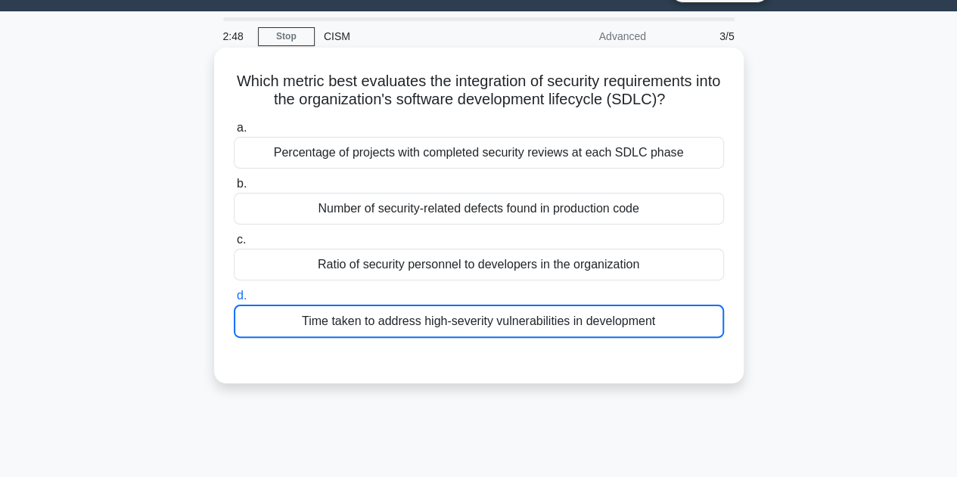
click at [436, 327] on div "Time taken to address high-severity vulnerabilities in development" at bounding box center [479, 321] width 490 height 33
click at [234, 301] on input "d. Time taken to address high-severity vulnerabilities in development" at bounding box center [234, 296] width 0 height 10
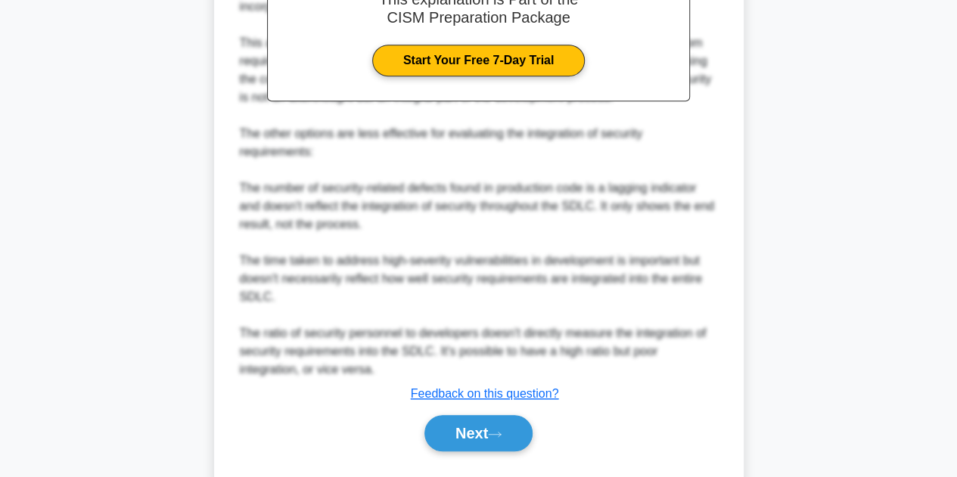
scroll to position [528, 0]
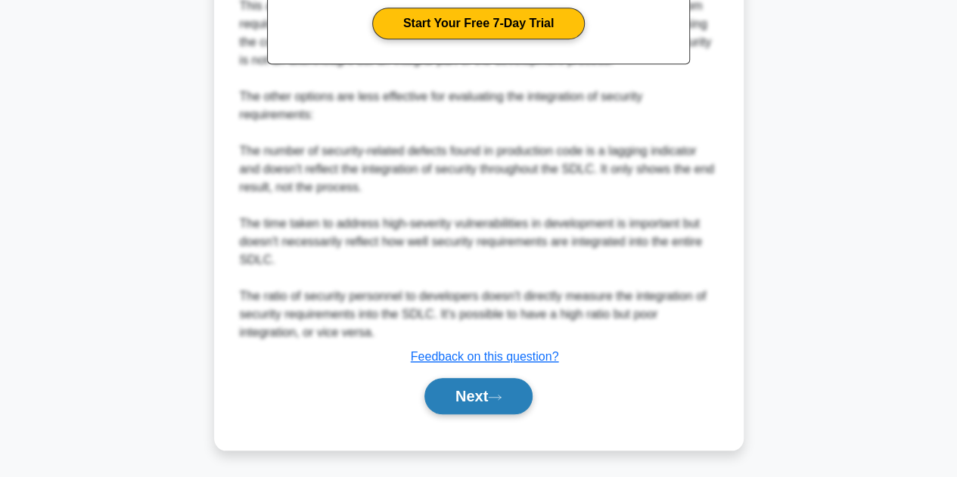
click at [447, 401] on button "Next" at bounding box center [478, 396] width 108 height 36
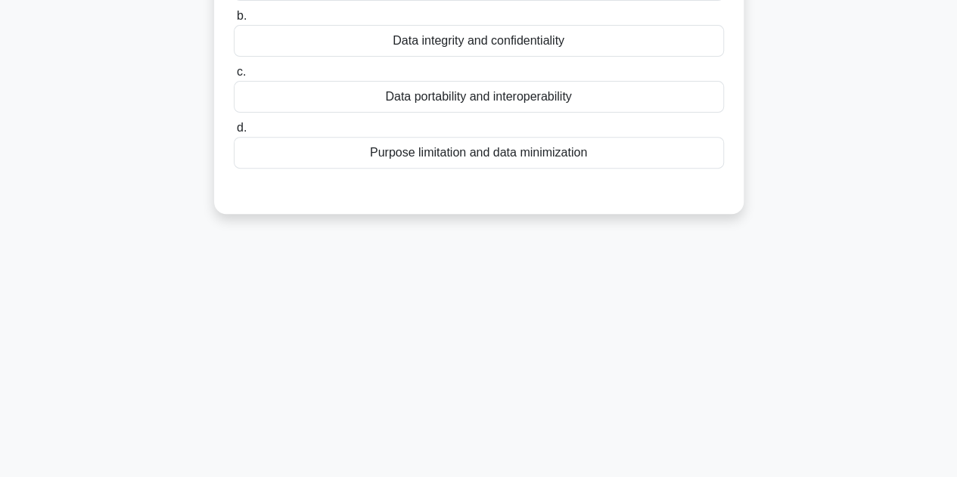
scroll to position [37, 0]
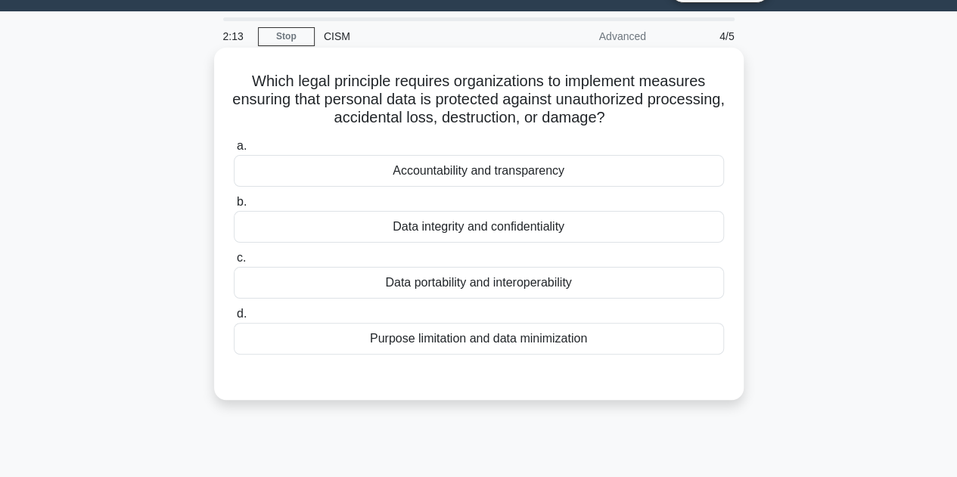
click at [492, 226] on div "Data integrity and confidentiality" at bounding box center [479, 227] width 490 height 32
click at [234, 207] on input "b. Data integrity and confidentiality" at bounding box center [234, 202] width 0 height 10
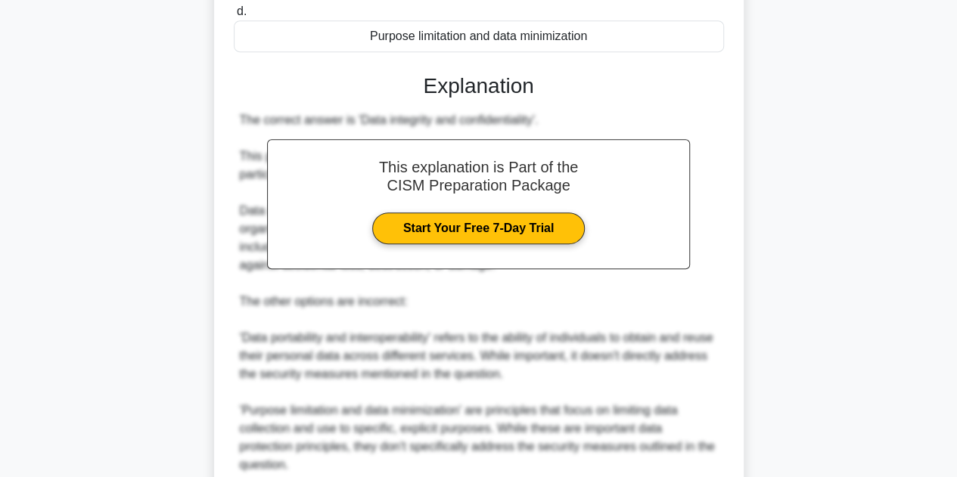
scroll to position [562, 0]
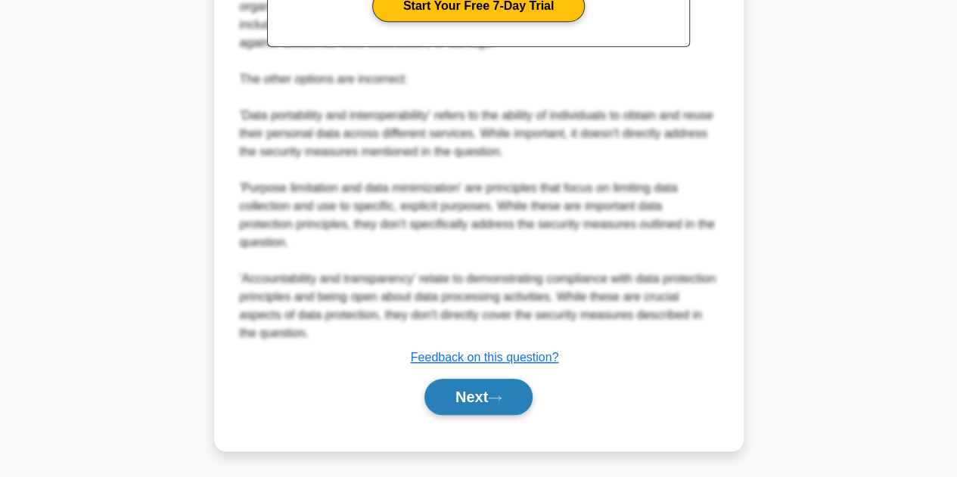
click at [476, 388] on button "Next" at bounding box center [478, 397] width 108 height 36
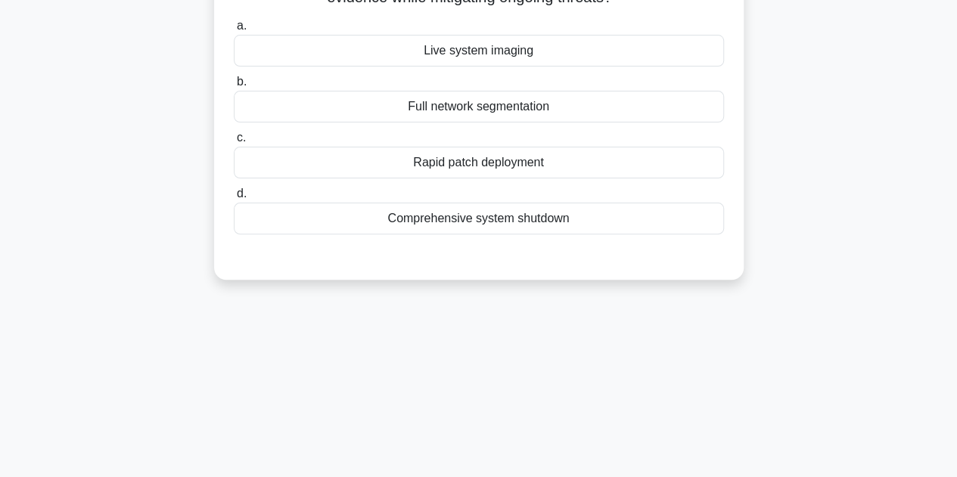
scroll to position [37, 0]
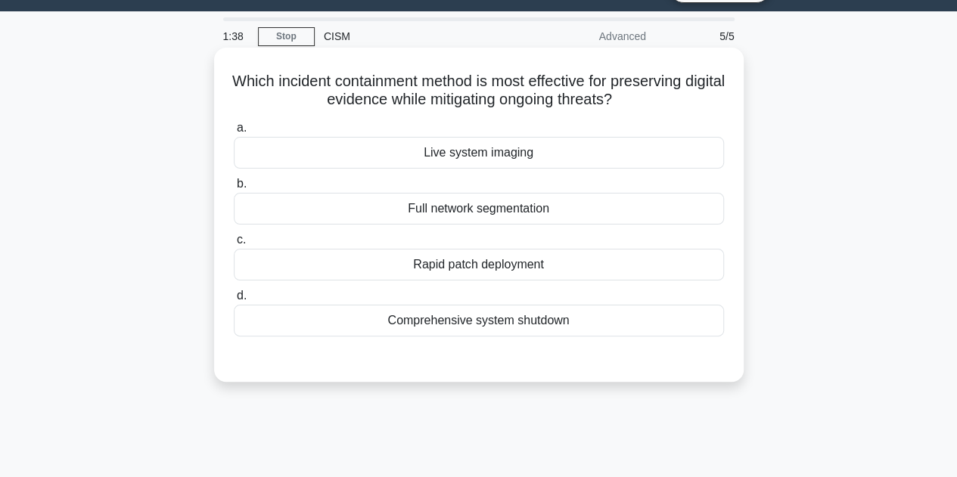
click at [466, 155] on div "Live system imaging" at bounding box center [479, 153] width 490 height 32
click at [234, 133] on input "a. Live system imaging" at bounding box center [234, 128] width 0 height 10
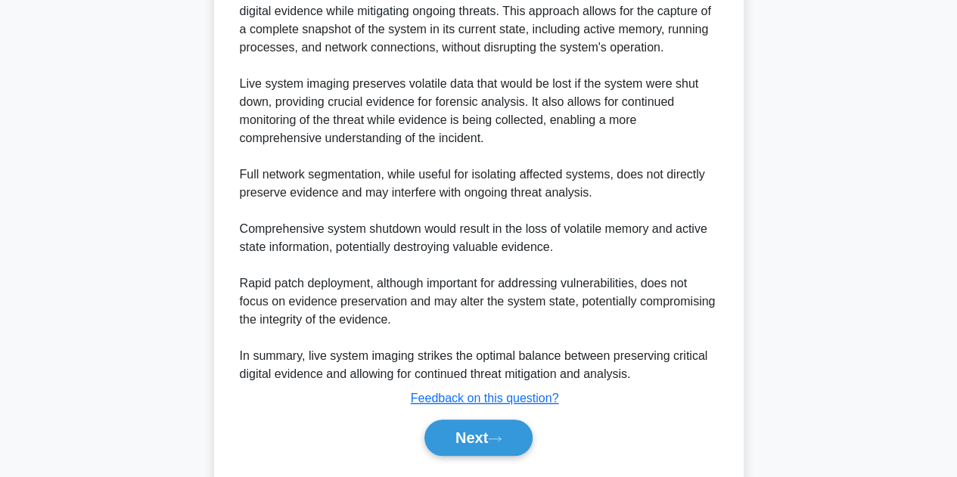
scroll to position [489, 0]
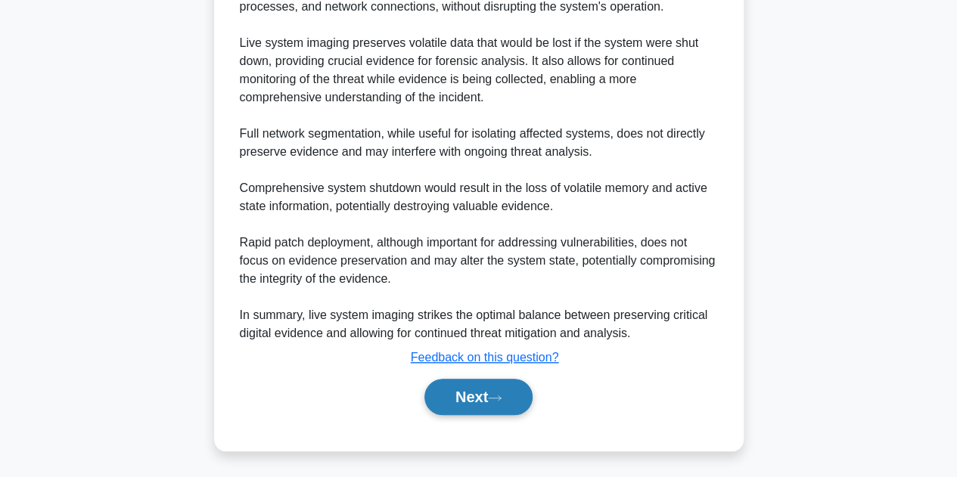
click at [466, 394] on button "Next" at bounding box center [478, 397] width 108 height 36
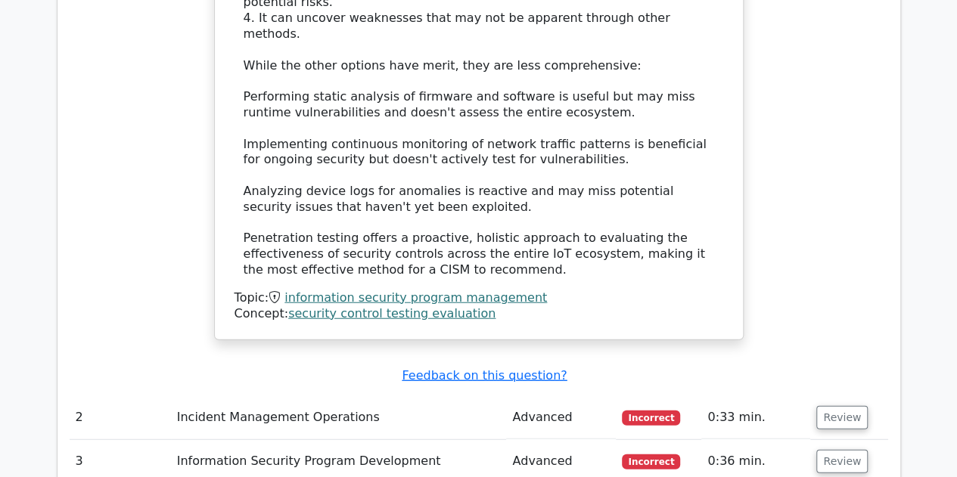
scroll to position [1891, 0]
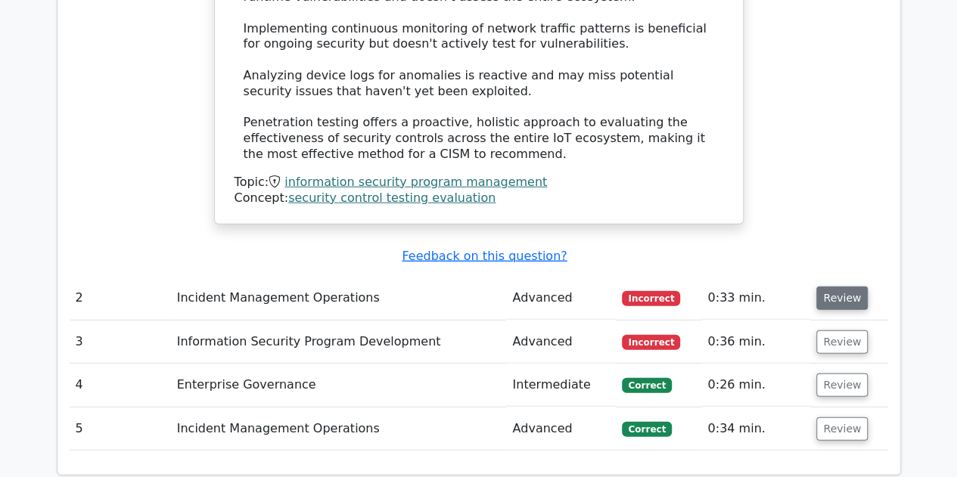
click at [838, 287] on button "Review" at bounding box center [841, 298] width 51 height 23
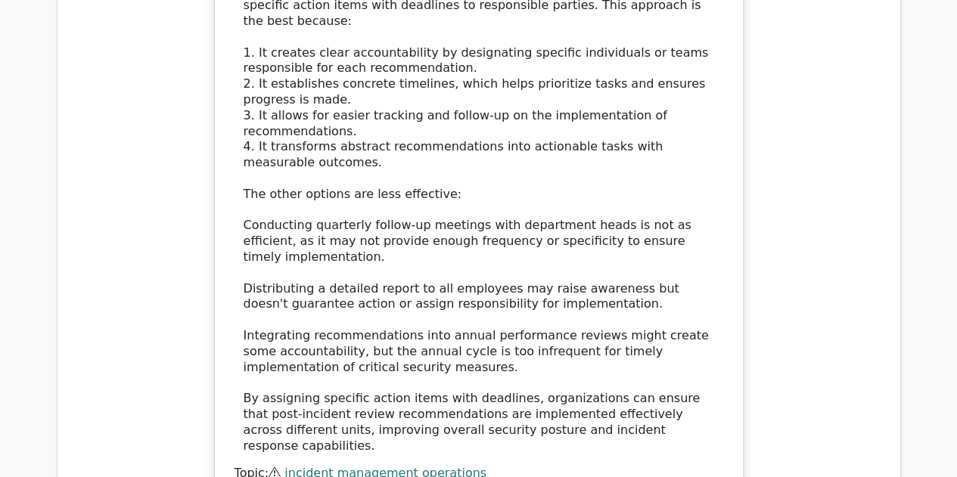
scroll to position [2723, 0]
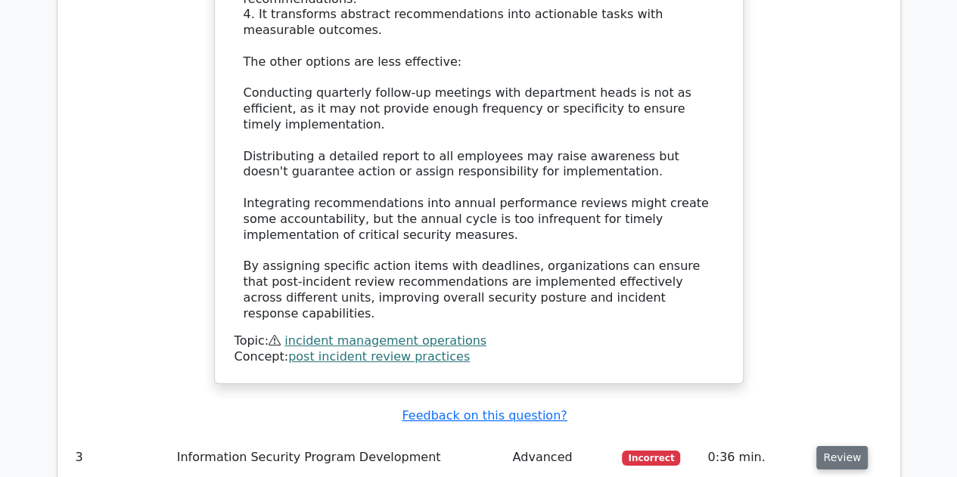
click at [848, 446] on button "Review" at bounding box center [841, 457] width 51 height 23
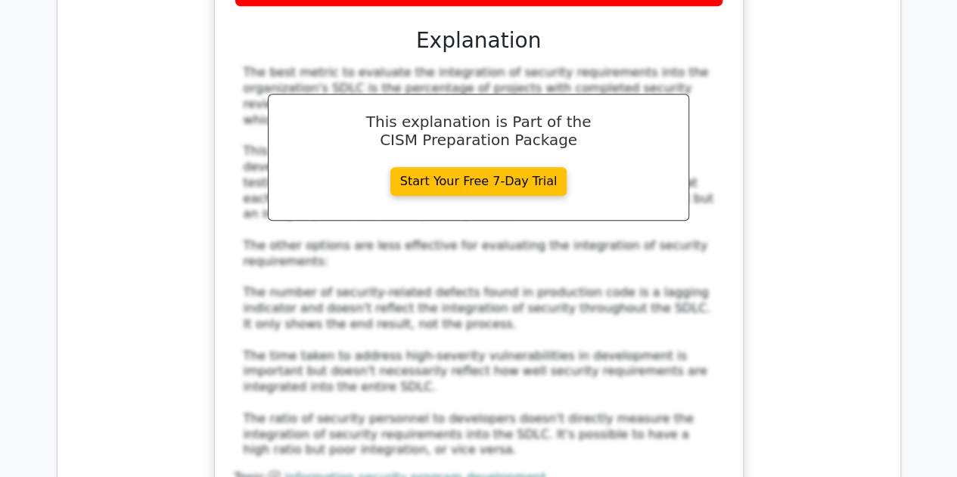
scroll to position [3630, 0]
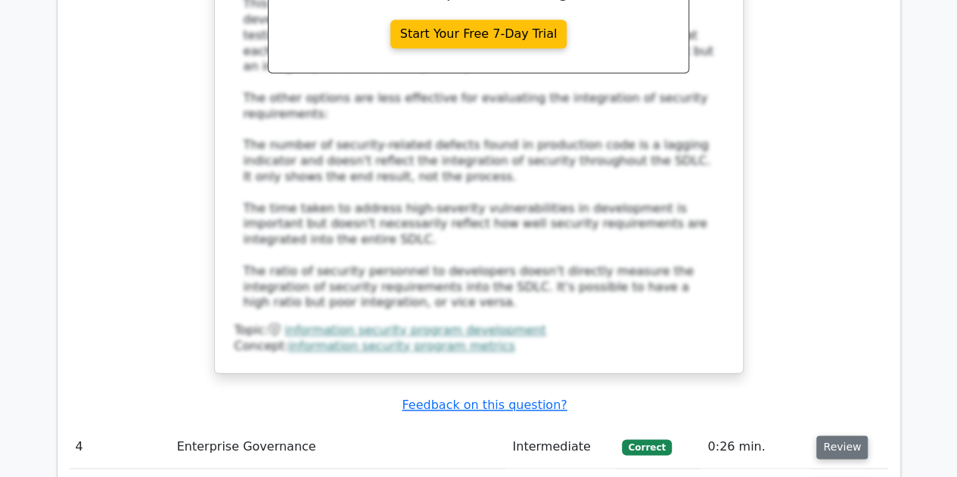
click at [832, 436] on button "Review" at bounding box center [841, 447] width 51 height 23
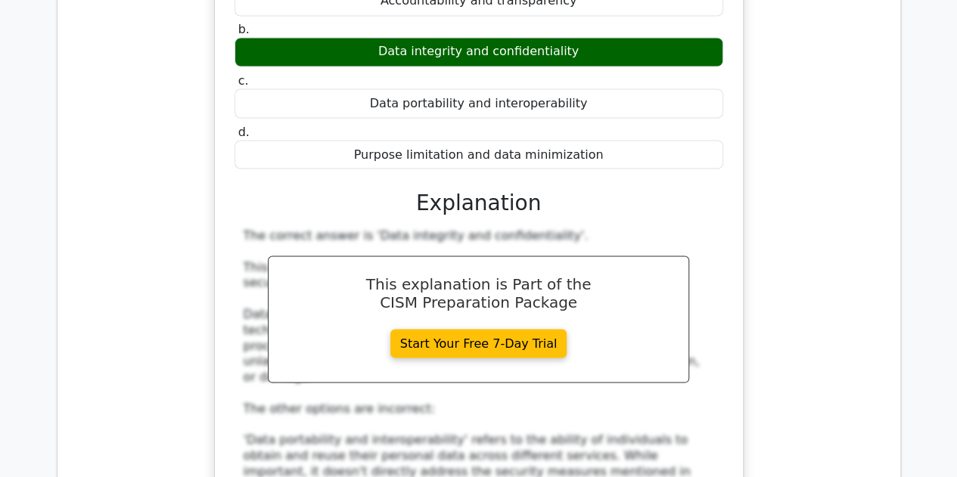
scroll to position [4462, 0]
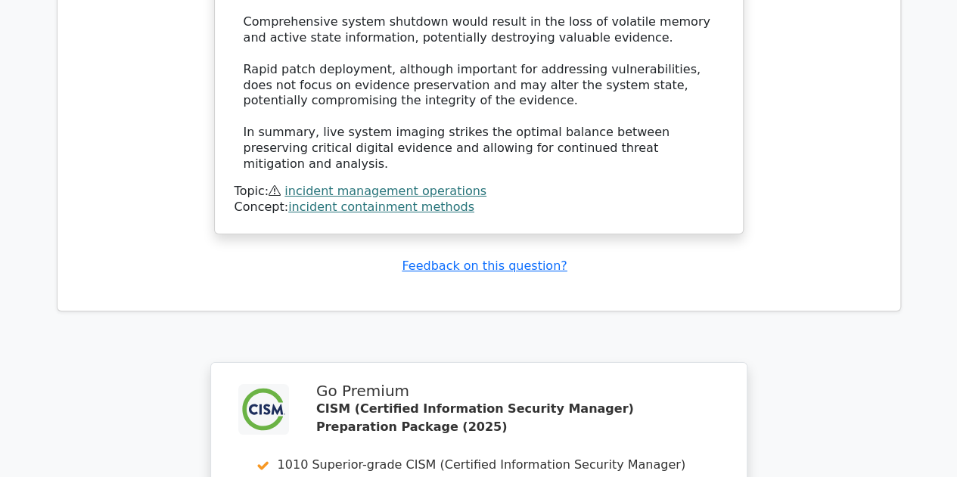
scroll to position [5672, 0]
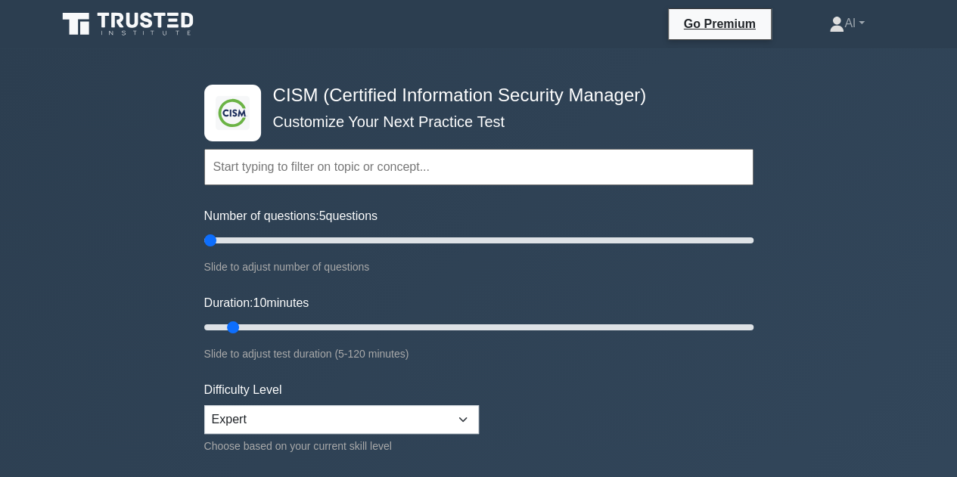
drag, startPoint x: 222, startPoint y: 243, endPoint x: 206, endPoint y: 246, distance: 16.9
type input "5"
click at [206, 246] on input "Number of questions: 5 questions" at bounding box center [478, 240] width 549 height 18
drag, startPoint x: 229, startPoint y: 329, endPoint x: 178, endPoint y: 332, distance: 51.5
type input "5"
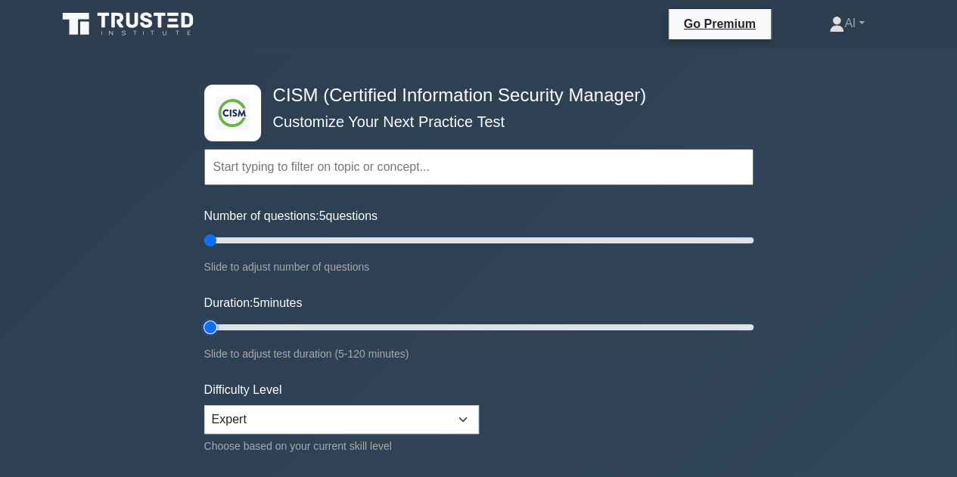
click at [204, 332] on input "Duration: 5 minutes" at bounding box center [478, 327] width 549 height 18
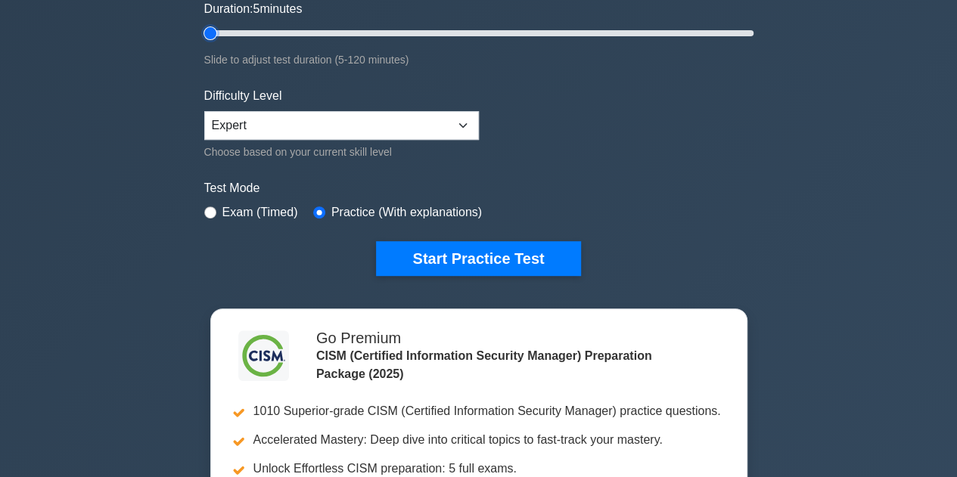
scroll to position [303, 0]
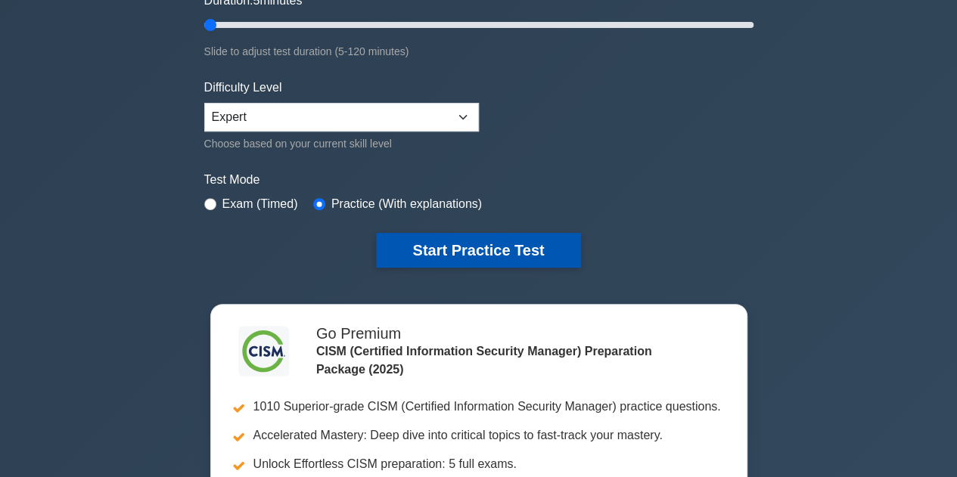
click at [464, 246] on button "Start Practice Test" at bounding box center [478, 250] width 204 height 35
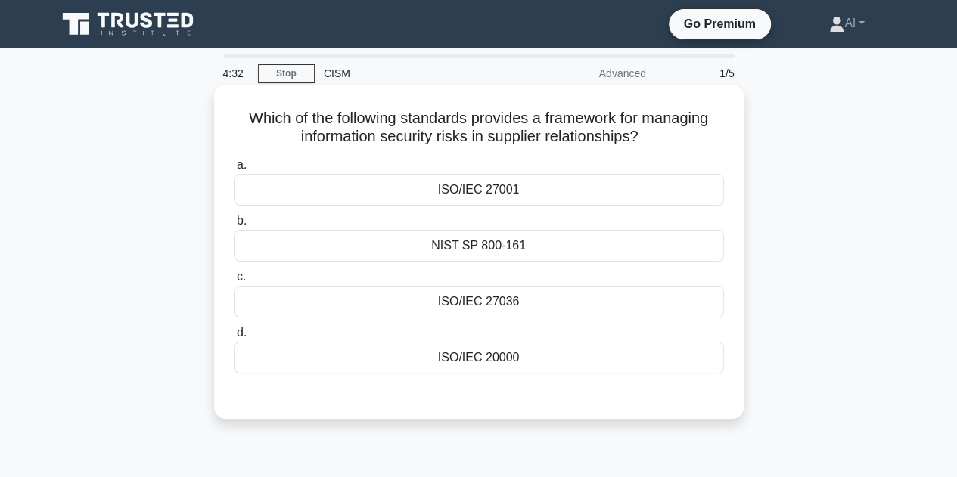
click at [490, 188] on div "ISO/IEC 27001" at bounding box center [479, 190] width 490 height 32
click at [234, 170] on input "a. ISO/IEC 27001" at bounding box center [234, 165] width 0 height 10
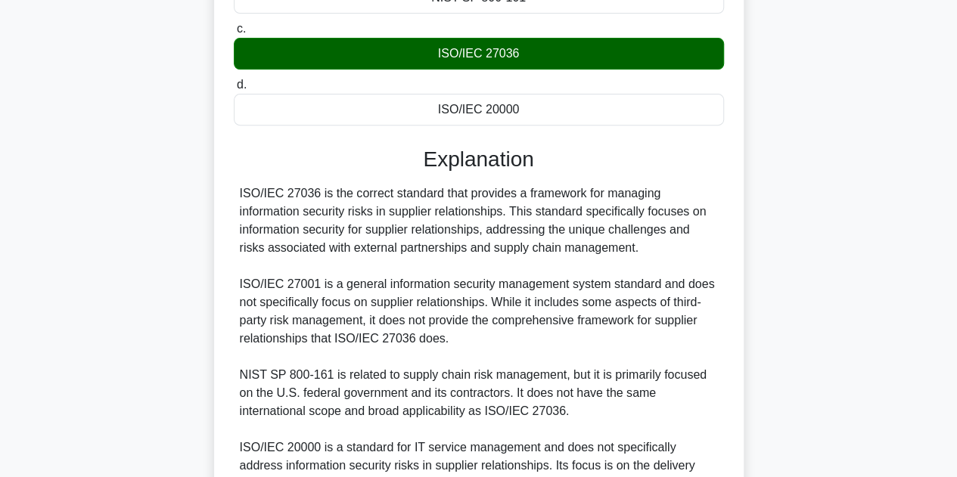
scroll to position [325, 0]
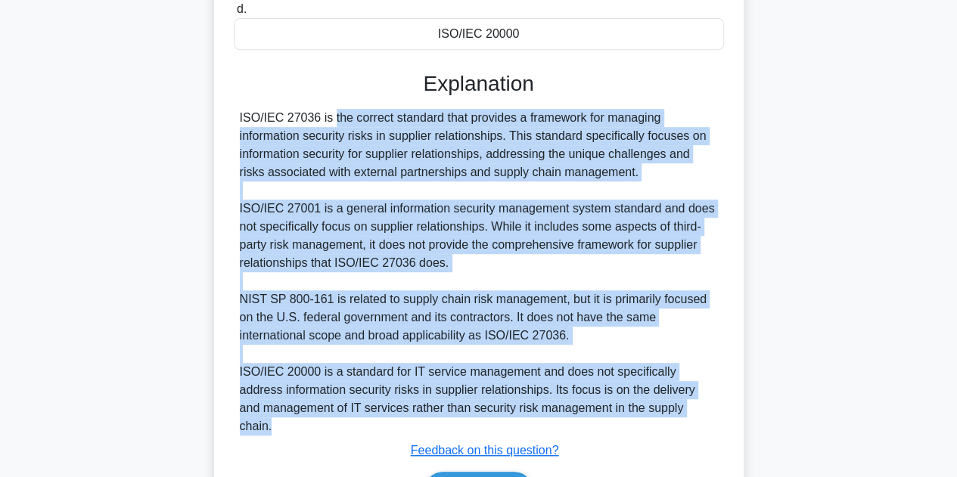
drag, startPoint x: 239, startPoint y: 113, endPoint x: 691, endPoint y: 408, distance: 539.5
click at [691, 408] on div "ISO/IEC 27036 is the correct standard that provides a framework for managing in…" at bounding box center [479, 272] width 478 height 327
copy div "ISO/IEC 27036 is the correct standard that provides a framework for managing in…"
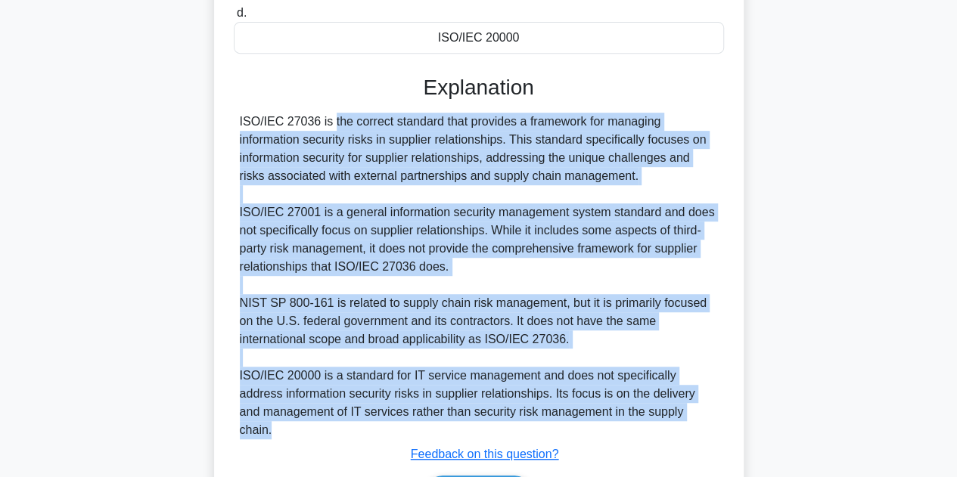
click at [780, 117] on div "Which of the following standards provides a framework for managing information …" at bounding box center [479, 164] width 862 height 802
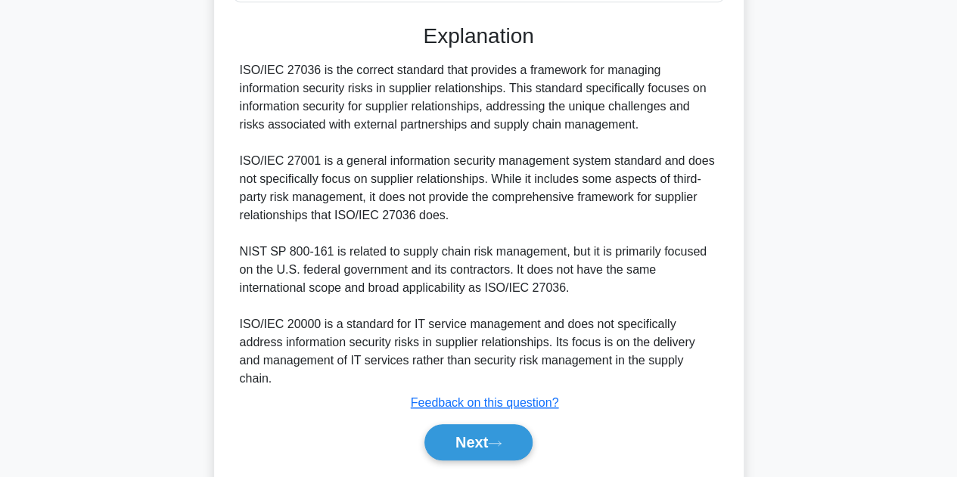
scroll to position [401, 0]
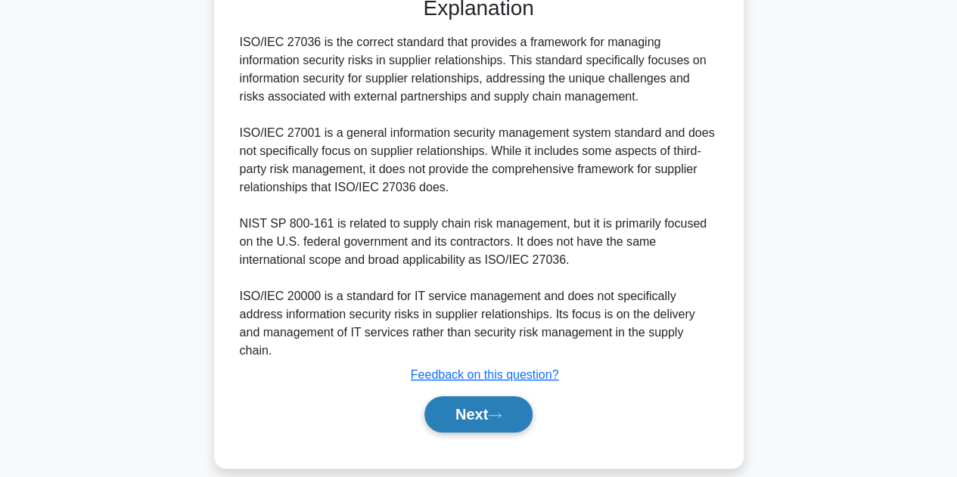
click at [452, 396] on button "Next" at bounding box center [478, 414] width 108 height 36
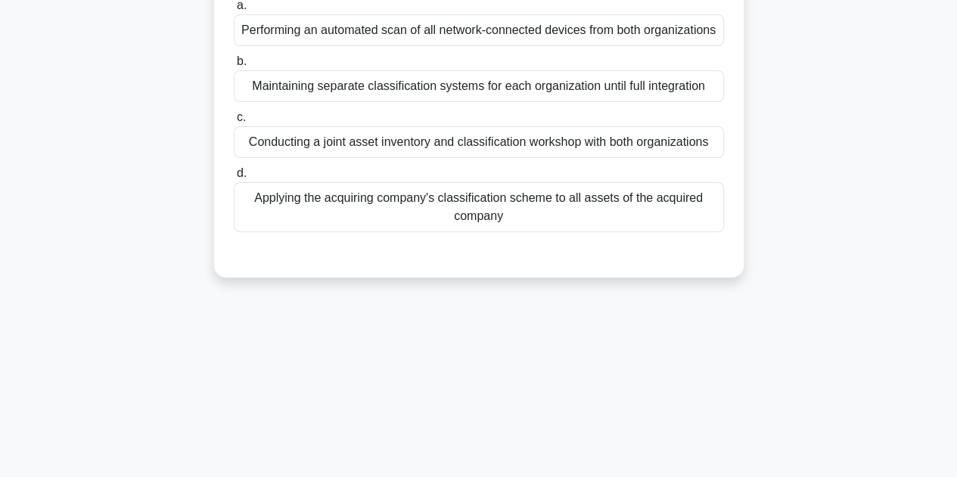
scroll to position [37, 0]
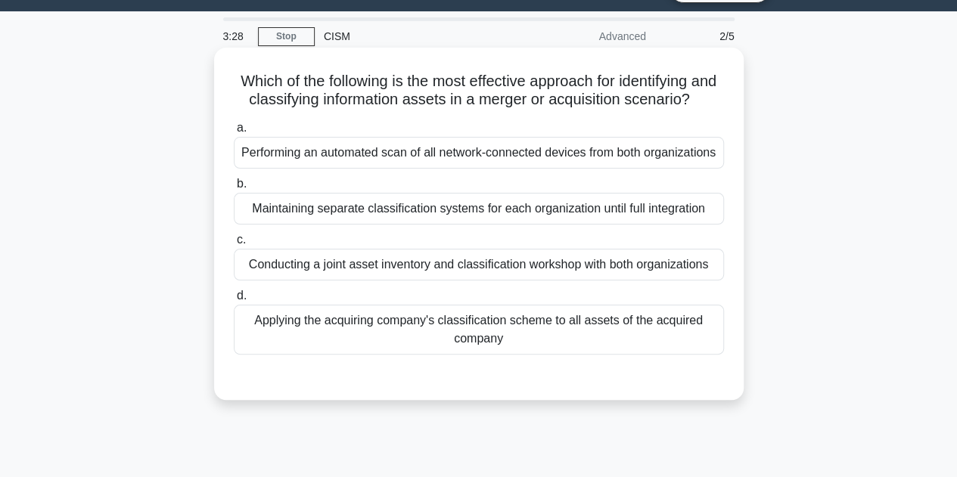
click at [477, 276] on div "Conducting a joint asset inventory and classification workshop with both organi…" at bounding box center [479, 265] width 490 height 32
click at [234, 245] on input "c. Conducting a joint asset inventory and classification workshop with both org…" at bounding box center [234, 240] width 0 height 10
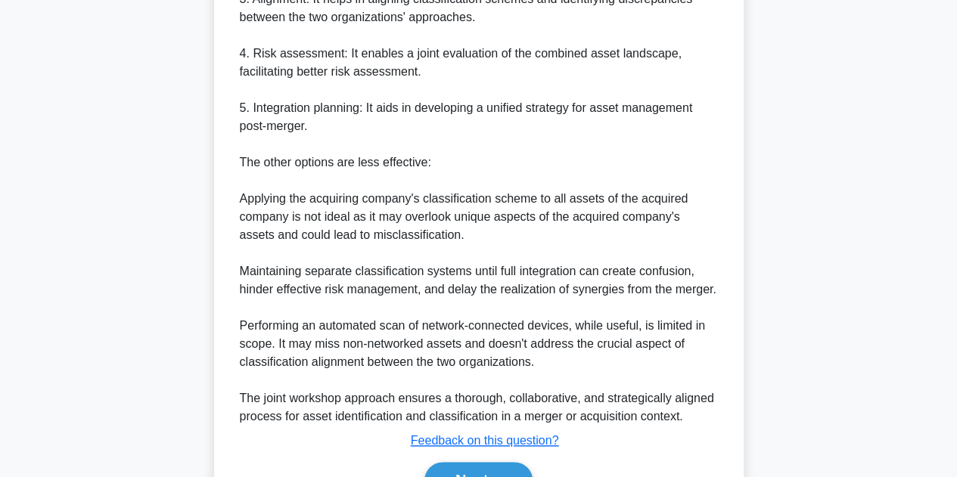
scroll to position [743, 0]
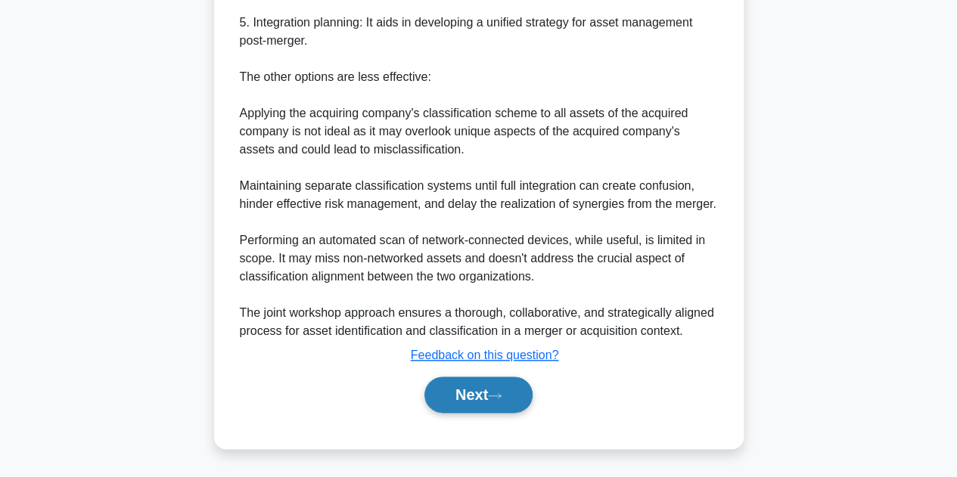
click at [479, 389] on button "Next" at bounding box center [478, 395] width 108 height 36
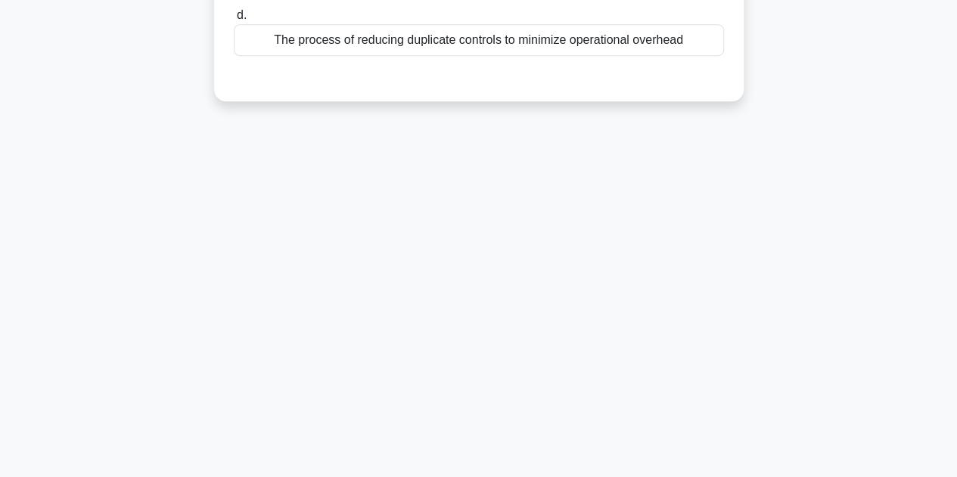
scroll to position [113, 0]
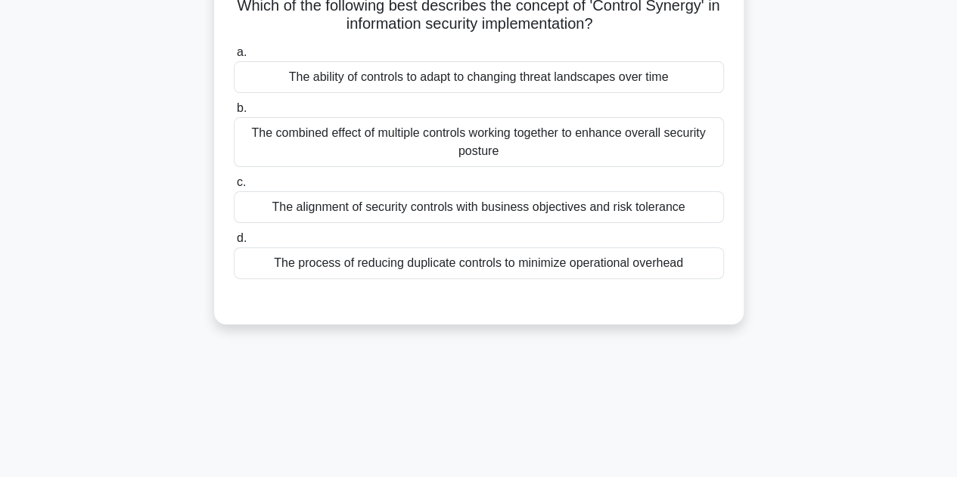
click at [504, 78] on div "The ability of controls to adapt to changing threat landscapes over time" at bounding box center [479, 77] width 490 height 32
click at [234, 57] on input "a. The ability of controls to adapt to changing threat landscapes over time" at bounding box center [234, 53] width 0 height 10
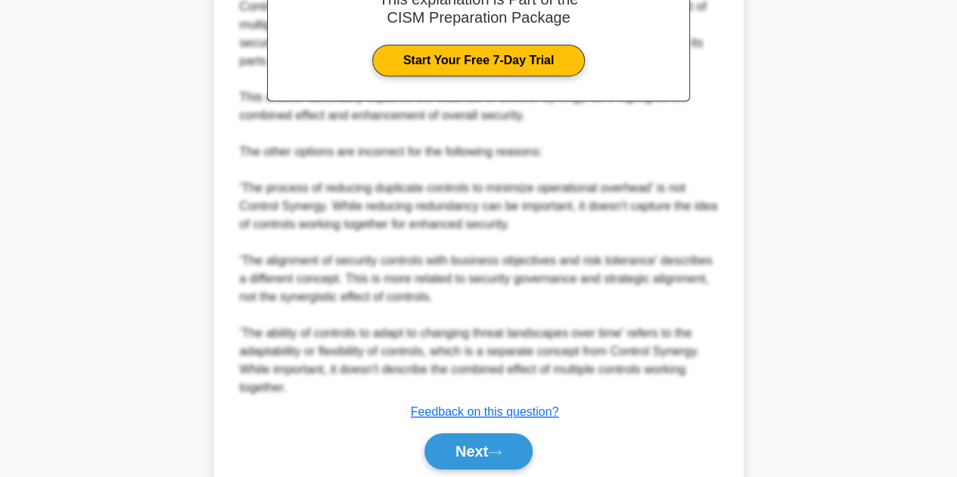
scroll to position [564, 0]
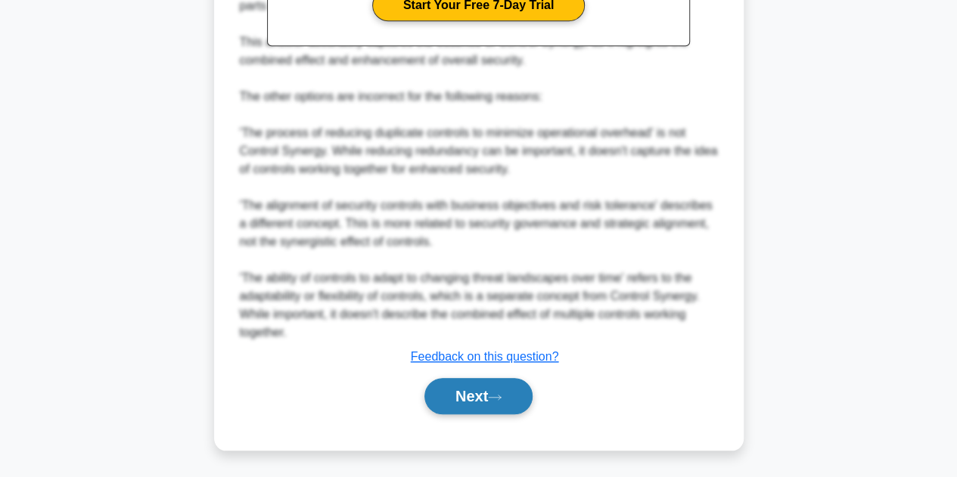
click at [448, 402] on button "Next" at bounding box center [478, 396] width 108 height 36
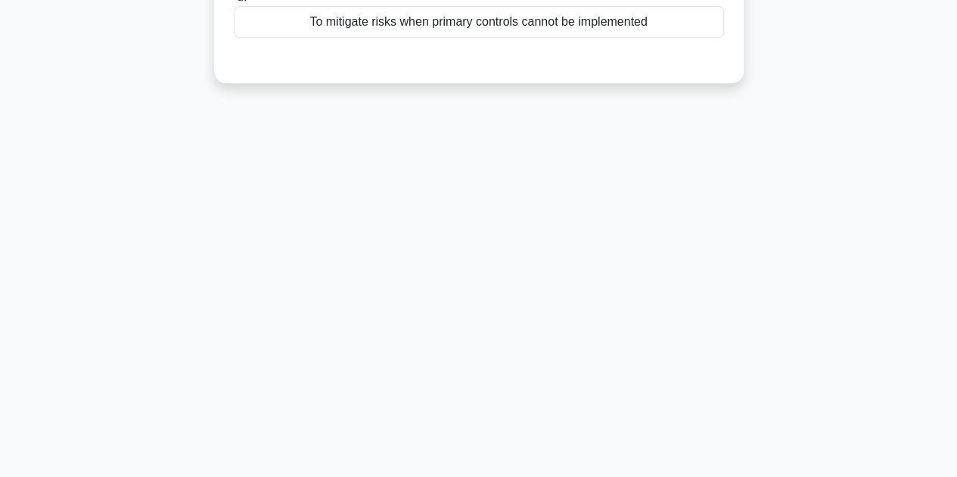
scroll to position [0, 0]
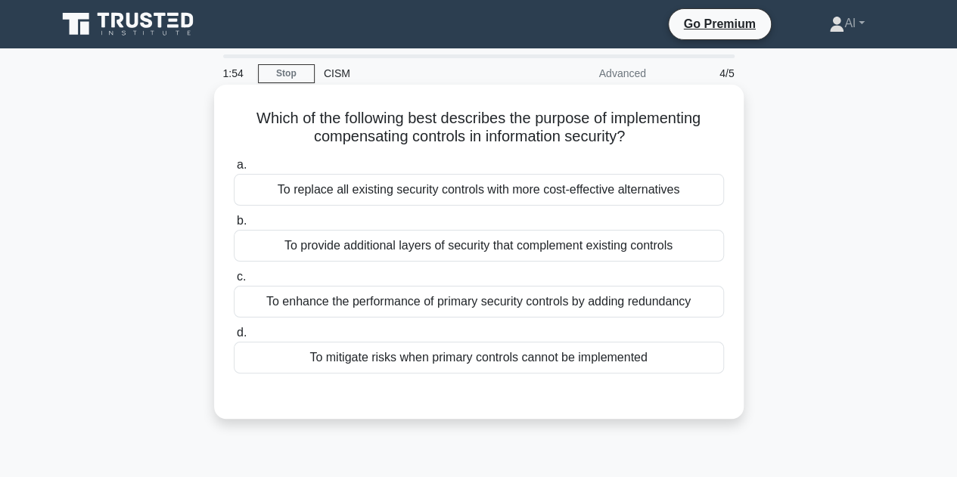
click at [452, 361] on div "To mitigate risks when primary controls cannot be implemented" at bounding box center [479, 358] width 490 height 32
click at [234, 338] on input "d. To mitigate risks when primary controls cannot be implemented" at bounding box center [234, 333] width 0 height 10
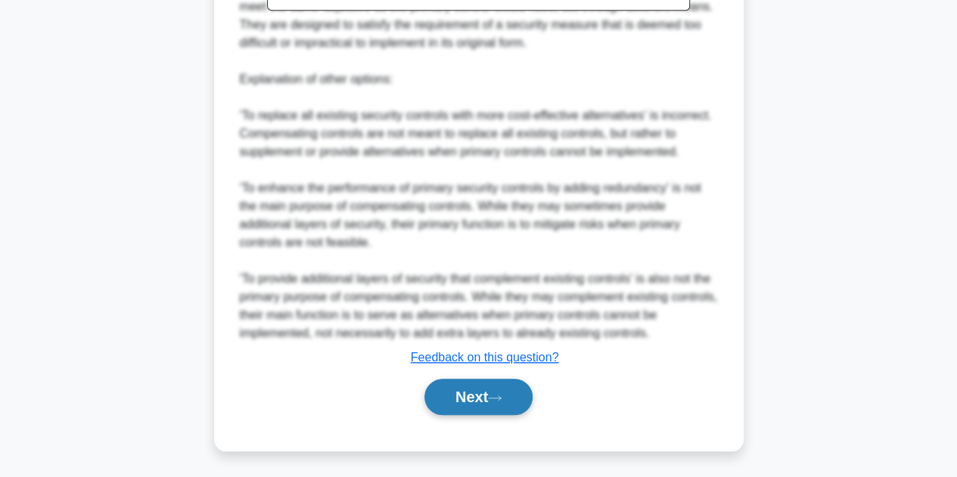
click at [460, 384] on button "Next" at bounding box center [478, 397] width 108 height 36
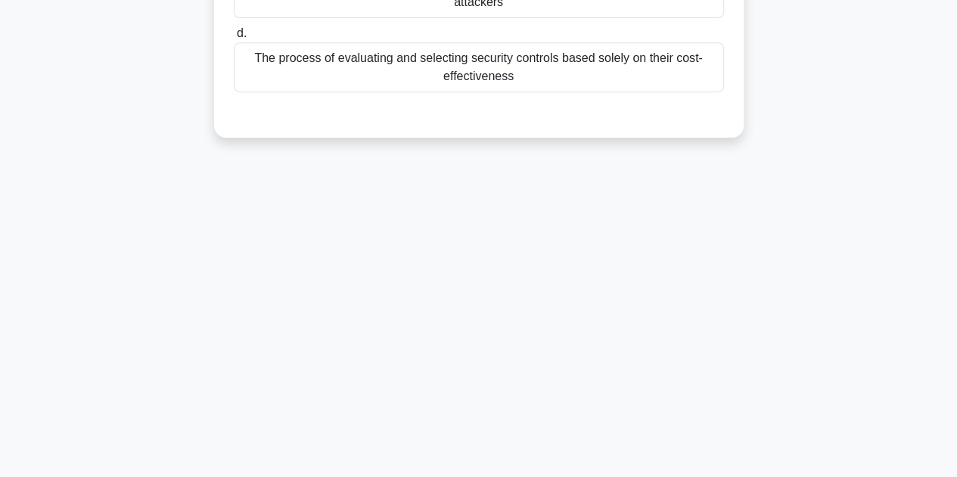
scroll to position [37, 0]
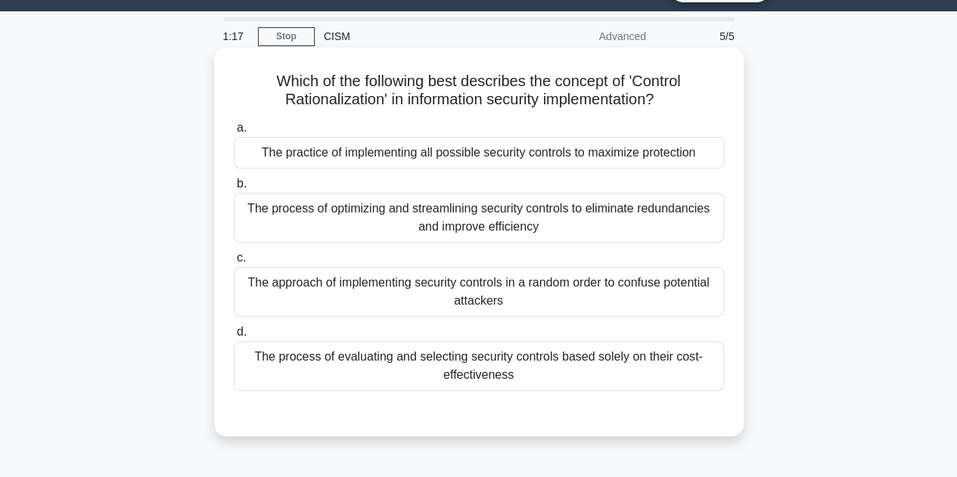
click at [464, 379] on div "The process of evaluating and selecting security controls based solely on their…" at bounding box center [479, 366] width 490 height 50
click at [234, 337] on input "d. The process of evaluating and selecting security controls based solely on th…" at bounding box center [234, 332] width 0 height 10
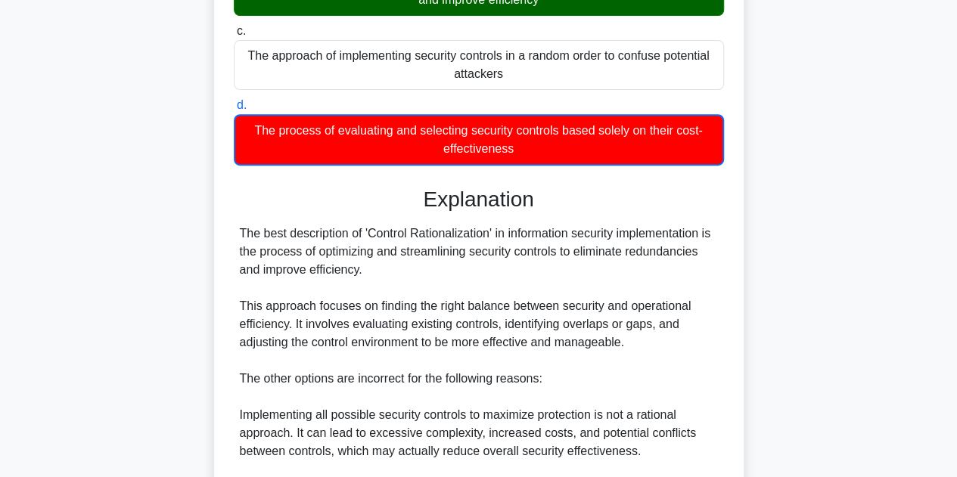
scroll to position [566, 0]
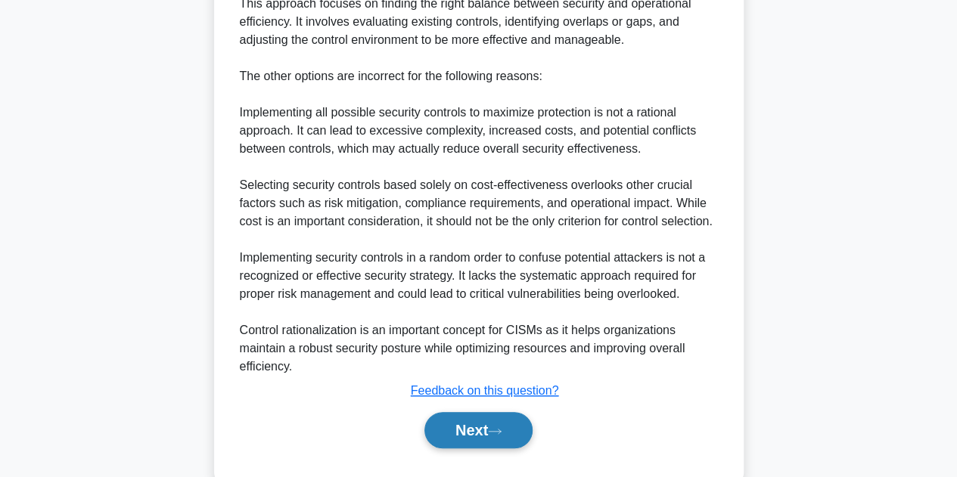
click at [466, 437] on button "Next" at bounding box center [478, 430] width 108 height 36
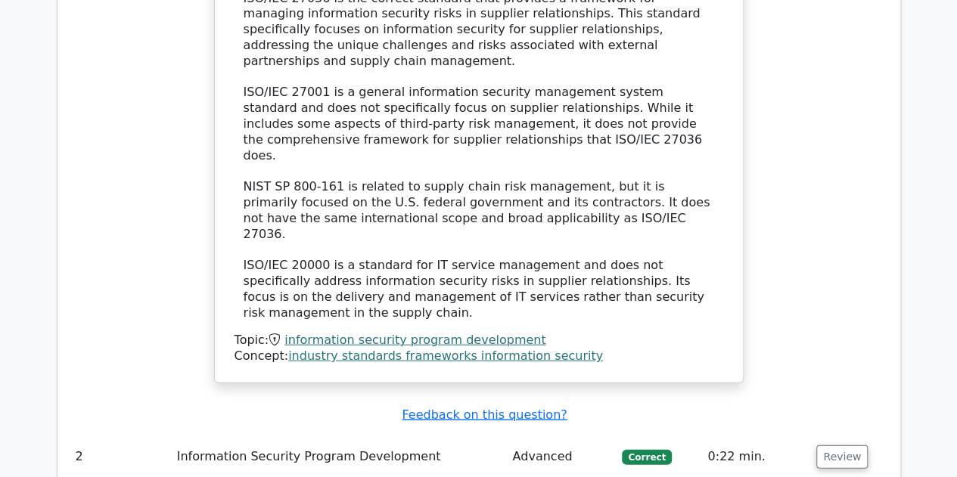
scroll to position [1739, 0]
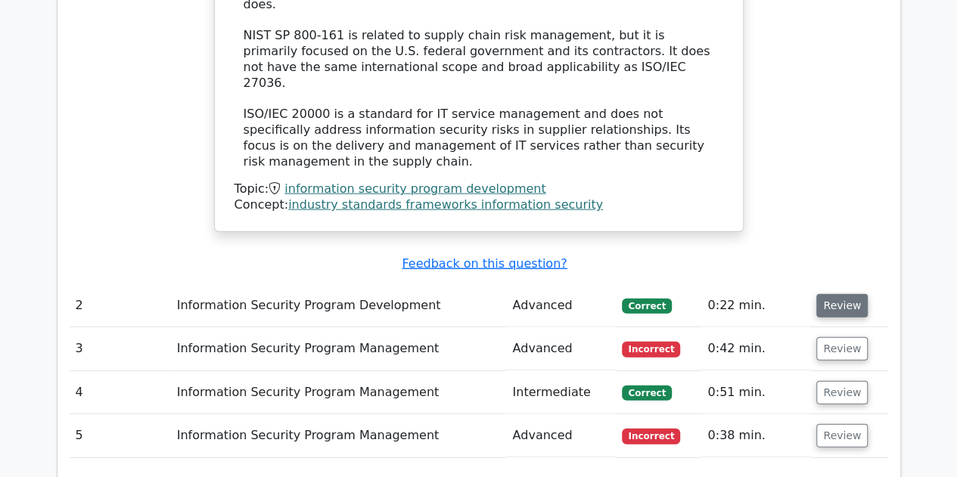
click at [844, 294] on button "Review" at bounding box center [841, 305] width 51 height 23
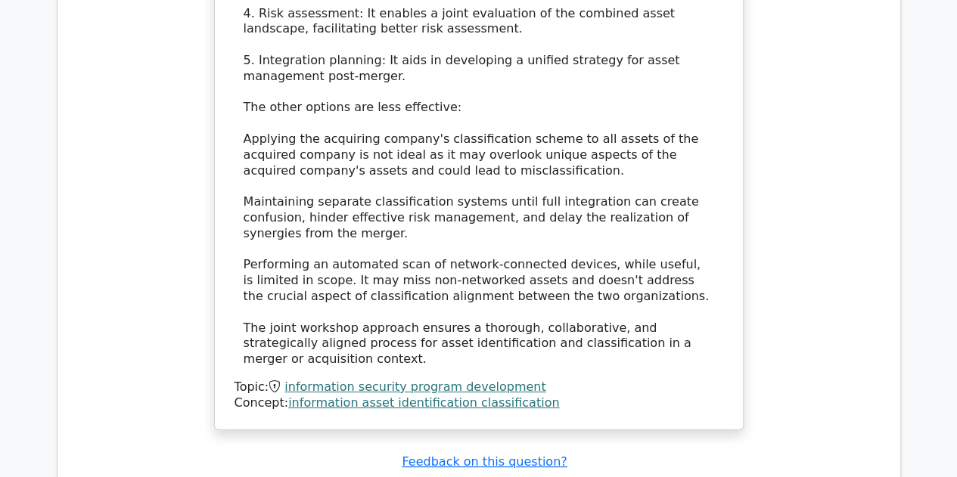
scroll to position [2798, 0]
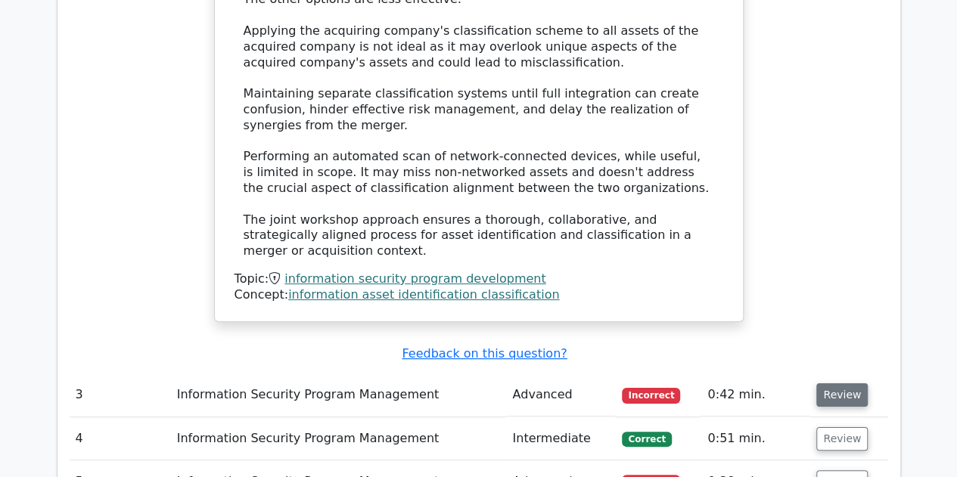
click at [830, 383] on button "Review" at bounding box center [841, 394] width 51 height 23
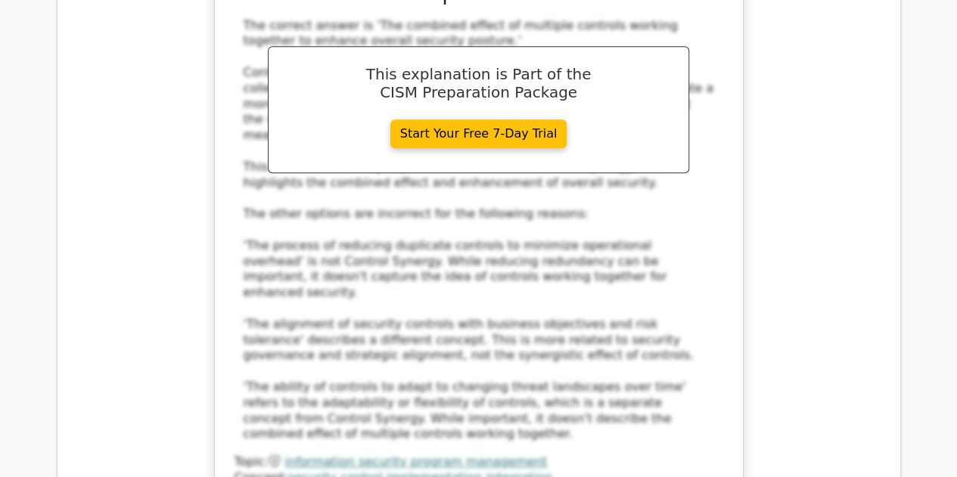
scroll to position [3630, 0]
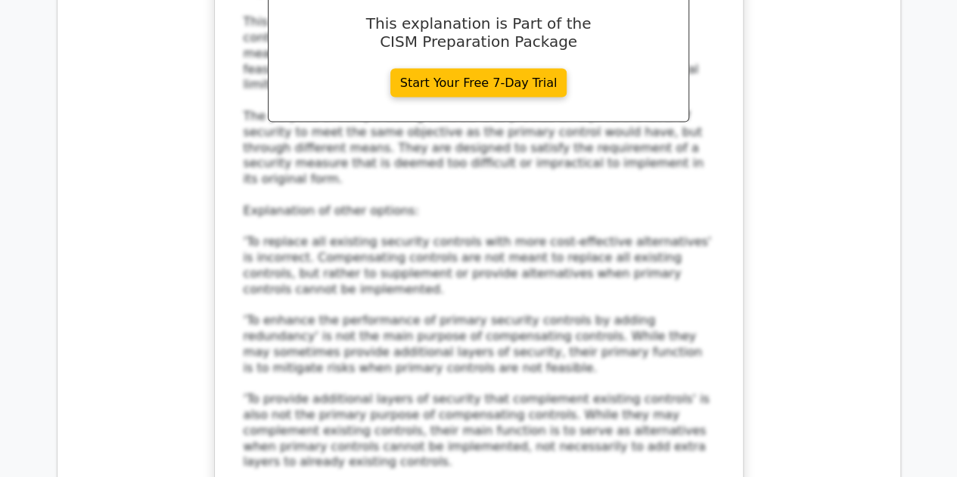
scroll to position [4538, 0]
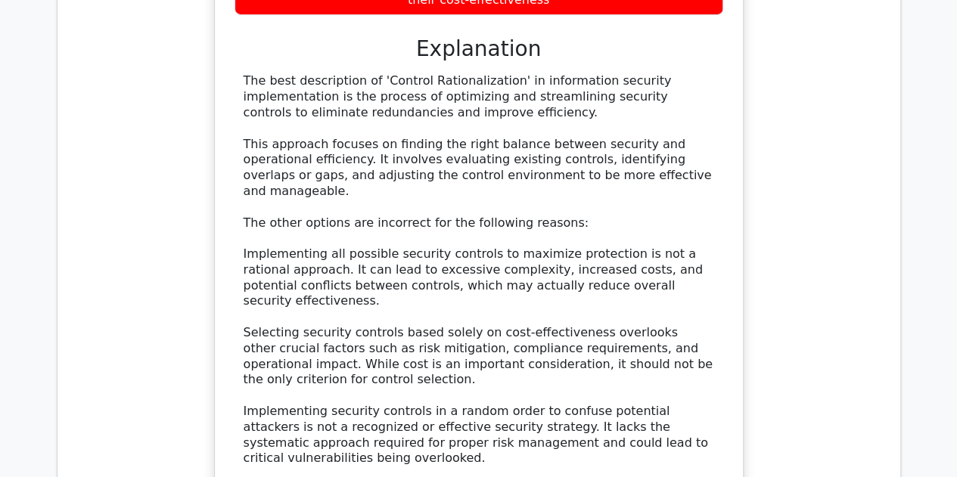
scroll to position [5521, 0]
